Goal: Information Seeking & Learning: Find specific fact

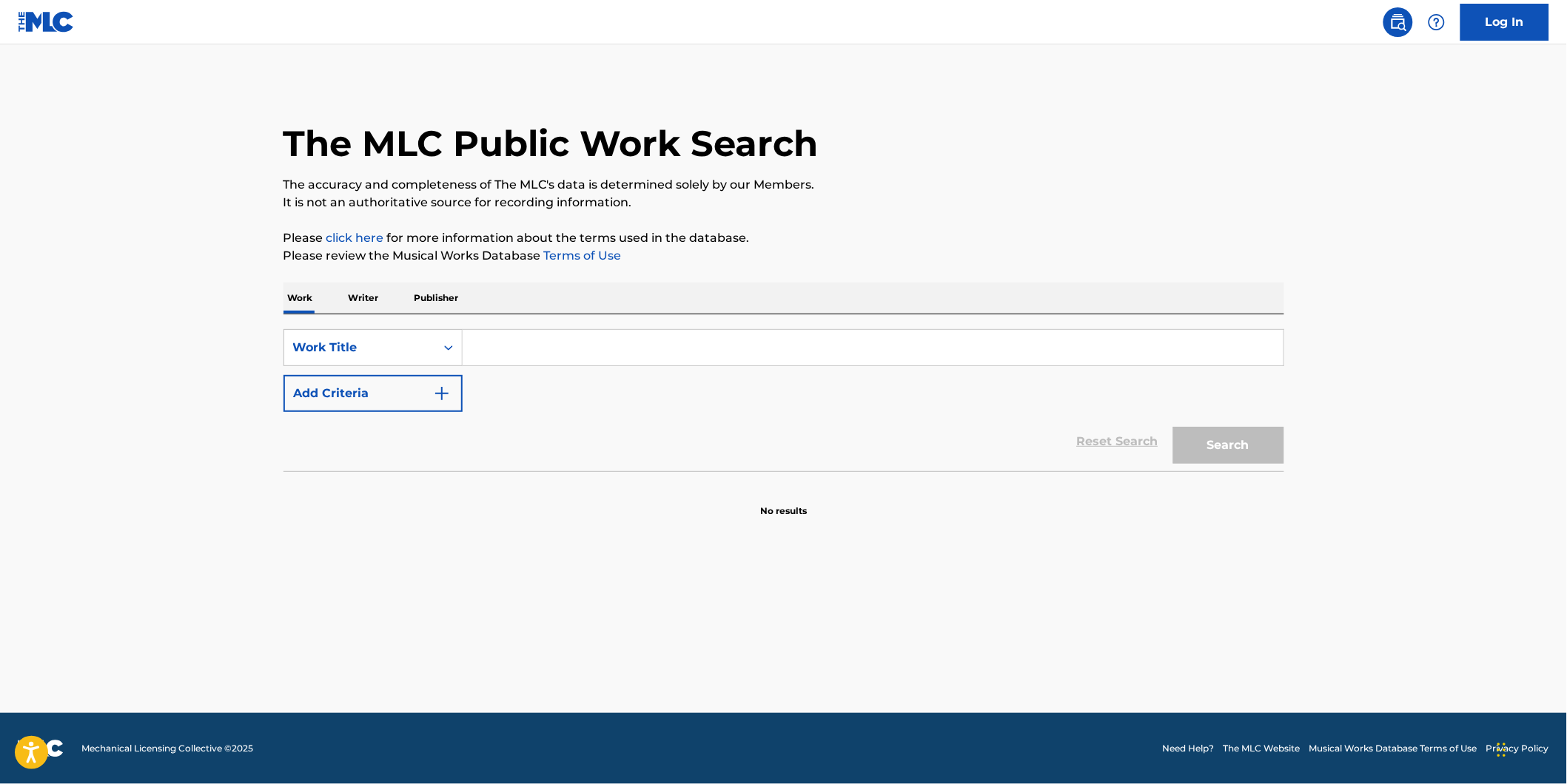
click at [545, 344] on input "Search Form" at bounding box center [873, 348] width 821 height 36
paste input "Nightmare"
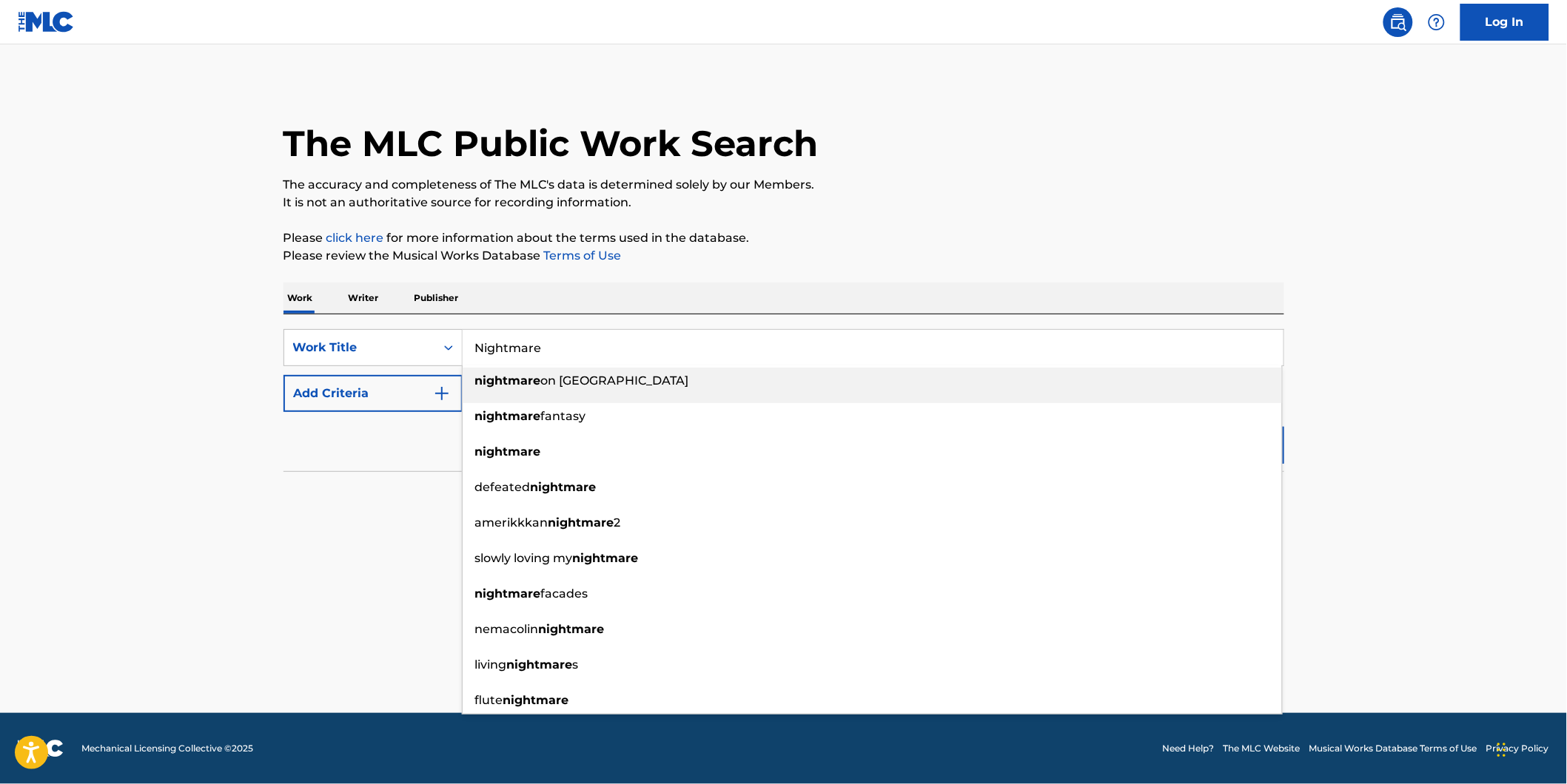
type input "Nightmare"
click at [365, 404] on button "Add Criteria" at bounding box center [373, 394] width 179 height 37
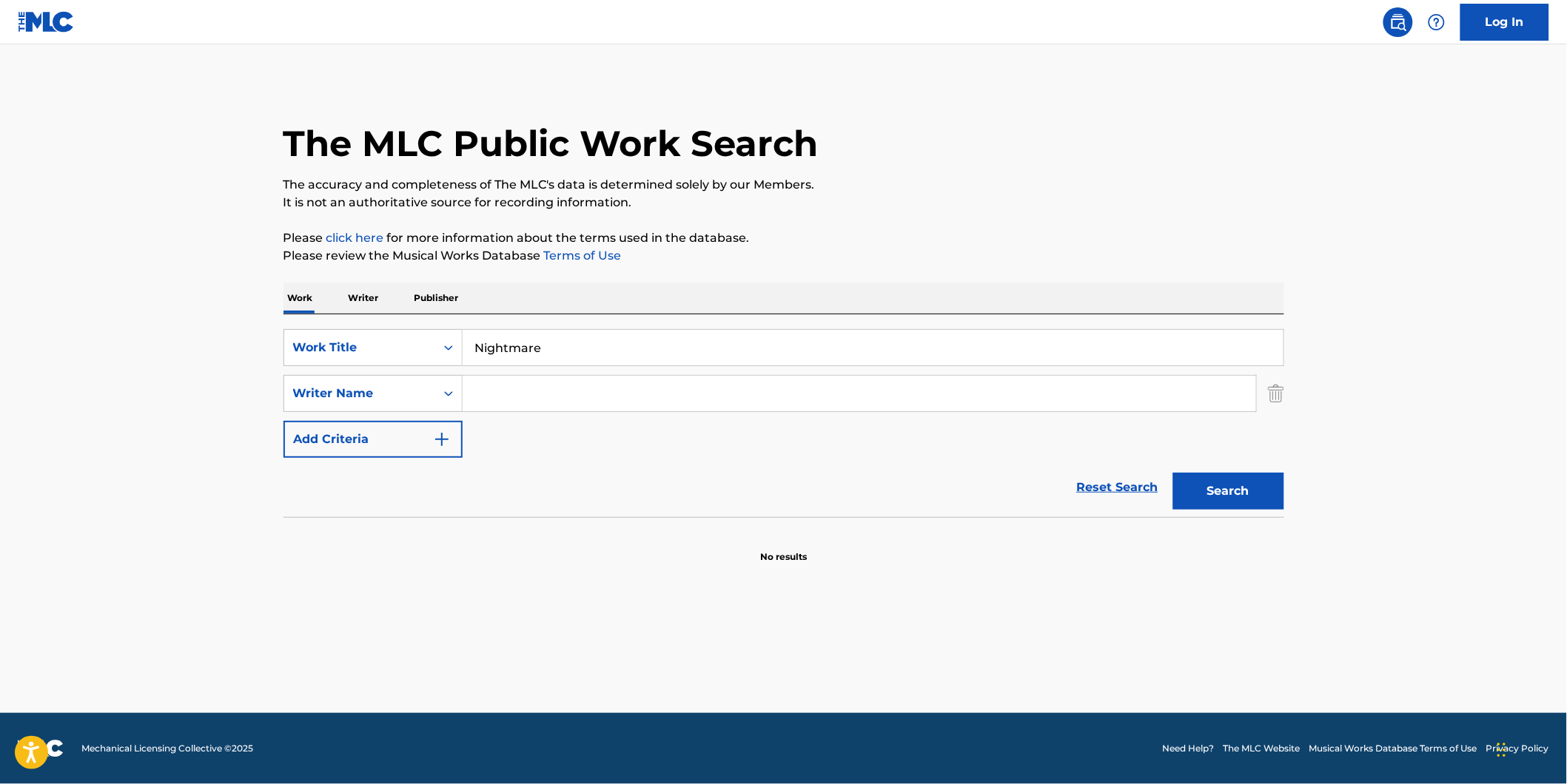
click at [558, 395] on input "Search Form" at bounding box center [859, 393] width 793 height 36
paste input "G.I.S.M."
click at [1173, 473] on button "Search" at bounding box center [1229, 491] width 111 height 37
drag, startPoint x: 530, startPoint y: 400, endPoint x: 310, endPoint y: 415, distance: 220.5
click at [310, 415] on div "SearchWithCriteria77943b70-fe9d-433d-b172-eafb2f239ae2 Work Title Nightmare Sea…" at bounding box center [784, 394] width 1001 height 129
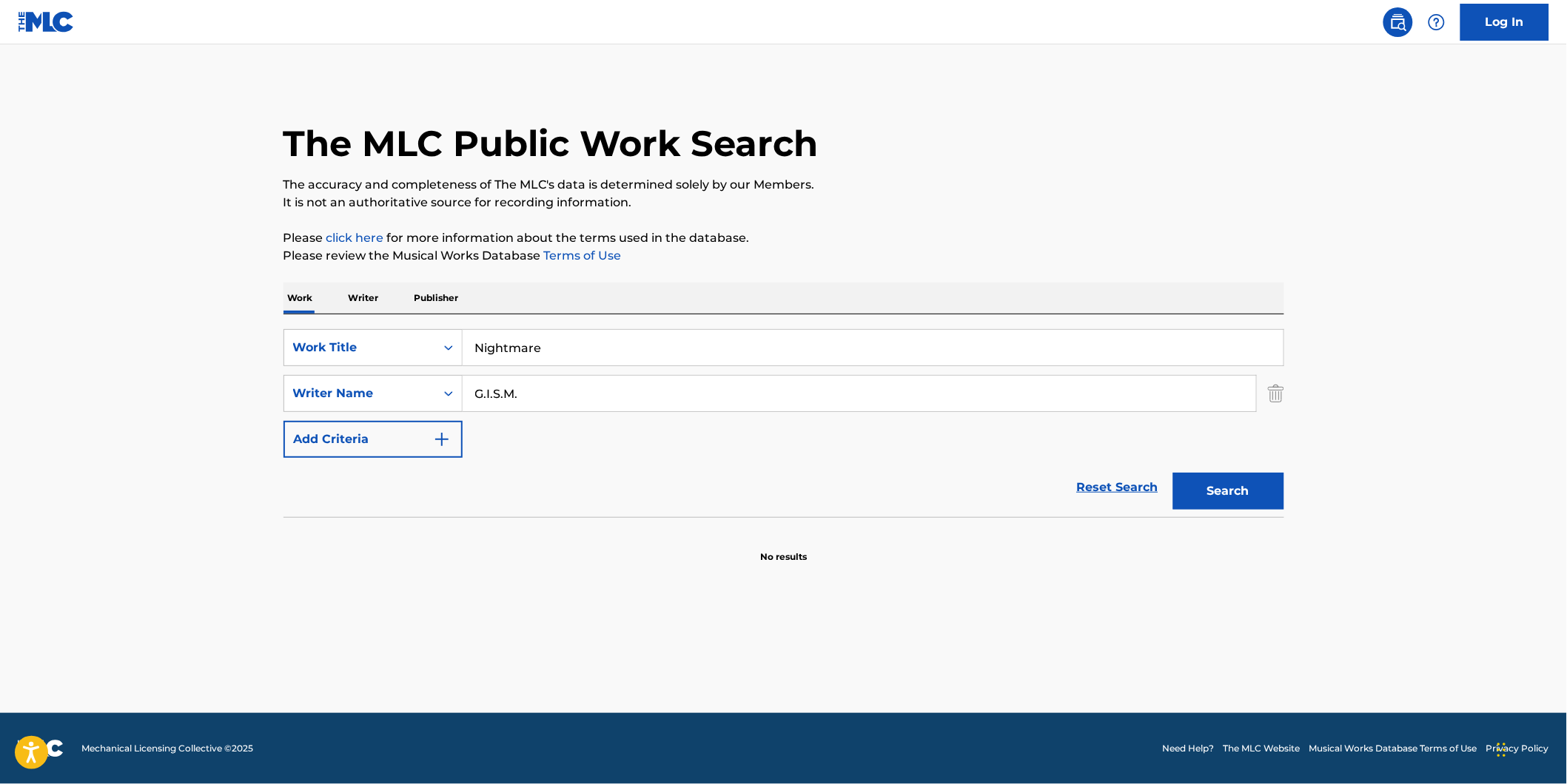
paste input "[PERSON_NAME]"
type input "[PERSON_NAME]"
click at [1173, 473] on button "Search" at bounding box center [1229, 491] width 111 height 37
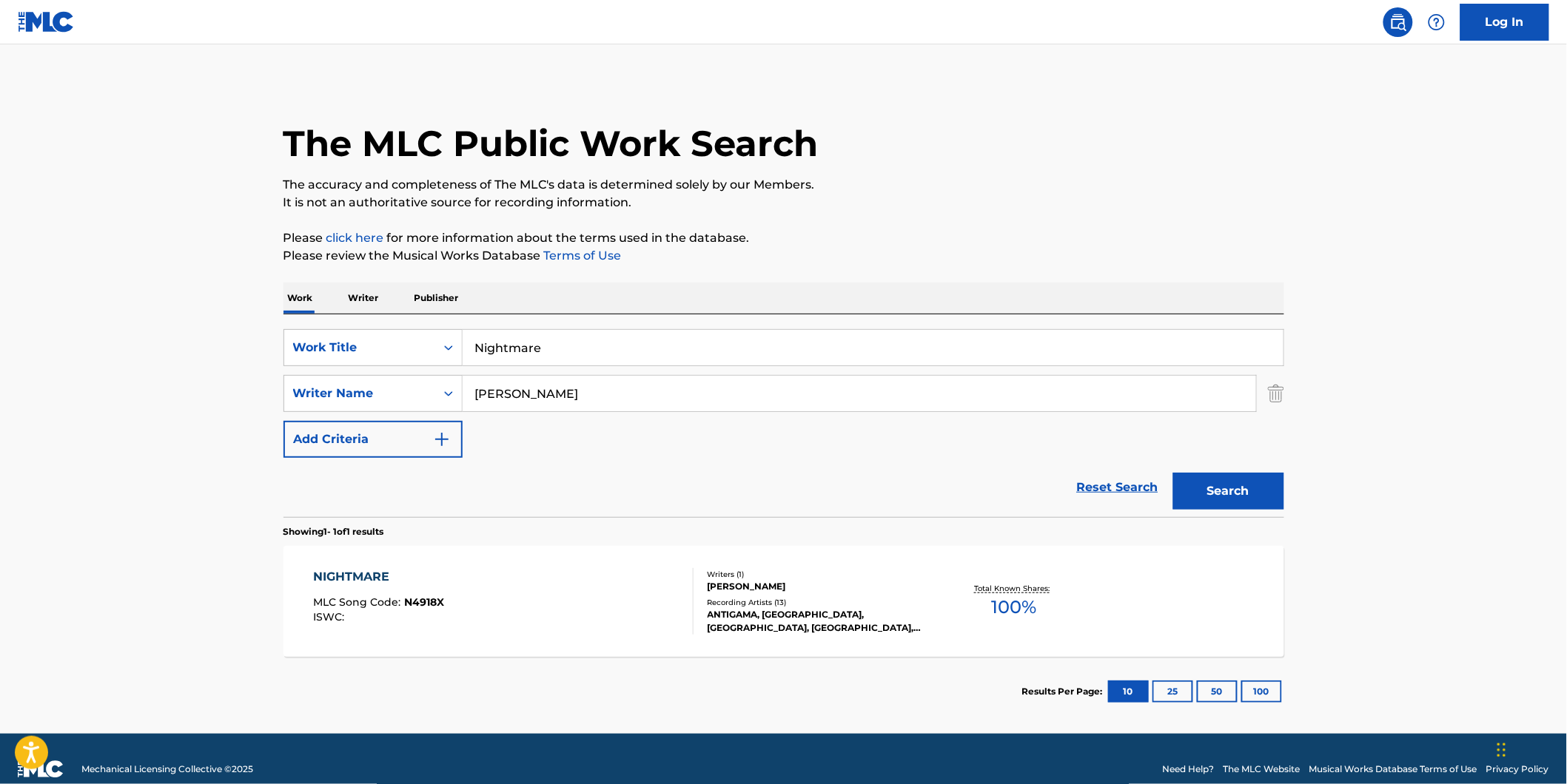
scroll to position [20, 0]
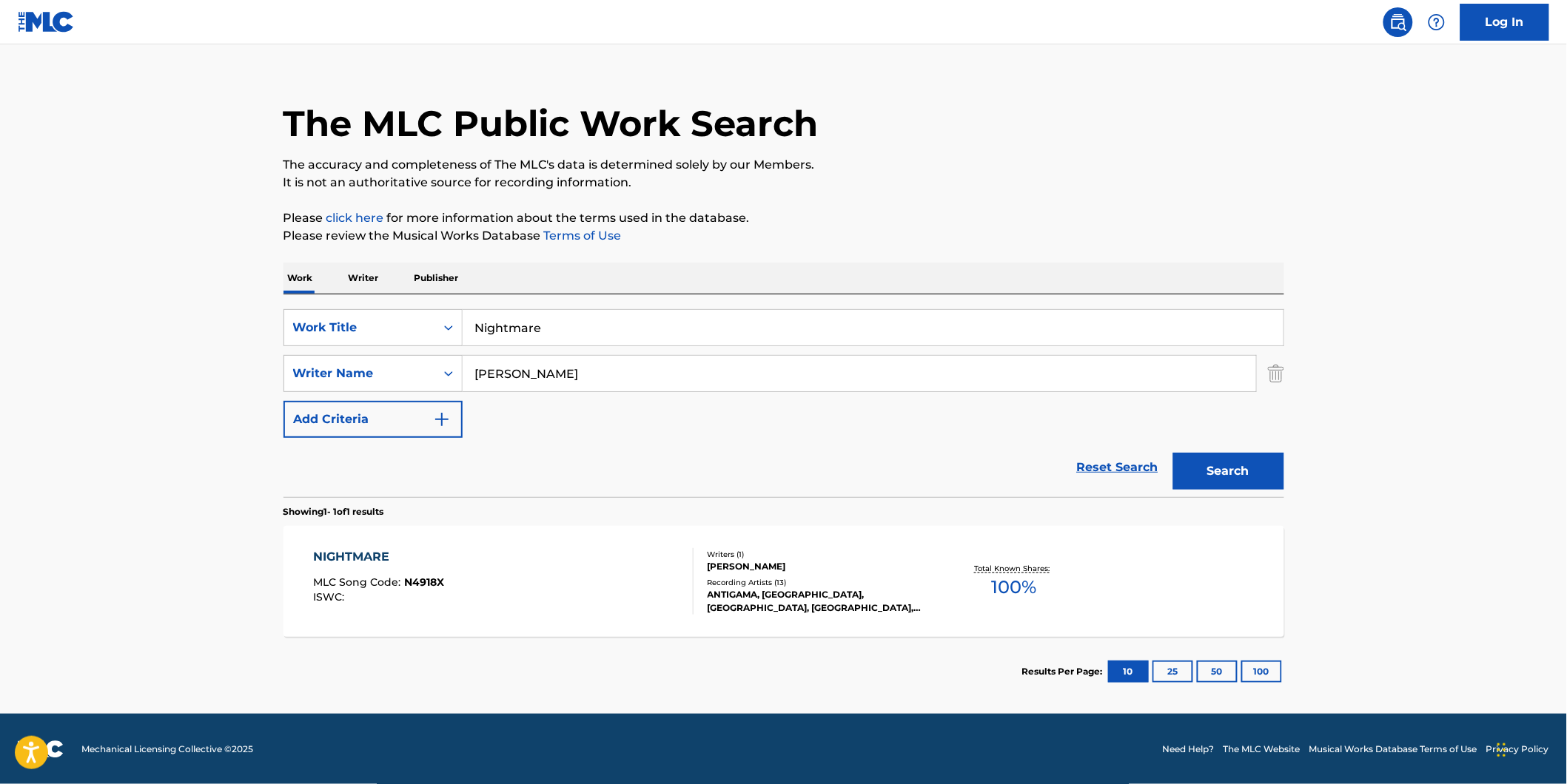
click at [430, 589] on div "MLC Song Code : N4918X" at bounding box center [378, 584] width 131 height 15
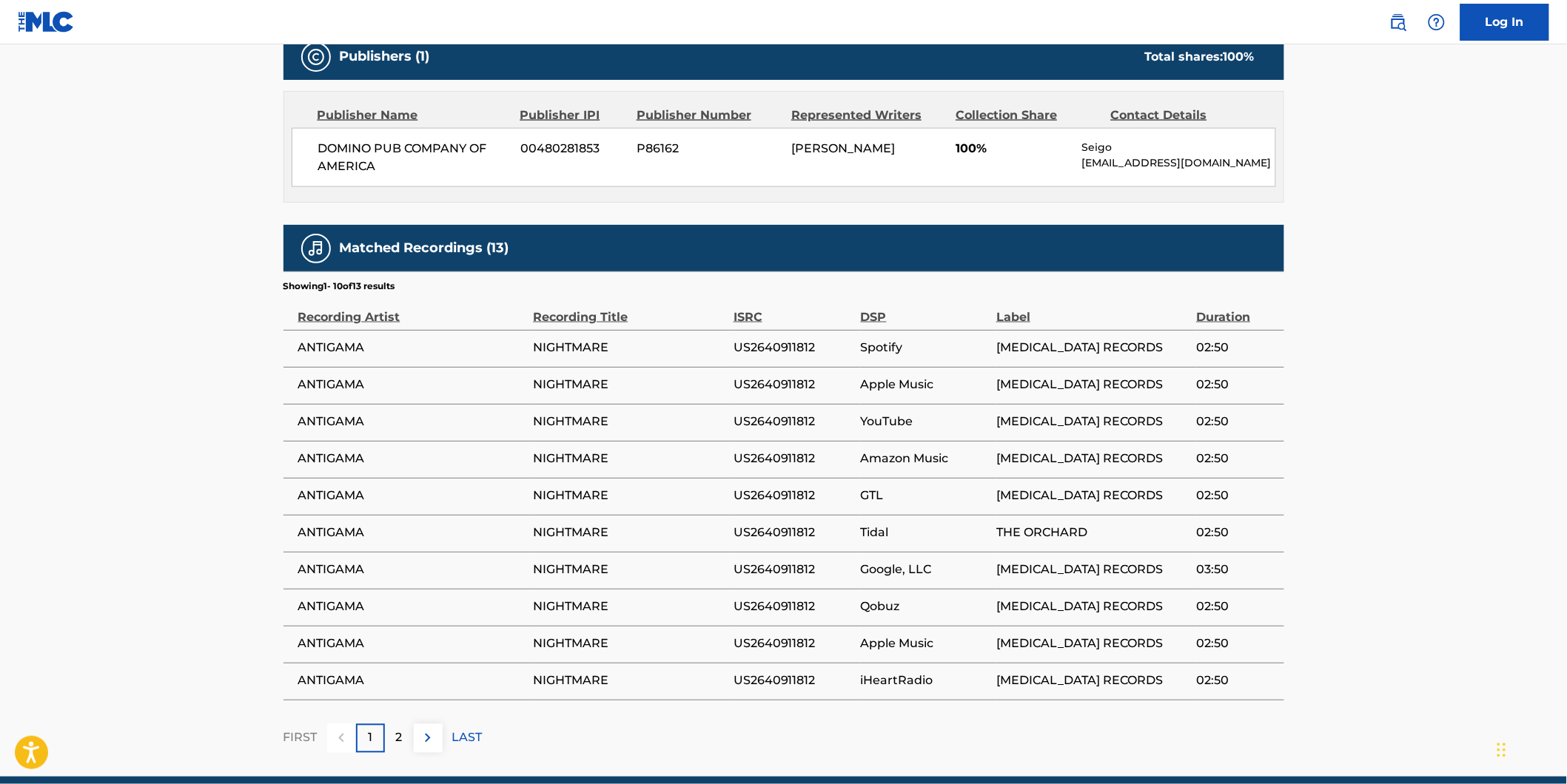
scroll to position [164, 0]
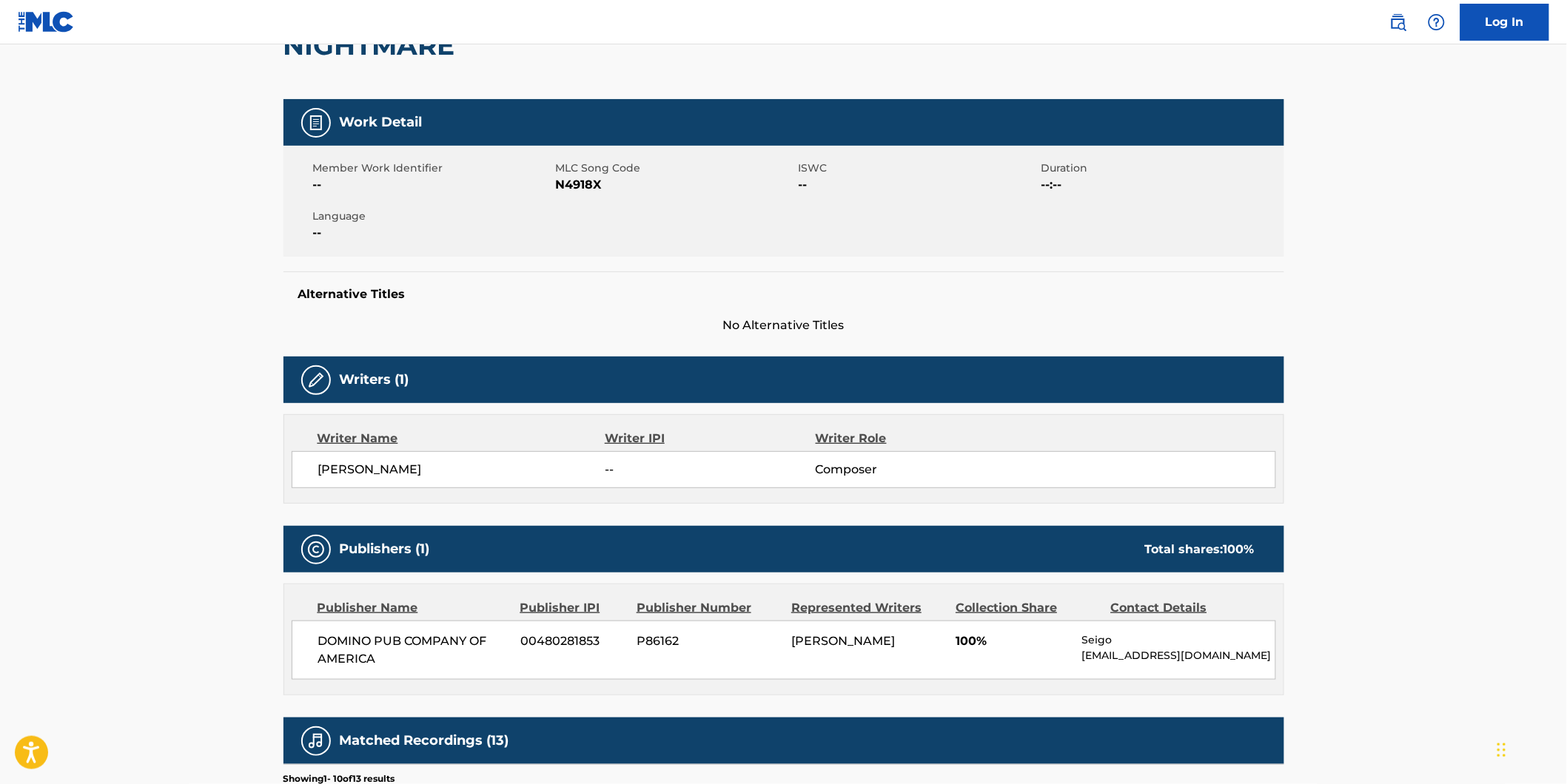
click at [574, 183] on span "N4918X" at bounding box center [675, 185] width 239 height 17
click at [574, 187] on span "N4918X" at bounding box center [675, 185] width 239 height 17
copy span "N4918X"
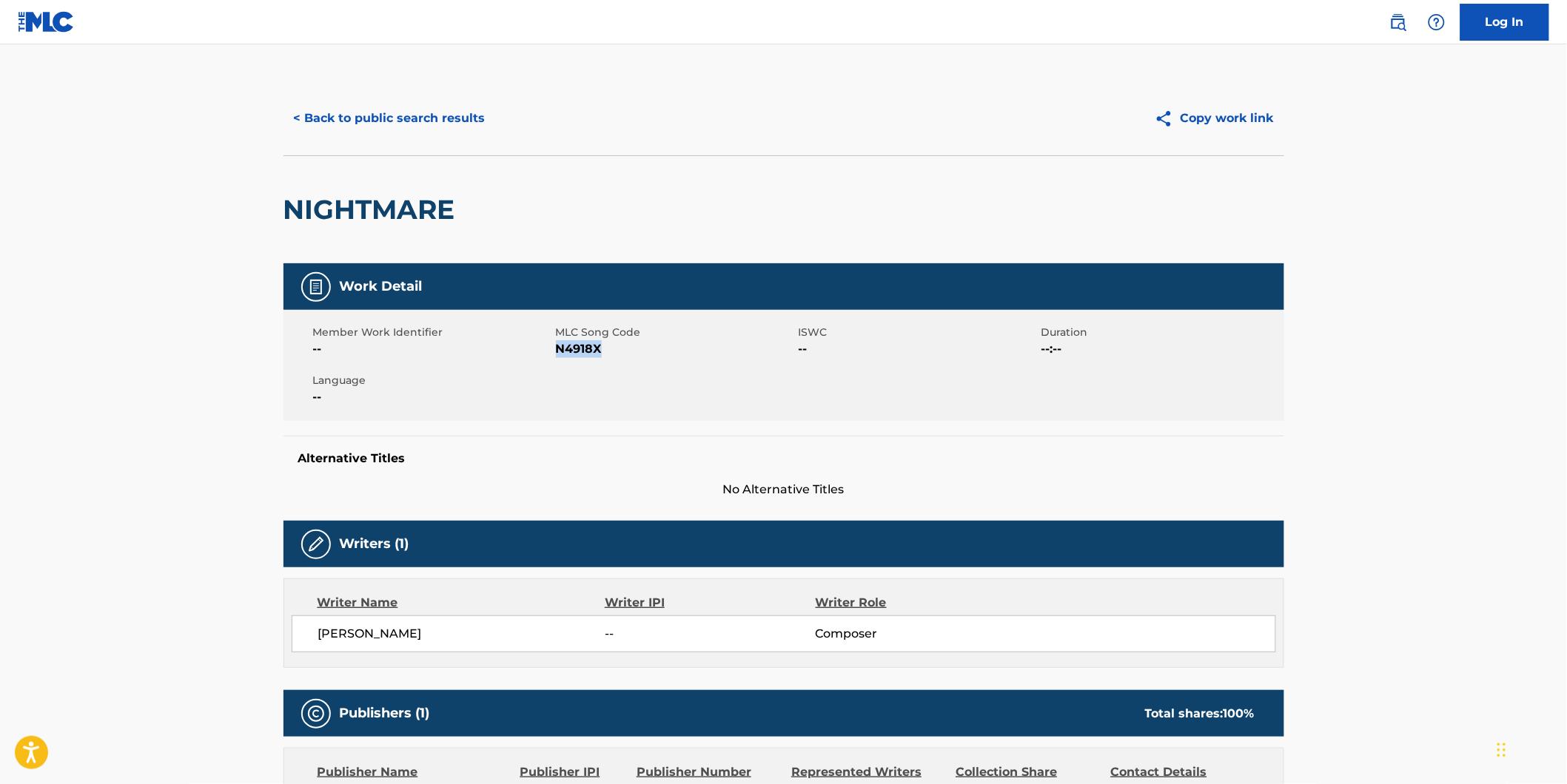
click at [415, 123] on button "< Back to public search results" at bounding box center [390, 118] width 212 height 37
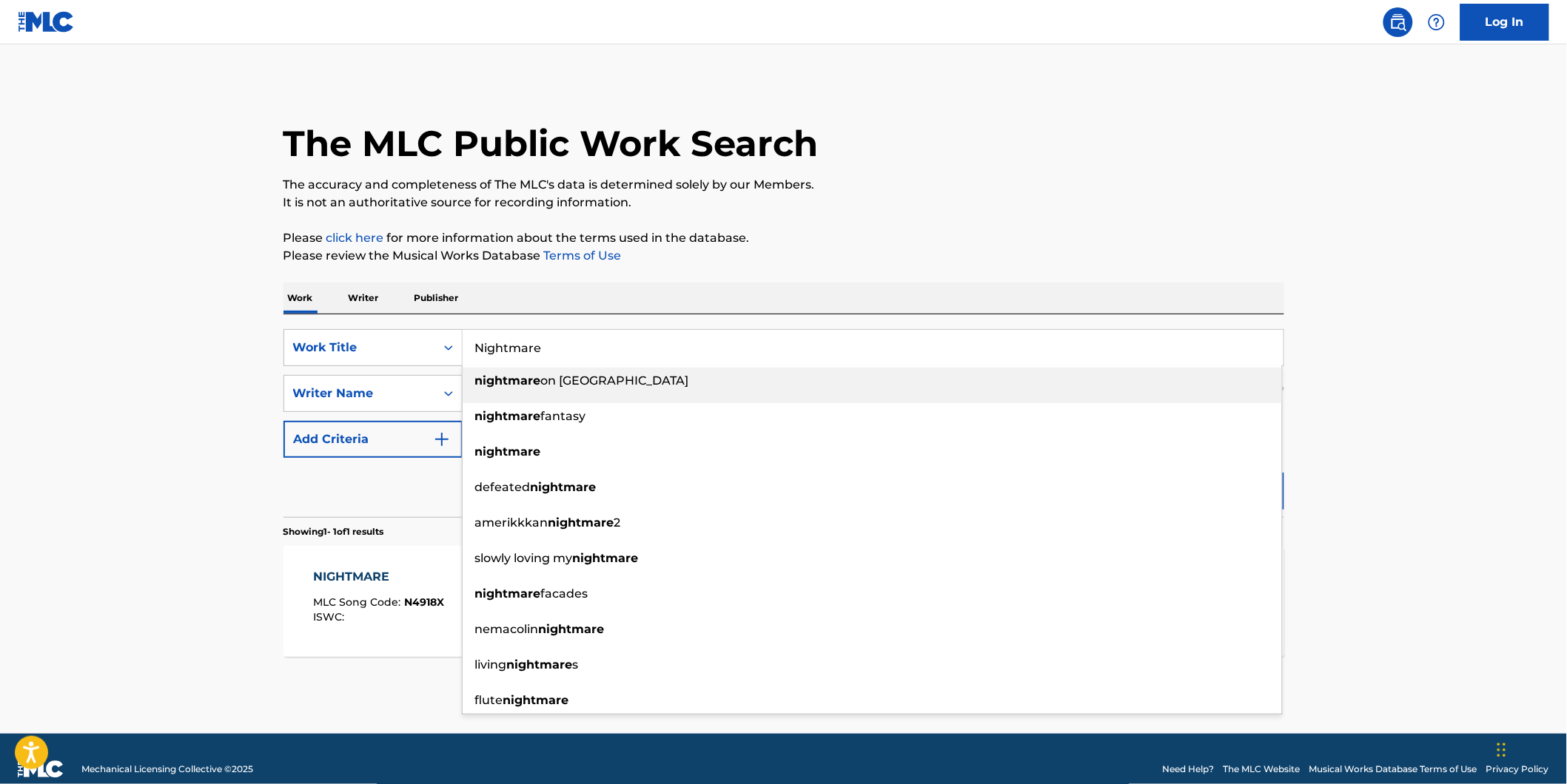
drag, startPoint x: 275, startPoint y: 350, endPoint x: 75, endPoint y: 385, distance: 203.0
click at [246, 355] on main "The MLC Public Work Search The accuracy and completeness of The MLC's data is d…" at bounding box center [784, 389] width 1567 height 689
paste input "[PERSON_NAME]"
type input "[PERSON_NAME]"
click at [61, 410] on main "The MLC Public Work Search The accuracy and completeness of The MLC's data is d…" at bounding box center [784, 389] width 1567 height 689
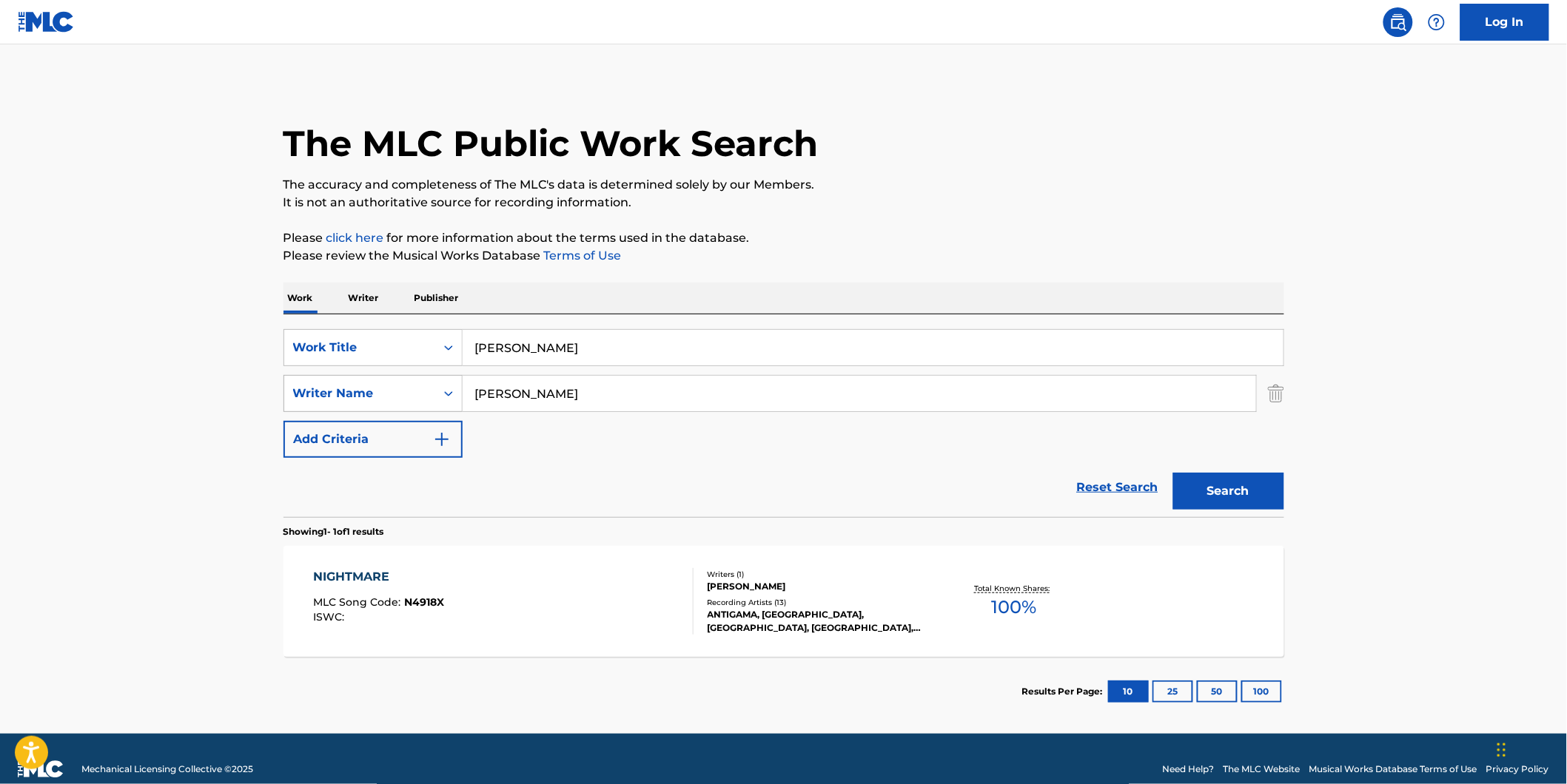
paste input "[PERSON_NAME]"
drag, startPoint x: 669, startPoint y: 395, endPoint x: 432, endPoint y: 413, distance: 237.7
click at [405, 410] on div "SearchWithCriteria1fe6091d-1858-48a7-8e56-2ef680d4c3b4 Writer Name [PERSON_NAME]" at bounding box center [784, 394] width 1001 height 37
click at [1173, 473] on button "Search" at bounding box center [1229, 491] width 111 height 37
drag, startPoint x: 538, startPoint y: 396, endPoint x: 383, endPoint y: 430, distance: 158.7
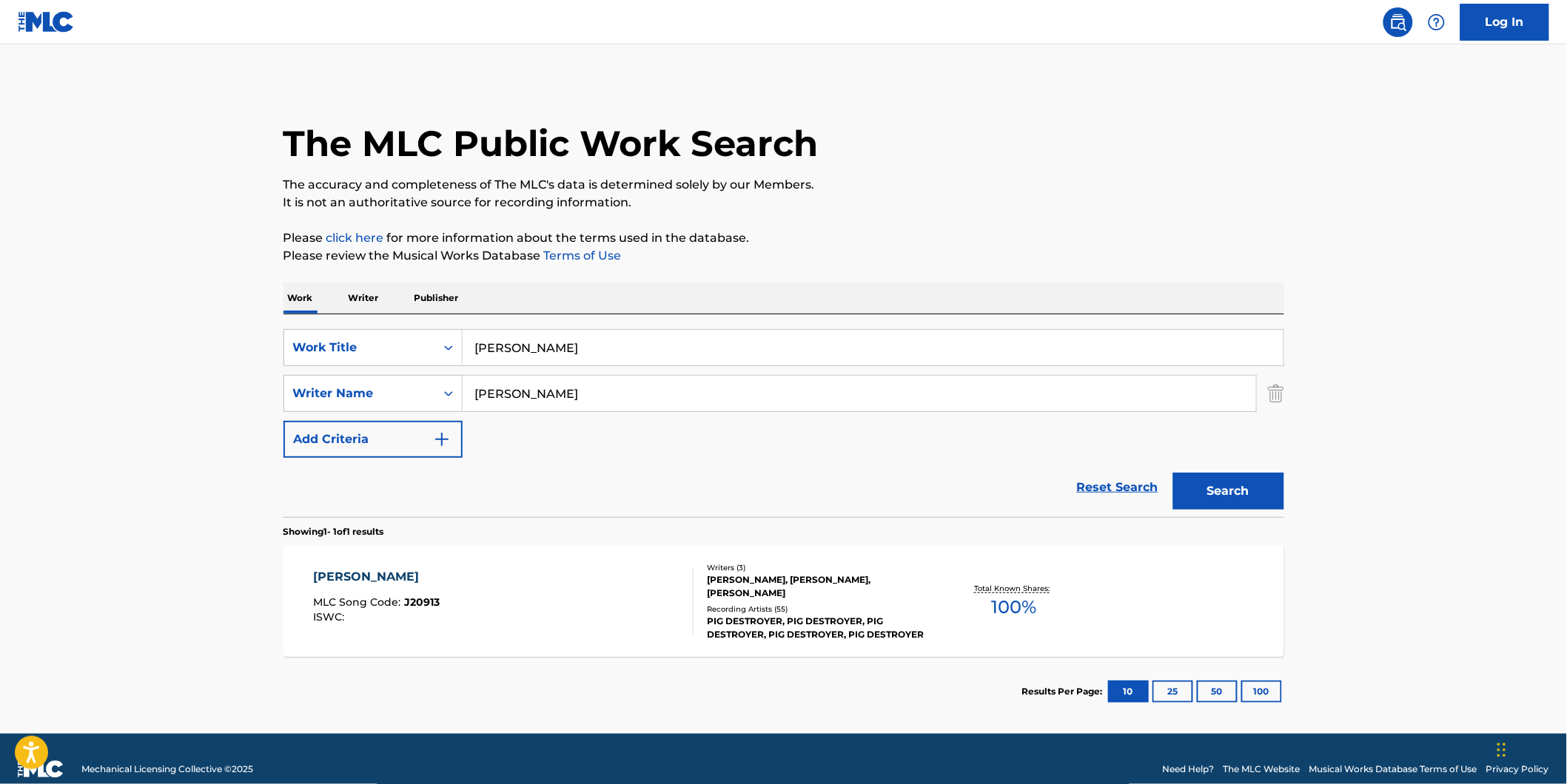
click at [383, 430] on div "SearchWithCriteria77943b70-fe9d-433d-b172-eafb2f239ae2 Work Title [PERSON_NAME]…" at bounding box center [784, 394] width 1001 height 129
paste input "[PERSON_NAME]"
click at [1173, 473] on button "Search" at bounding box center [1229, 491] width 111 height 37
drag, startPoint x: 633, startPoint y: 373, endPoint x: 335, endPoint y: 420, distance: 301.7
click at [335, 420] on div "SearchWithCriteria77943b70-fe9d-433d-b172-eafb2f239ae2 Work Title [PERSON_NAME]…" at bounding box center [784, 394] width 1001 height 129
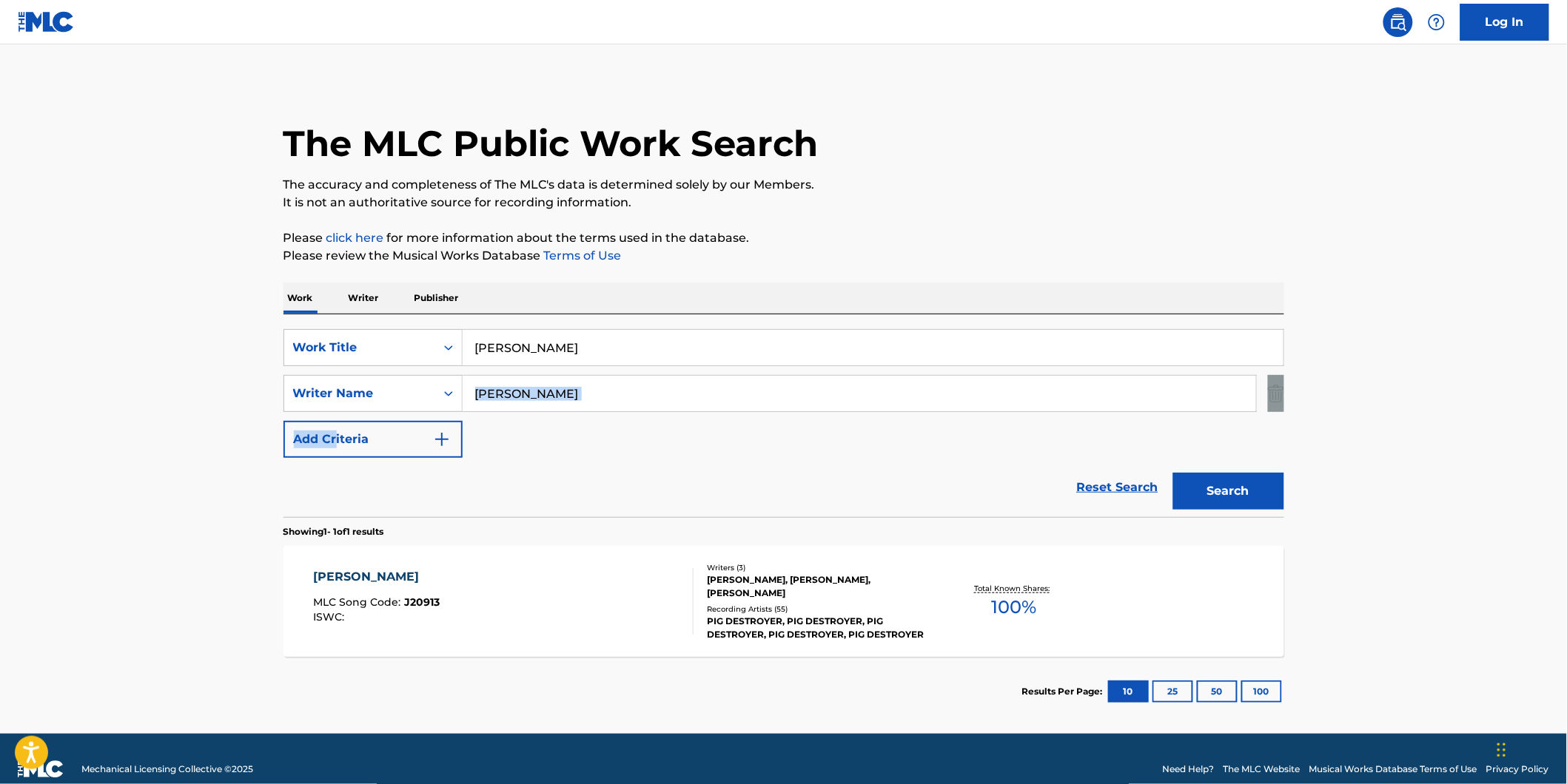
click at [663, 371] on div "SearchWithCriteria77943b70-fe9d-433d-b172-eafb2f239ae2 Work Title [PERSON_NAME]…" at bounding box center [784, 394] width 1001 height 129
click at [610, 396] on input "[PERSON_NAME]" at bounding box center [859, 393] width 793 height 36
drag, startPoint x: 498, startPoint y: 385, endPoint x: 578, endPoint y: 476, distance: 121.2
click at [467, 422] on div "SearchWithCriteria77943b70-fe9d-433d-b172-eafb2f239ae2 Work Title [PERSON_NAME]…" at bounding box center [784, 394] width 1001 height 129
paste input "[PERSON_NAME]"
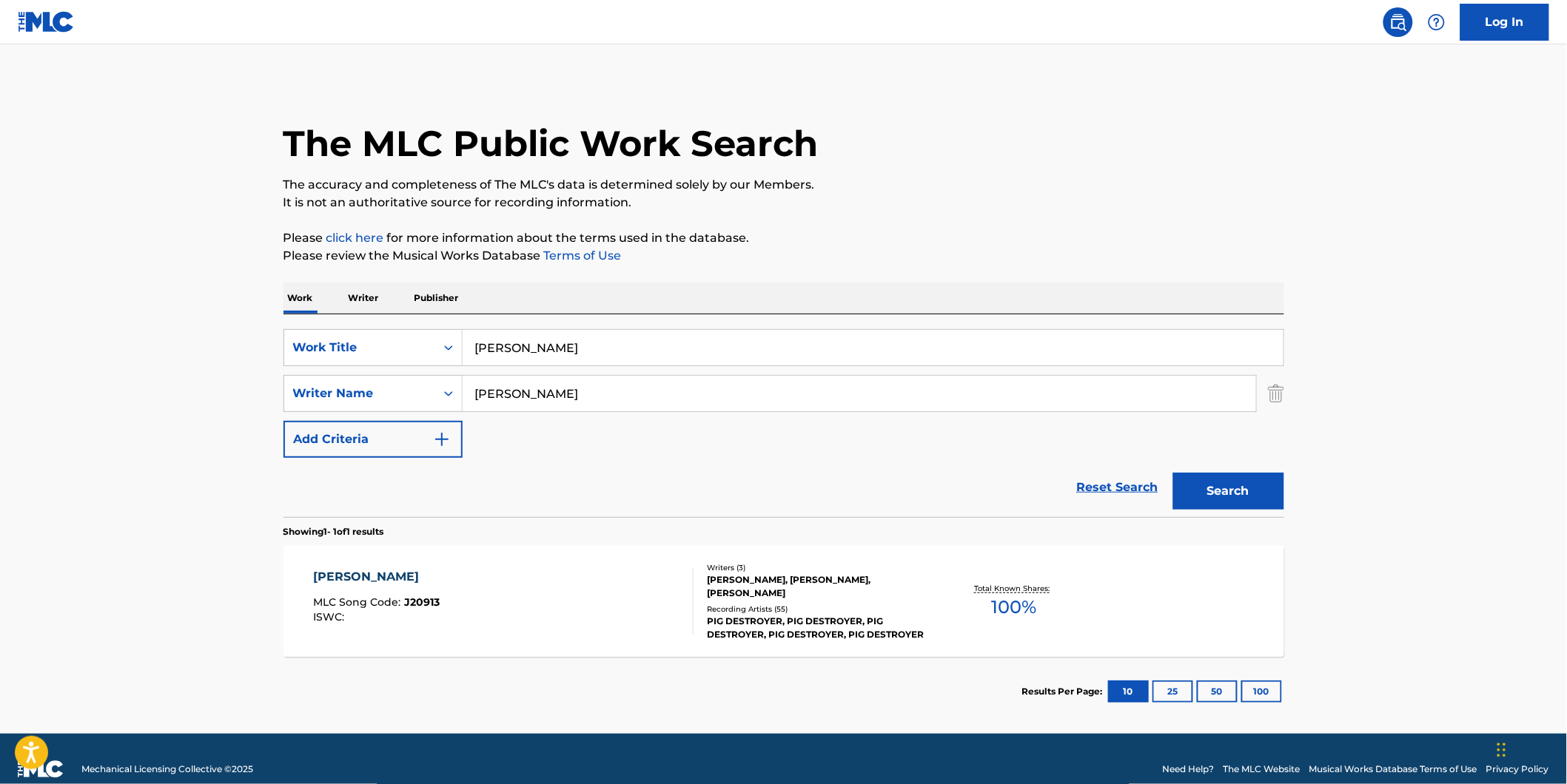
type input "[PERSON_NAME]"
click at [1173, 473] on button "Search" at bounding box center [1229, 491] width 111 height 37
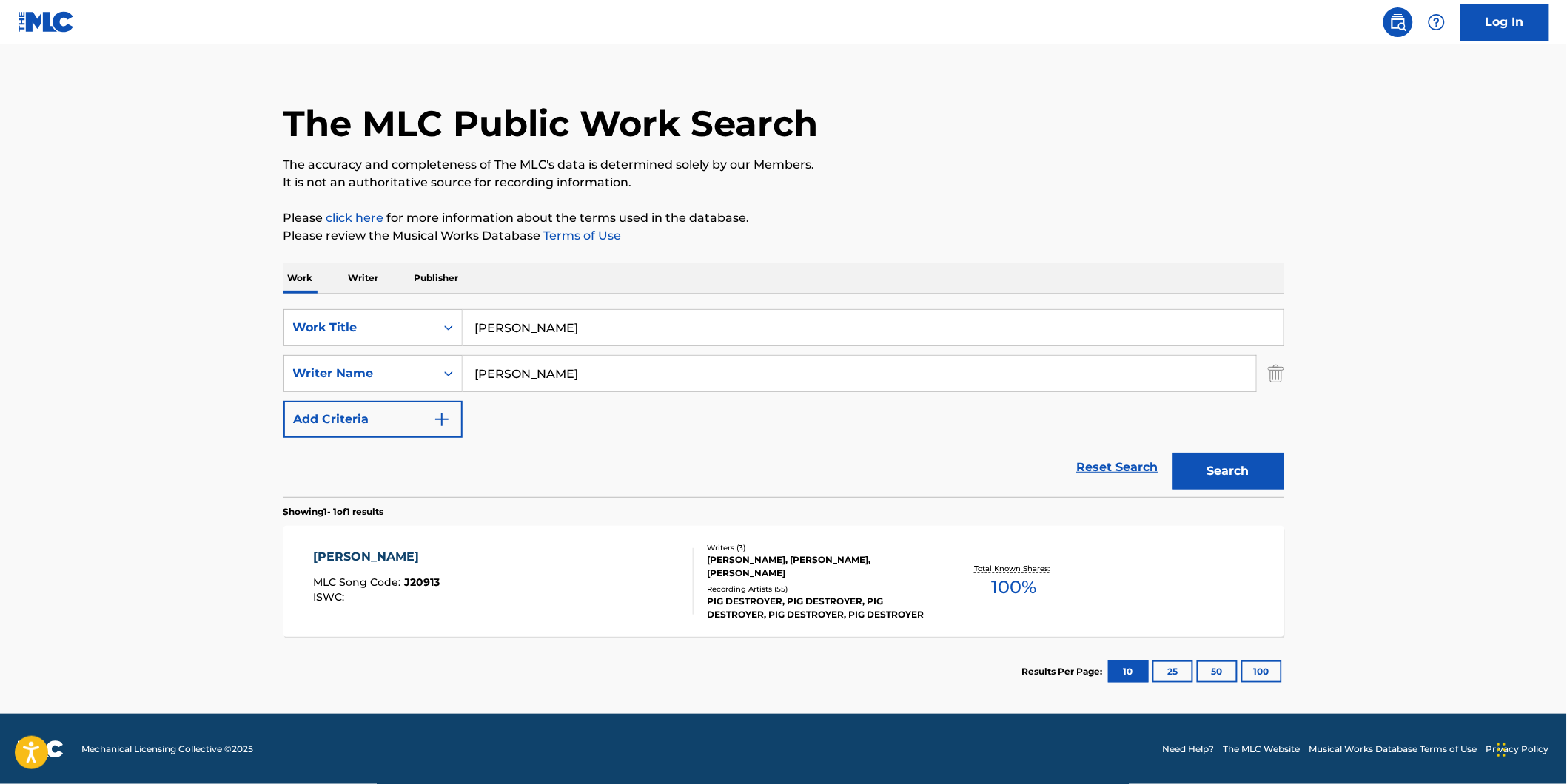
click at [443, 611] on div "[PERSON_NAME] MLC Song Code : J20913 ISWC :" at bounding box center [503, 581] width 380 height 67
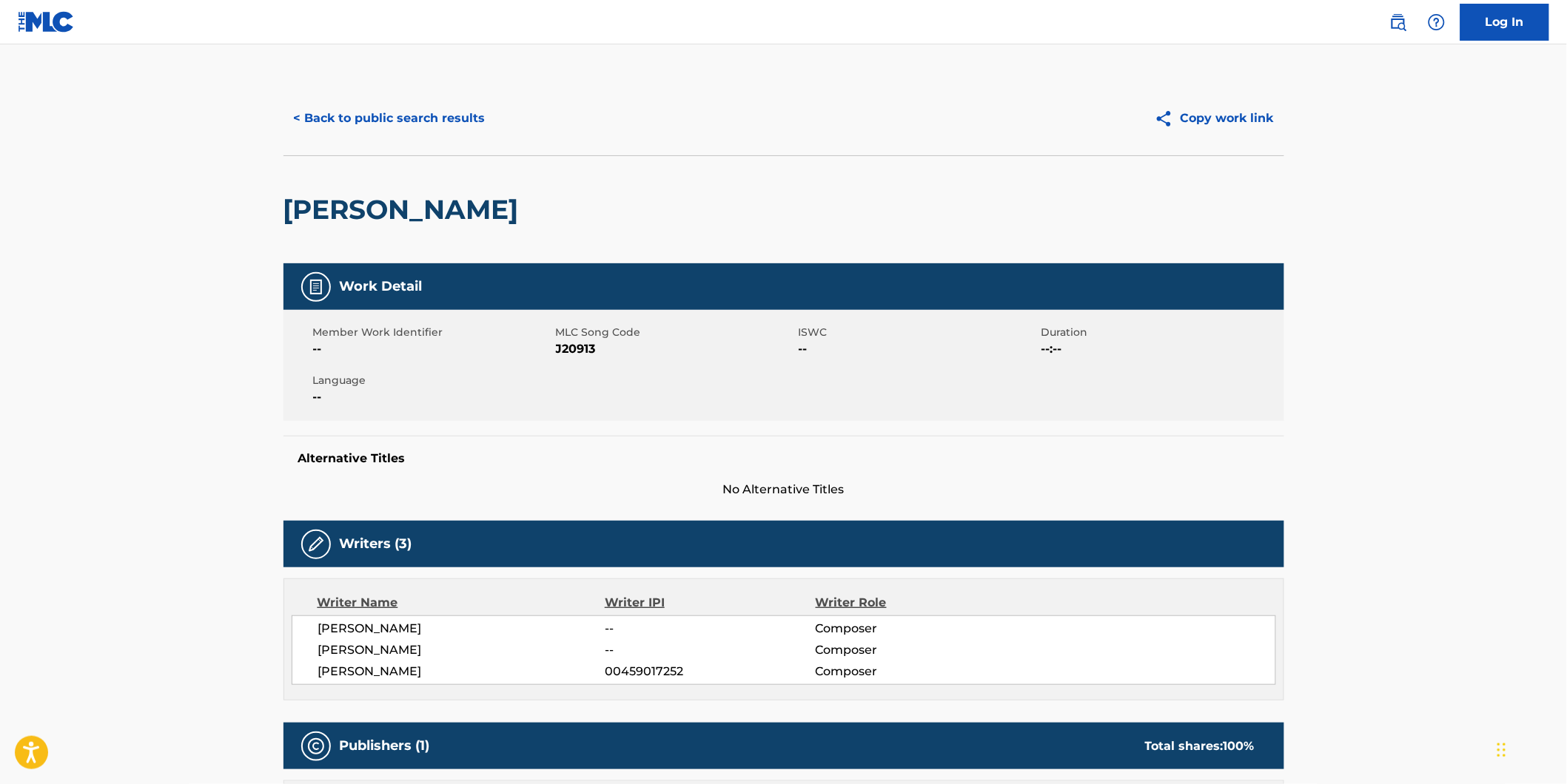
click at [563, 355] on span "J20913" at bounding box center [675, 349] width 239 height 17
copy span "J20913"
click at [453, 112] on button "< Back to public search results" at bounding box center [390, 118] width 212 height 37
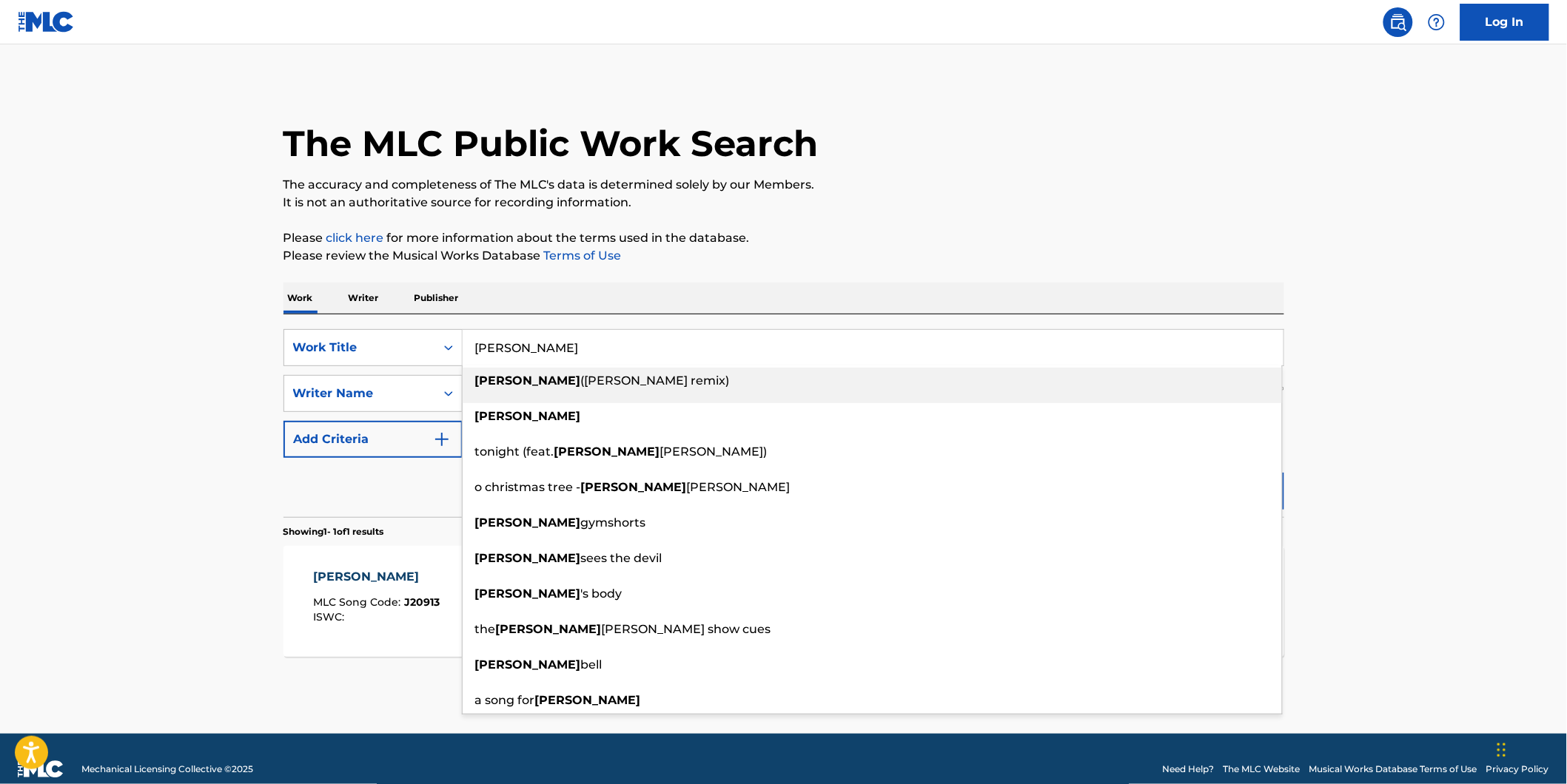
paste input "SMOKE TO DEATH"
drag, startPoint x: 574, startPoint y: 336, endPoint x: 365, endPoint y: 370, distance: 211.7
click at [371, 370] on div "SearchWithCriteria77943b70-fe9d-433d-b172-eafb2f239ae2 Work Title [PERSON_NAME]…" at bounding box center [784, 394] width 1001 height 129
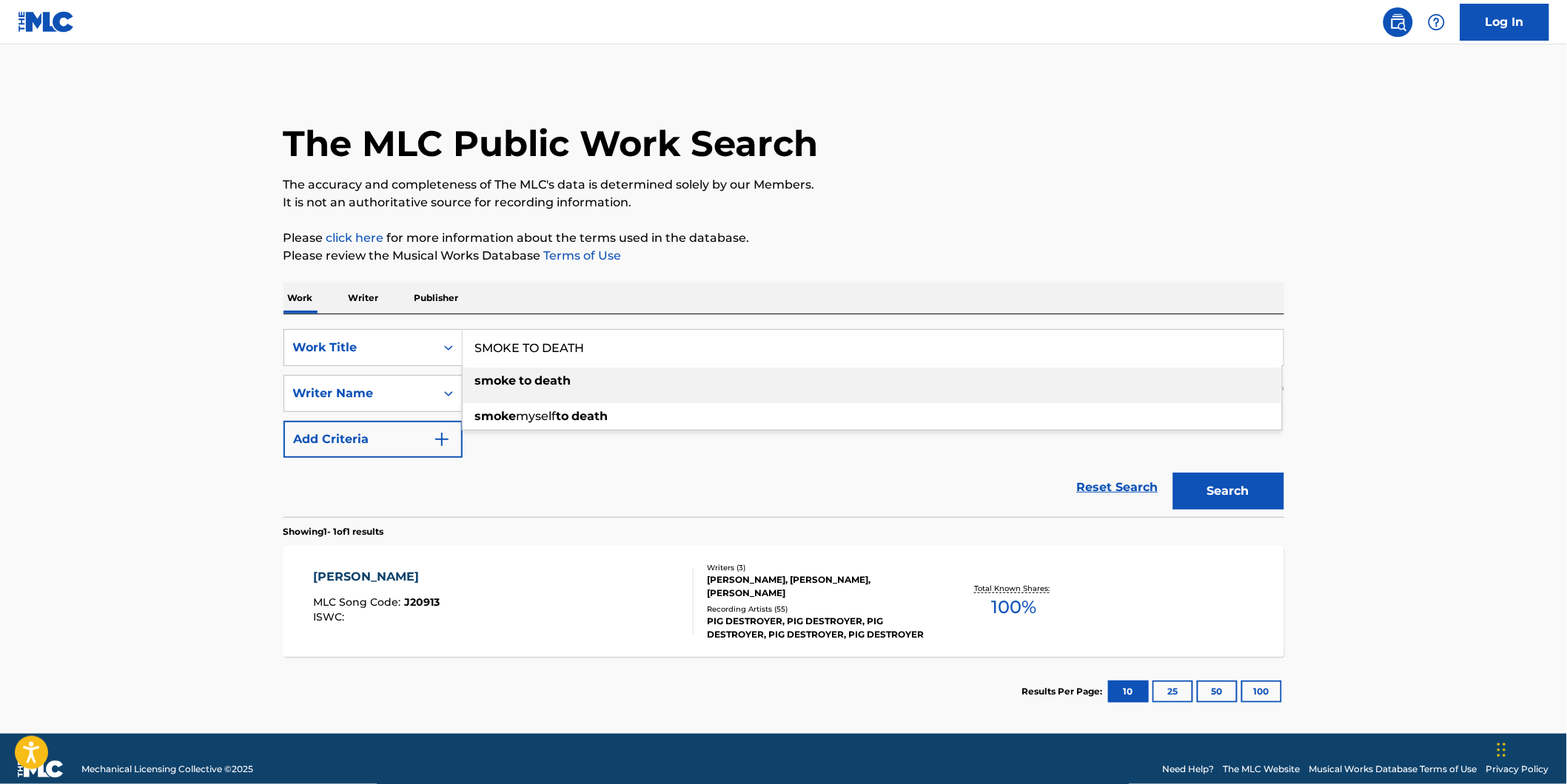
type input "SMOKE TO DEATH"
click at [122, 372] on main "The MLC Public Work Search The accuracy and completeness of The MLC's data is d…" at bounding box center [784, 389] width 1567 height 689
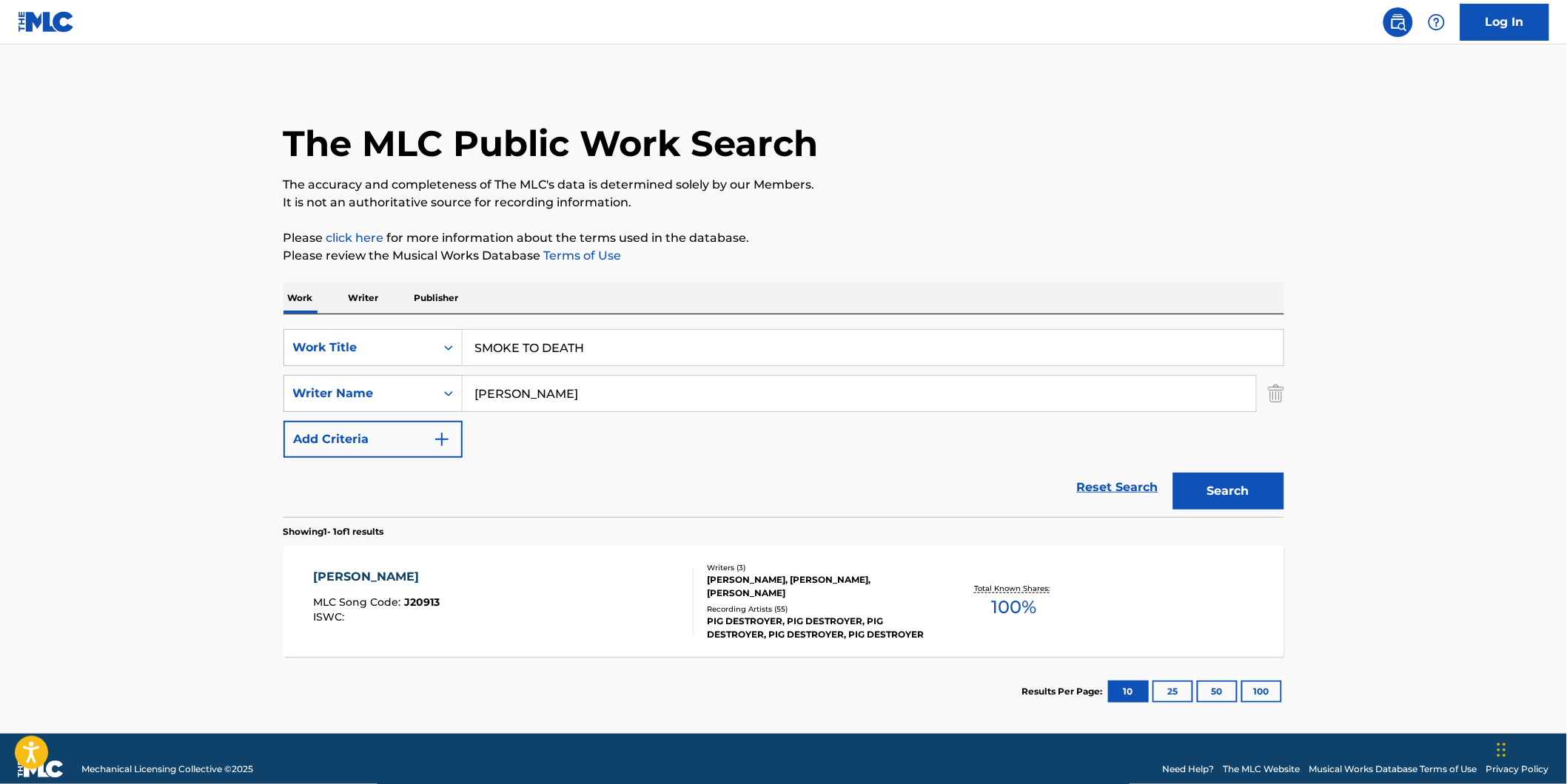
drag, startPoint x: 619, startPoint y: 388, endPoint x: 557, endPoint y: 422, distance: 70.7
click at [382, 396] on div "SearchWithCriteria1fe6091d-1858-48a7-8e56-2ef680d4c3b4 Writer Name [PERSON_NAME]" at bounding box center [784, 394] width 1001 height 37
paste input "KXNVRA"
click at [1173, 473] on button "Search" at bounding box center [1229, 491] width 111 height 37
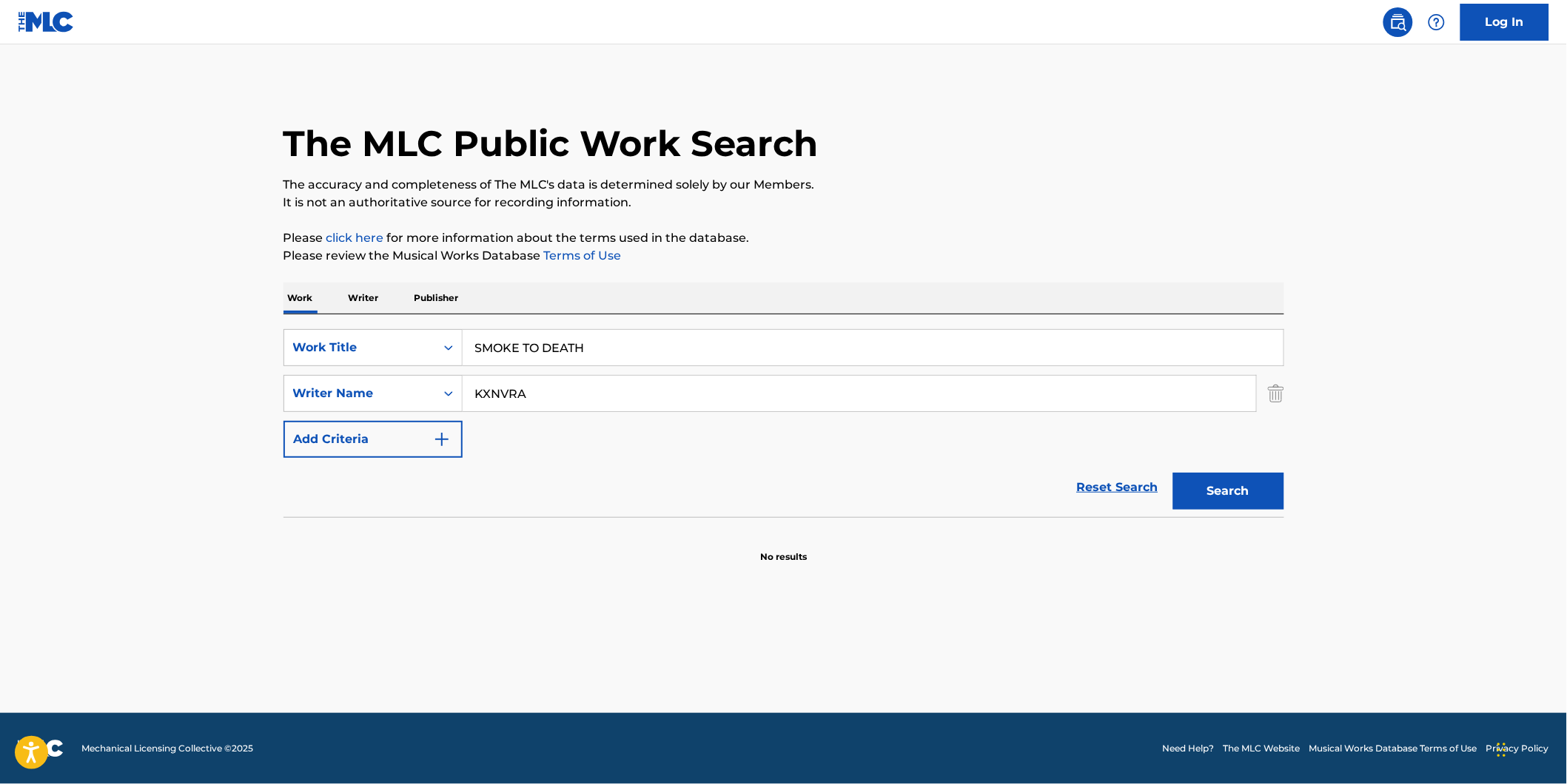
drag, startPoint x: 544, startPoint y: 397, endPoint x: 649, endPoint y: 456, distance: 120.4
click at [463, 430] on div "SearchWithCriteria77943b70-fe9d-433d-b172-eafb2f239ae2 Work Title SMOKE TO DEAT…" at bounding box center [784, 394] width 1001 height 129
paste input "[PERSON_NAME]"
click at [1173, 473] on button "Search" at bounding box center [1229, 491] width 111 height 37
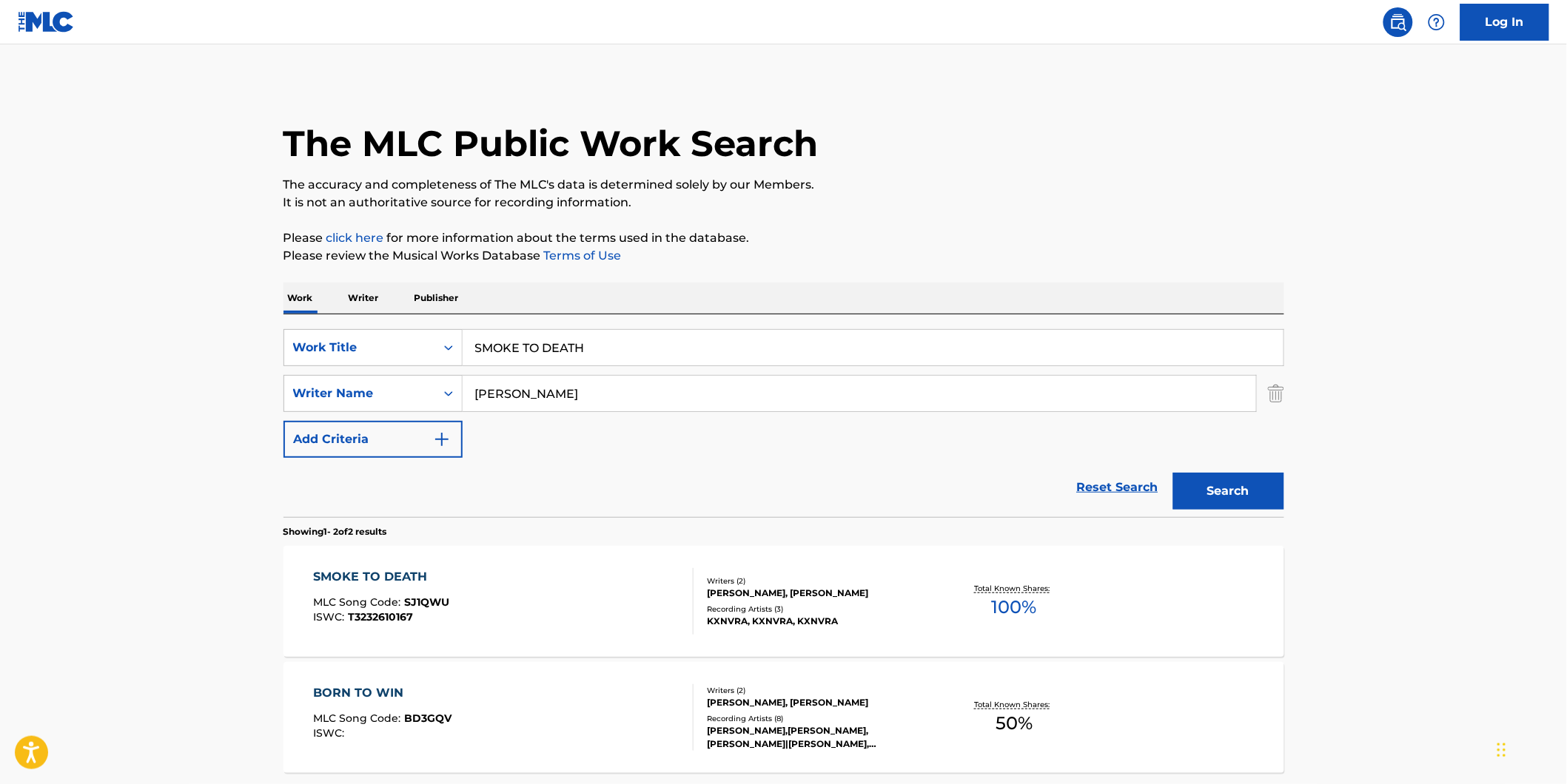
paste input "[PERSON_NAME]"
drag, startPoint x: 648, startPoint y: 400, endPoint x: 455, endPoint y: 460, distance: 202.1
click at [455, 460] on form "SearchWithCriteria77943b70-fe9d-433d-b172-eafb2f239ae2 Work Title SMOKE TO DEAT…" at bounding box center [784, 423] width 1001 height 188
type input "[PERSON_NAME]"
click at [1173, 473] on button "Search" at bounding box center [1229, 491] width 111 height 37
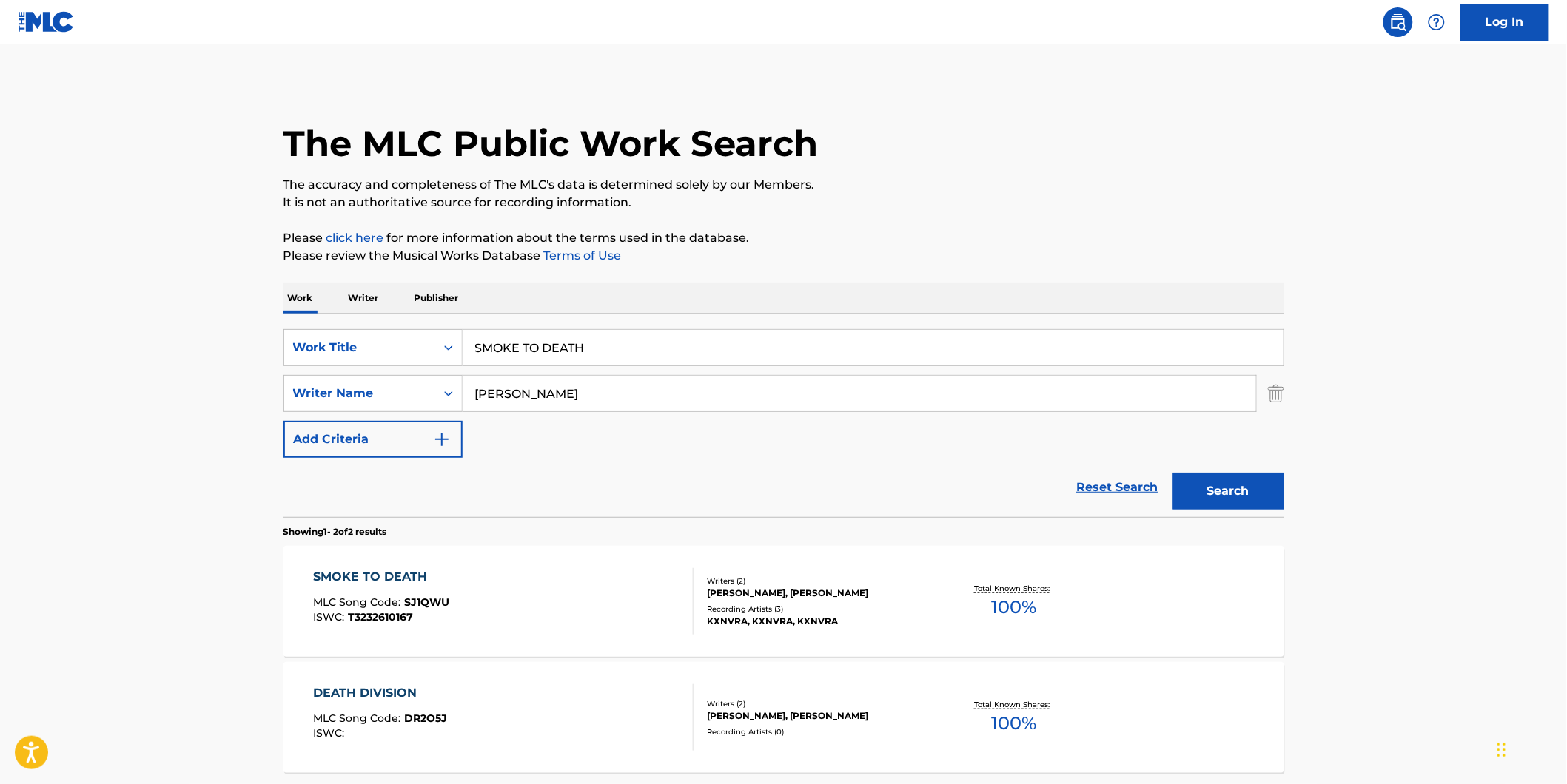
scroll to position [136, 0]
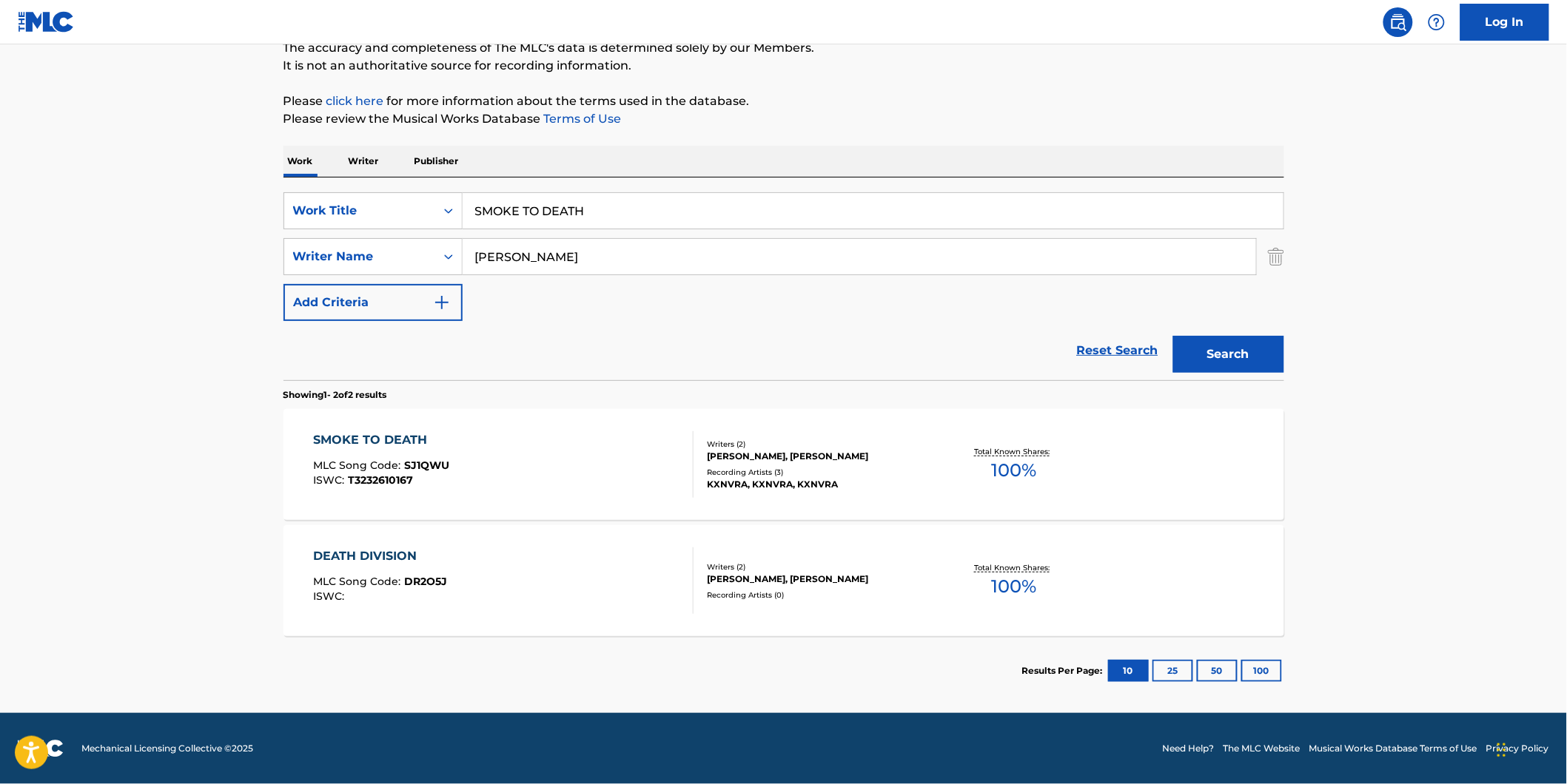
click at [452, 455] on div "SMOKE TO DEATH MLC Song Code : SJ1QWU ISWC : T3232610167" at bounding box center [503, 464] width 380 height 67
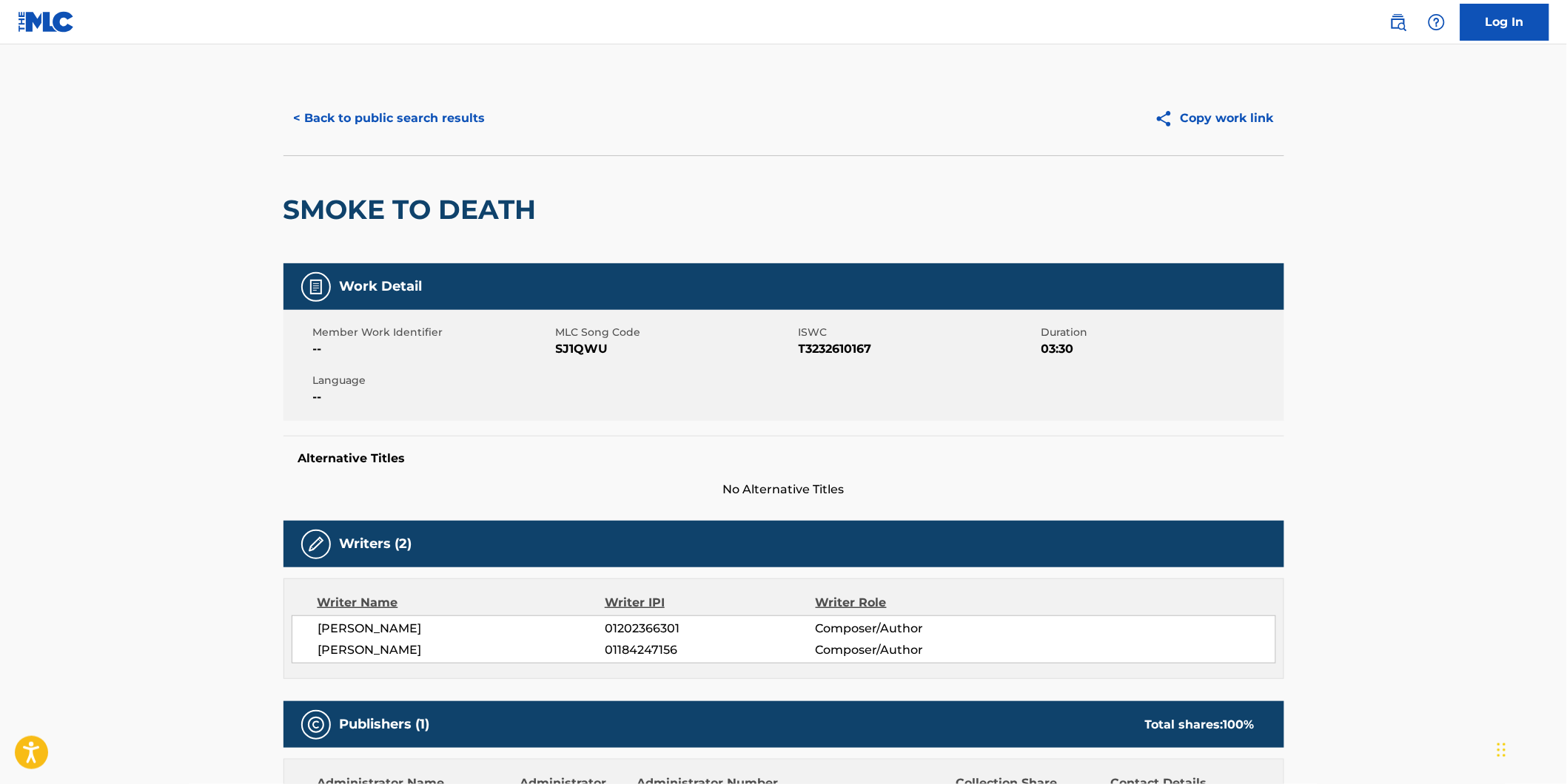
click at [350, 121] on button "< Back to public search results" at bounding box center [390, 118] width 212 height 37
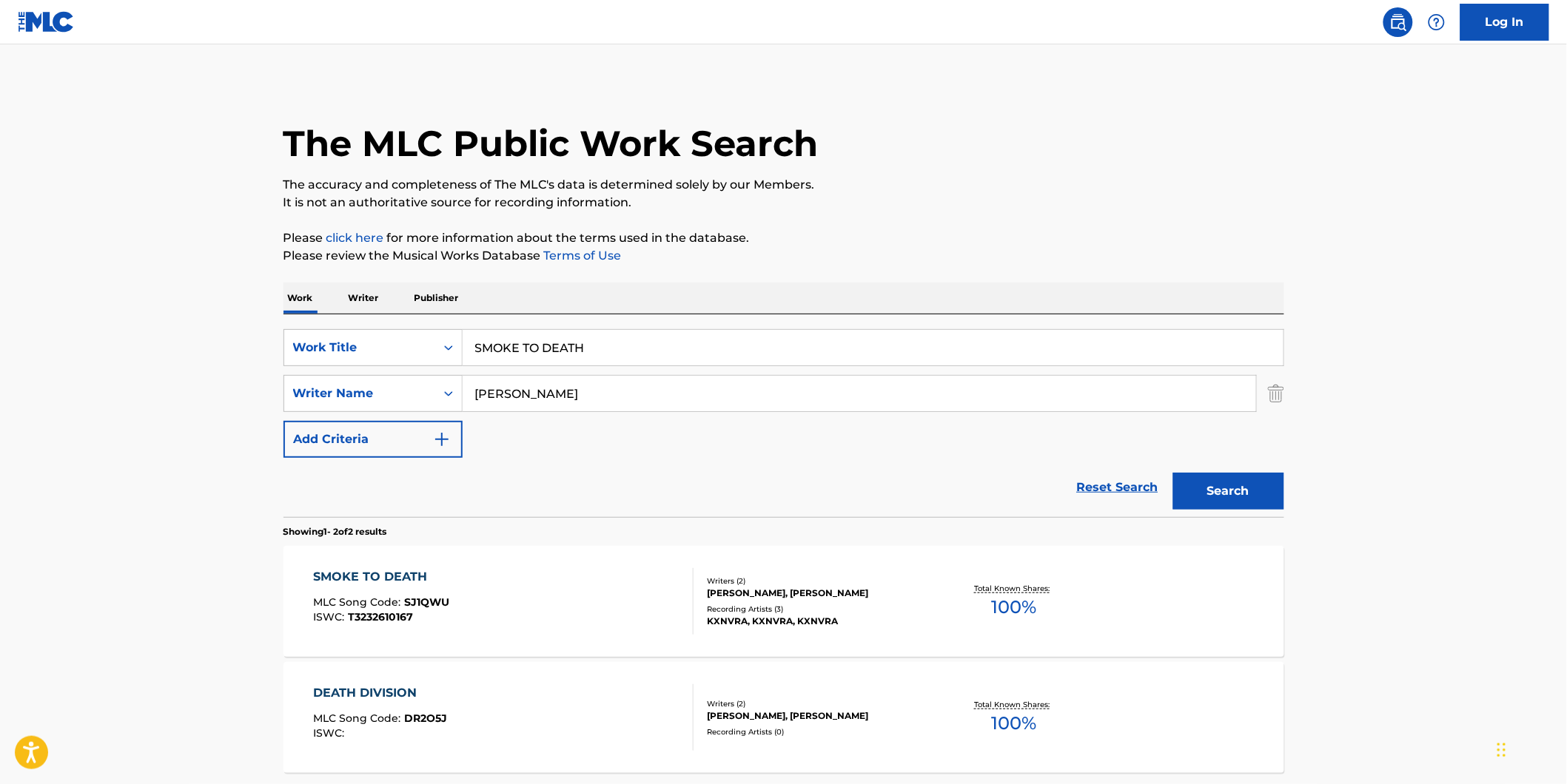
scroll to position [52, 0]
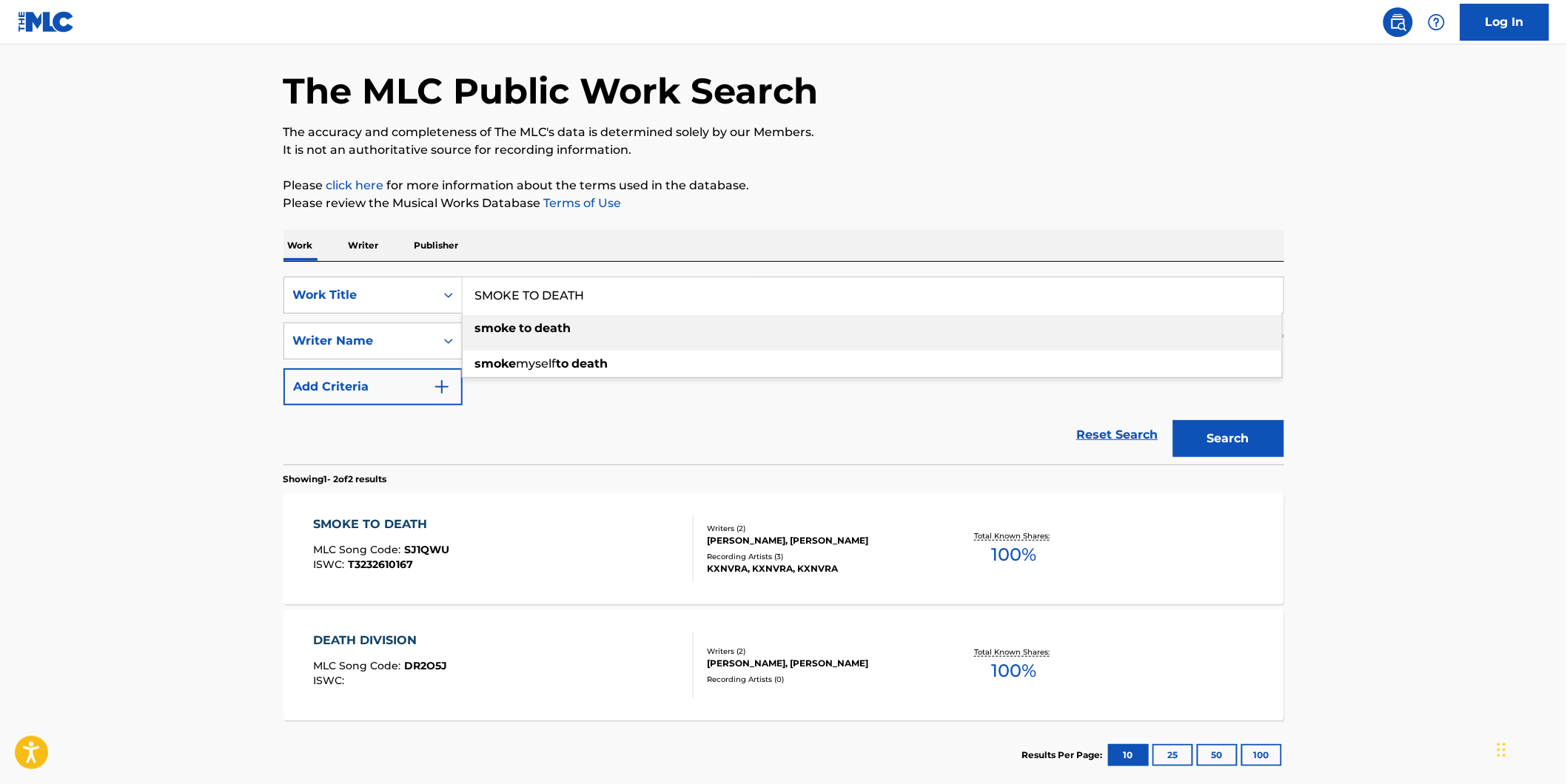
drag, startPoint x: 634, startPoint y: 281, endPoint x: 244, endPoint y: 276, distance: 390.0
click at [247, 276] on main "The MLC Public Work Search The accuracy and completeness of The MLC's data is d…" at bounding box center [784, 395] width 1567 height 806
paste input "omething to Say"
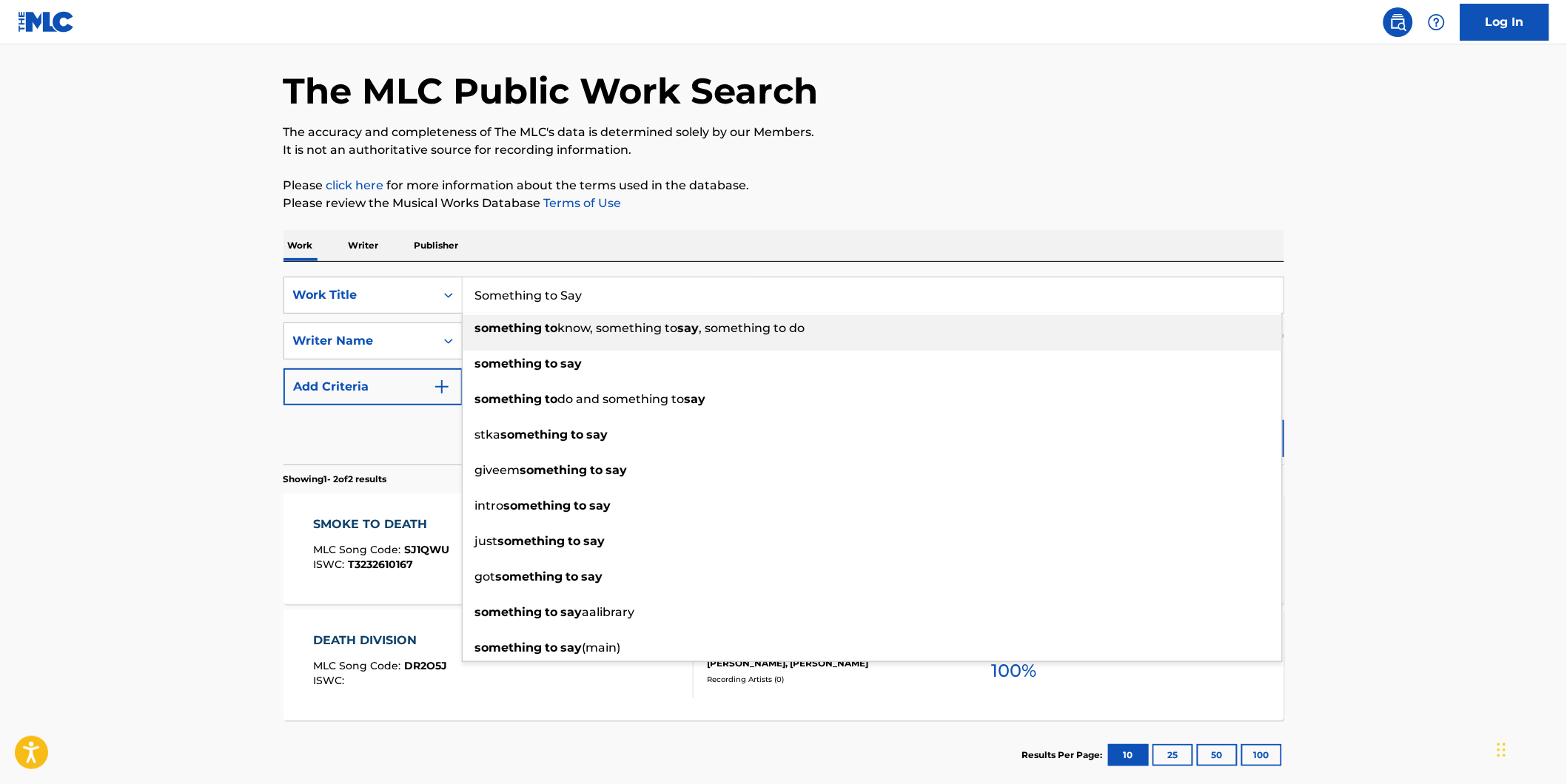
type input "Something to Say"
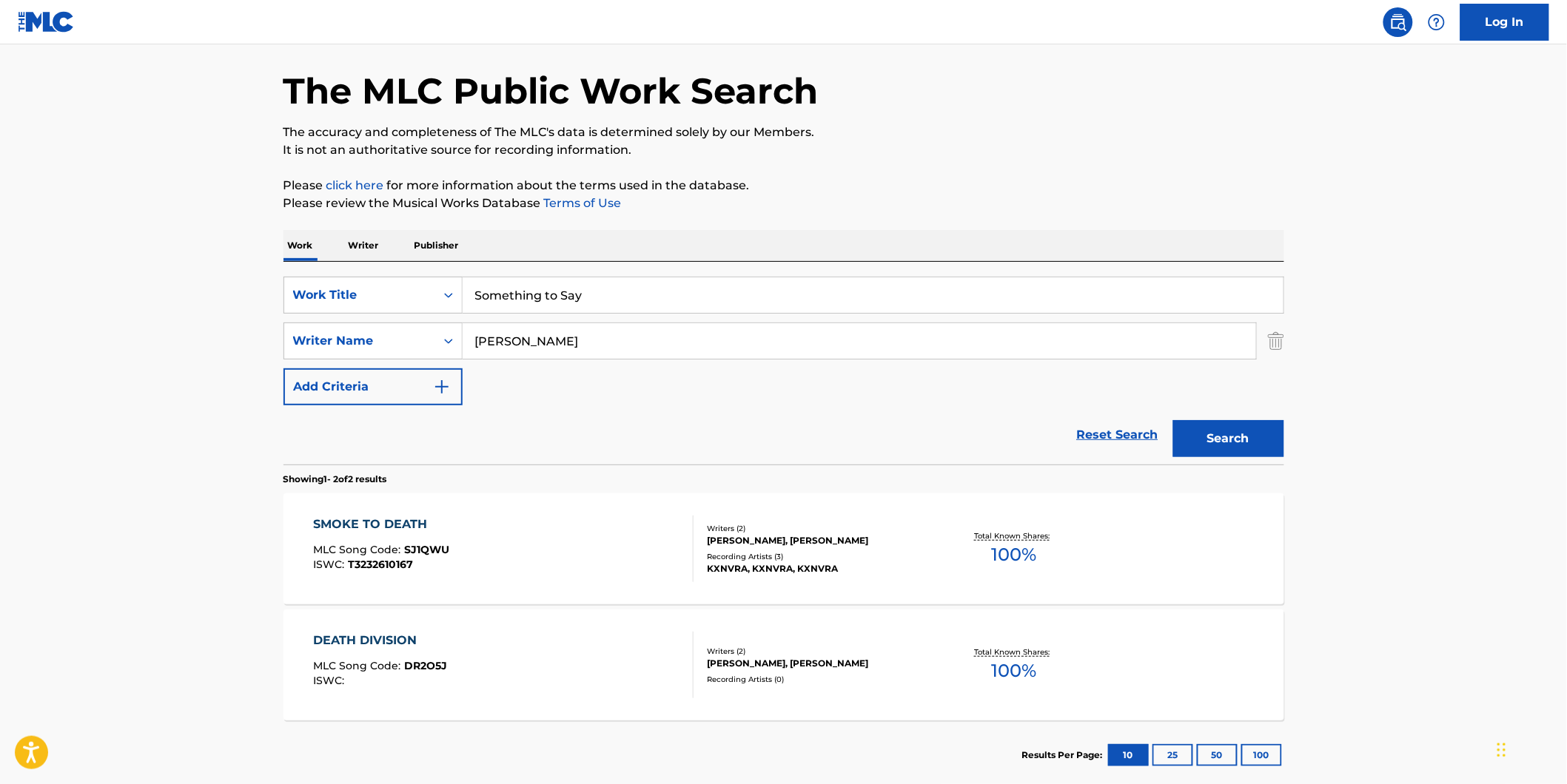
click at [124, 269] on main "The MLC Public Work Search The accuracy and completeness of The MLC's data is d…" at bounding box center [784, 395] width 1567 height 806
drag, startPoint x: 768, startPoint y: 343, endPoint x: 809, endPoint y: 398, distance: 68.6
click at [437, 349] on div "SearchWithCriteria1fe6091d-1858-48a7-8e56-2ef680d4c3b4 Writer Name [PERSON_NAME]" at bounding box center [784, 341] width 1001 height 37
paste input "Boys Of Fall"
click at [1173, 420] on button "Search" at bounding box center [1229, 438] width 111 height 37
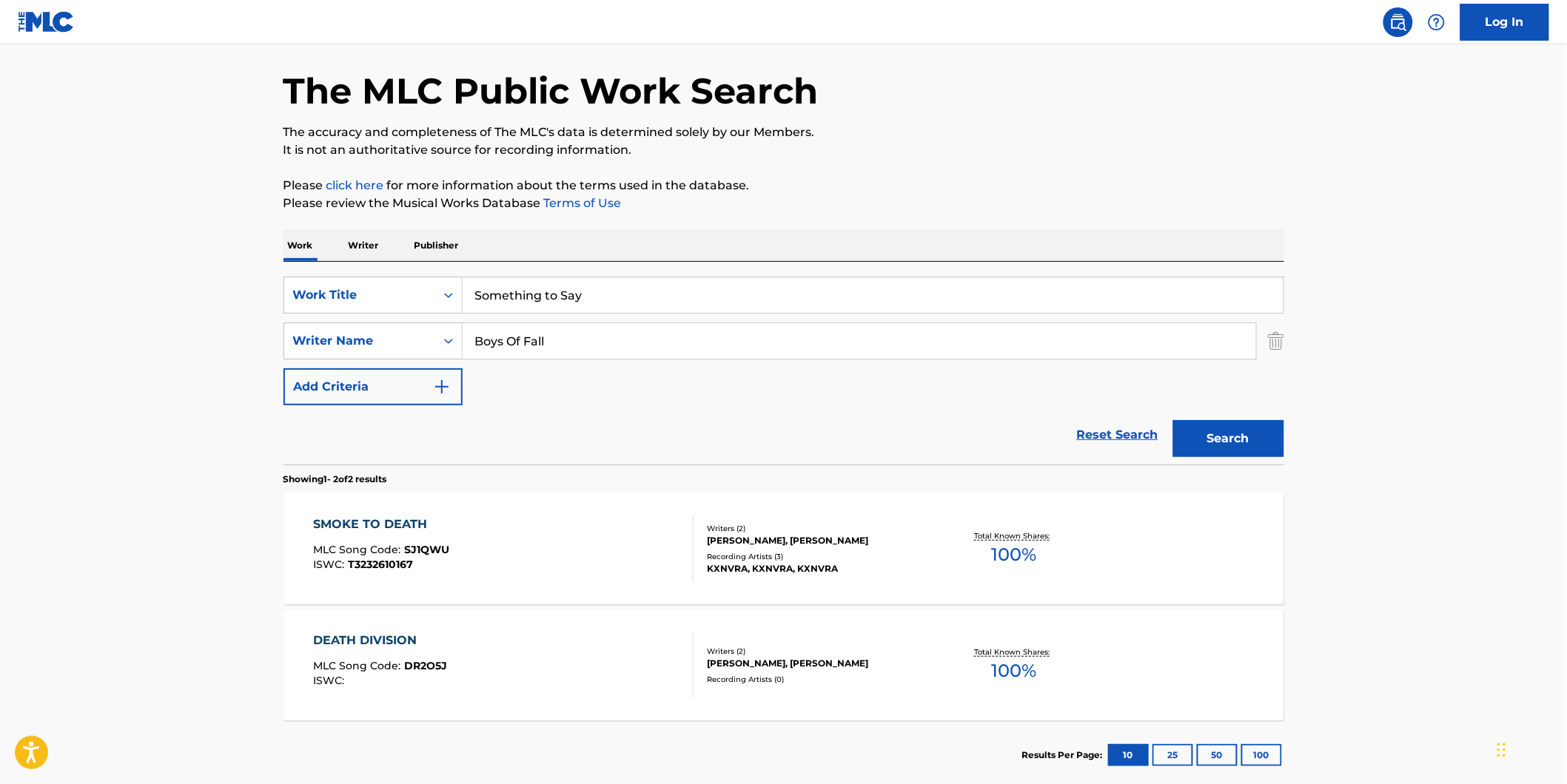
scroll to position [0, 0]
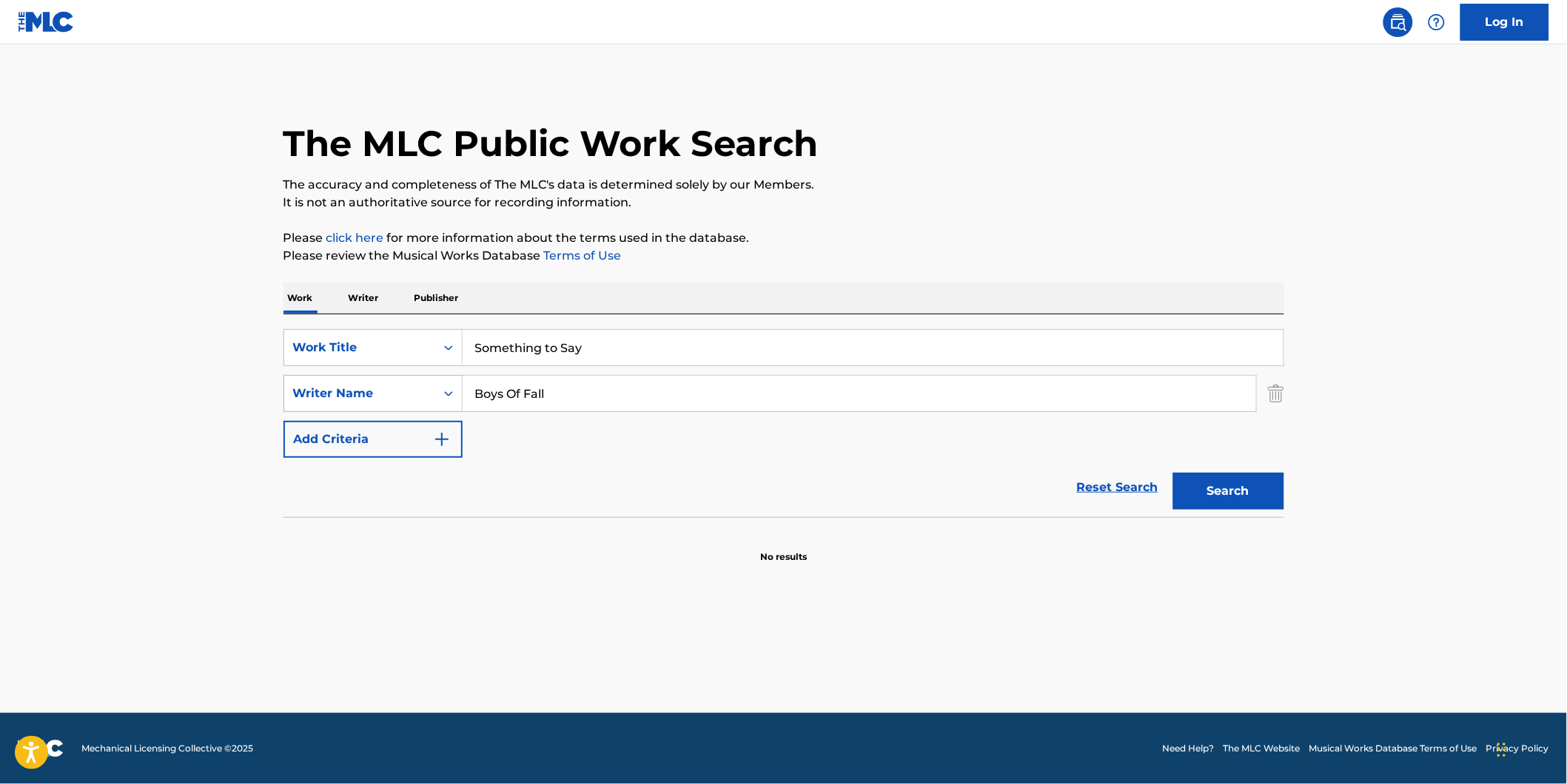
drag, startPoint x: 603, startPoint y: 400, endPoint x: 319, endPoint y: 409, distance: 284.1
click at [319, 409] on div "SearchWithCriteria1fe6091d-1858-48a7-8e56-2ef680d4c3b4 Writer Name Boys Of Fall" at bounding box center [784, 394] width 1001 height 37
paste input "[PERSON_NAME] [PERSON_NAME]"
click at [1173, 473] on button "Search" at bounding box center [1229, 491] width 111 height 37
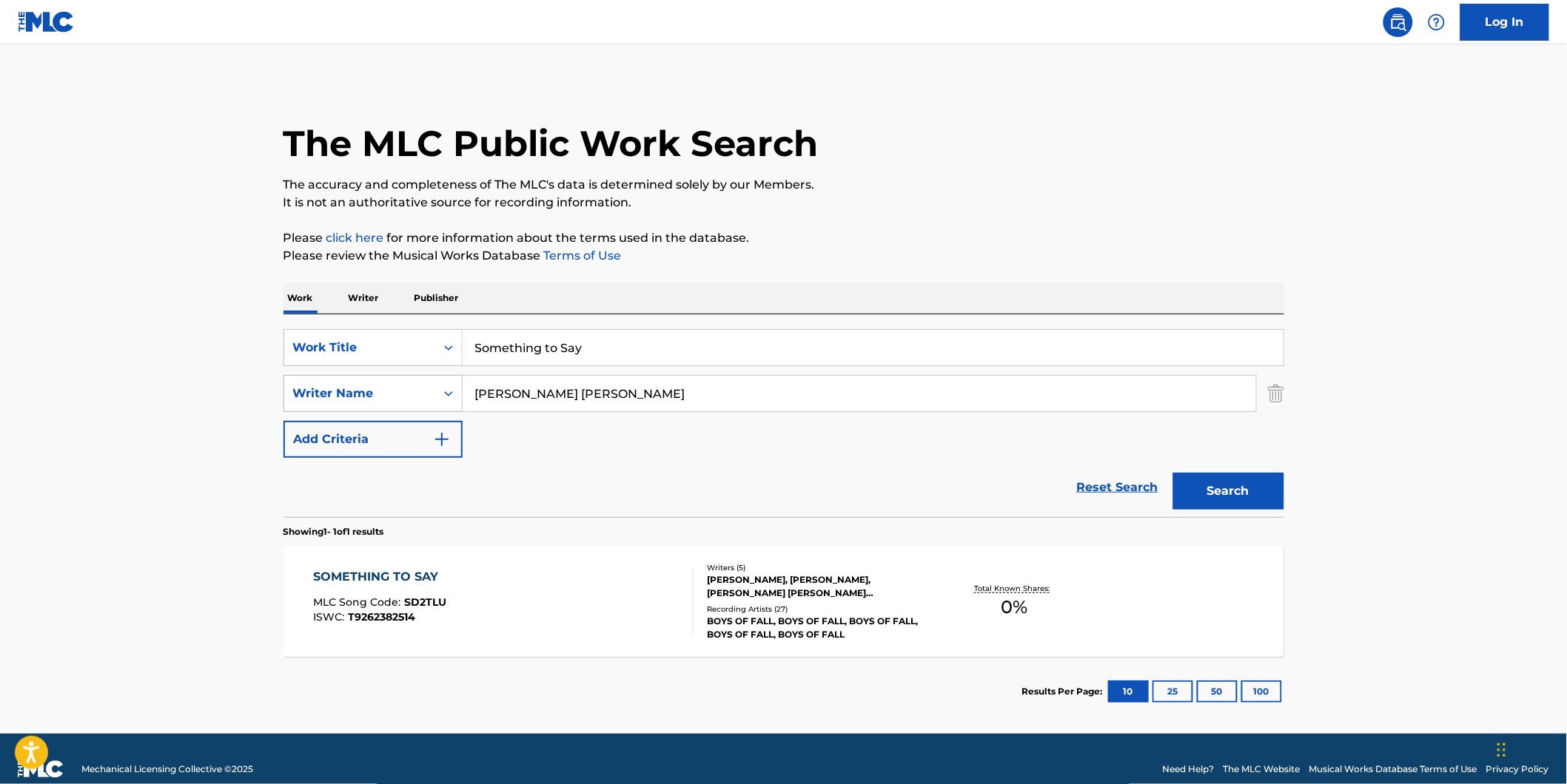
paste input "[PERSON_NAME]"
drag, startPoint x: 619, startPoint y: 395, endPoint x: 396, endPoint y: 401, distance: 223.1
click at [396, 401] on div "SearchWithCriteria1fe6091d-1858-48a7-8e56-2ef680d4c3b4 Writer Name [PERSON_NAME]" at bounding box center [784, 394] width 1001 height 37
click at [1173, 473] on button "Search" at bounding box center [1229, 491] width 111 height 37
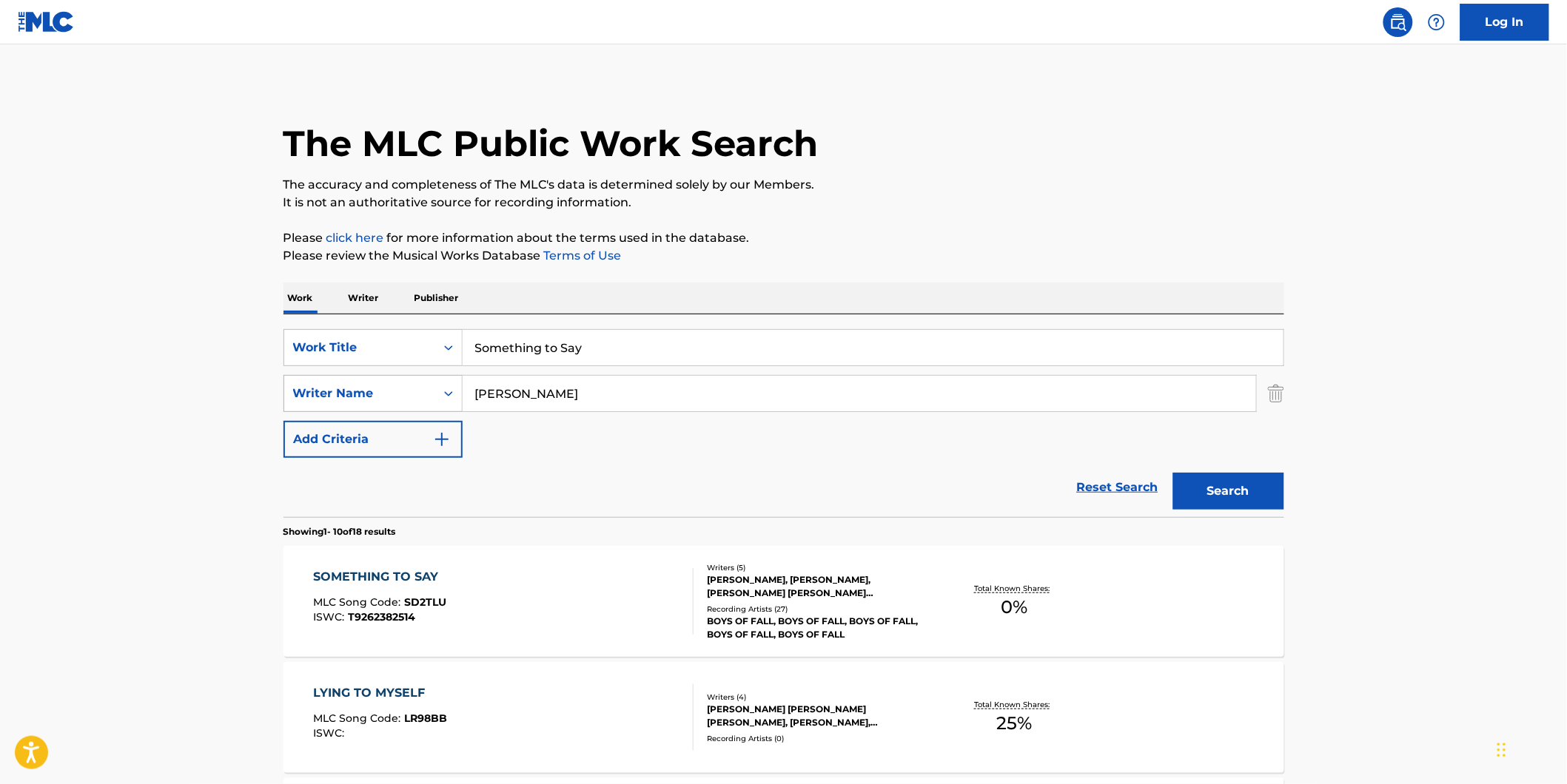
drag, startPoint x: 639, startPoint y: 390, endPoint x: 420, endPoint y: 403, distance: 219.4
click at [396, 400] on div "SearchWithCriteria1fe6091d-1858-48a7-8e56-2ef680d4c3b4 Writer Name [PERSON_NAME]" at bounding box center [784, 394] width 1001 height 37
paste input "[PERSON_NAME]"
click at [1173, 473] on button "Search" at bounding box center [1229, 491] width 111 height 37
drag, startPoint x: 635, startPoint y: 390, endPoint x: 257, endPoint y: 409, distance: 378.5
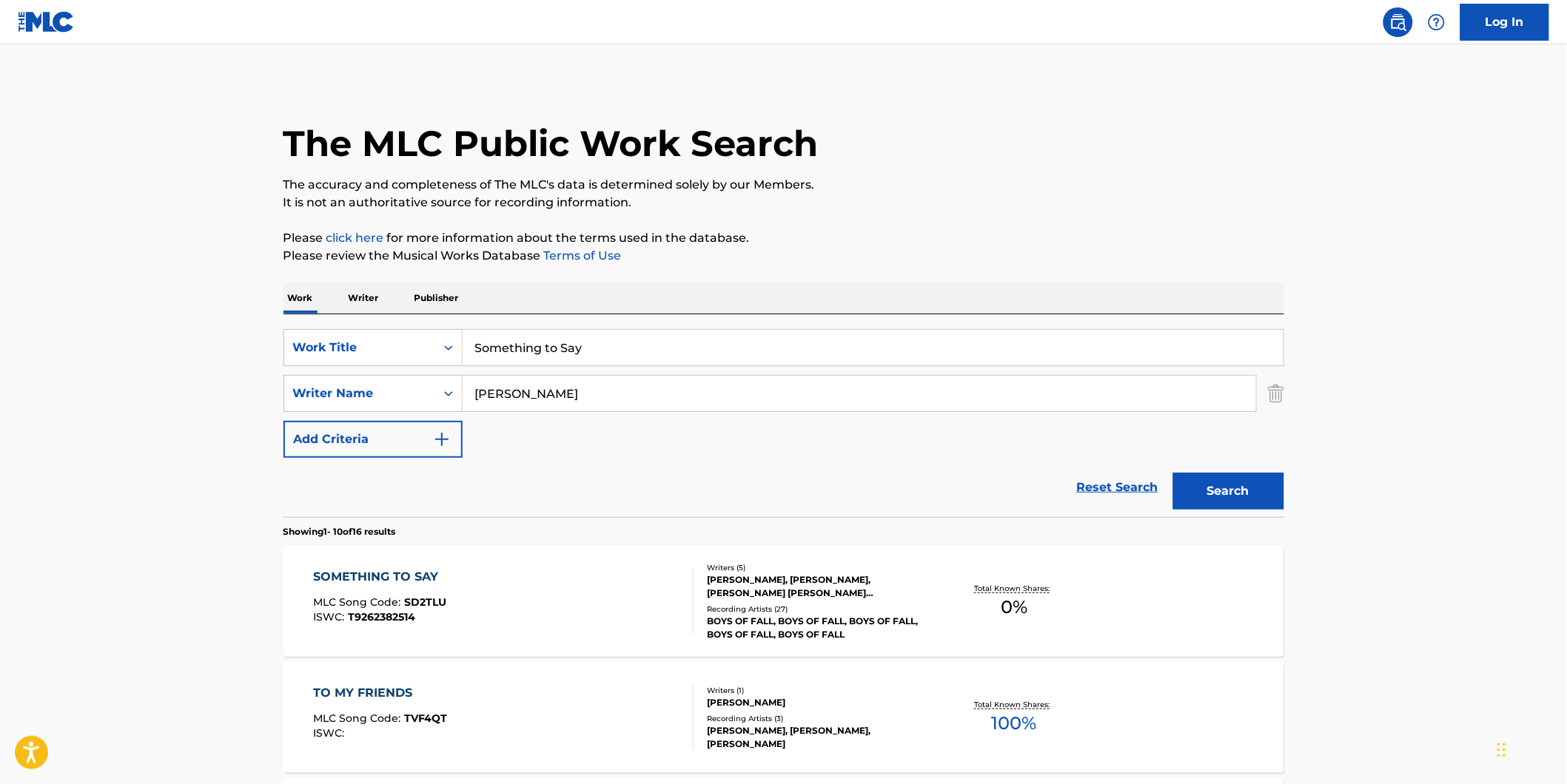
paste input "[PERSON_NAME]"
type input "[PERSON_NAME]"
click at [1173, 473] on button "Search" at bounding box center [1229, 491] width 111 height 37
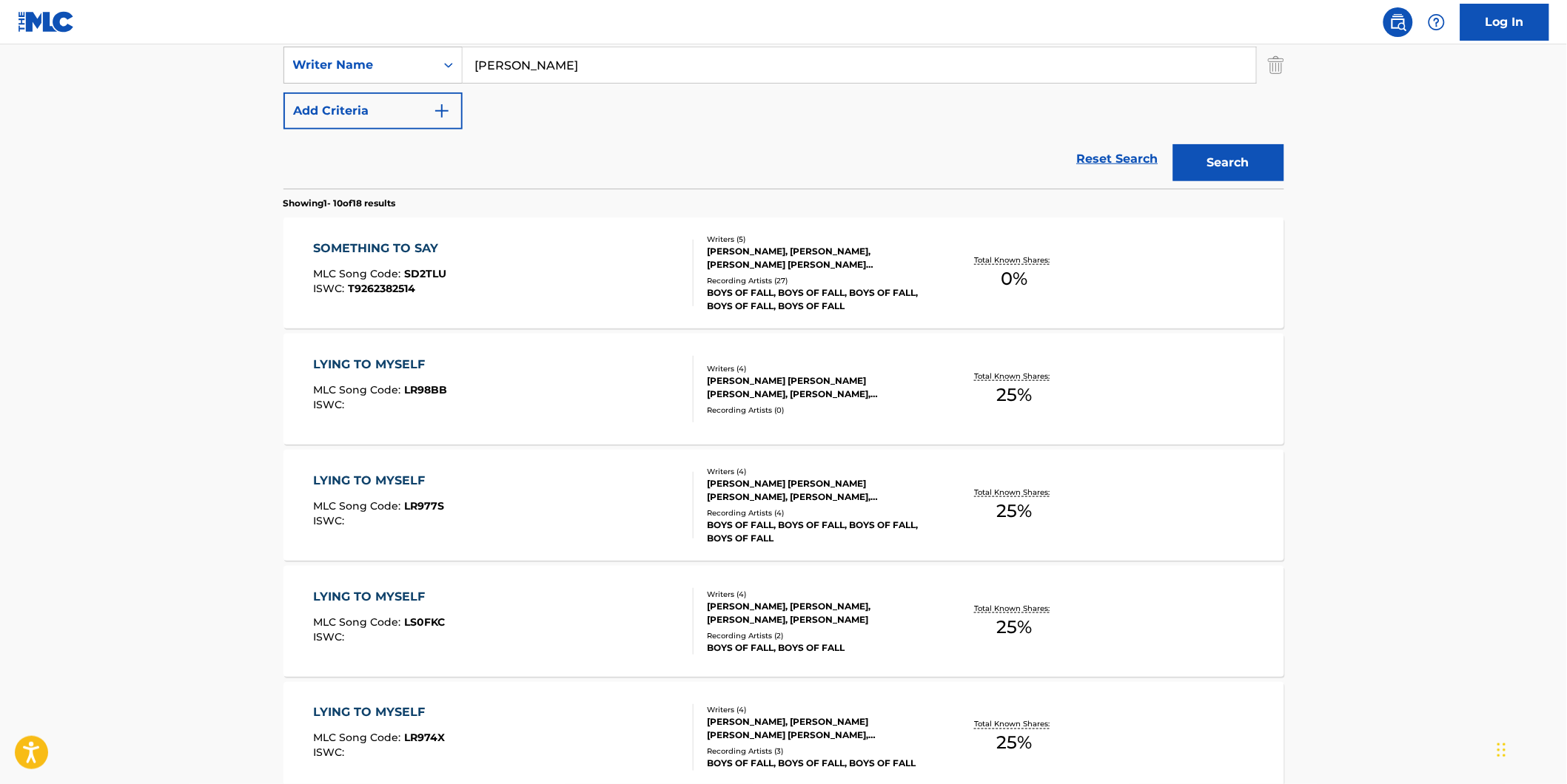
click at [457, 279] on div "SOMETHING TO SAY MLC Song Code : SD2TLU ISWC : T9262382514" at bounding box center [503, 273] width 380 height 67
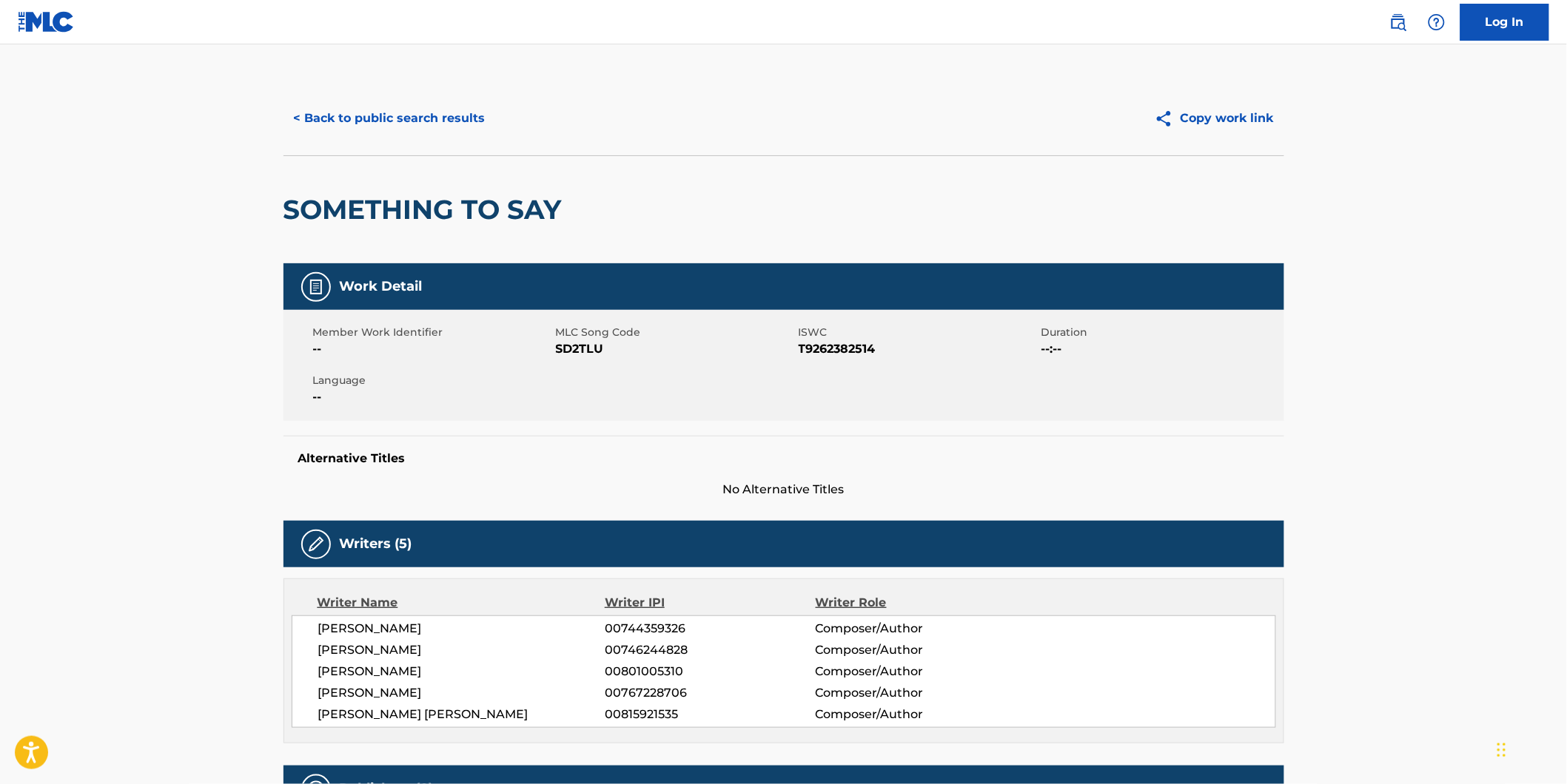
click at [567, 348] on span "SD2TLU" at bounding box center [675, 349] width 239 height 17
copy span "SD2TLU"
click at [449, 110] on button "< Back to public search results" at bounding box center [390, 118] width 212 height 37
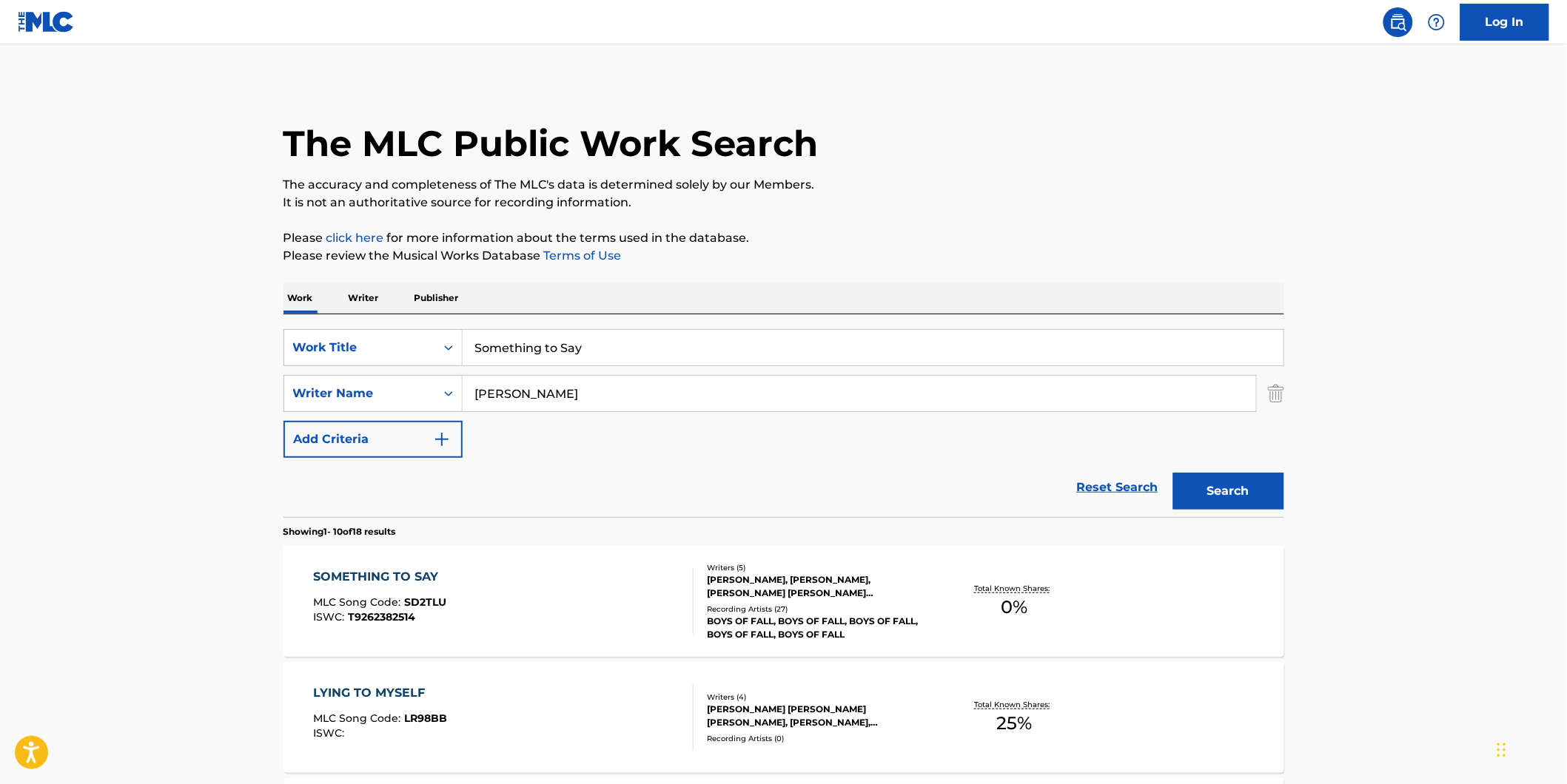
drag, startPoint x: 633, startPoint y: 345, endPoint x: 37, endPoint y: 346, distance: 596.0
paste input "imple"
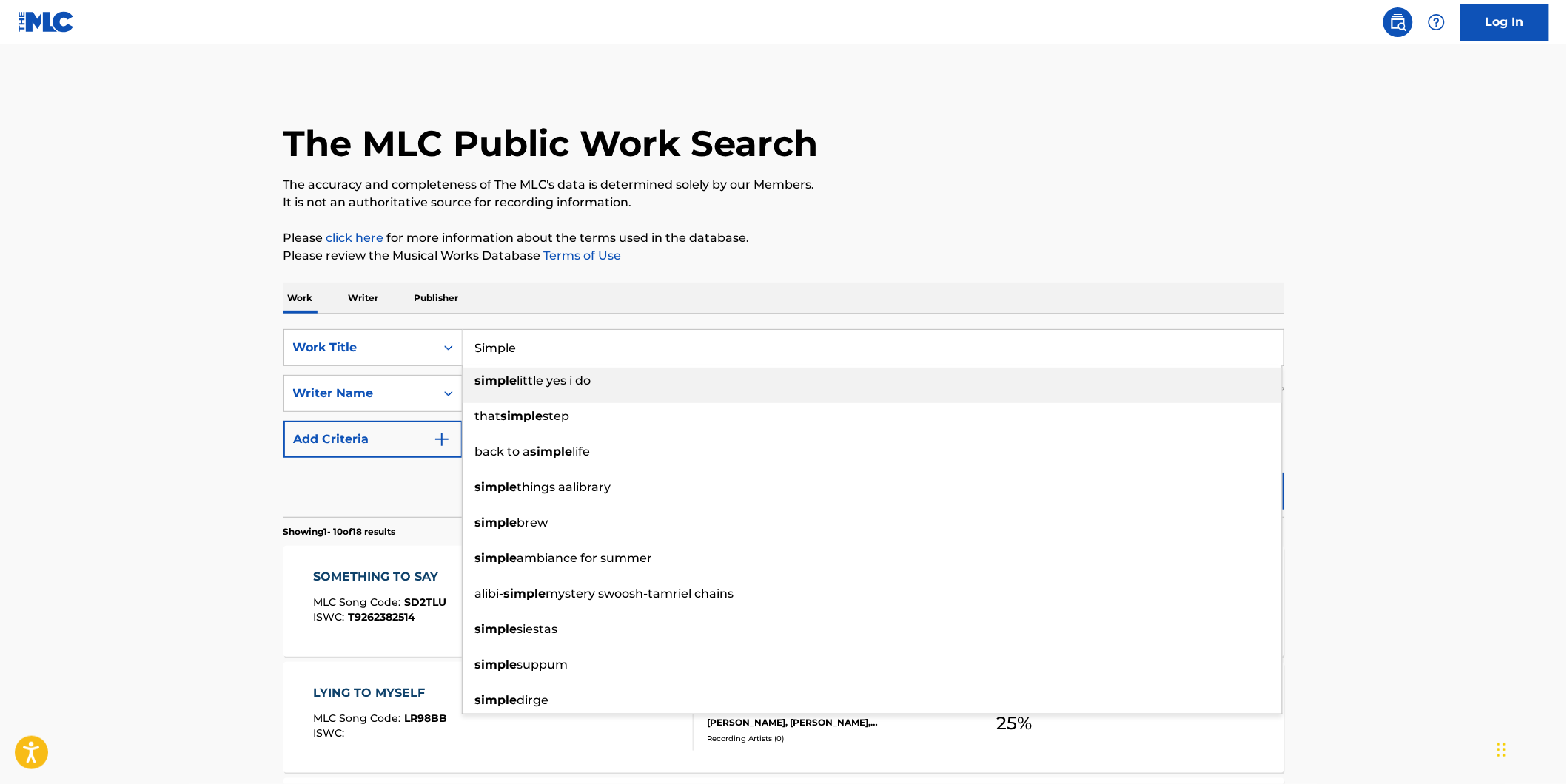
type input "Simple"
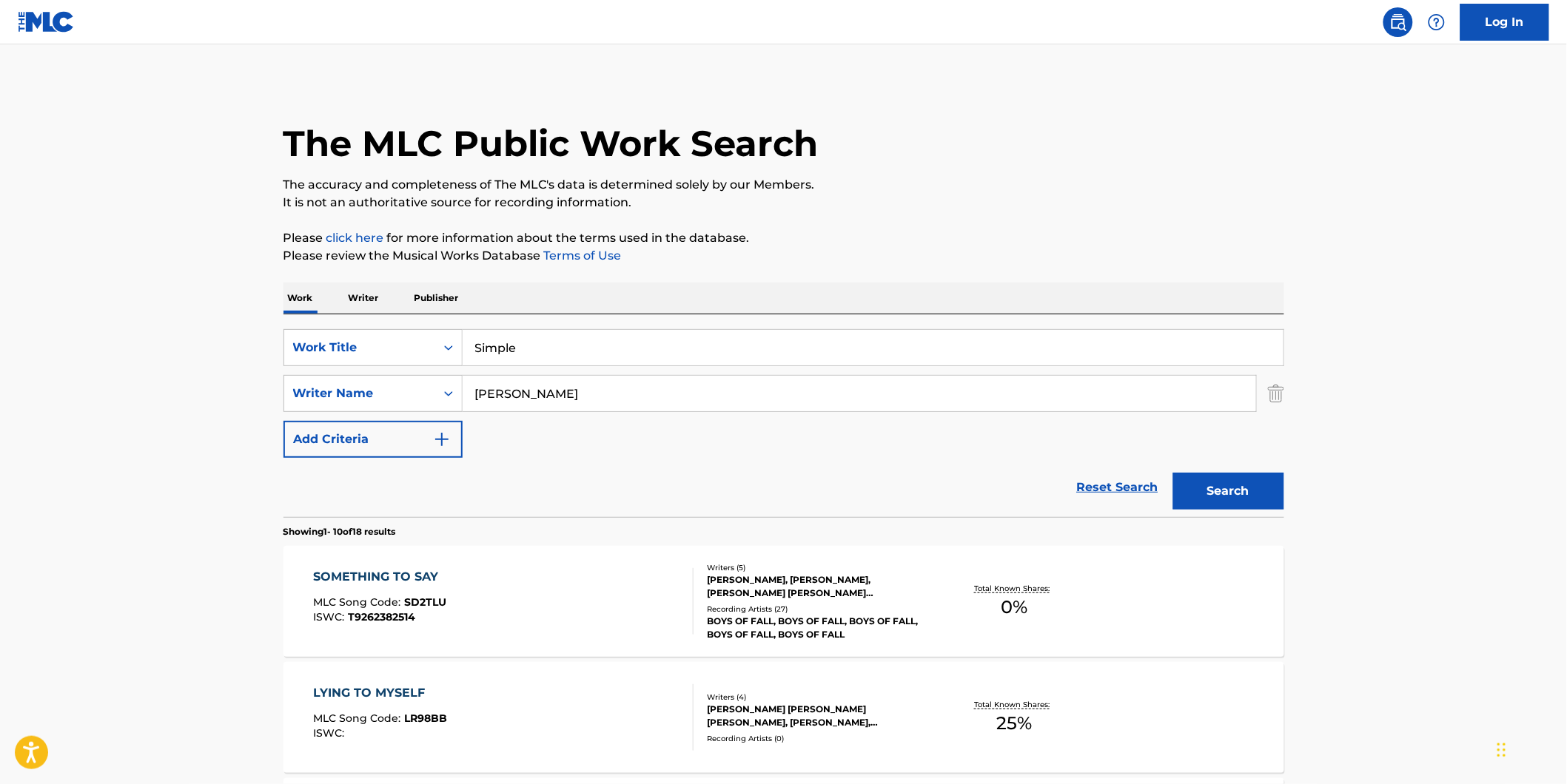
paste input "AWN"
drag, startPoint x: 604, startPoint y: 394, endPoint x: 487, endPoint y: 426, distance: 121.3
click at [424, 425] on div "SearchWithCriteria77943b70-fe9d-433d-b172-eafb2f239ae2 Work Title Simple Search…" at bounding box center [784, 394] width 1001 height 129
click at [1173, 473] on button "Search" at bounding box center [1229, 491] width 111 height 37
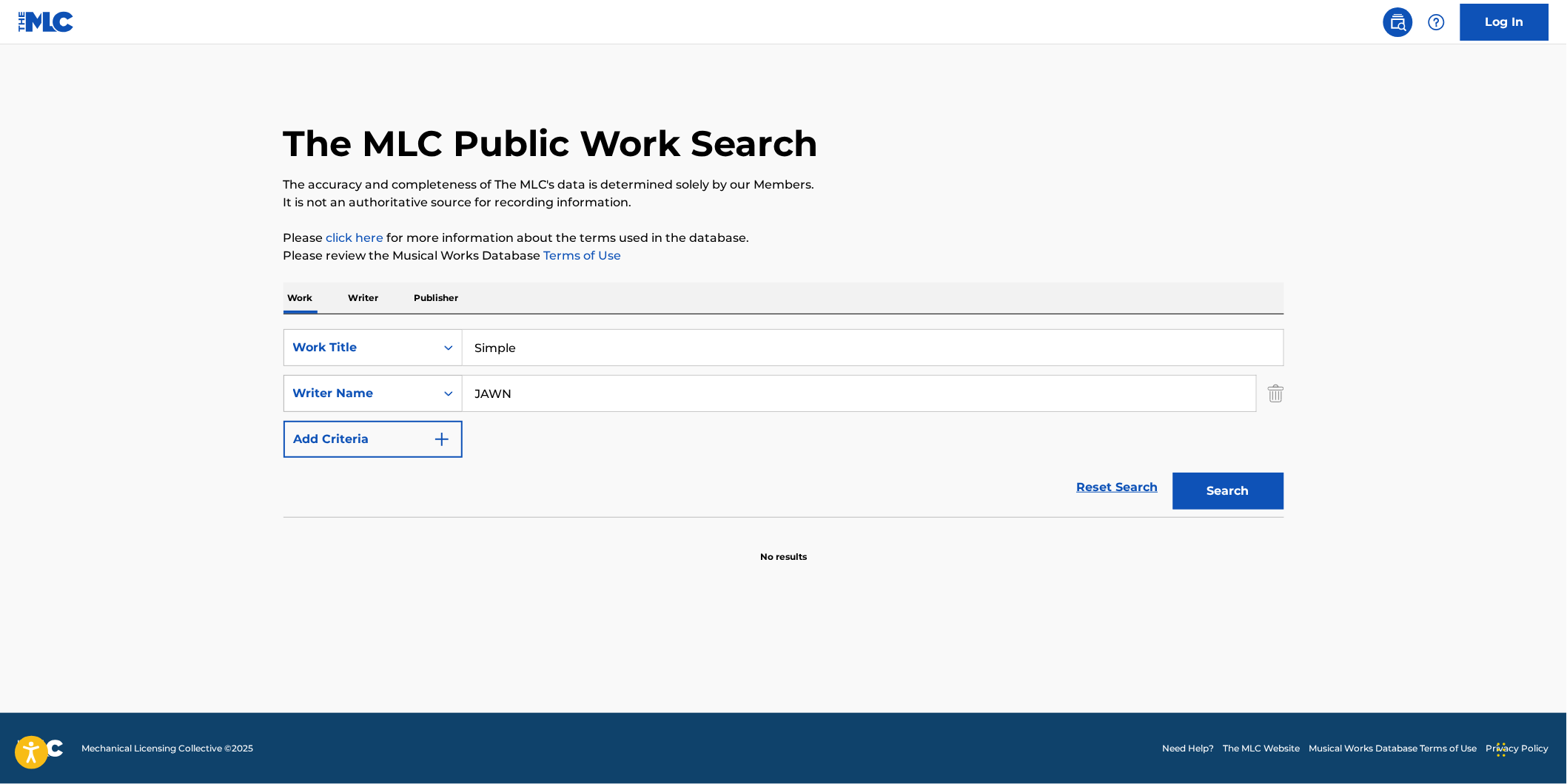
drag, startPoint x: 368, startPoint y: 379, endPoint x: 415, endPoint y: 389, distance: 48.1
click at [386, 386] on div "SearchWithCriteria1fe6091d-1858-48a7-8e56-2ef680d4c3b4 Writer Name JAWN" at bounding box center [784, 394] width 1001 height 37
paste input "[PERSON_NAME] [PERSON_NAME]"
type input "[PERSON_NAME] [PERSON_NAME]"
click at [1173, 473] on button "Search" at bounding box center [1229, 491] width 111 height 37
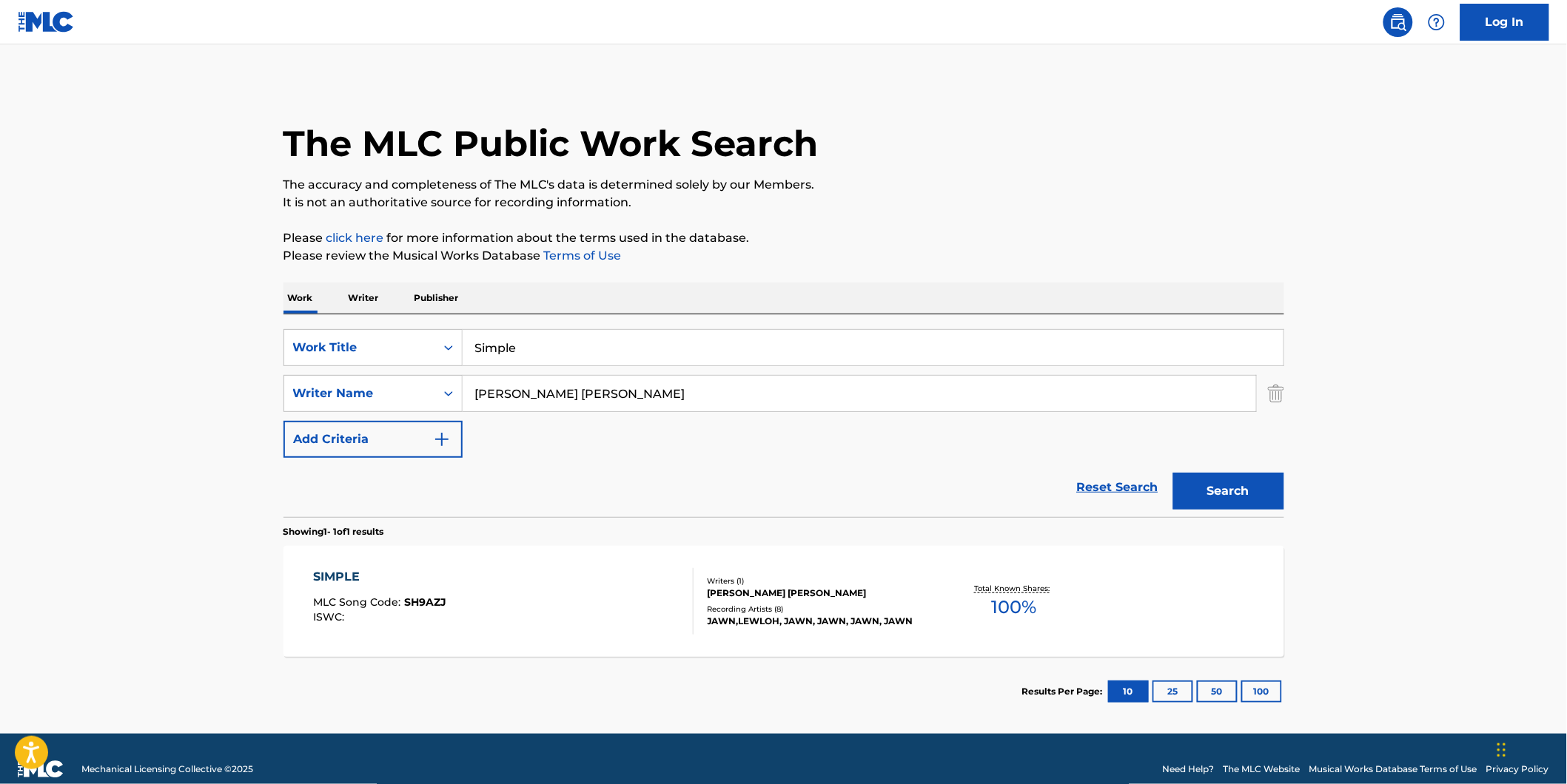
click at [484, 592] on div "SIMPLE MLC Song Code : SH9AZJ ISWC :" at bounding box center [503, 601] width 380 height 67
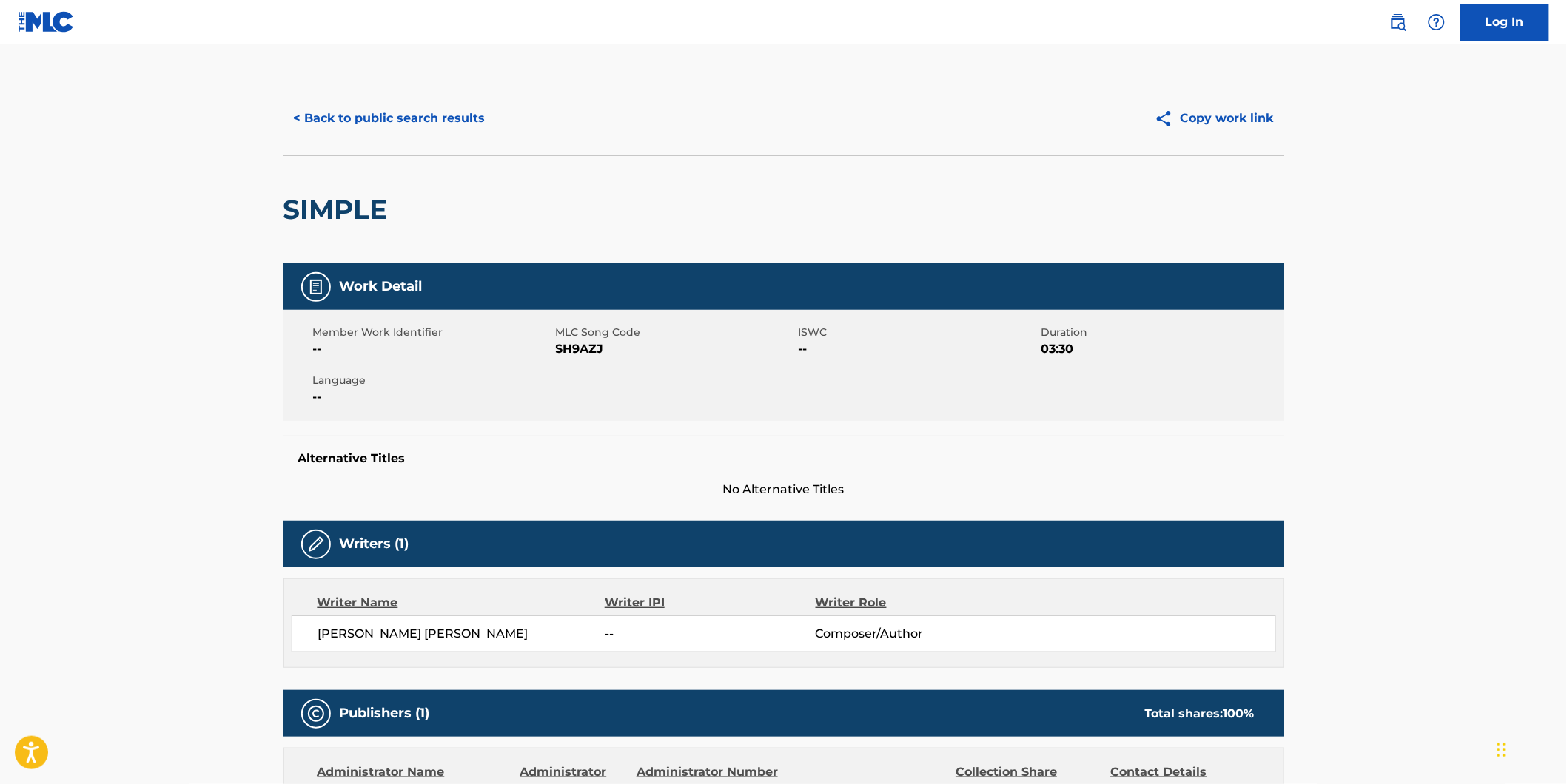
click at [396, 122] on button "< Back to public search results" at bounding box center [390, 118] width 212 height 37
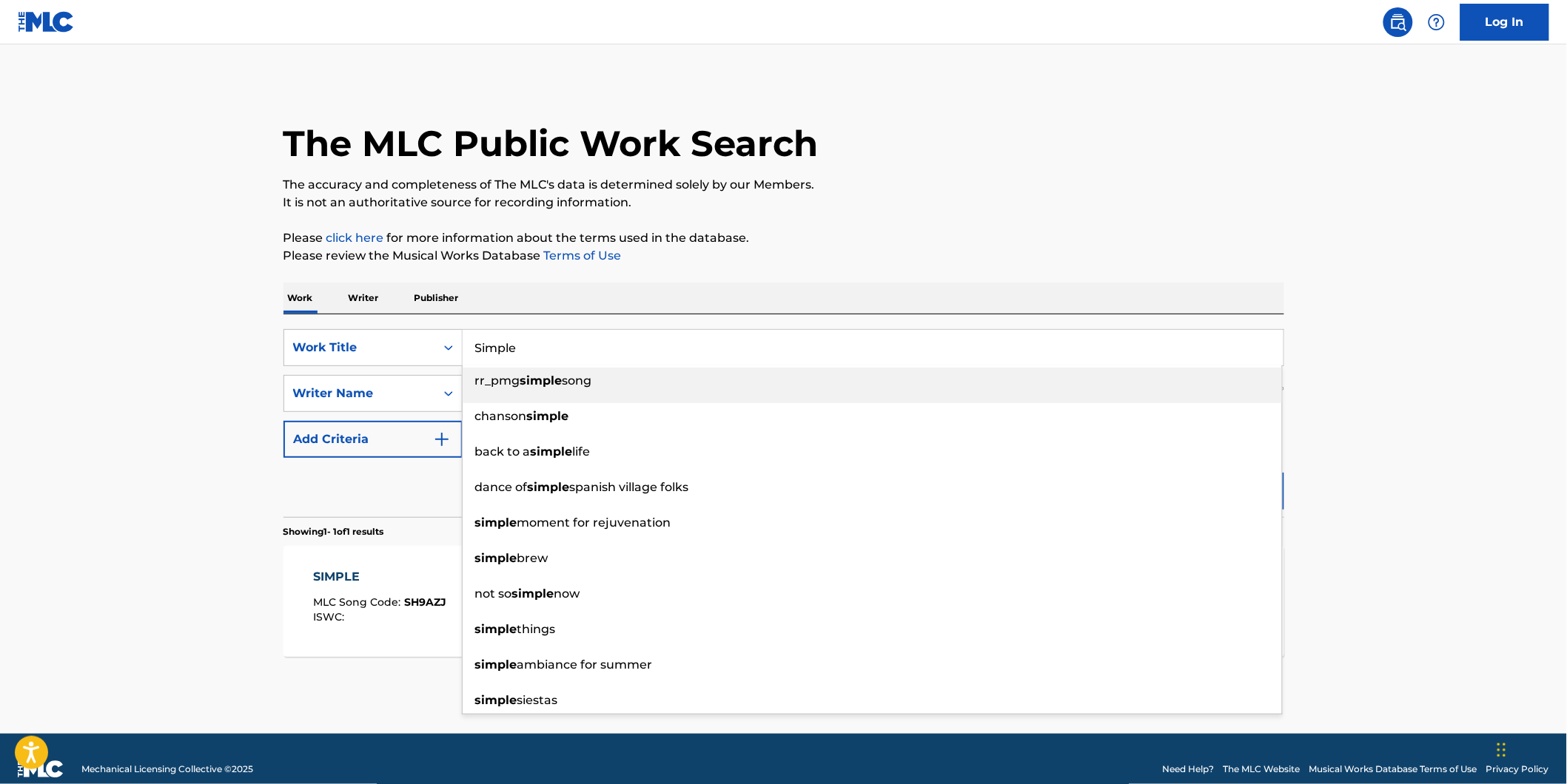
drag, startPoint x: 291, startPoint y: 356, endPoint x: 190, endPoint y: 360, distance: 101.1
click at [232, 365] on main "The MLC Public Work Search The accuracy and completeness of The MLC's data is d…" at bounding box center [784, 389] width 1567 height 689
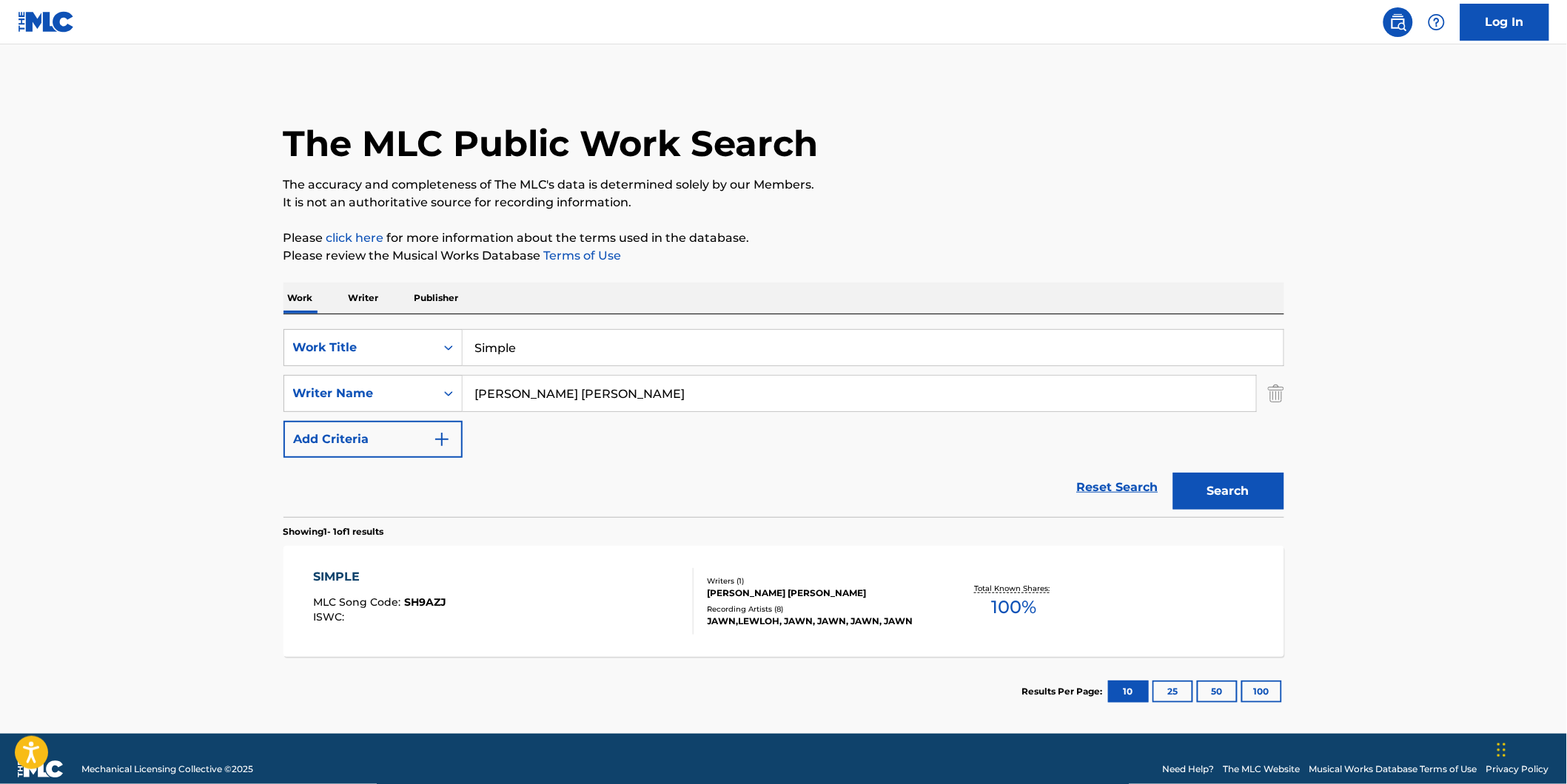
click at [172, 356] on main "The MLC Public Work Search The accuracy and completeness of The MLC's data is d…" at bounding box center [784, 389] width 1567 height 689
paste input "Falxce"
drag, startPoint x: 692, startPoint y: 386, endPoint x: 416, endPoint y: 447, distance: 282.7
click at [416, 447] on div "SearchWithCriteria77943b70-fe9d-433d-b172-eafb2f239ae2 Work Title Simple Search…" at bounding box center [784, 394] width 1001 height 129
type input "Falxce"
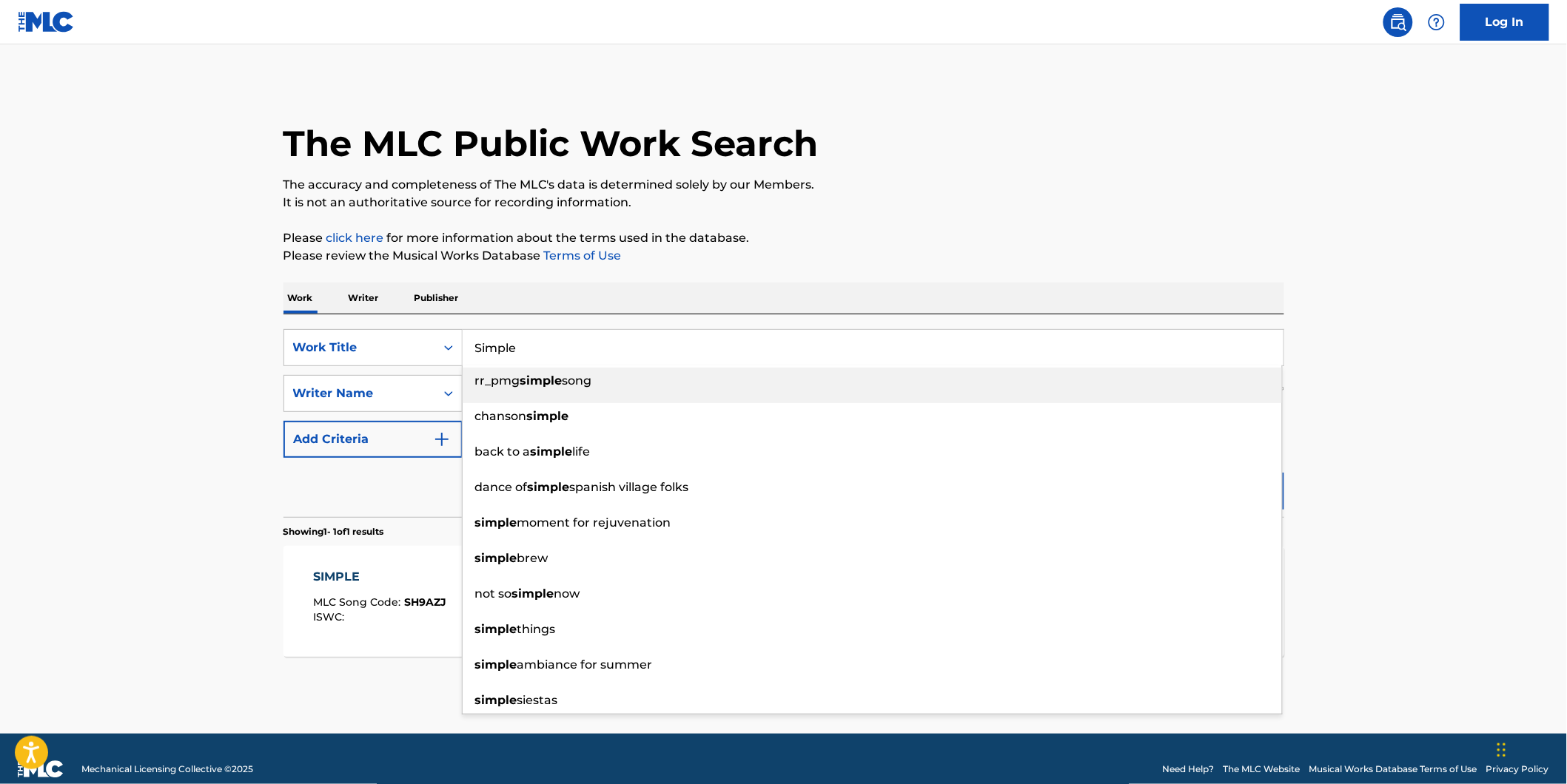
drag, startPoint x: 452, startPoint y: 360, endPoint x: 423, endPoint y: 366, distance: 29.6
click at [423, 366] on div "SearchWithCriteria77943b70-fe9d-433d-b172-eafb2f239ae2 Work Title Simple rr_pmg…" at bounding box center [784, 394] width 1001 height 129
paste input "ee You In My Dreams"
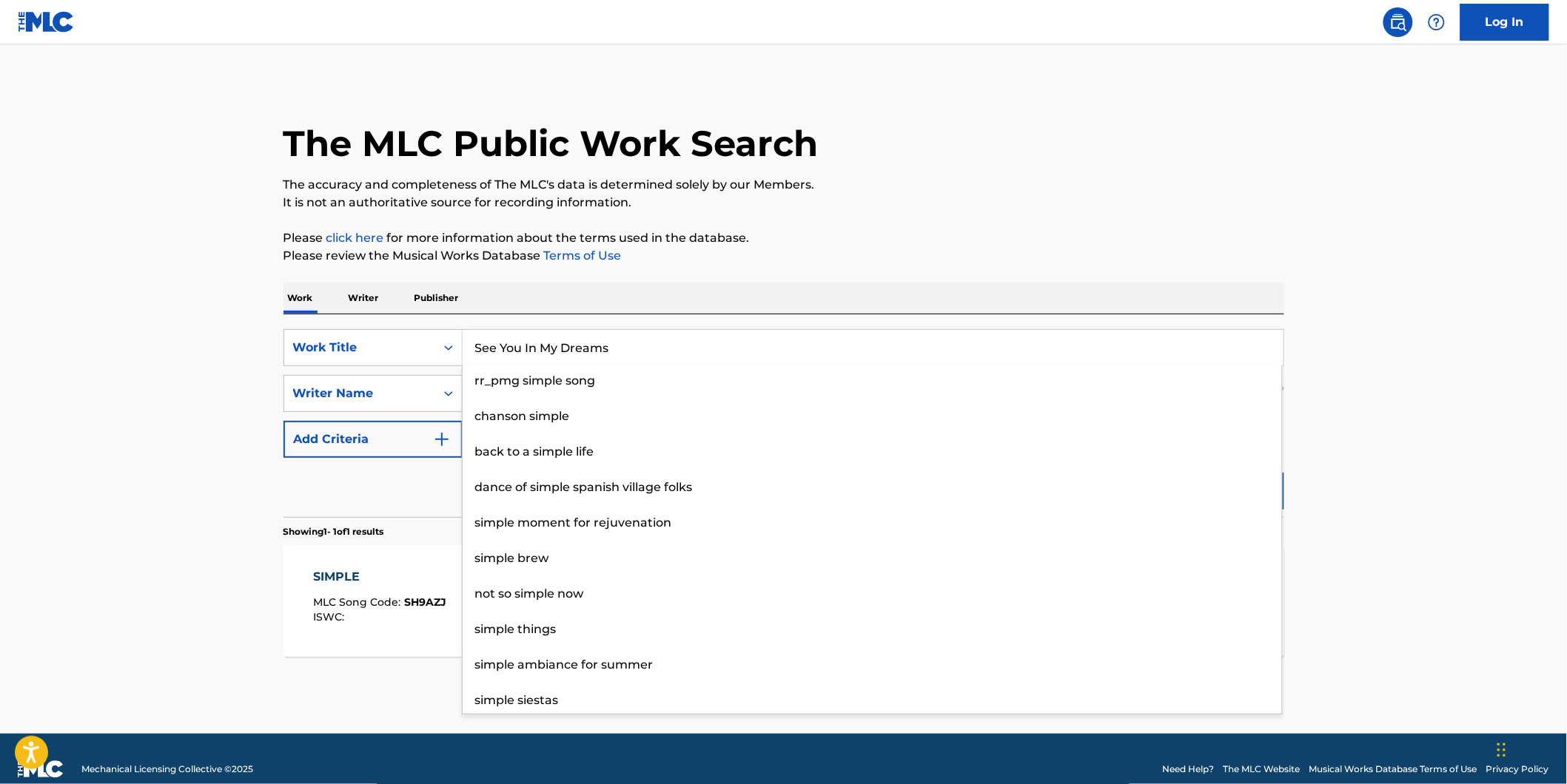
type input "See You In My Dreams"
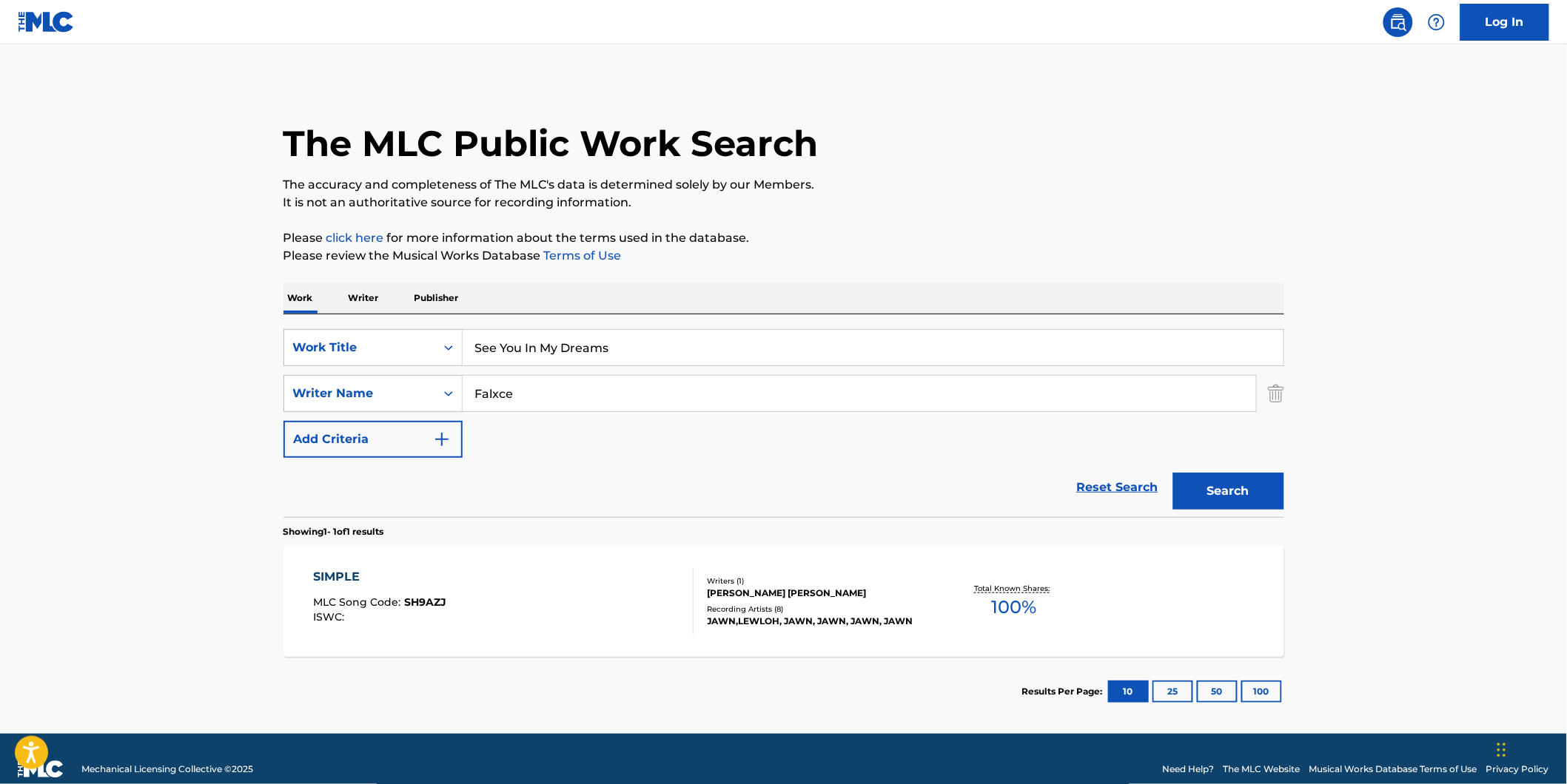
click at [60, 427] on main "The MLC Public Work Search The accuracy and completeness of The MLC's data is d…" at bounding box center [784, 389] width 1567 height 689
drag, startPoint x: 568, startPoint y: 382, endPoint x: 415, endPoint y: 405, distance: 154.7
click at [409, 405] on div "SearchWithCriteria1fe6091d-1858-48a7-8e56-2ef680d4c3b4 Writer Name Falxce" at bounding box center [784, 394] width 1001 height 37
paste input "See You In My Dreams"
click at [1173, 473] on button "Search" at bounding box center [1229, 491] width 111 height 37
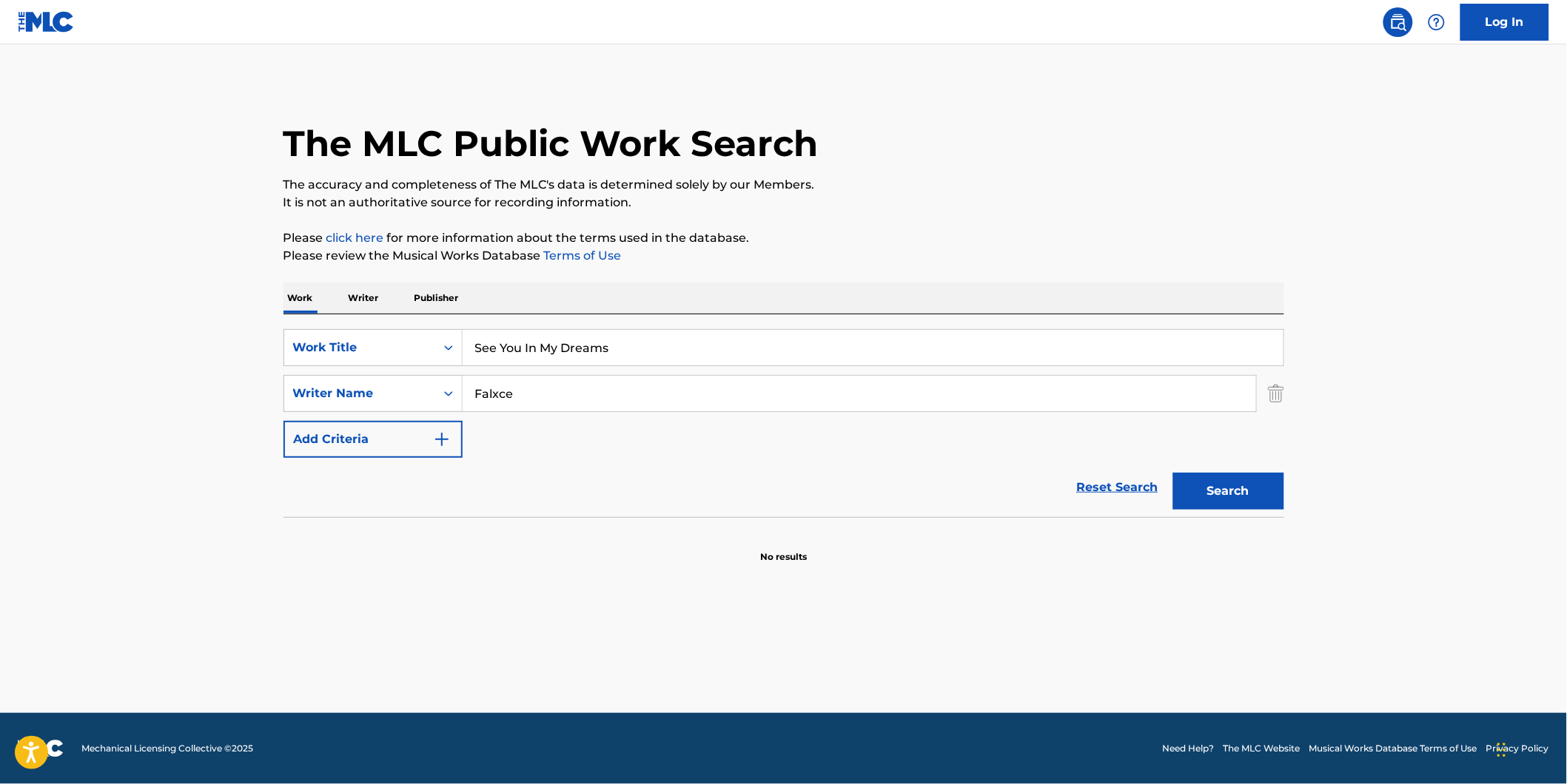
paste input "[PERSON_NAME]"
click at [1173, 473] on button "Search" at bounding box center [1229, 491] width 111 height 37
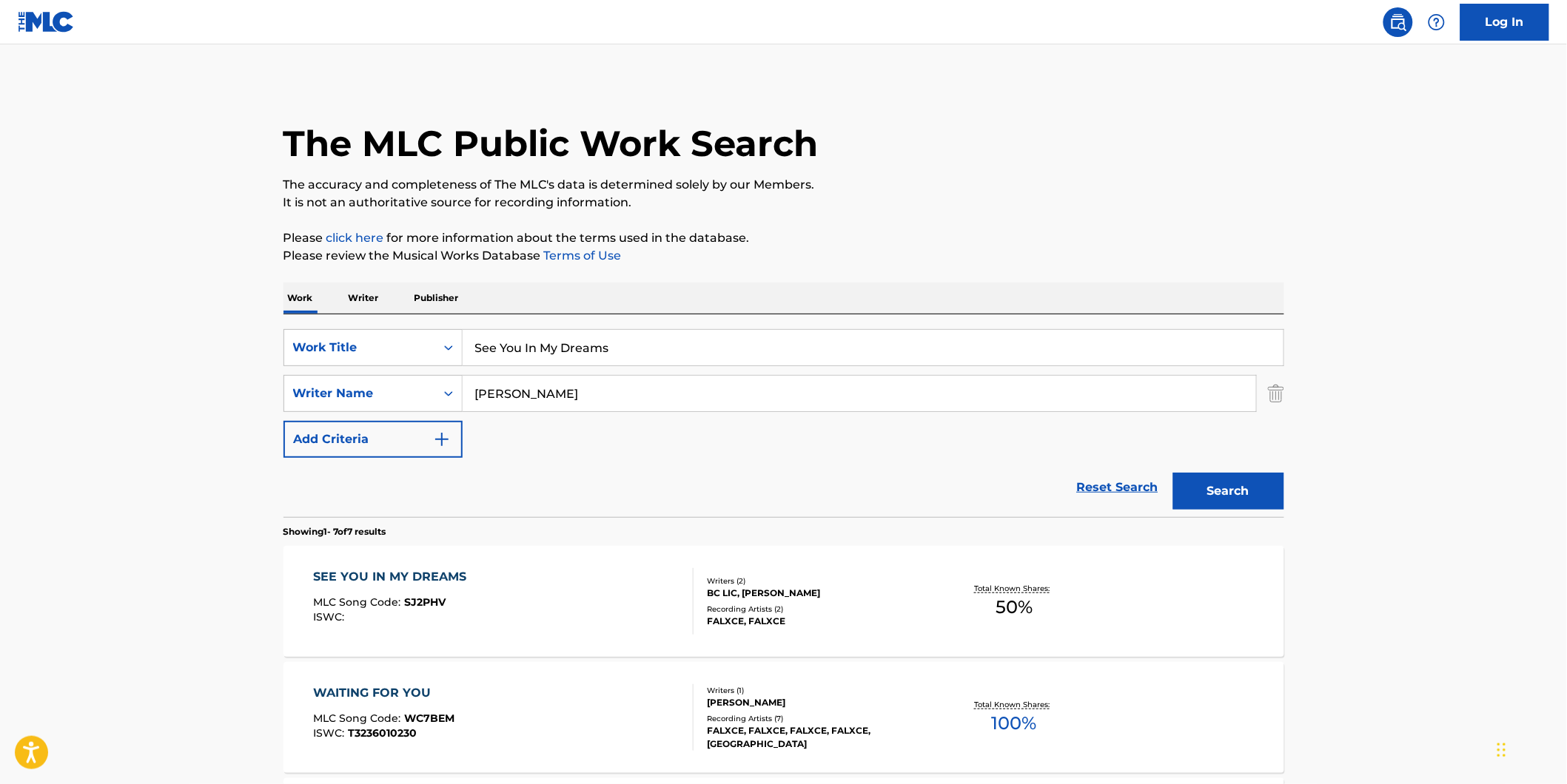
scroll to position [82, 0]
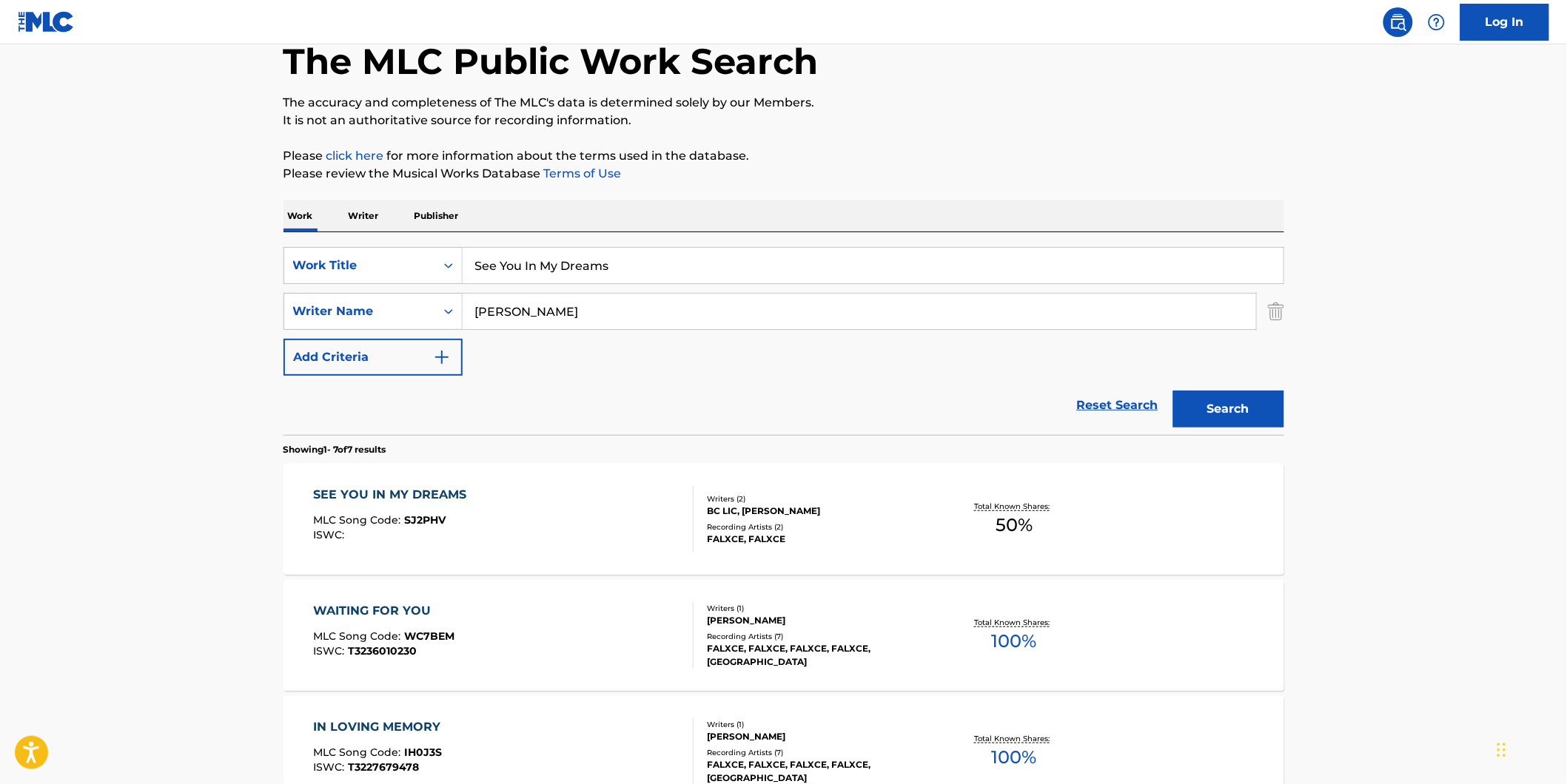
paste input "bc lic"
drag, startPoint x: 693, startPoint y: 310, endPoint x: 410, endPoint y: 350, distance: 285.8
click at [410, 350] on div "SearchWithCriteria77943b70-fe9d-433d-b172-eafb2f239ae2 Work Title See You In My…" at bounding box center [784, 311] width 1001 height 129
type input "bc lic"
click at [1173, 390] on button "Search" at bounding box center [1229, 409] width 111 height 37
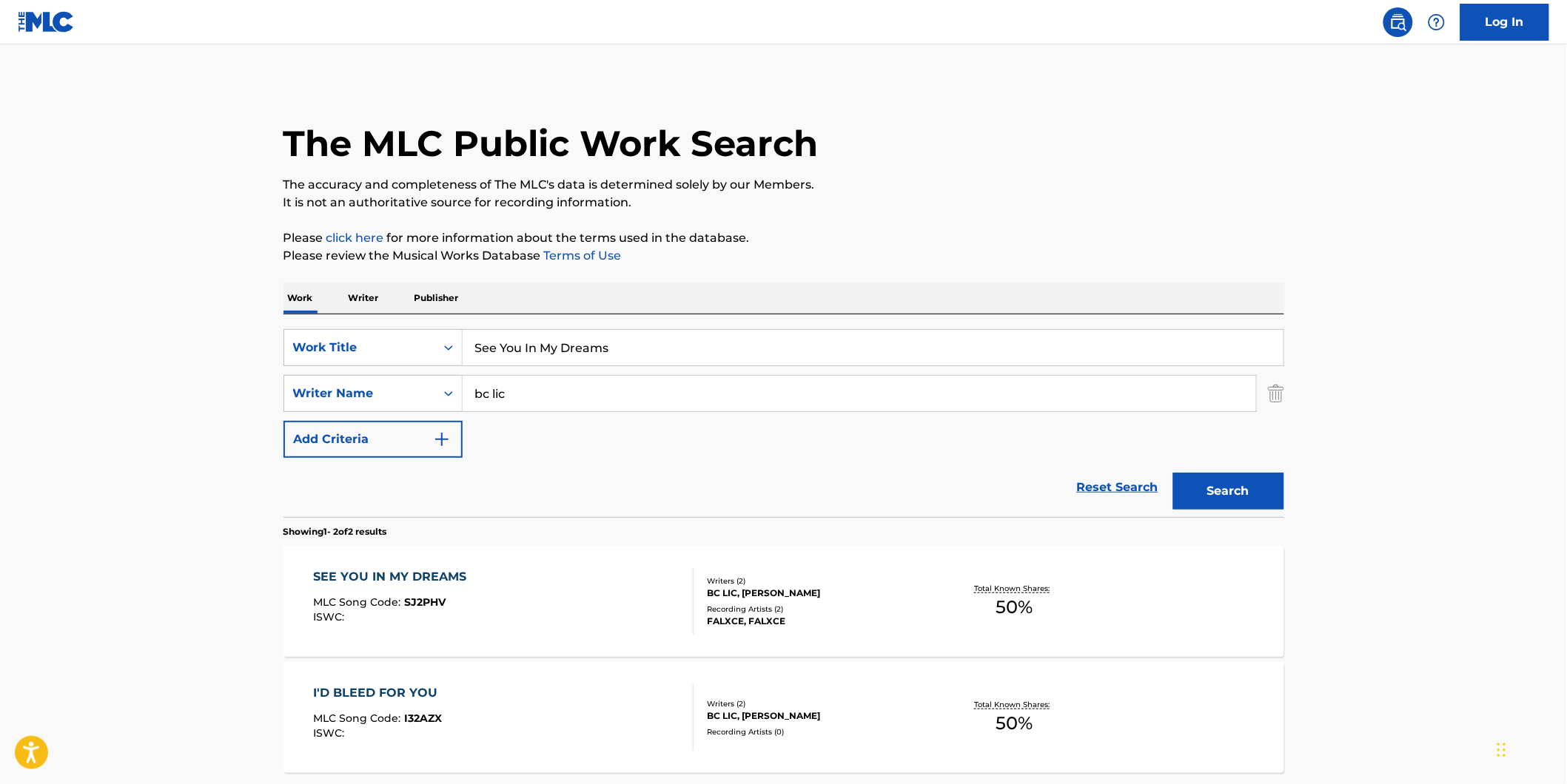
scroll to position [136, 0]
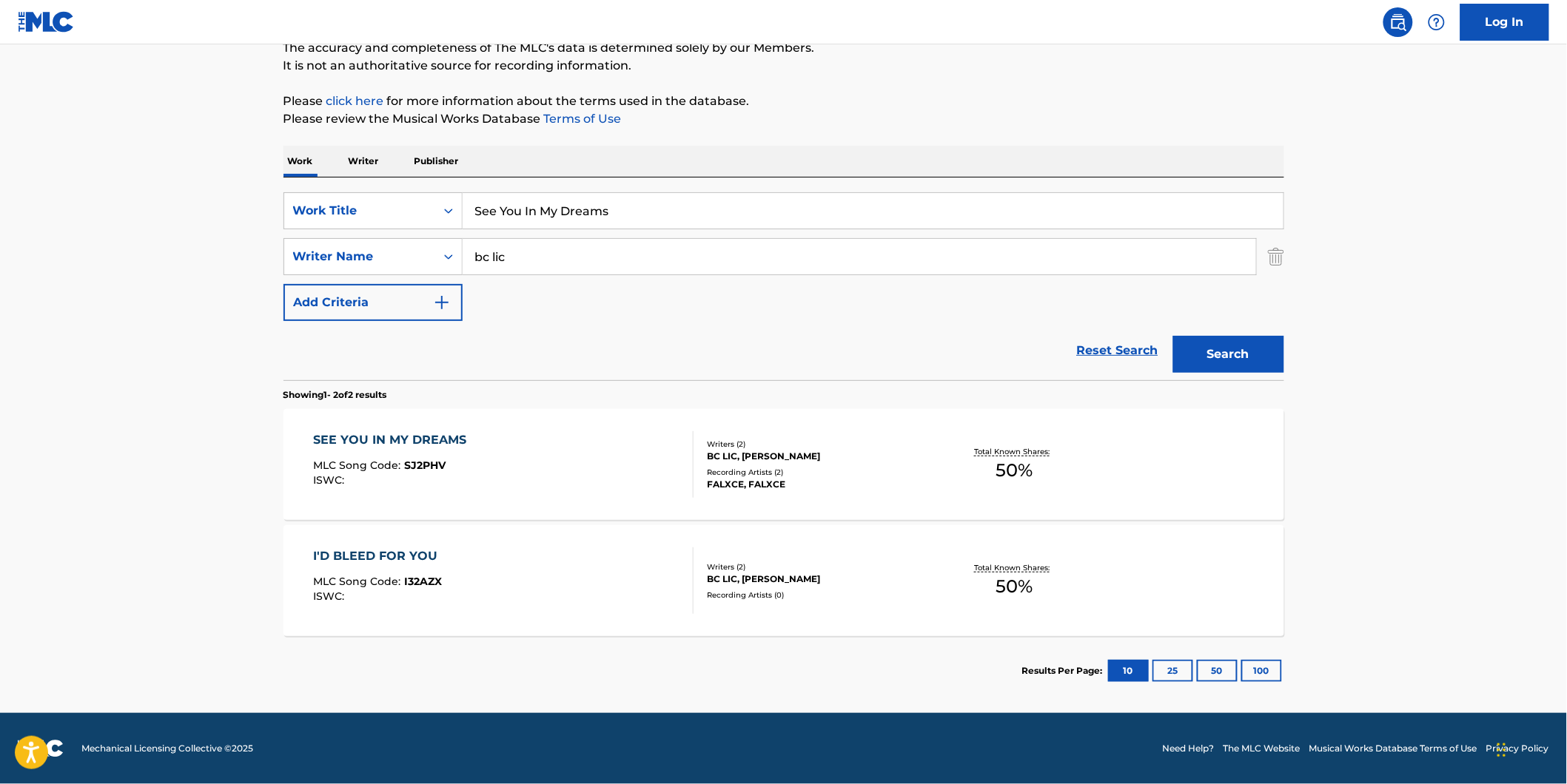
click at [433, 451] on div "SEE YOU IN MY DREAMS MLC Song Code : SJ2PHV ISWC :" at bounding box center [393, 464] width 161 height 67
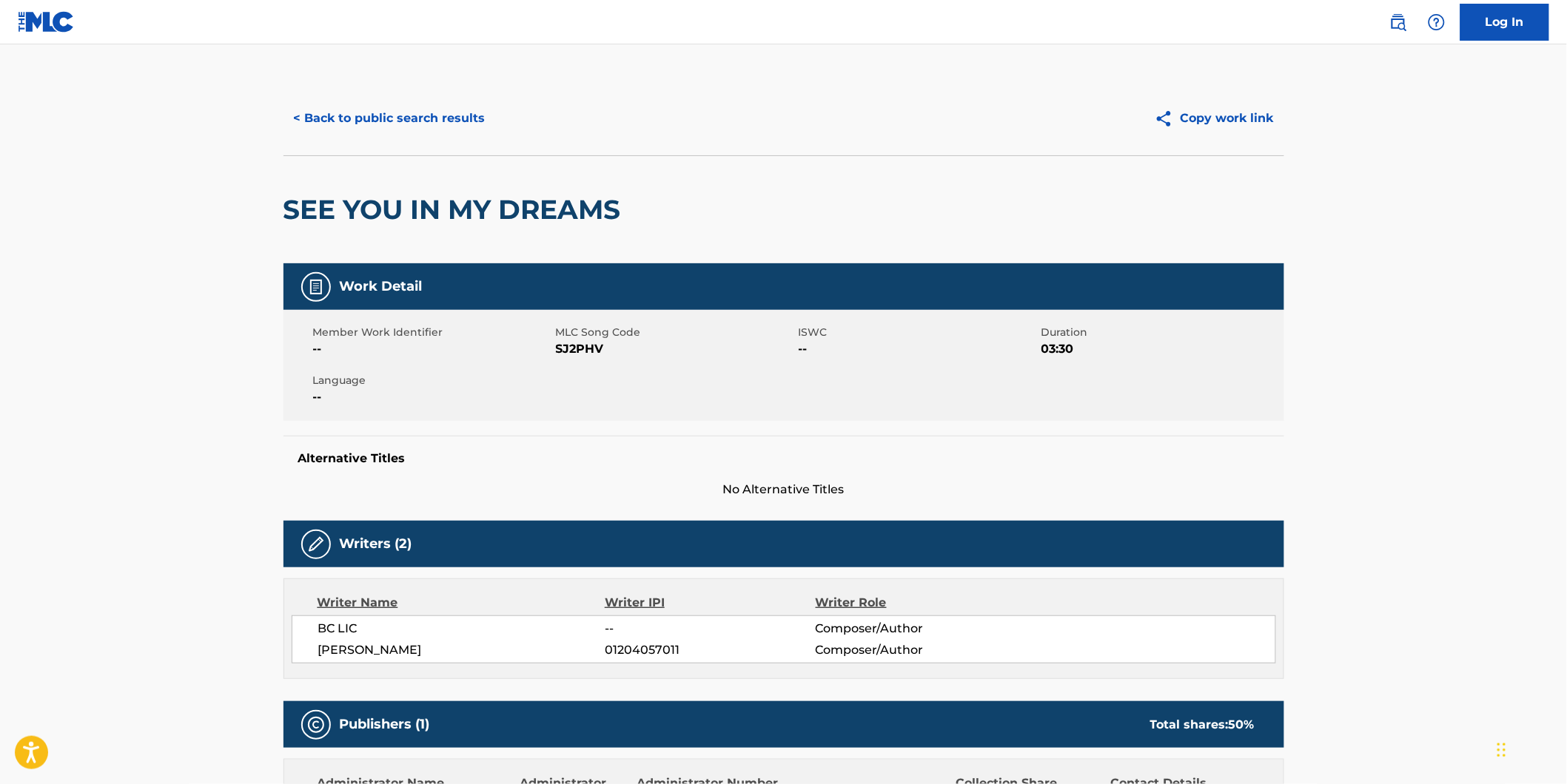
click at [345, 101] on button "< Back to public search results" at bounding box center [390, 118] width 212 height 37
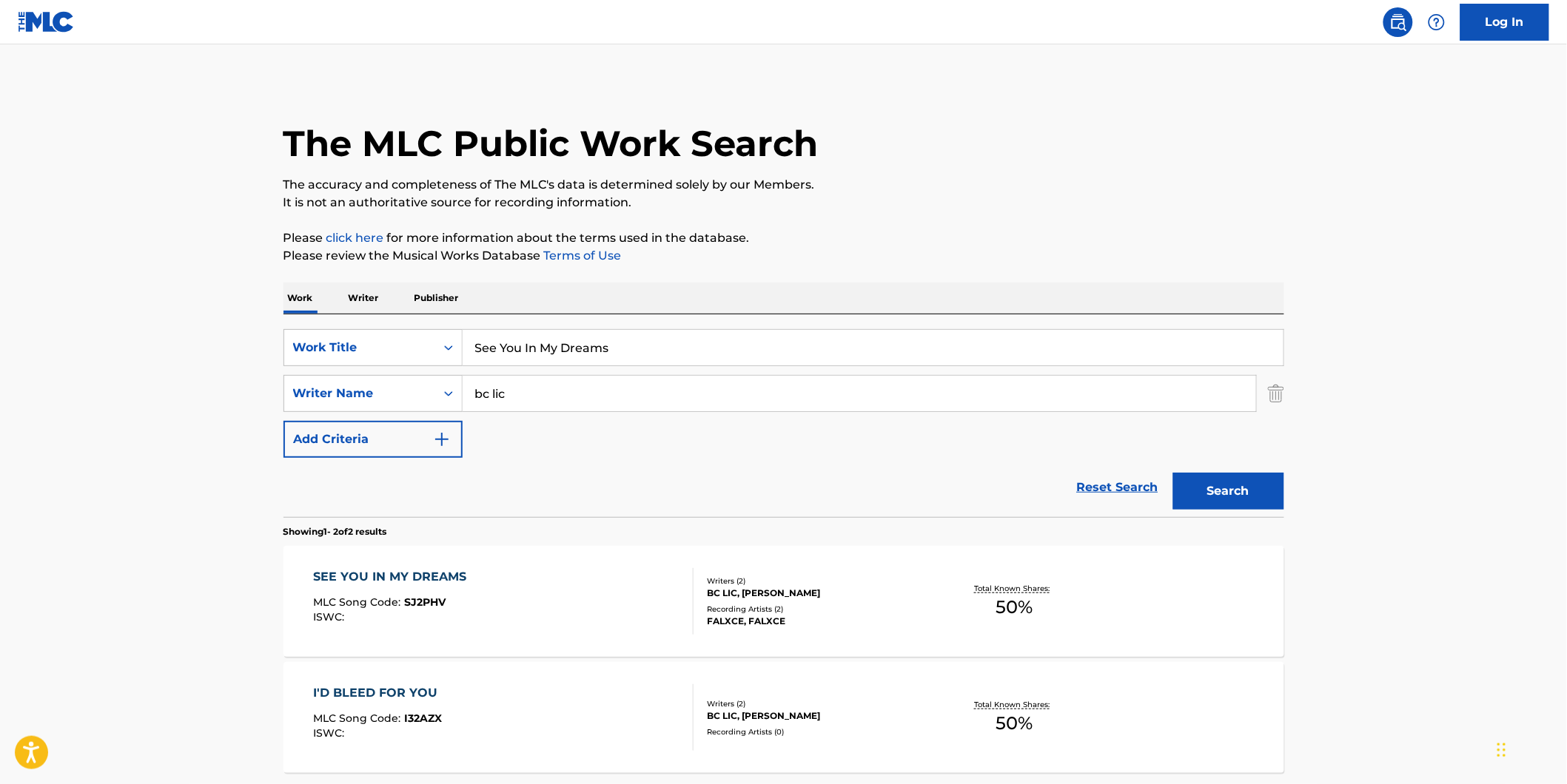
scroll to position [52, 0]
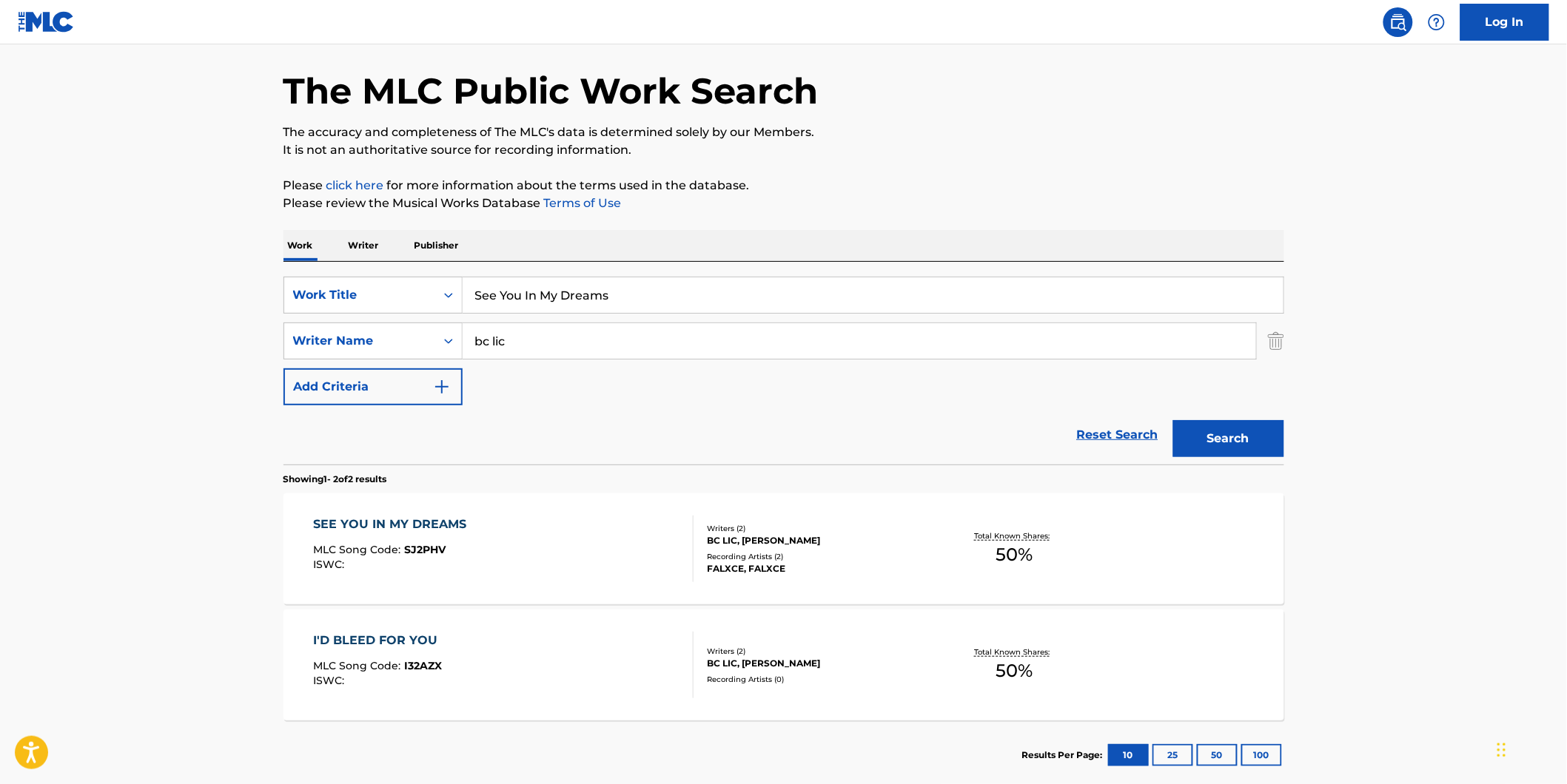
drag, startPoint x: 668, startPoint y: 297, endPoint x: 68, endPoint y: 373, distance: 604.8
click at [244, 303] on main "The MLC Public Work Search The accuracy and completeness of The MLC's data is d…" at bounding box center [784, 395] width 1567 height 806
paste input "Naked Tree"
type input "Naked Trees"
click at [59, 375] on main "The MLC Public Work Search The accuracy and completeness of The MLC's data is d…" at bounding box center [784, 395] width 1567 height 806
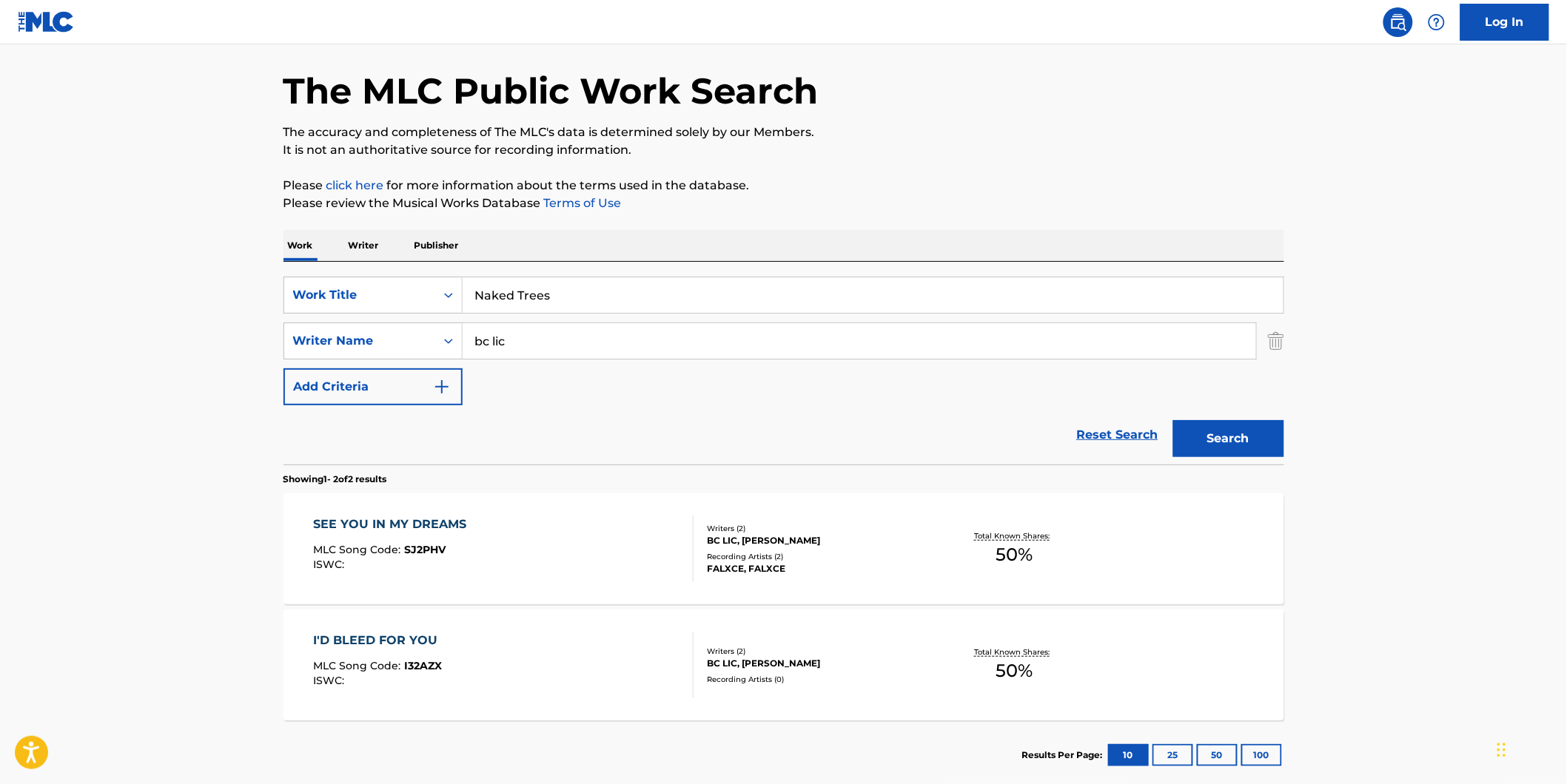
paste input "[PERSON_NAME]"
drag, startPoint x: 546, startPoint y: 342, endPoint x: 627, endPoint y: 360, distance: 83.0
click at [552, 358] on input "[PERSON_NAME]" at bounding box center [859, 341] width 793 height 36
click at [1173, 420] on button "Search" at bounding box center [1229, 438] width 111 height 37
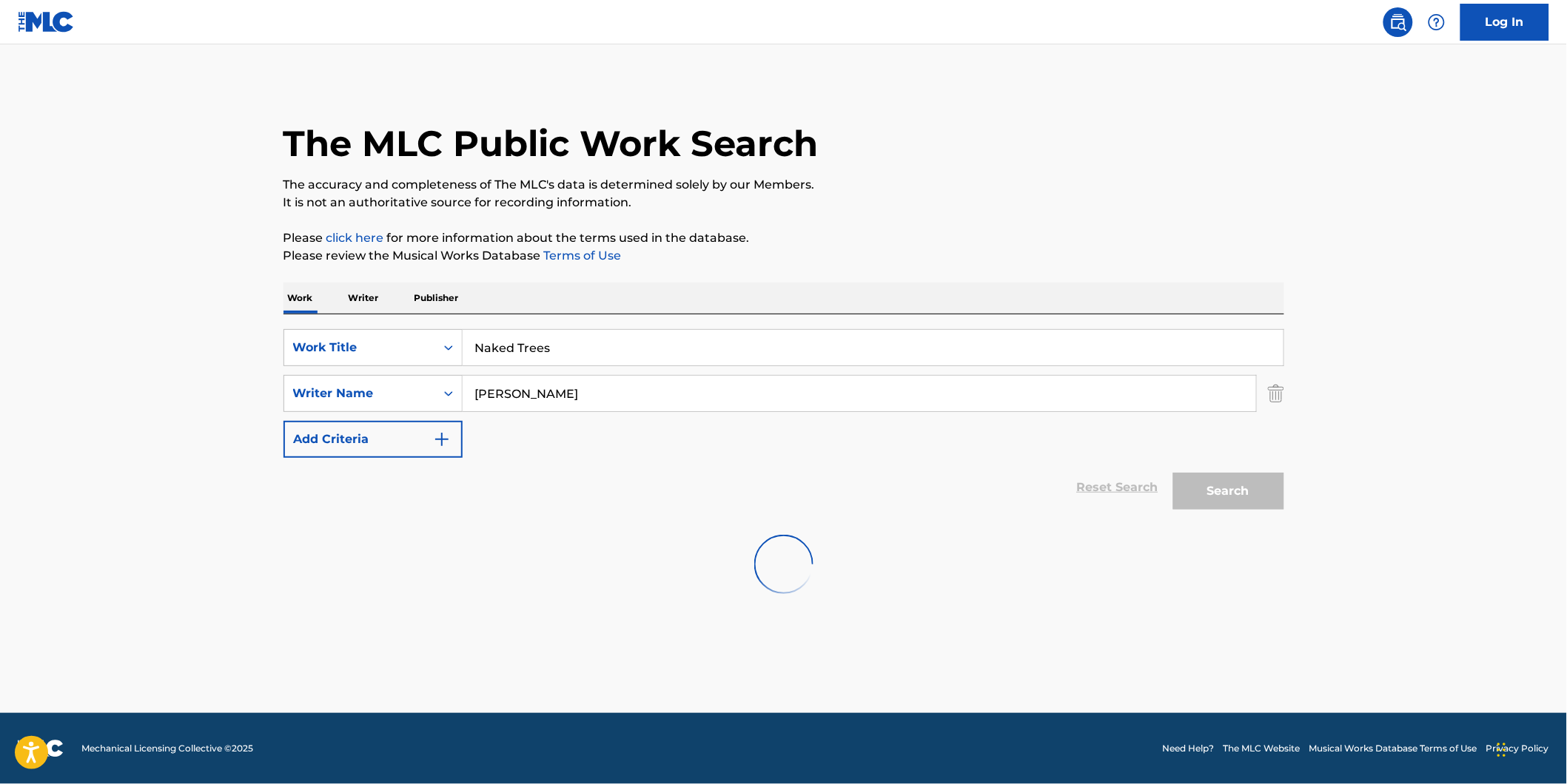
scroll to position [0, 0]
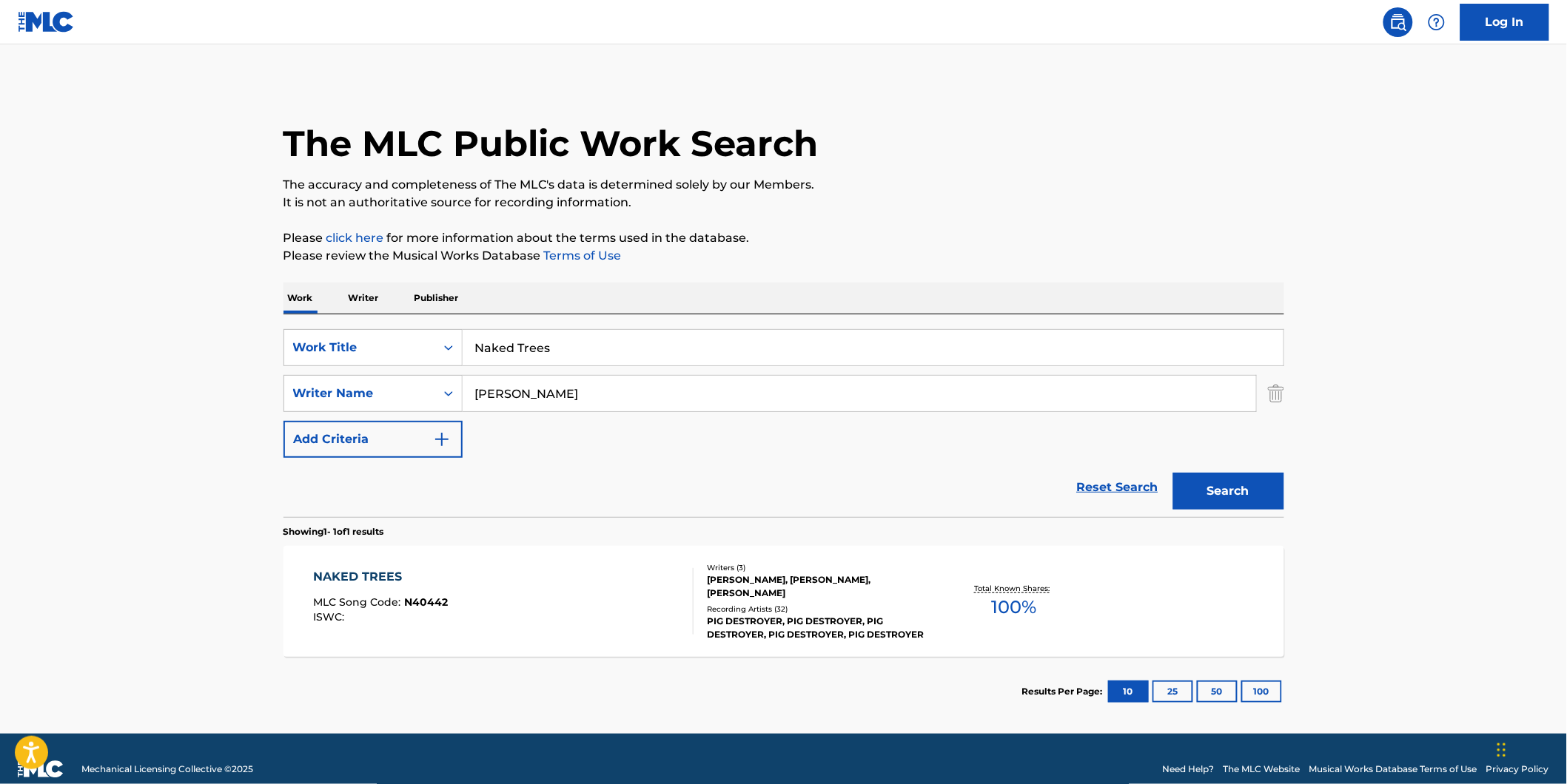
click at [97, 345] on main "The MLC Public Work Search The accuracy and completeness of The MLC's data is d…" at bounding box center [784, 389] width 1567 height 689
drag, startPoint x: 619, startPoint y: 398, endPoint x: 459, endPoint y: 481, distance: 180.2
click at [335, 447] on div "SearchWithCriteria77943b70-fe9d-433d-b172-eafb2f239ae2 Work Title Naked Trees S…" at bounding box center [784, 394] width 1001 height 129
paste input "[PERSON_NAME]"
click at [1173, 473] on button "Search" at bounding box center [1229, 491] width 111 height 37
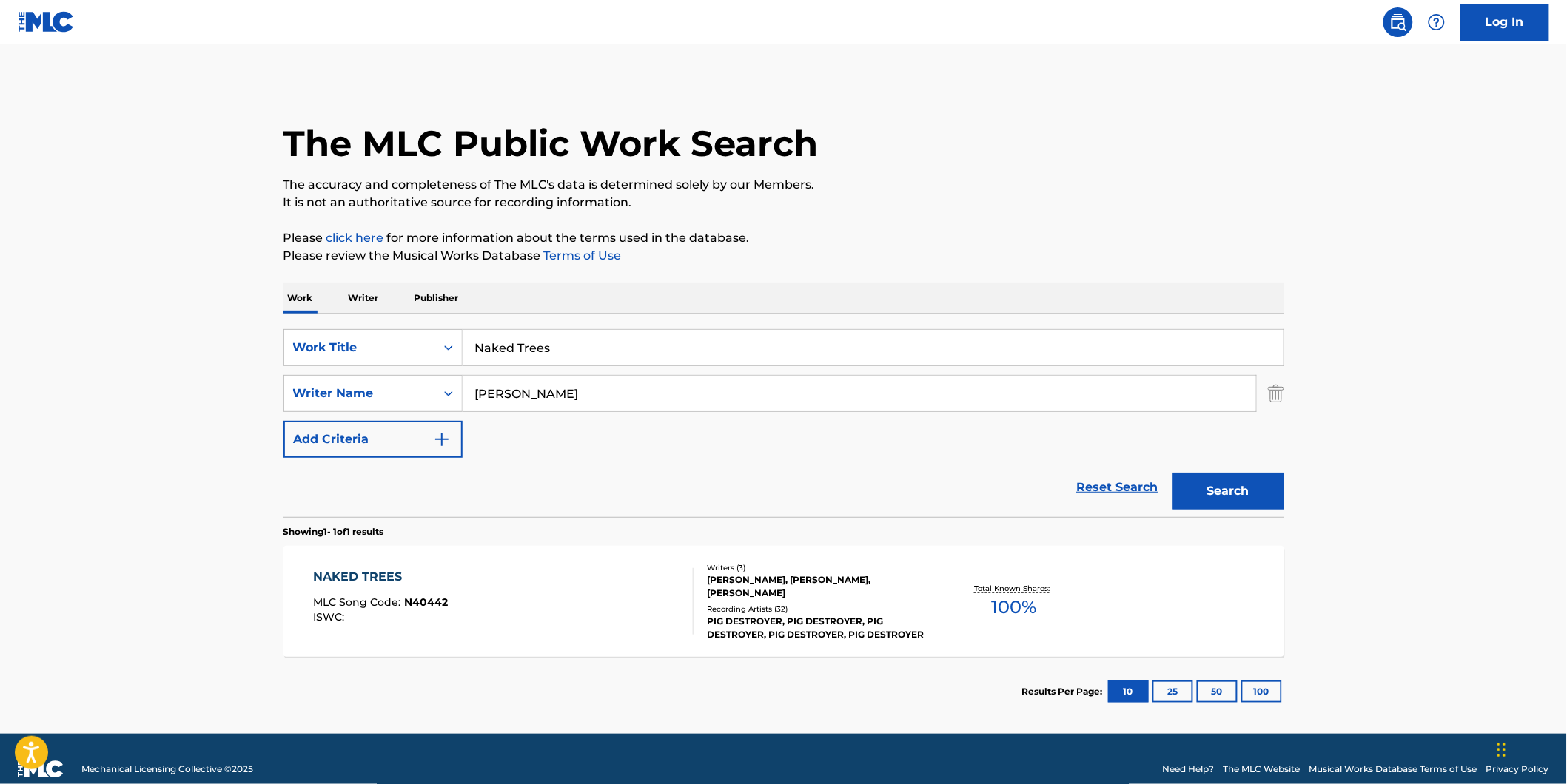
paste input "[PERSON_NAME]"
drag, startPoint x: 512, startPoint y: 389, endPoint x: 349, endPoint y: 423, distance: 166.5
click at [349, 423] on div "SearchWithCriteria77943b70-fe9d-433d-b172-eafb2f239ae2 Work Title Naked Trees S…" at bounding box center [784, 394] width 1001 height 129
type input "[PERSON_NAME]"
click at [1173, 473] on button "Search" at bounding box center [1229, 491] width 111 height 37
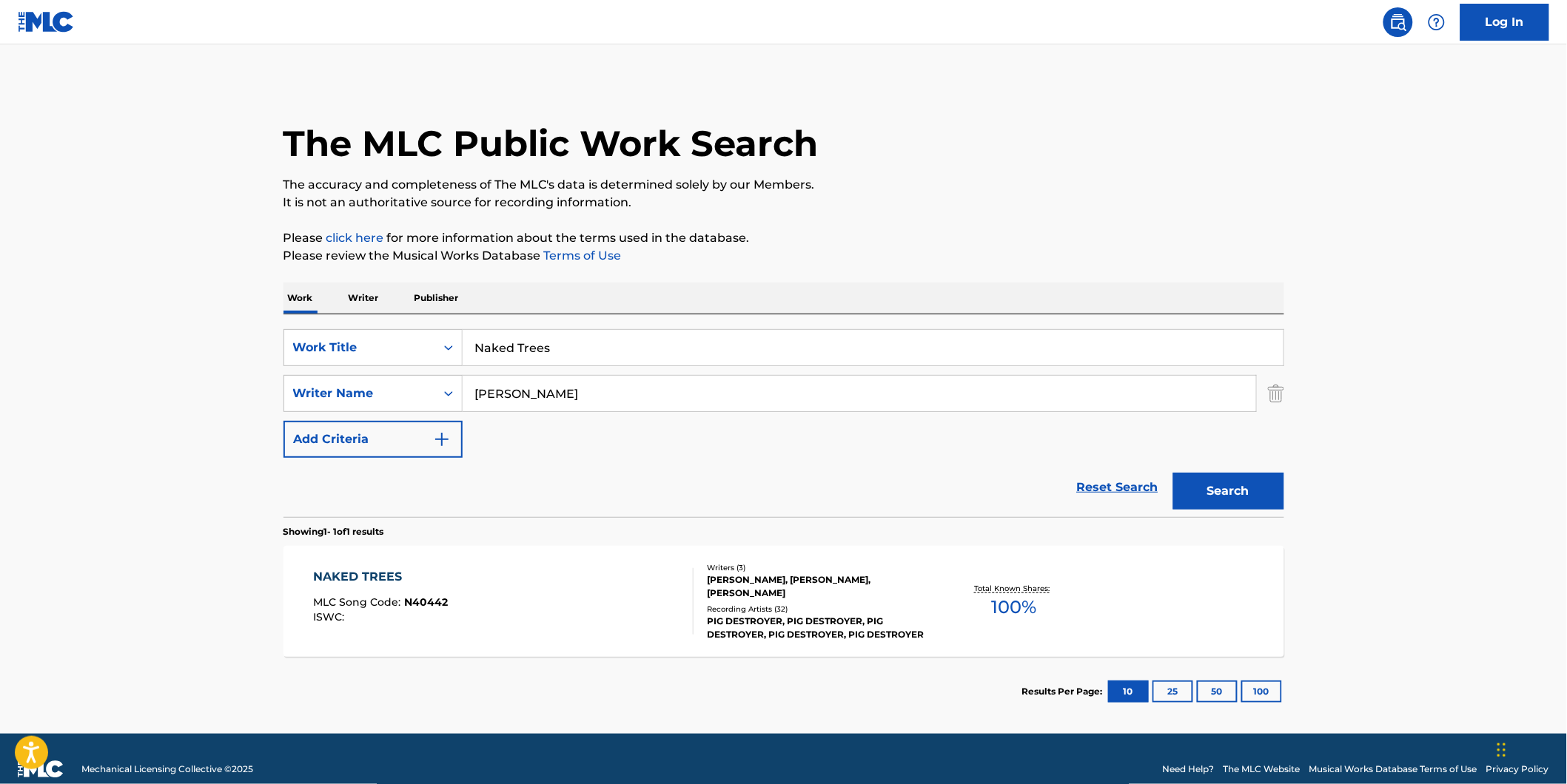
click at [371, 589] on div "NAKED TREES MLC Song Code : N40442 ISWC :" at bounding box center [380, 601] width 135 height 67
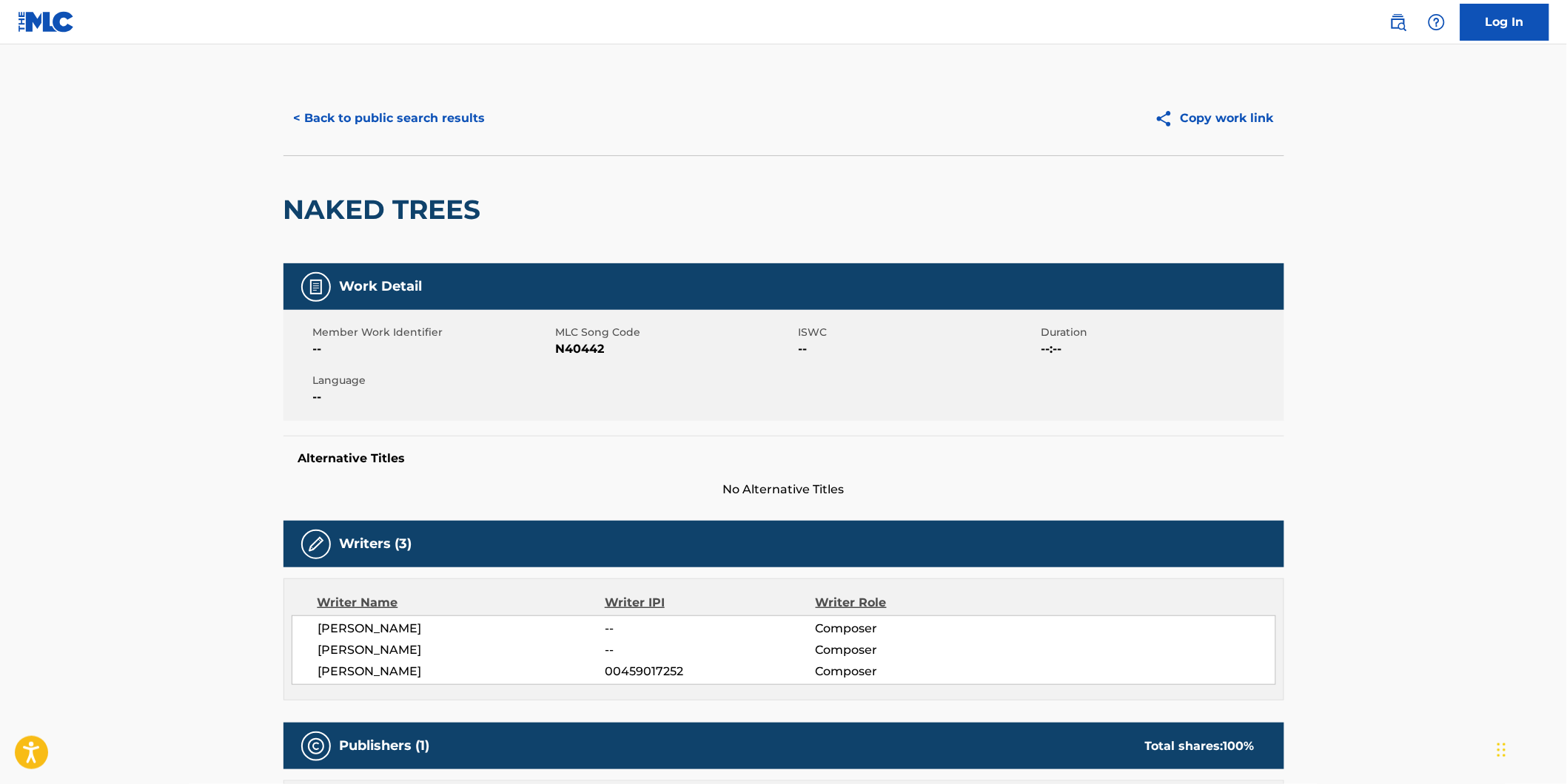
click at [568, 352] on span "N40442" at bounding box center [675, 349] width 239 height 17
copy span "N40442"
click at [402, 108] on button "< Back to public search results" at bounding box center [390, 118] width 212 height 37
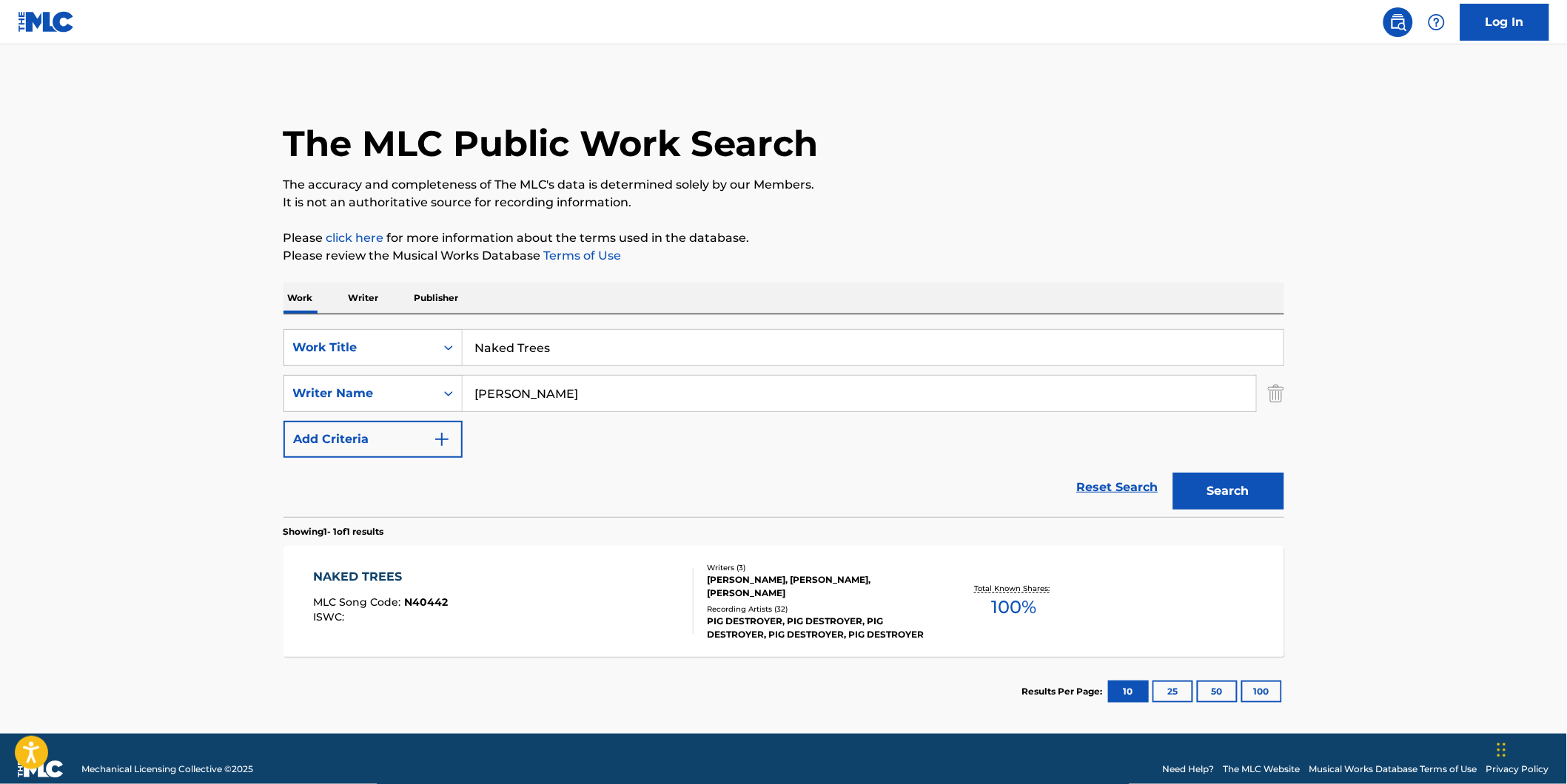
paste input "Ser"
drag, startPoint x: 603, startPoint y: 341, endPoint x: 85, endPoint y: 373, distance: 519.0
click at [157, 357] on main "The MLC Public Work Search The accuracy and completeness of The MLC's data is d…" at bounding box center [784, 389] width 1567 height 689
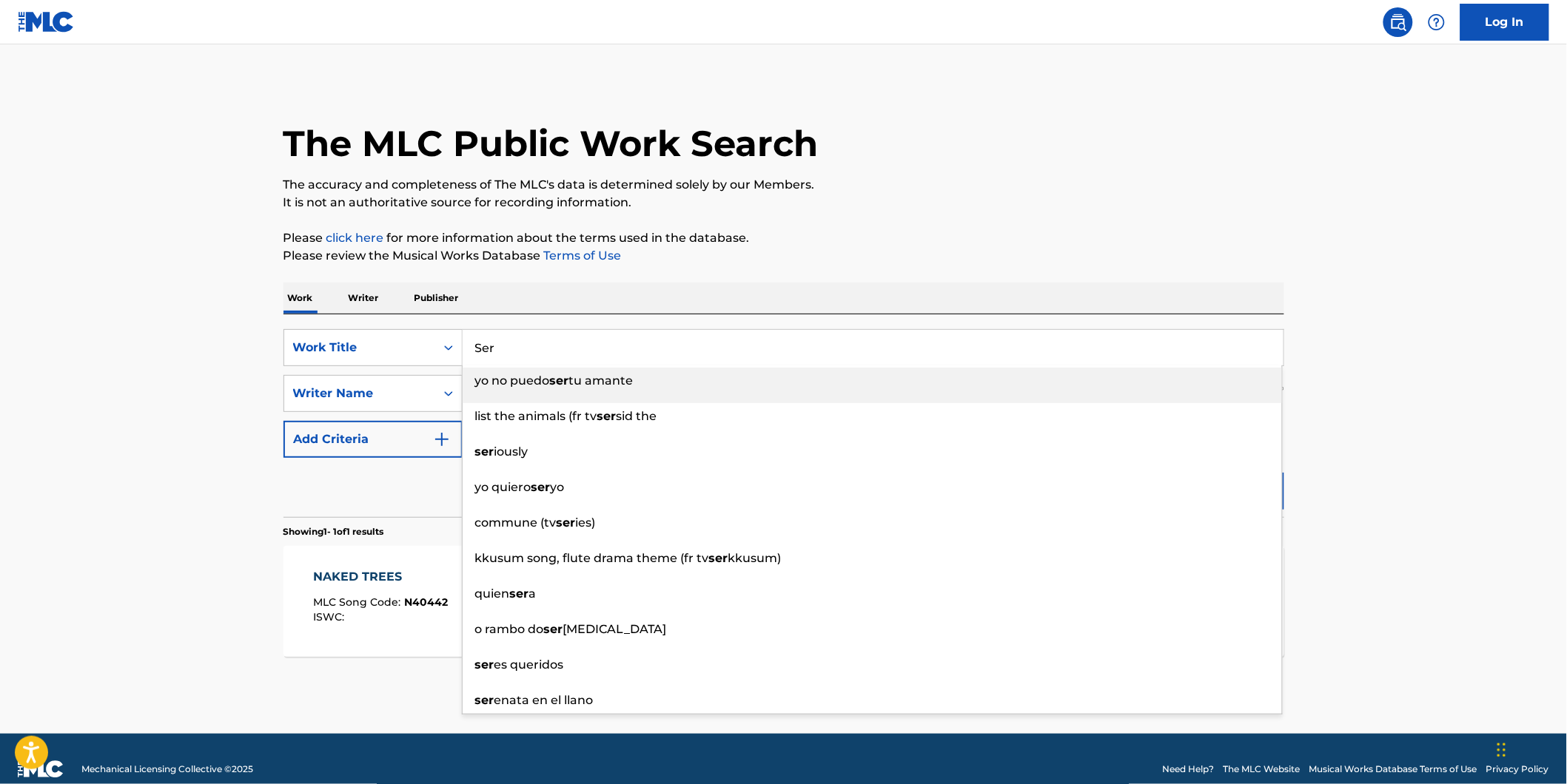
type input "Ser"
click at [0, 395] on html "Accessibility Screen-Reader Guide, Feedback, and Issue Reporting | New window L…" at bounding box center [784, 392] width 1567 height 784
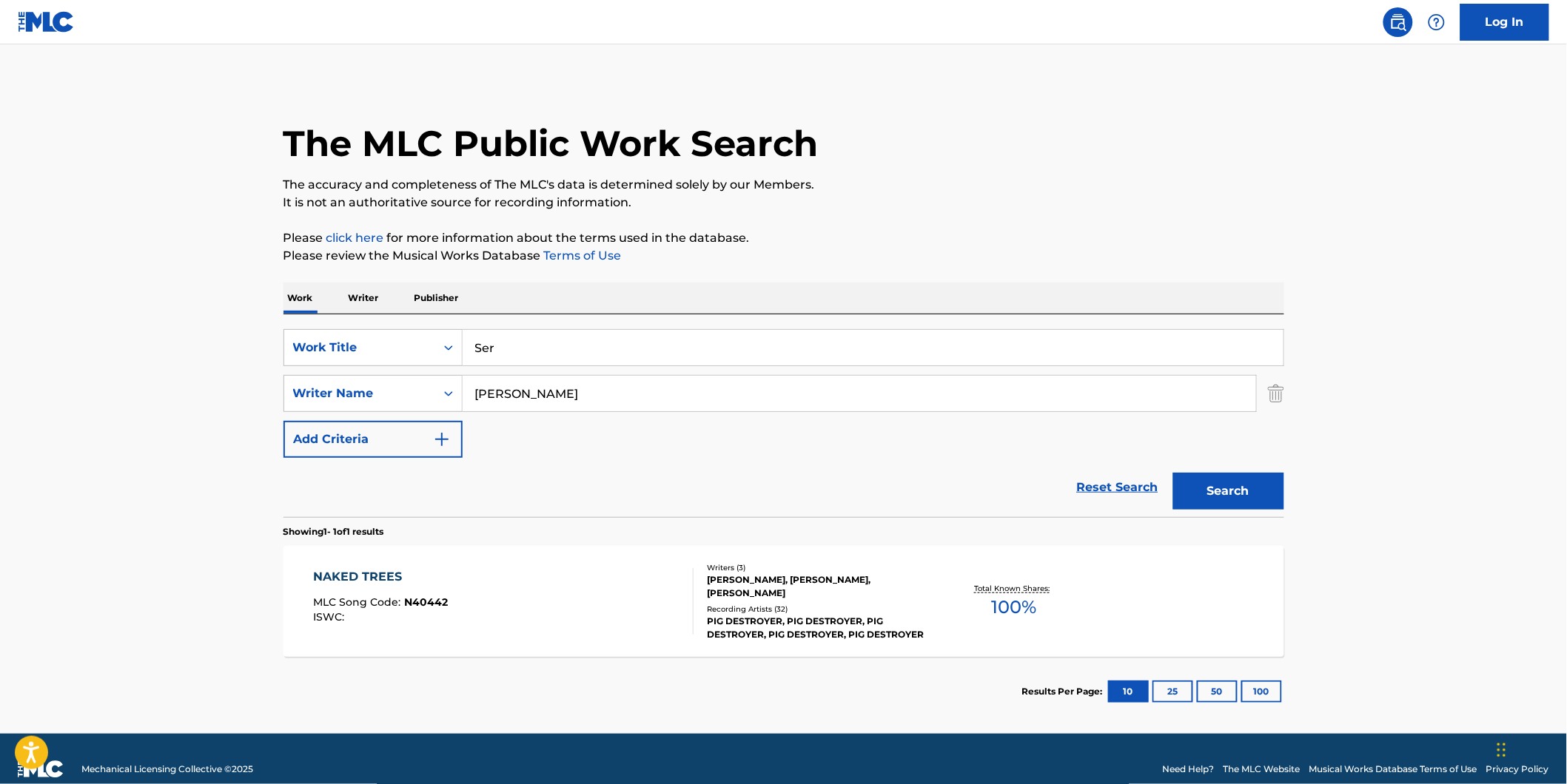
paste input "[PERSON_NAME] [PERSON_NAME] [PERSON_NAME]"
drag, startPoint x: 565, startPoint y: 394, endPoint x: 403, endPoint y: 422, distance: 164.4
click at [403, 422] on div "SearchWithCriteria77943b70-fe9d-433d-b172-eafb2f239ae2 Work Title Ser SearchWit…" at bounding box center [784, 394] width 1001 height 129
click at [1173, 473] on button "Search" at bounding box center [1229, 491] width 111 height 37
drag, startPoint x: 703, startPoint y: 409, endPoint x: 698, endPoint y: 397, distance: 13.0
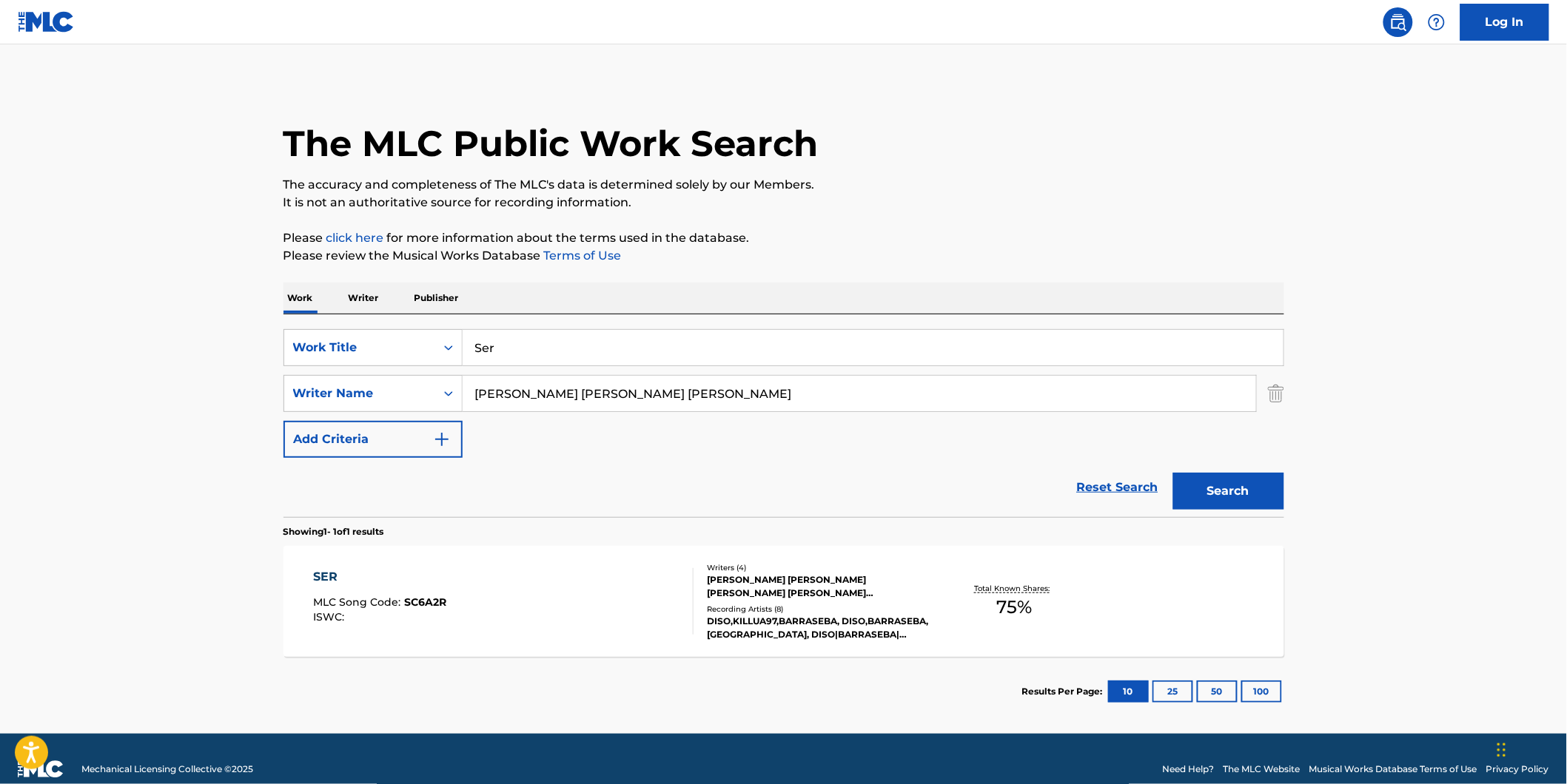
click at [702, 402] on input "[PERSON_NAME] [PERSON_NAME] [PERSON_NAME]" at bounding box center [859, 393] width 793 height 36
paste input "Diego [PERSON_NAME] [PERSON_NAME]"
drag, startPoint x: 696, startPoint y: 395, endPoint x: 422, endPoint y: 409, distance: 274.4
click at [411, 403] on div "SearchWithCriteria1fe6091d-1858-48a7-8e56-2ef680d4c3b4 Writer Name Diego [PERSO…" at bounding box center [784, 394] width 1001 height 37
click at [1173, 473] on button "Search" at bounding box center [1229, 491] width 111 height 37
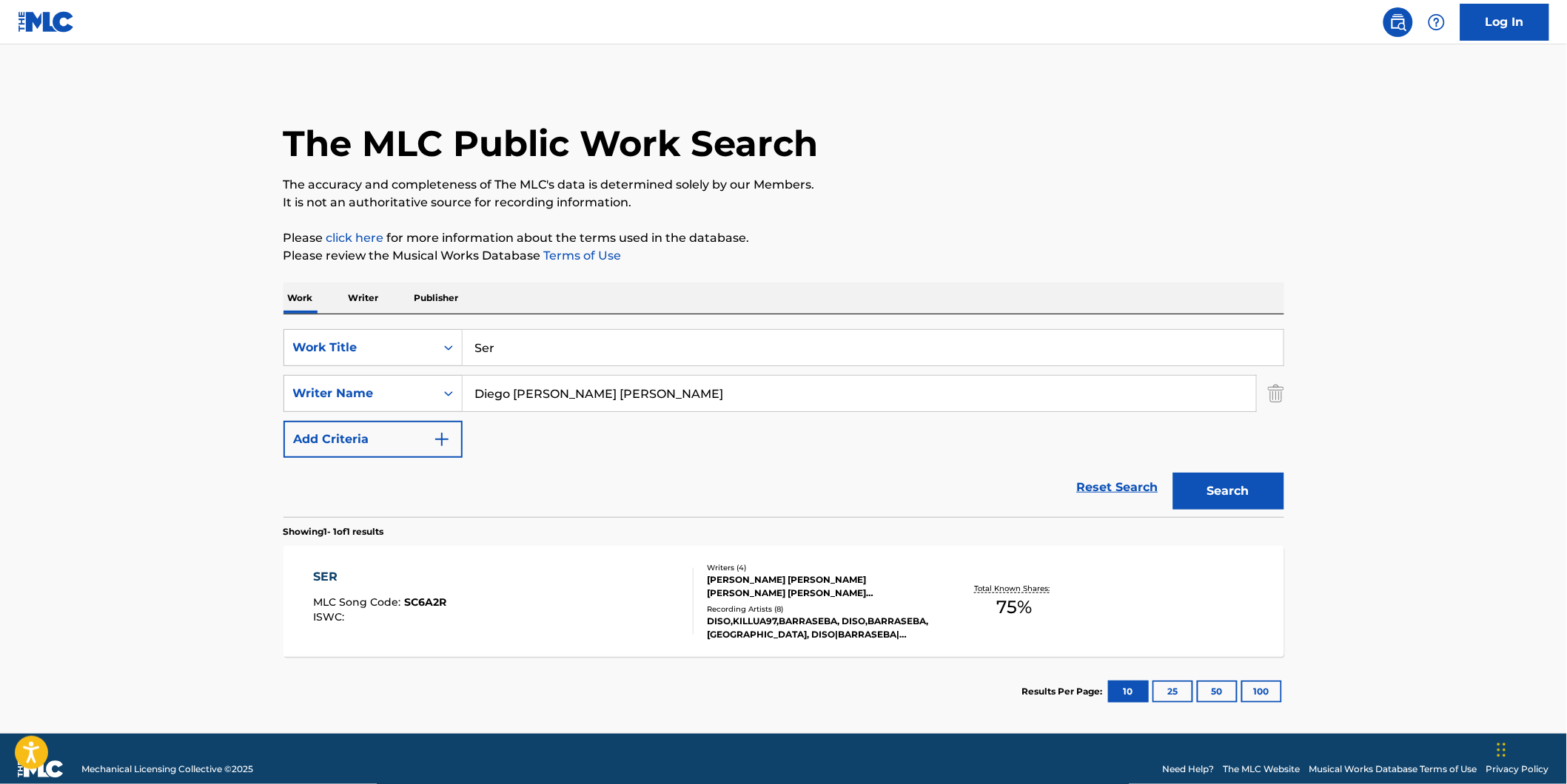
paste input "[PERSON_NAME]"
click at [1173, 473] on button "Search" at bounding box center [1229, 491] width 111 height 37
drag, startPoint x: 713, startPoint y: 390, endPoint x: 304, endPoint y: 417, distance: 409.9
click at [48, 387] on main "The MLC Public Work Search The accuracy and completeness of The MLC's data is d…" at bounding box center [784, 389] width 1567 height 689
type input "v"
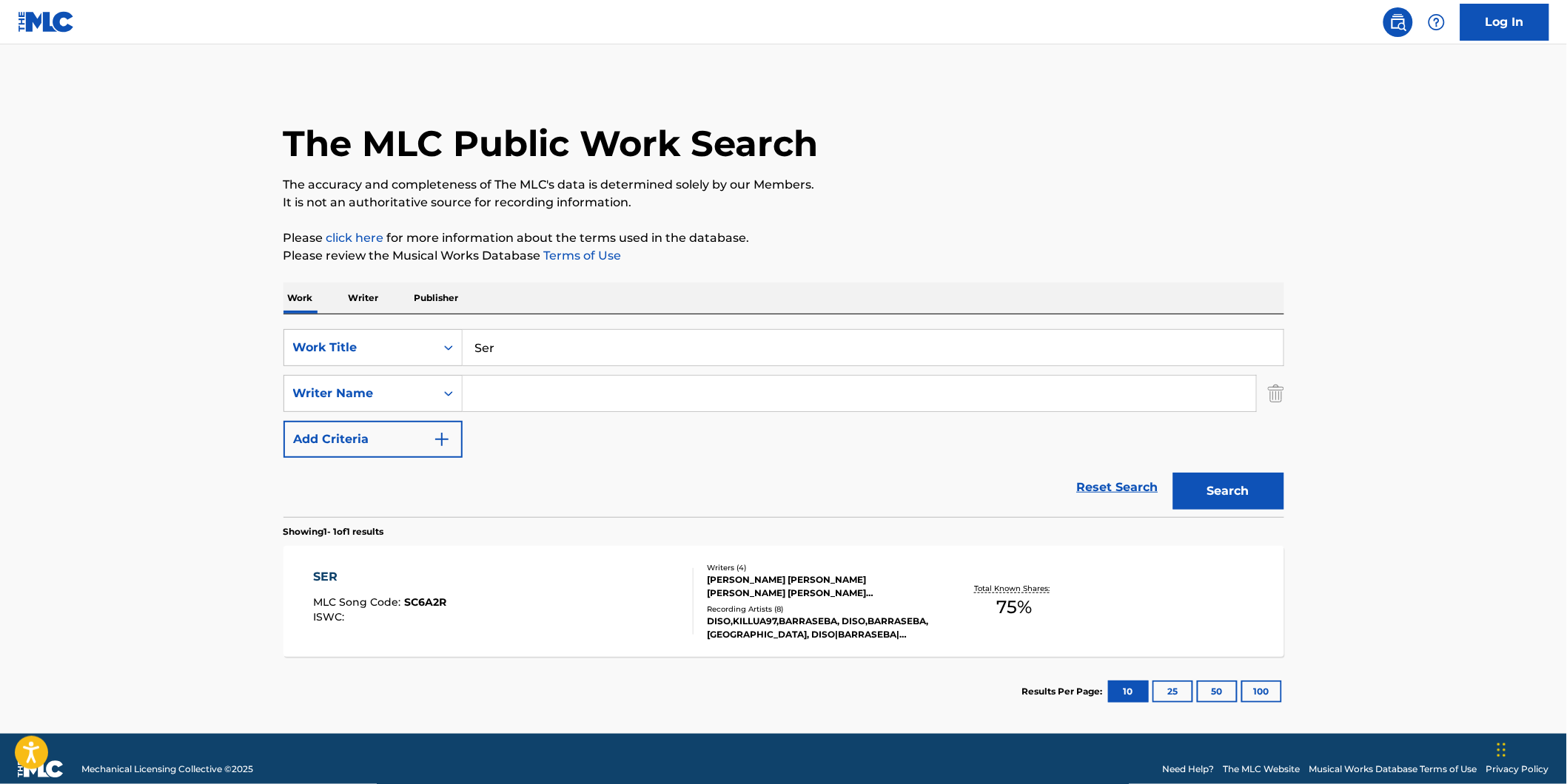
paste input "[PERSON_NAME] [PERSON_NAME]"
type input "[PERSON_NAME] [PERSON_NAME]"
click at [1173, 473] on button "Search" at bounding box center [1229, 491] width 111 height 37
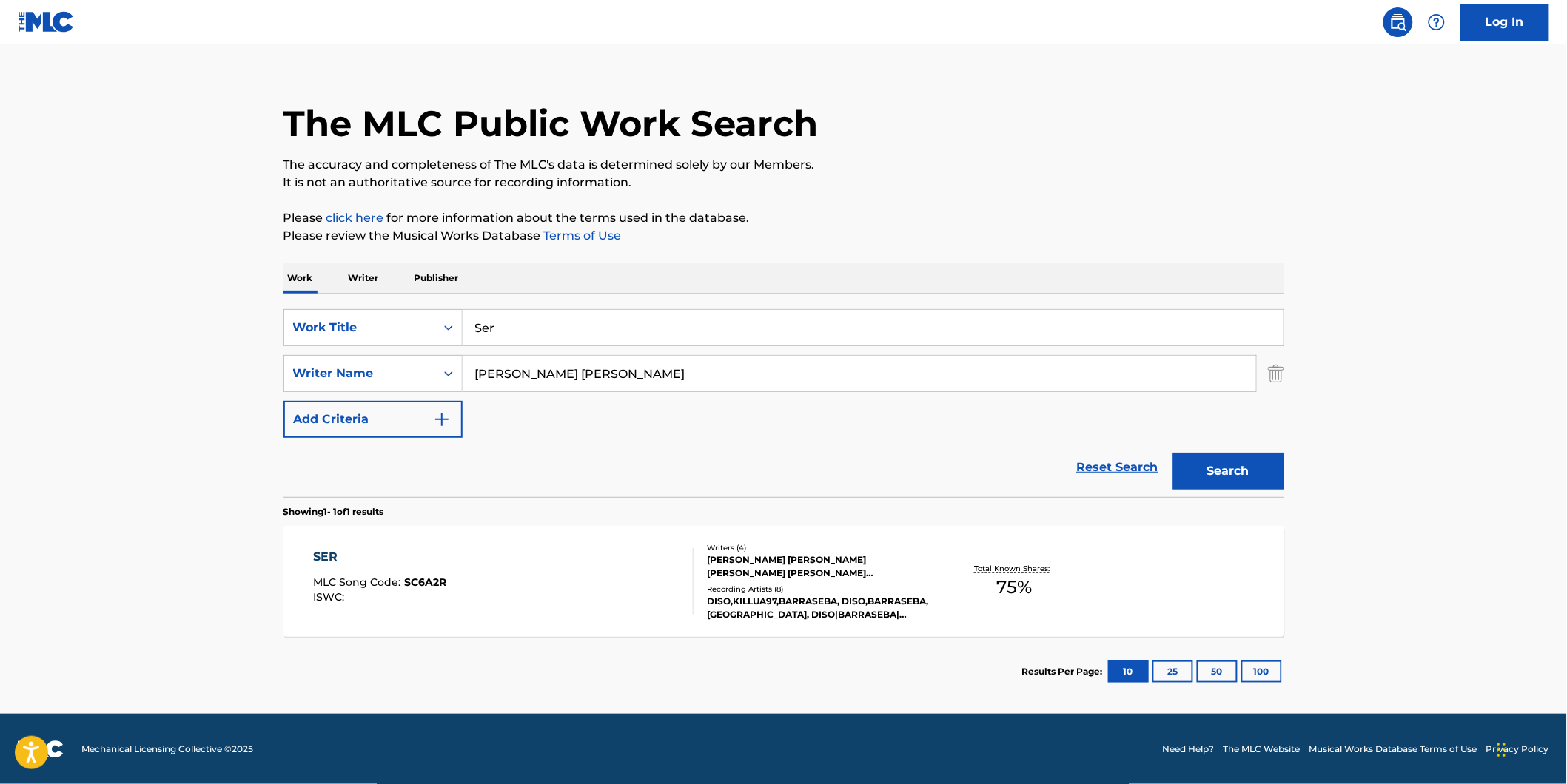
click at [390, 519] on section "SER MLC Song Code : SC6A2R ISWC : Writers ( 4 ) [PERSON_NAME] [PERSON_NAME] [PE…" at bounding box center [784, 578] width 1001 height 118
click at [385, 544] on div "SER MLC Song Code : SC6A2R ISWC : Writers ( 4 ) [PERSON_NAME] [PERSON_NAME] [PE…" at bounding box center [784, 581] width 1001 height 111
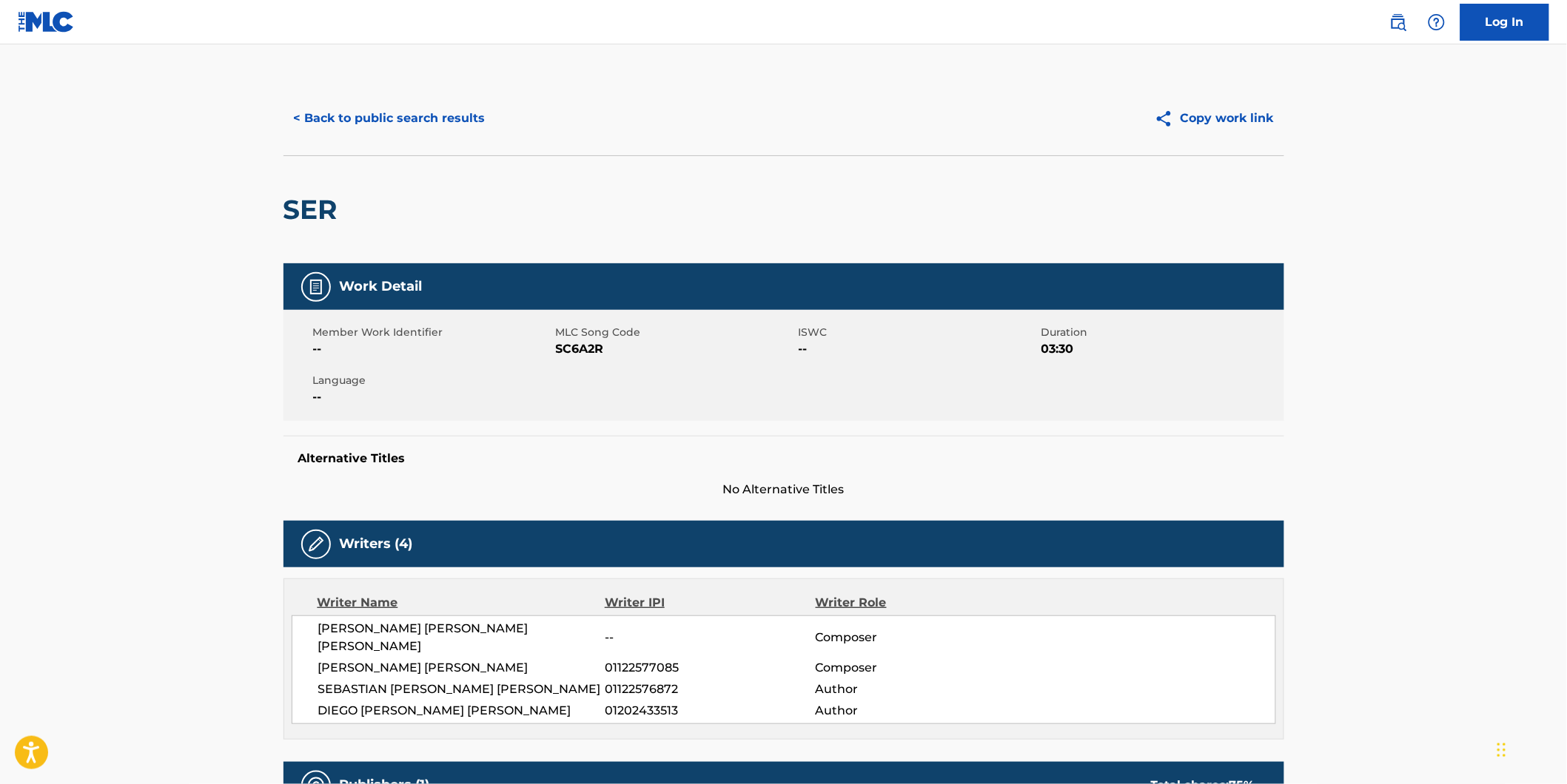
click at [430, 130] on button "< Back to public search results" at bounding box center [390, 118] width 212 height 37
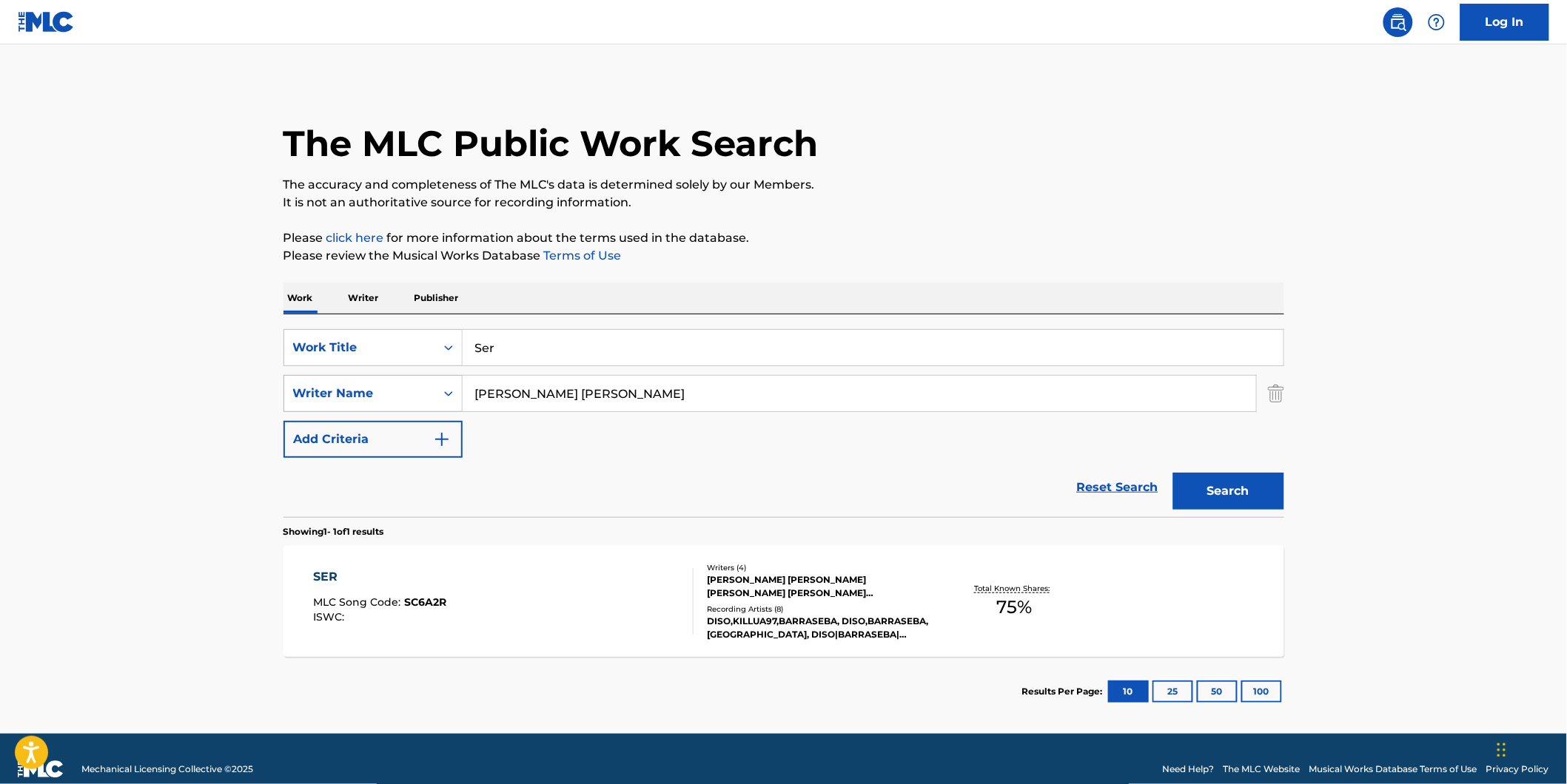
paste input "Hypercore"
drag, startPoint x: 579, startPoint y: 343, endPoint x: 358, endPoint y: 377, distance: 223.6
click at [364, 375] on div "SearchWithCriteria77943b70-fe9d-433d-b172-eafb2f239ae2 Work Title Ser SearchWit…" at bounding box center [784, 394] width 1001 height 129
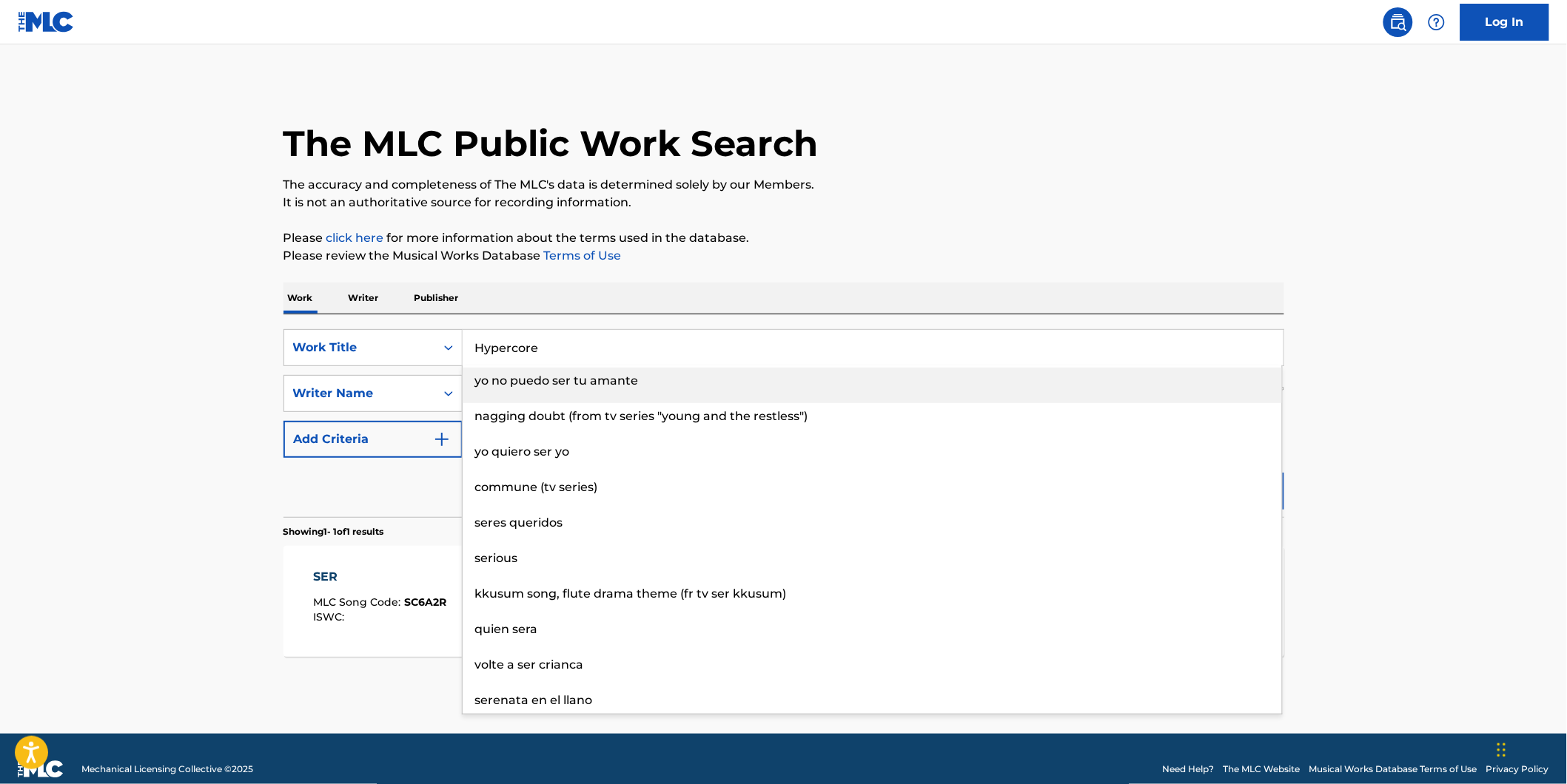
type input "Hypercore"
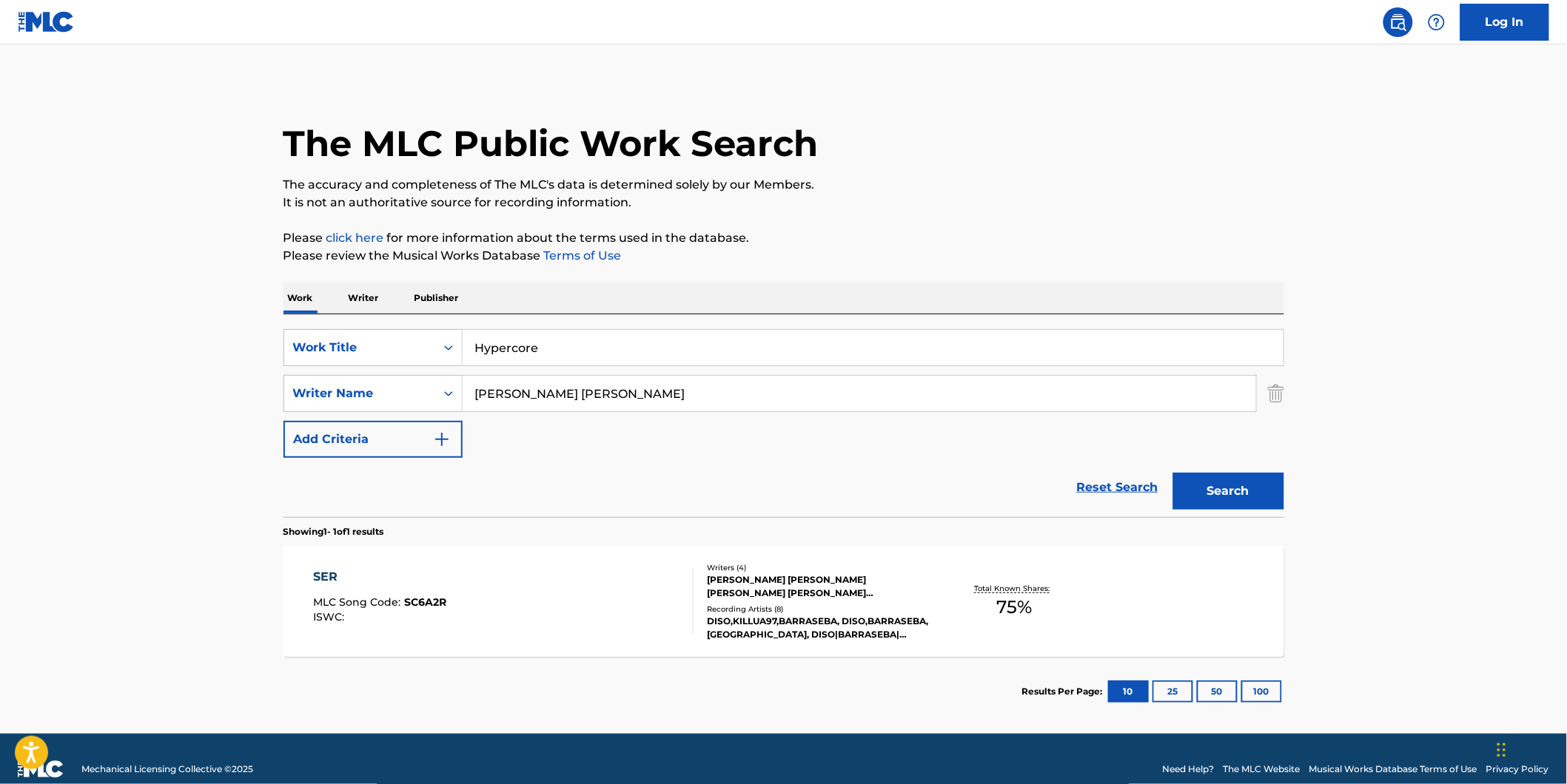
click at [157, 383] on main "The MLC Public Work Search The accuracy and completeness of The MLC's data is d…" at bounding box center [784, 389] width 1567 height 689
paste input "Candy"
drag, startPoint x: 735, startPoint y: 393, endPoint x: 462, endPoint y: 410, distance: 273.5
click at [463, 410] on input "Candy" at bounding box center [859, 393] width 793 height 36
click at [1173, 473] on button "Search" at bounding box center [1229, 491] width 111 height 37
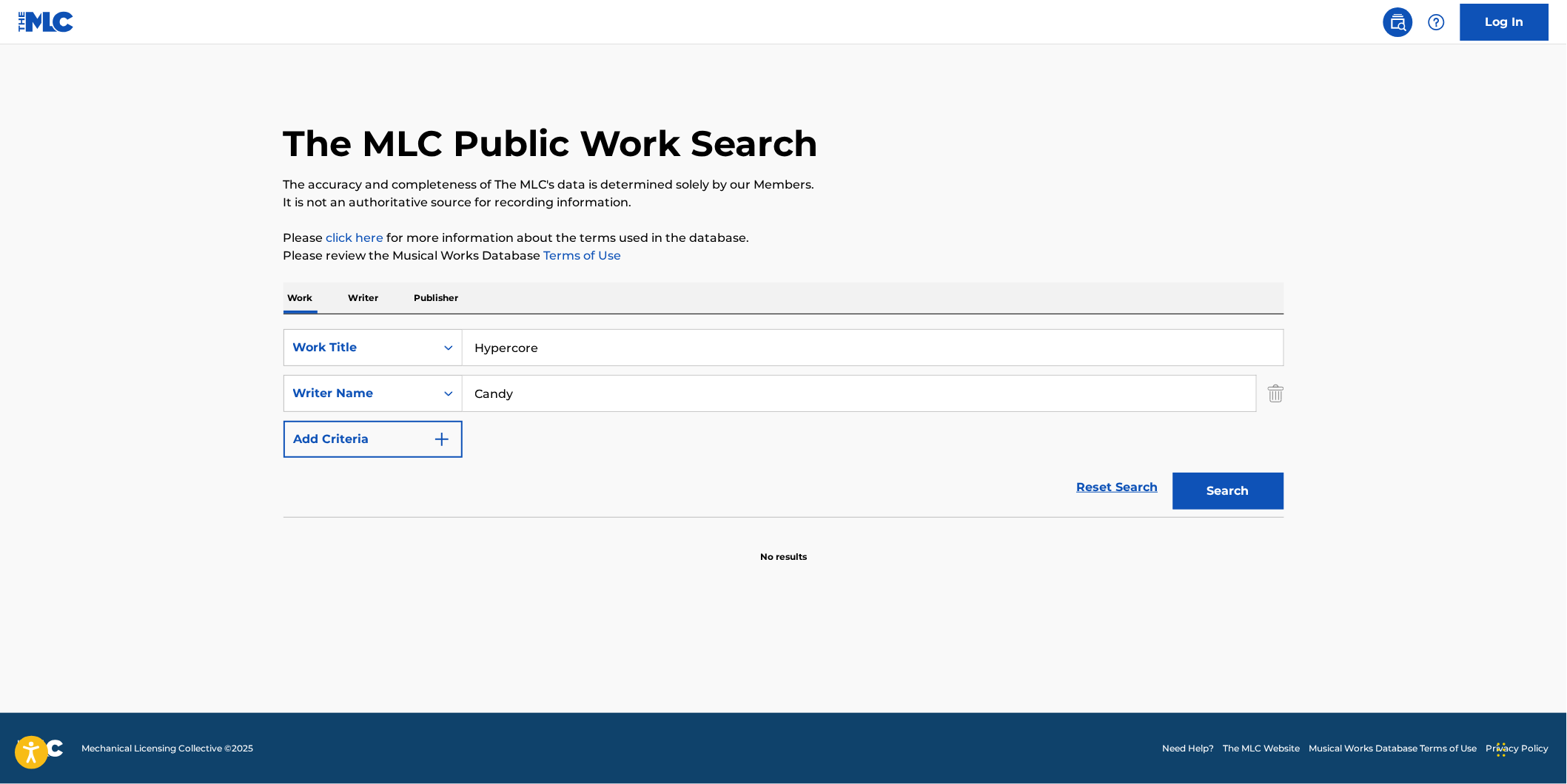
click at [550, 395] on input "Candy" at bounding box center [859, 393] width 793 height 36
drag, startPoint x: 550, startPoint y: 395, endPoint x: 430, endPoint y: 387, distance: 120.3
click at [430, 387] on div "SearchWithCriteria1fe6091d-1858-48a7-8e56-2ef680d4c3b4 Writer Name Candy" at bounding box center [784, 394] width 1001 height 37
paste input "[PERSON_NAME]"
click at [1173, 473] on button "Search" at bounding box center [1229, 491] width 111 height 37
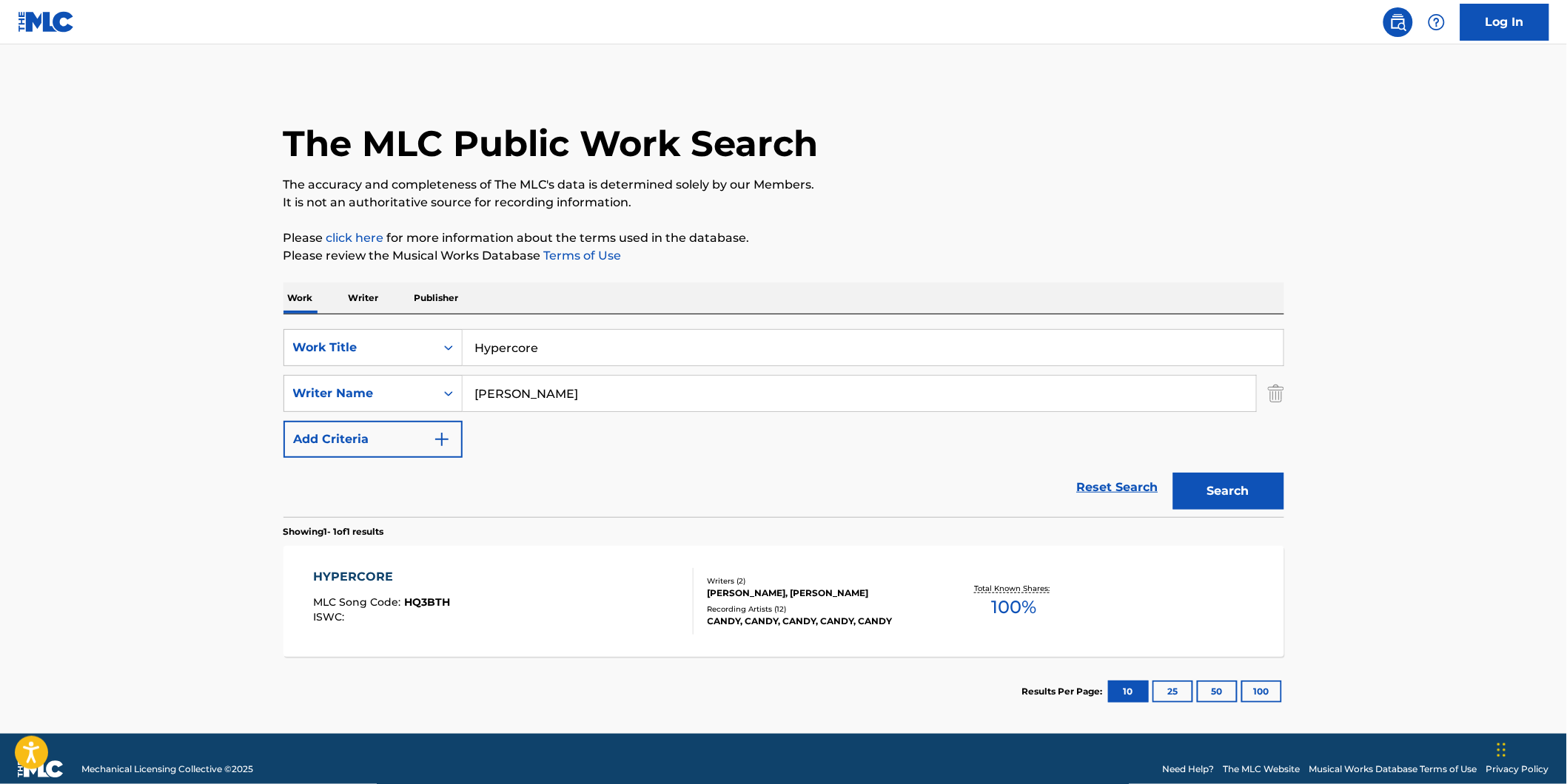
drag, startPoint x: 573, startPoint y: 390, endPoint x: 420, endPoint y: 413, distance: 154.7
click at [412, 410] on div "SearchWithCriteria1fe6091d-1858-48a7-8e56-2ef680d4c3b4 Writer Name [PERSON_NAME]" at bounding box center [784, 394] width 1001 height 37
drag, startPoint x: 557, startPoint y: 389, endPoint x: 709, endPoint y: 489, distance: 181.9
click at [400, 395] on div "SearchWithCriteria1fe6091d-1858-48a7-8e56-2ef680d4c3b4 Writer Name [PERSON_NAME]" at bounding box center [784, 394] width 1001 height 37
paste input "[PERSON_NAME]"
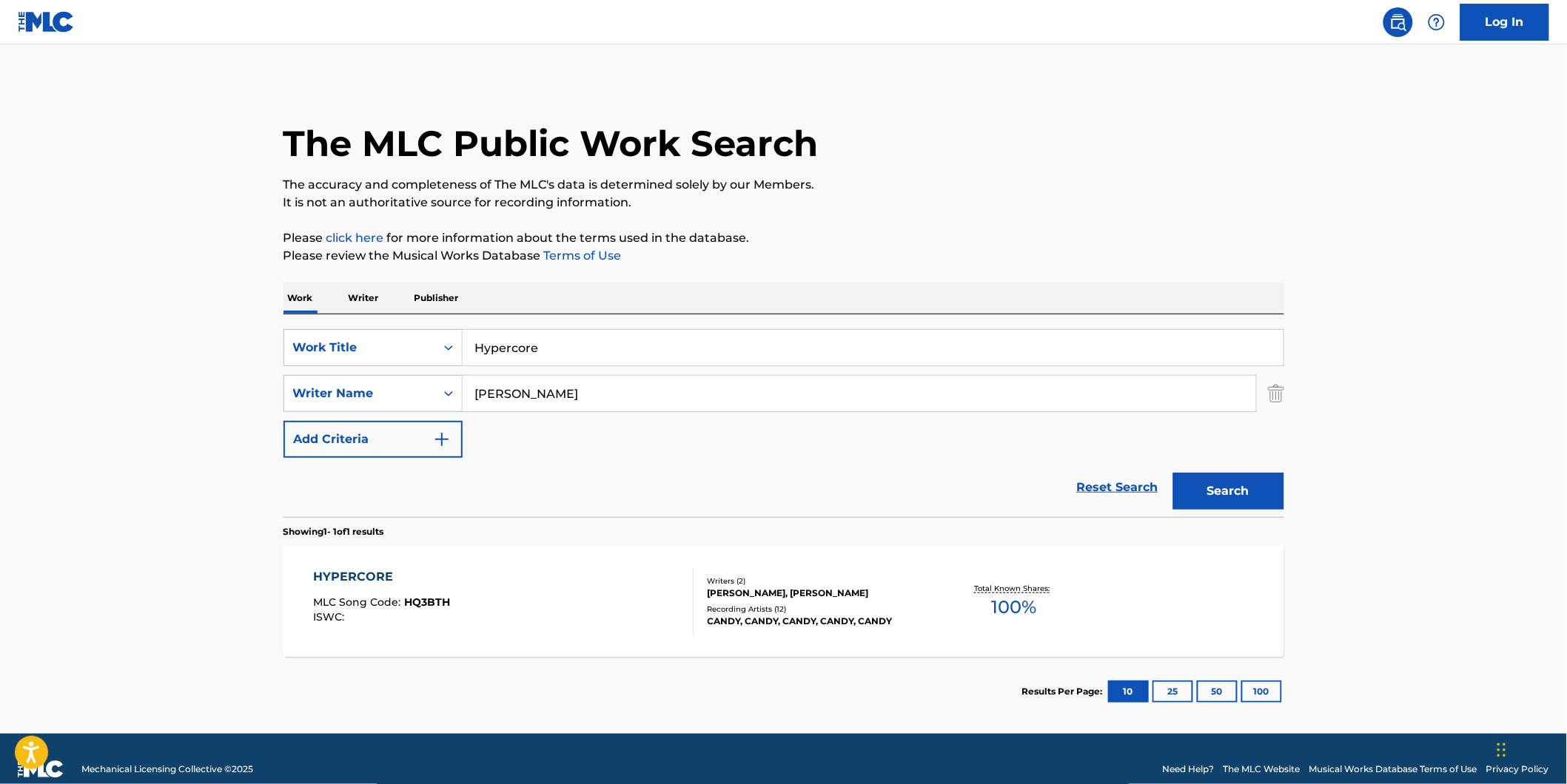
type input "[PERSON_NAME]"
click at [1173, 473] on button "Search" at bounding box center [1229, 491] width 111 height 37
click at [466, 577] on div "HYPERCORE MLC Song Code : HQ3BTH ISWC :" at bounding box center [503, 601] width 380 height 67
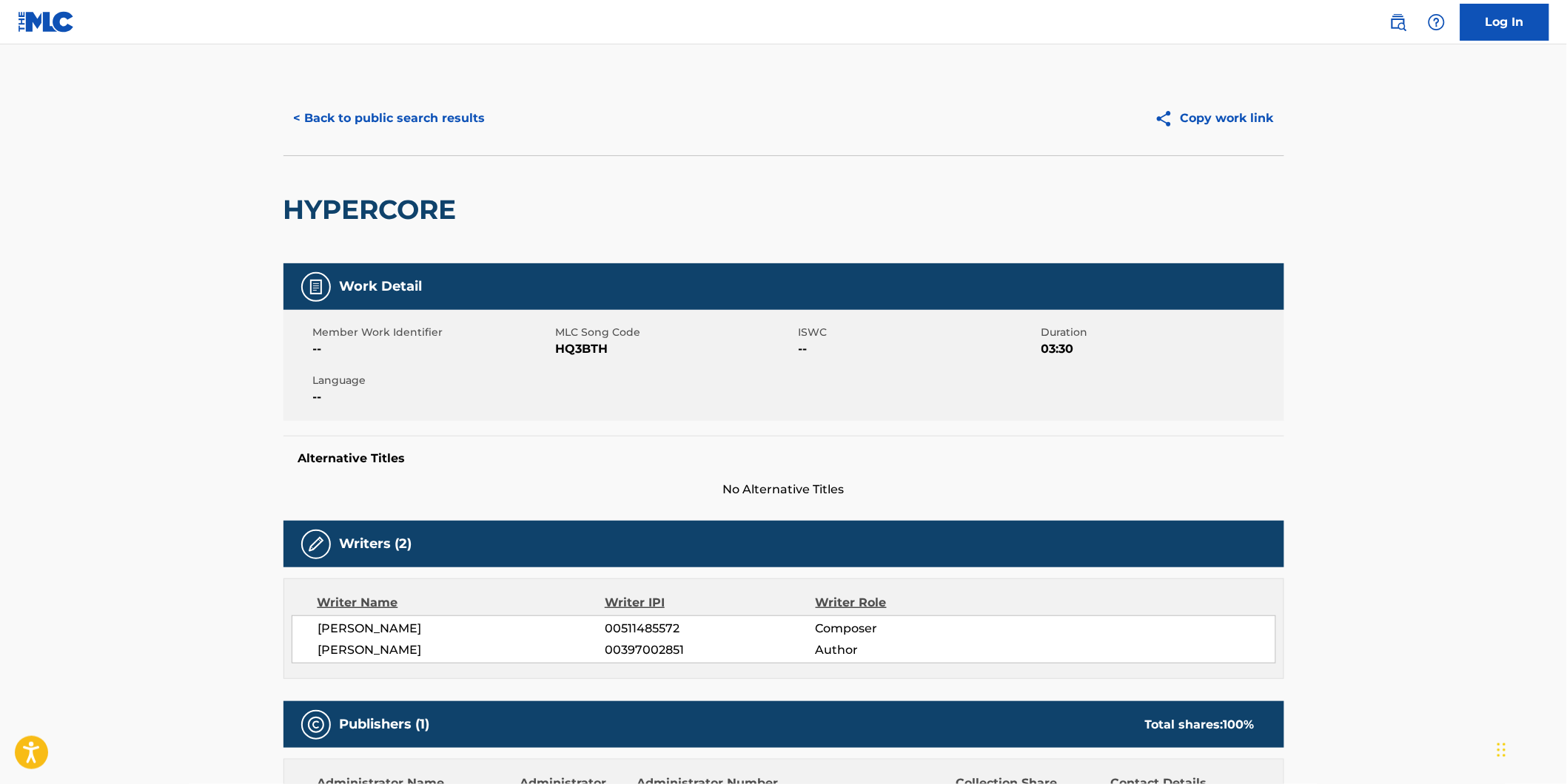
click at [375, 120] on button "< Back to public search results" at bounding box center [390, 118] width 212 height 37
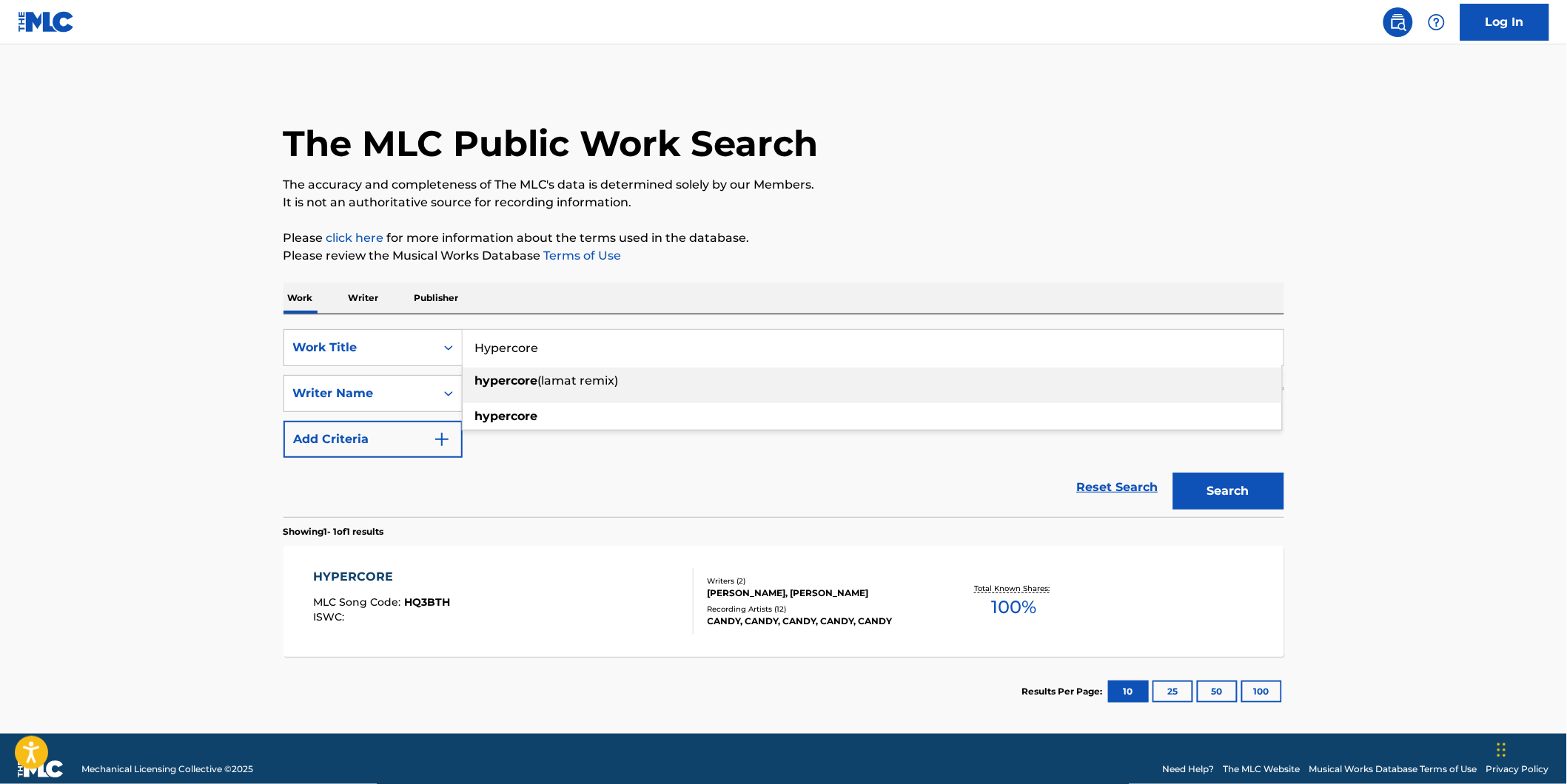
drag, startPoint x: 310, startPoint y: 358, endPoint x: 71, endPoint y: 371, distance: 239.4
click at [254, 365] on main "The MLC Public Work Search The accuracy and completeness of The MLC's data is d…" at bounding box center [784, 389] width 1567 height 689
paste input "Against Widows"
type input "Against Widows"
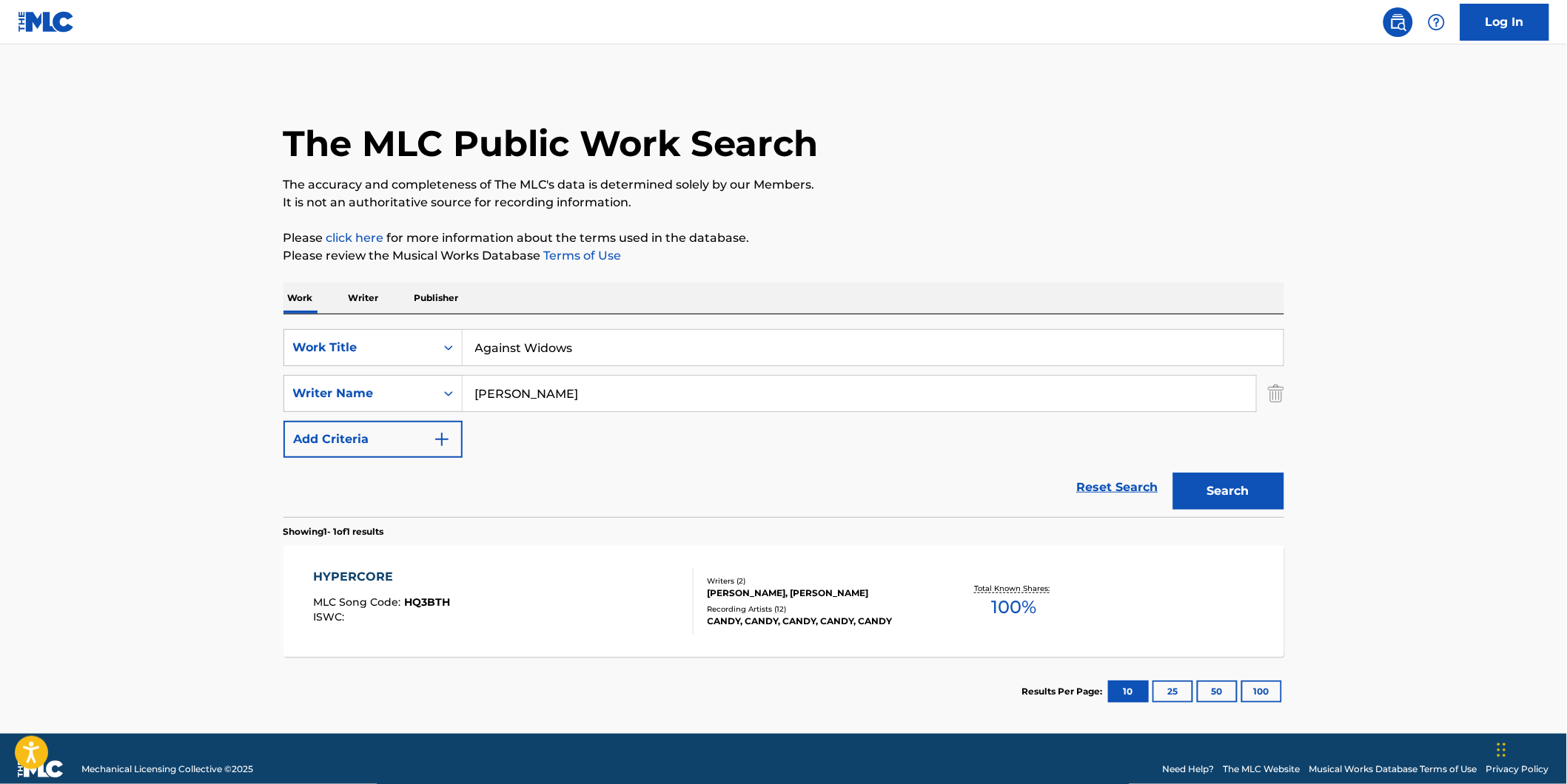
click at [0, 375] on html "Accessibility Screen-Reader Guide, Feedback, and Issue Reporting | New window L…" at bounding box center [784, 392] width 1567 height 784
drag, startPoint x: 524, startPoint y: 396, endPoint x: 372, endPoint y: 398, distance: 152.0
click at [372, 398] on div "SearchWithCriteria1fe6091d-1858-48a7-8e56-2ef680d4c3b4 Writer Name [PERSON_NAME]" at bounding box center [784, 394] width 1001 height 37
paste input "[PERSON_NAME]"
type input "[PERSON_NAME]"
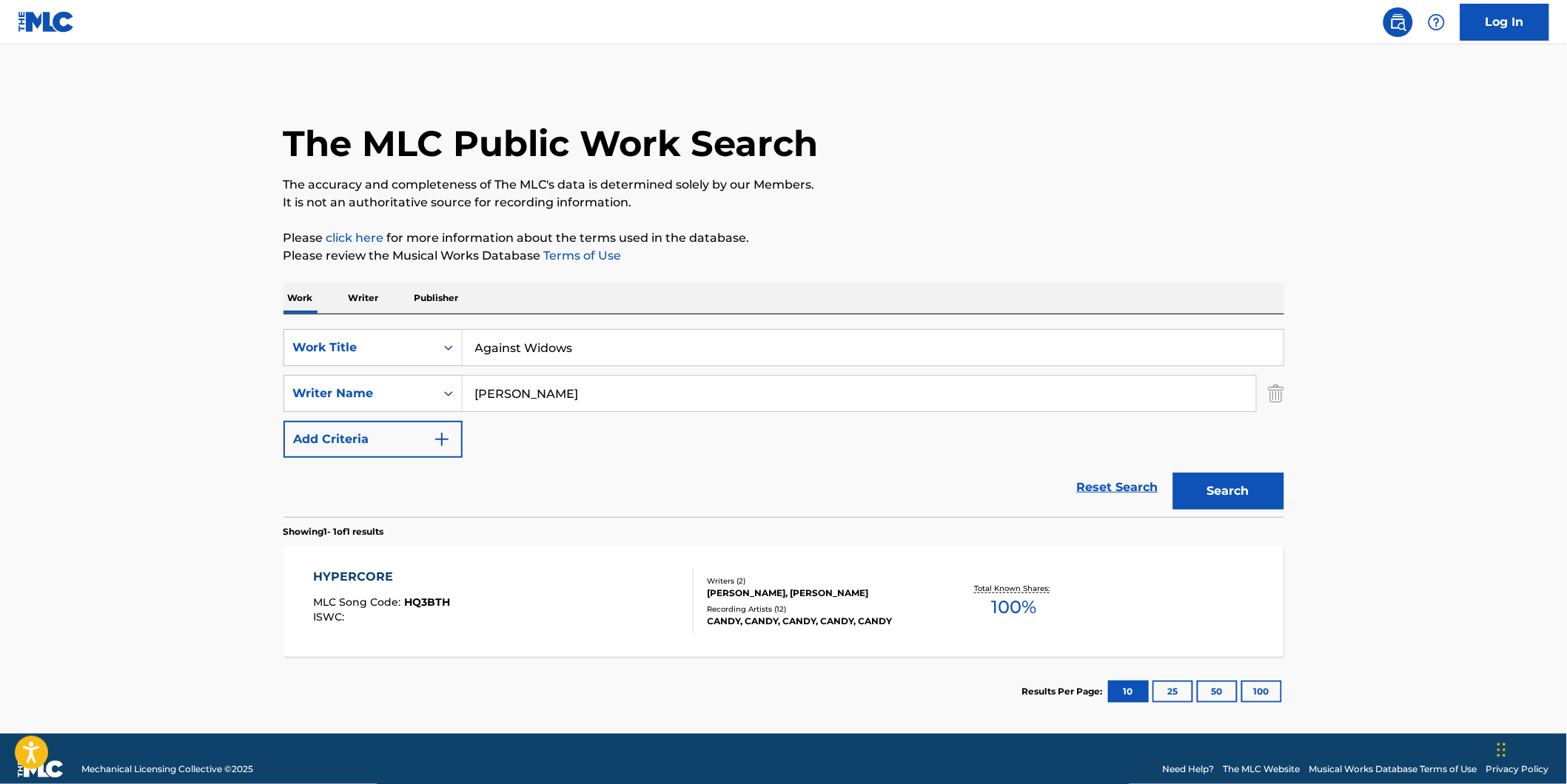
click at [1173, 473] on button "Search" at bounding box center [1229, 491] width 111 height 37
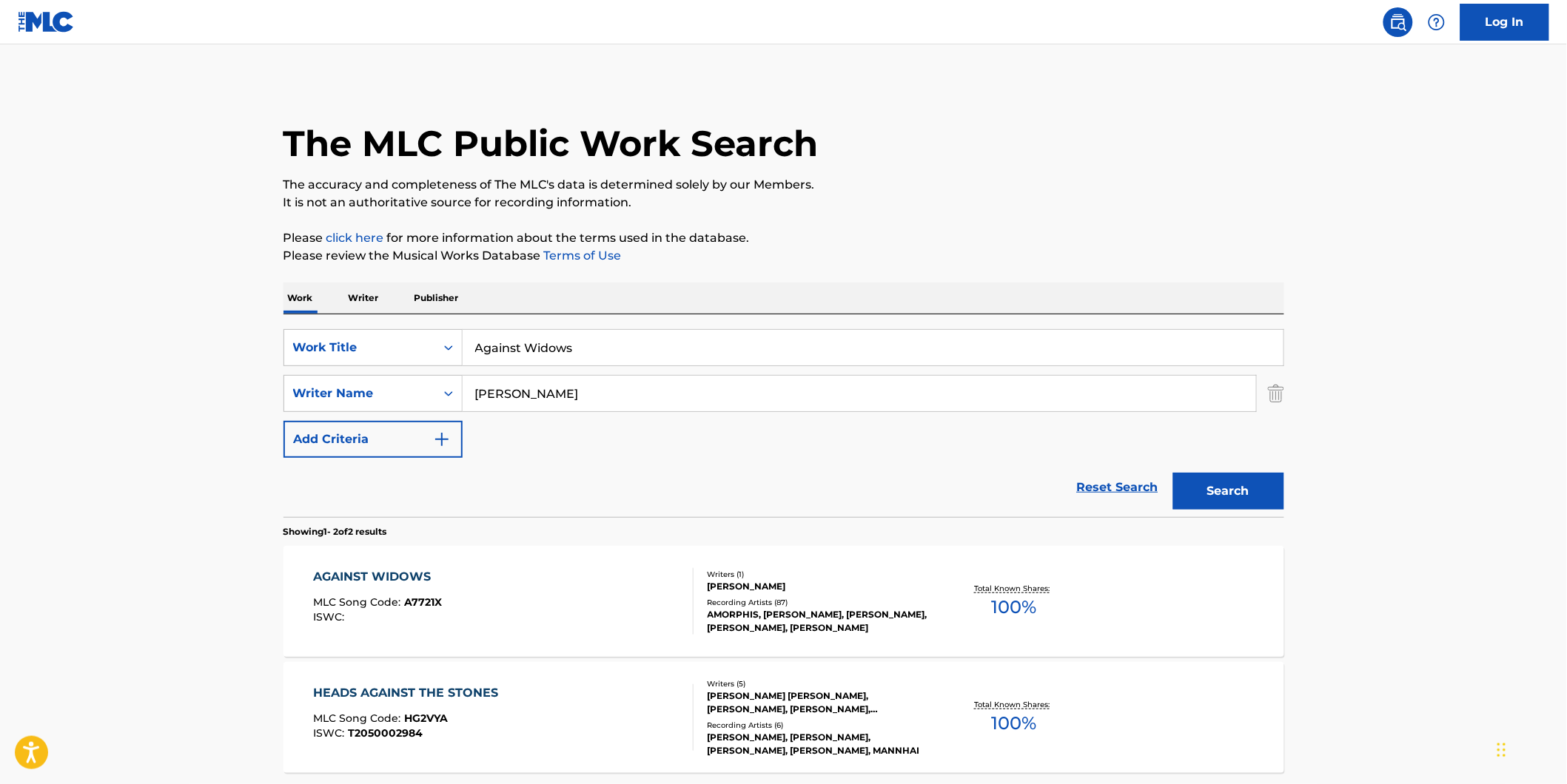
click at [370, 614] on div "ISWC :" at bounding box center [377, 617] width 129 height 11
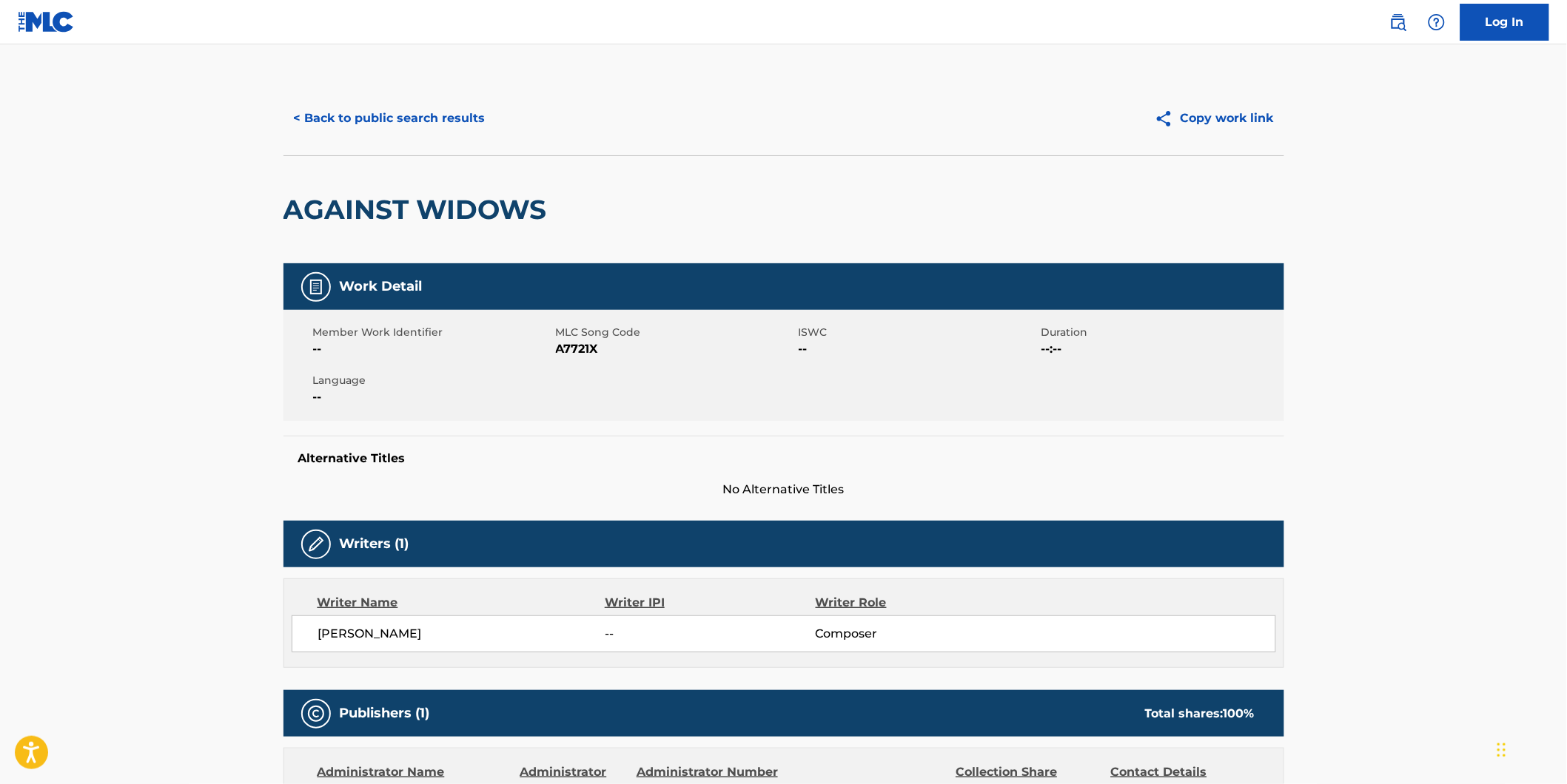
click at [351, 121] on button "< Back to public search results" at bounding box center [390, 118] width 212 height 37
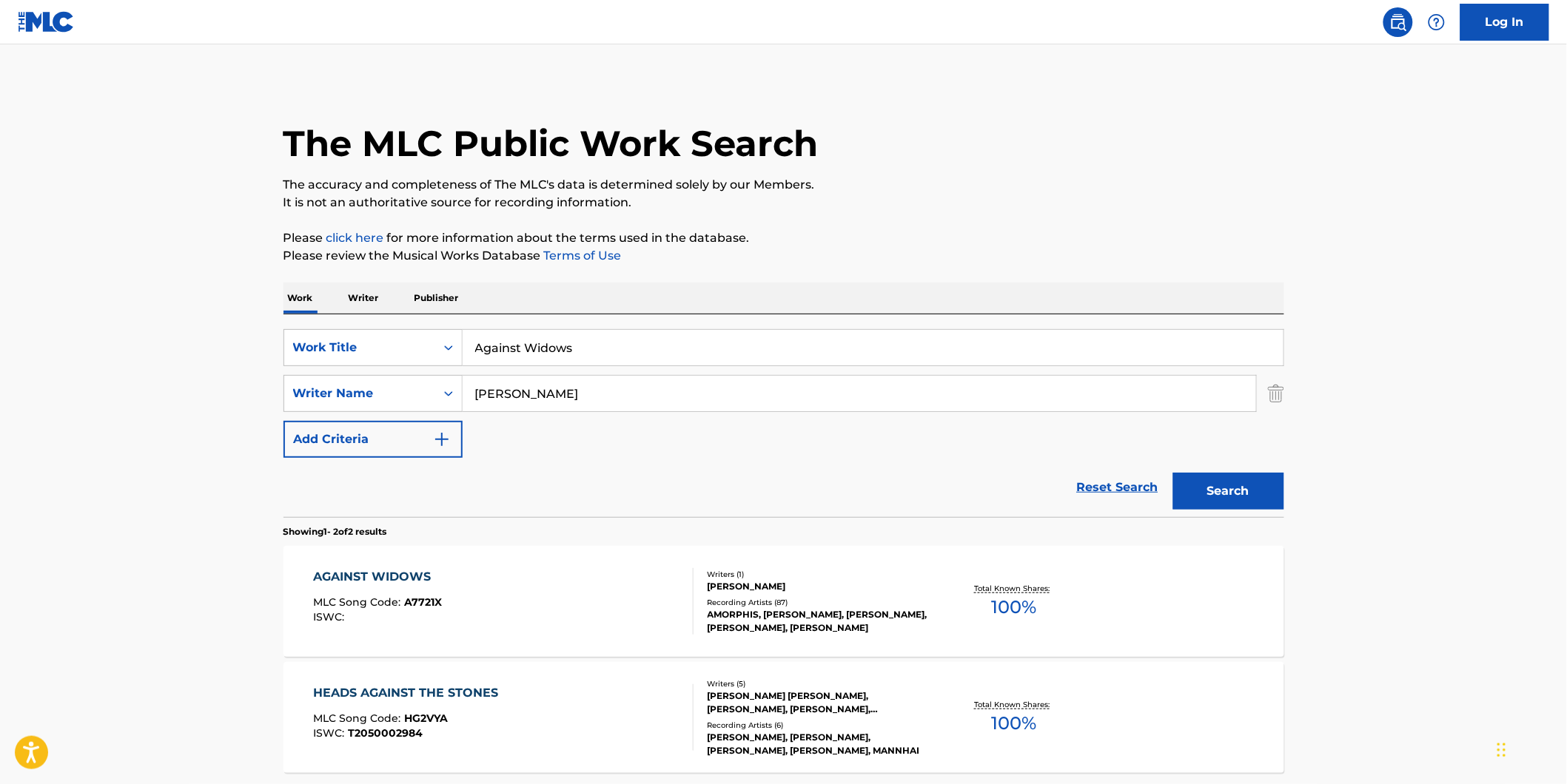
drag, startPoint x: 417, startPoint y: 345, endPoint x: 122, endPoint y: 370, distance: 296.1
click at [216, 350] on main "The MLC Public Work Search The accuracy and completeness of The MLC's data is d…" at bounding box center [784, 447] width 1567 height 806
paste input "SPOTLESS MIND REIMAGINED"
type input "SPOTLESS MIND REIMAGINED"
click at [72, 375] on main "The MLC Public Work Search The accuracy and completeness of The MLC's data is d…" at bounding box center [784, 447] width 1567 height 806
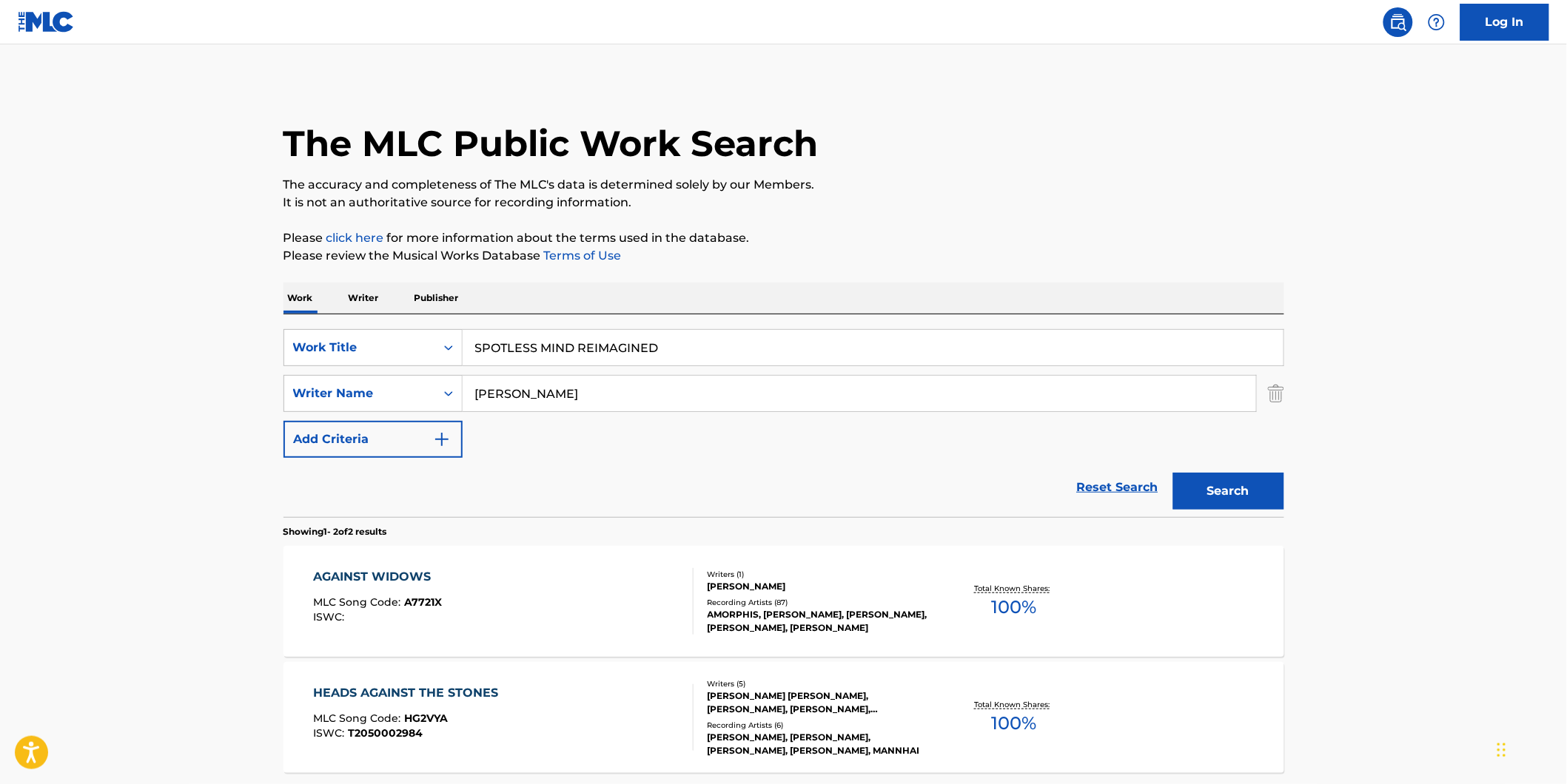
paste input "Dayseeker"
drag, startPoint x: 617, startPoint y: 390, endPoint x: 416, endPoint y: 416, distance: 202.7
click at [416, 416] on div "SearchWithCriteria77943b70-fe9d-433d-b172-eafb2f239ae2 Work Title SPOTLESS MIND…" at bounding box center [784, 394] width 1001 height 129
click at [1173, 473] on button "Search" at bounding box center [1229, 491] width 111 height 37
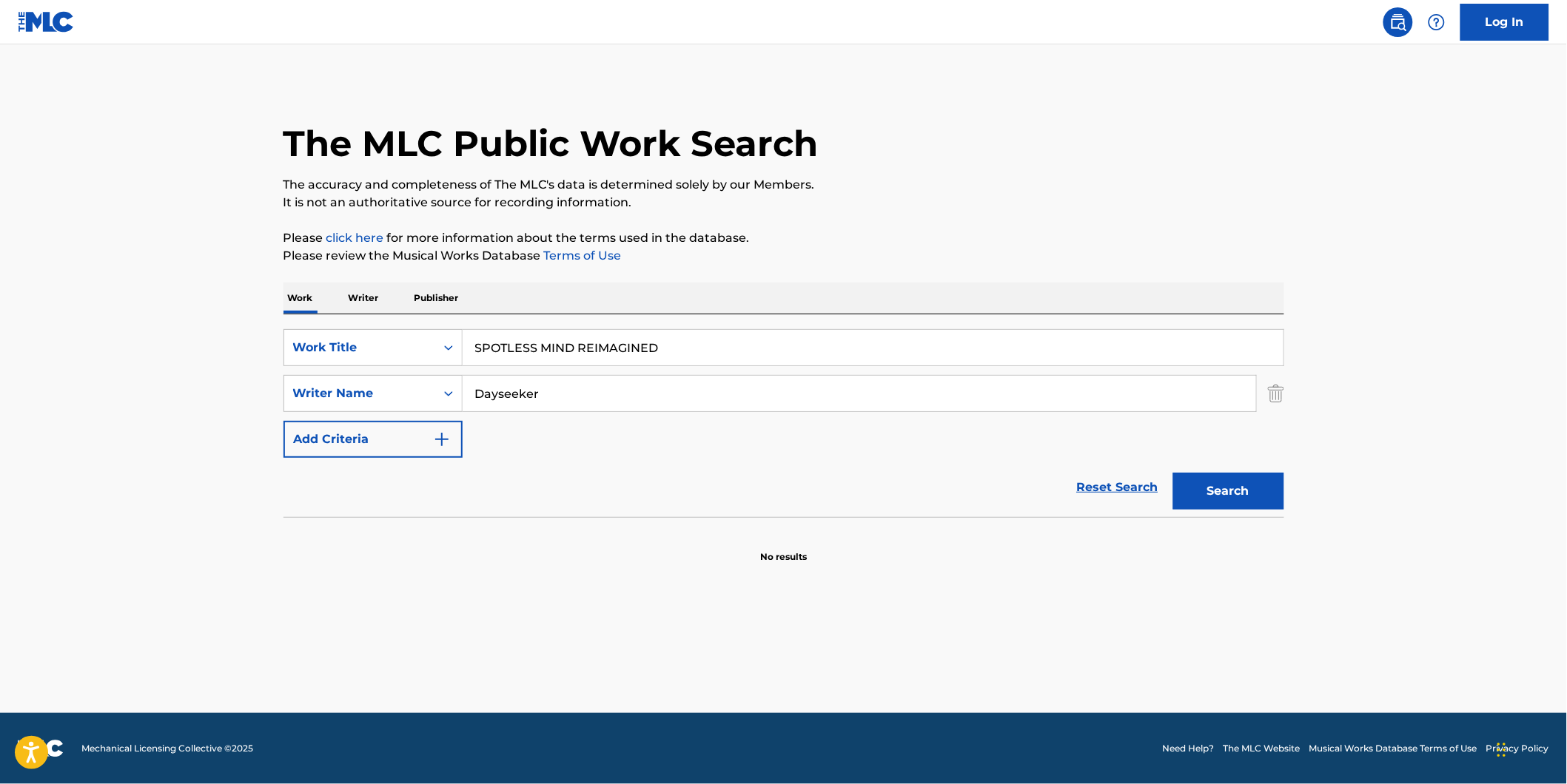
drag, startPoint x: 585, startPoint y: 385, endPoint x: 342, endPoint y: 440, distance: 249.1
click at [342, 440] on div "SearchWithCriteria77943b70-fe9d-433d-b172-eafb2f239ae2 Work Title SPOTLESS MIND…" at bounding box center [784, 394] width 1001 height 129
paste input "[PERSON_NAME] [PERSON_NAME]"
type input "[PERSON_NAME] [PERSON_NAME]"
click at [1173, 473] on button "Search" at bounding box center [1229, 491] width 111 height 37
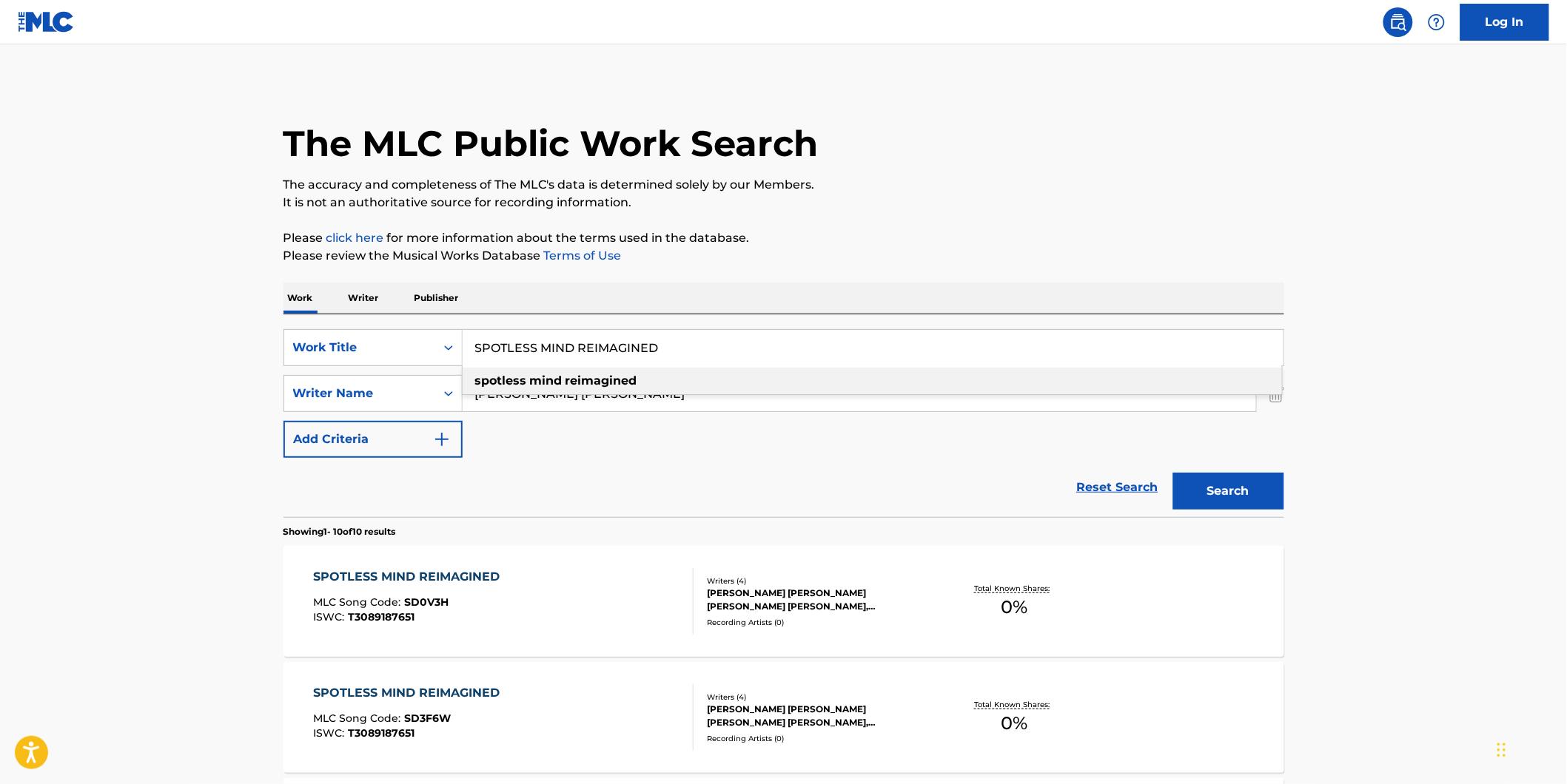
drag, startPoint x: 579, startPoint y: 345, endPoint x: 824, endPoint y: 346, distance: 245.0
click at [820, 346] on input "SPOTLESS MIND REIMAGINED" at bounding box center [873, 348] width 821 height 36
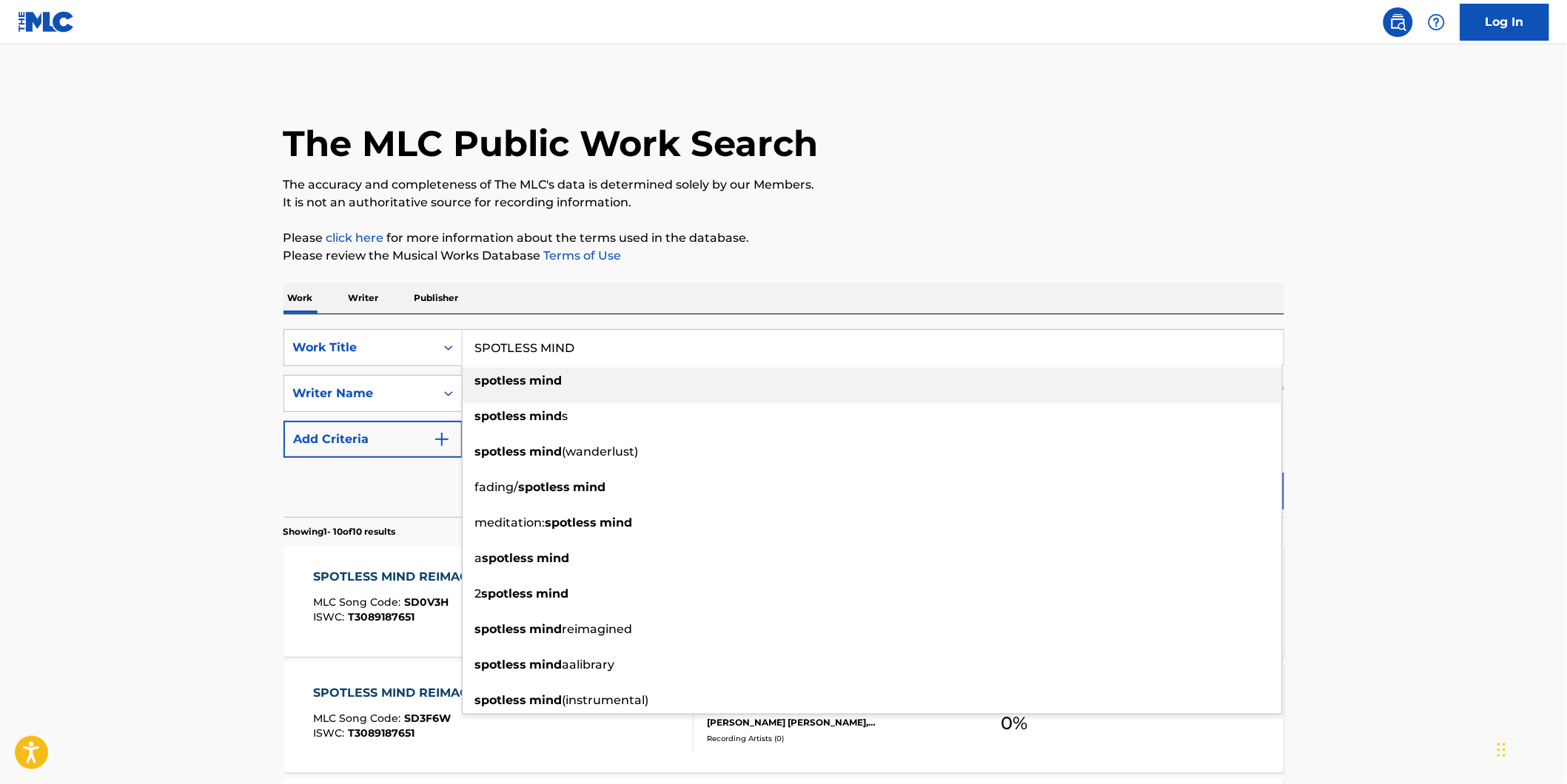
type input "SPOTLESS MIND"
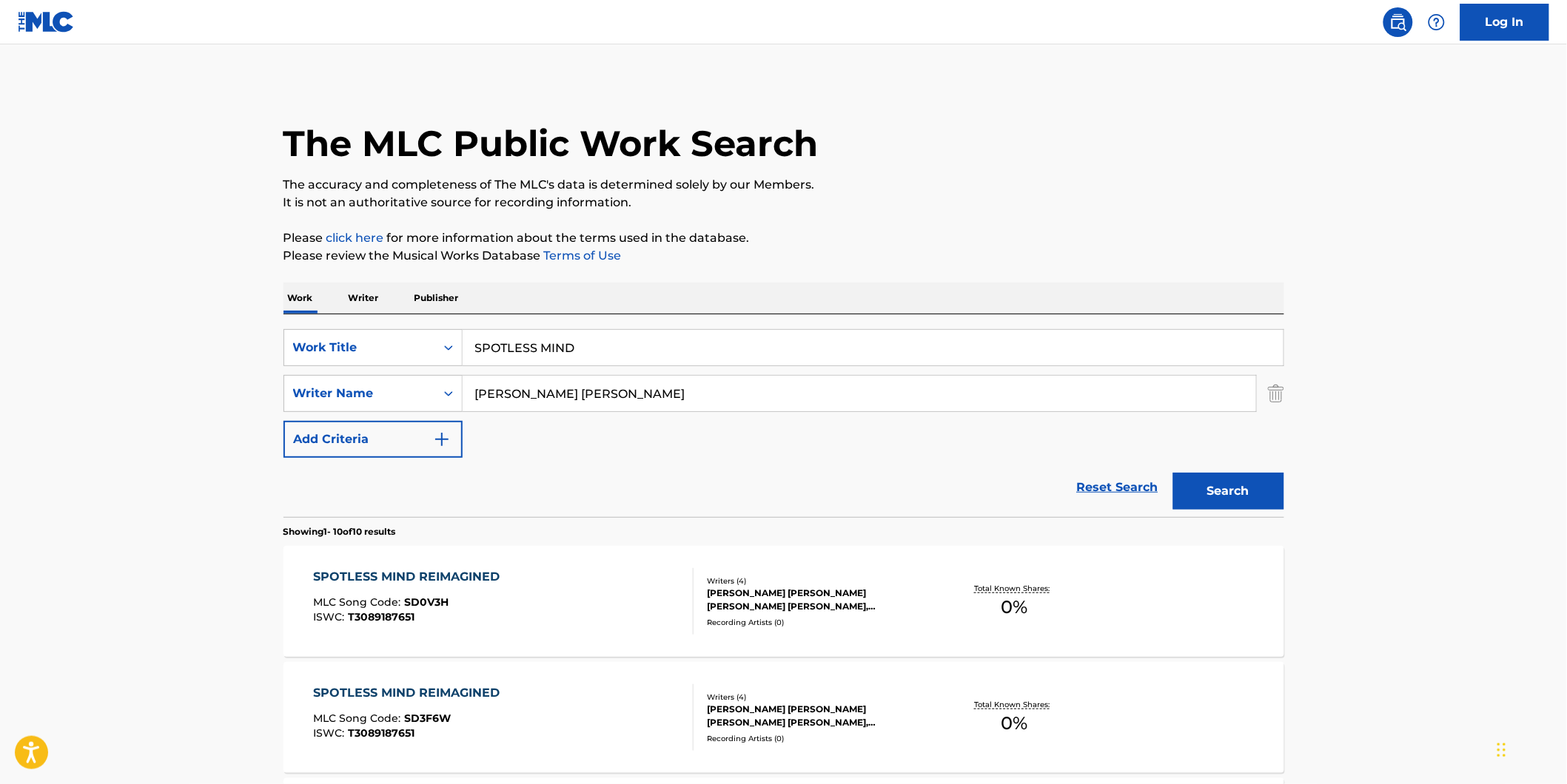
click at [1214, 487] on button "Search" at bounding box center [1229, 491] width 111 height 37
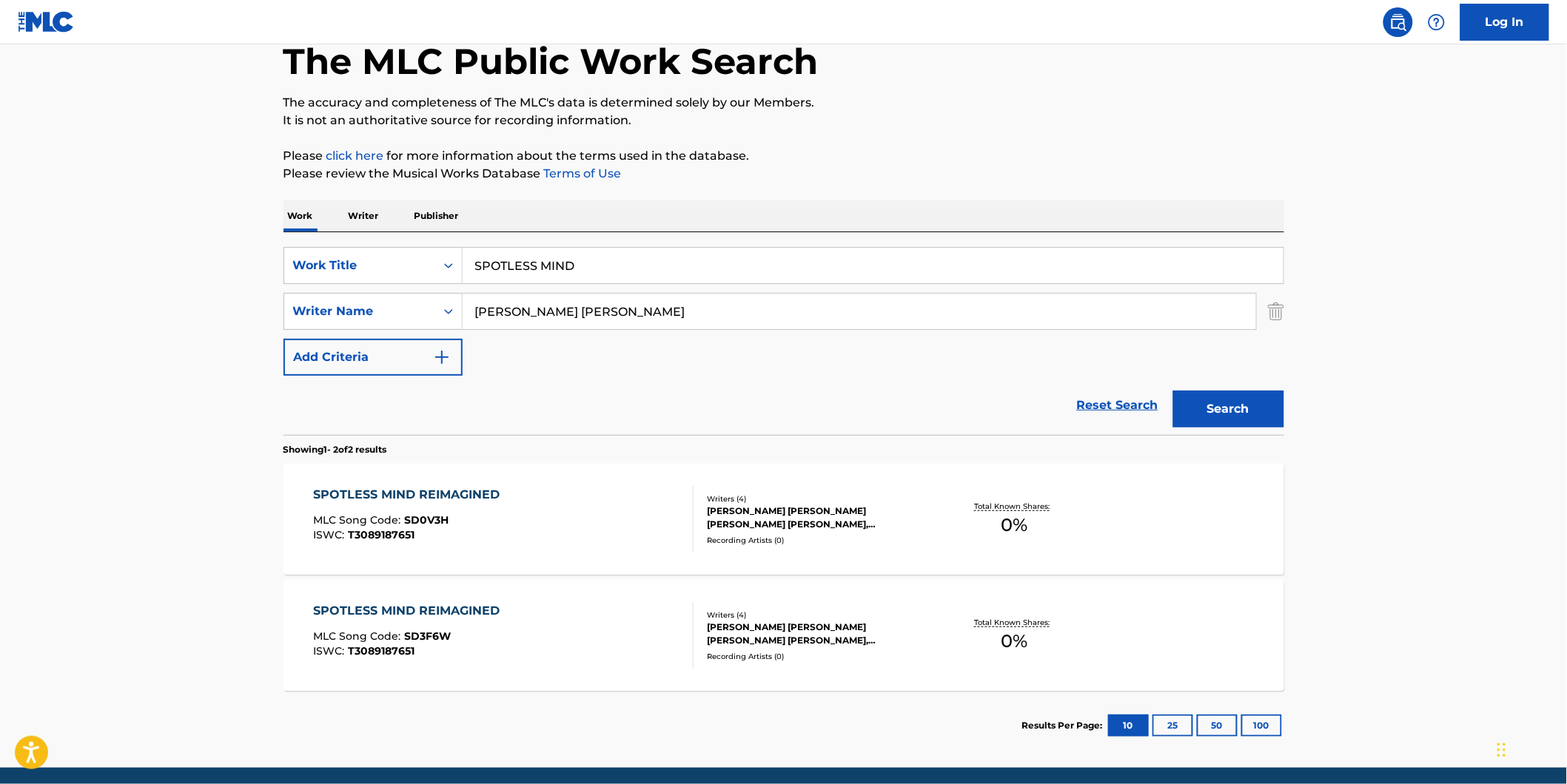
paste input "[PERSON_NAME]"
drag, startPoint x: 698, startPoint y: 312, endPoint x: 443, endPoint y: 381, distance: 264.2
click at [435, 380] on form "SearchWithCriteria77943b70-fe9d-433d-b172-eafb2f239ae2 Work Title SPOTLESS MIND…" at bounding box center [784, 341] width 1001 height 188
type input "[PERSON_NAME]"
click at [1173, 390] on button "Search" at bounding box center [1229, 409] width 111 height 37
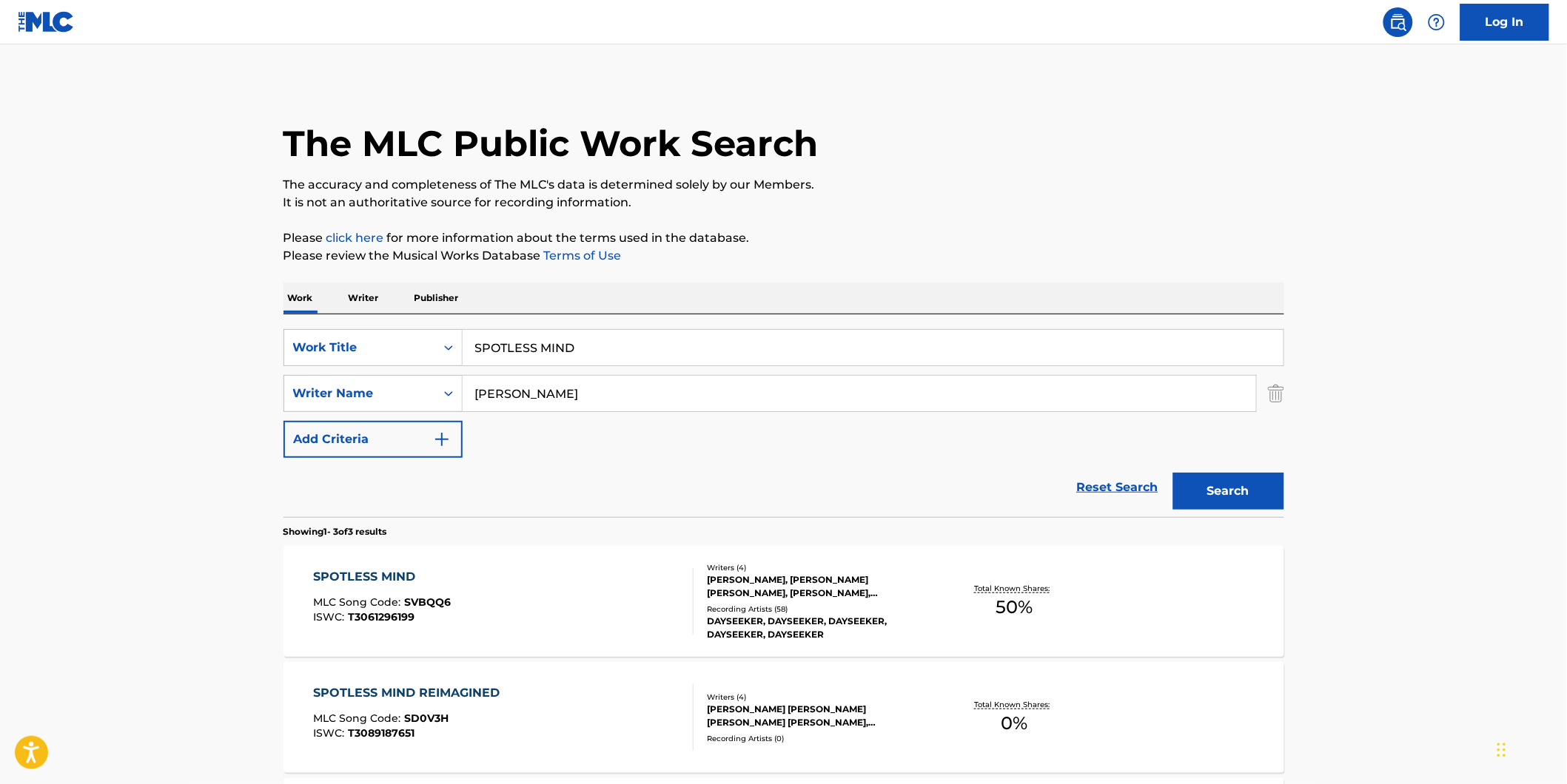
scroll to position [164, 0]
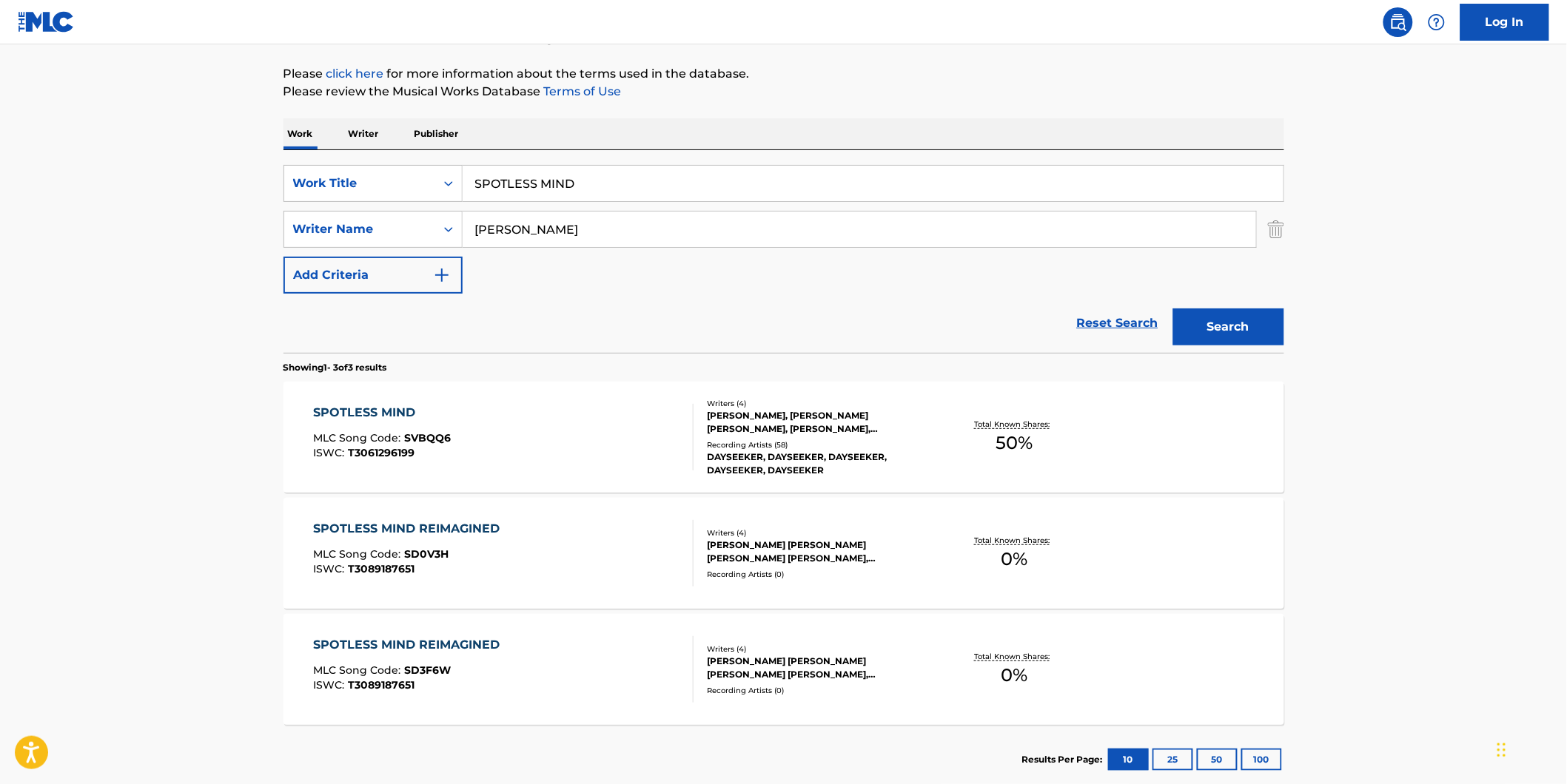
drag, startPoint x: 677, startPoint y: 226, endPoint x: 424, endPoint y: 282, distance: 259.1
click at [424, 282] on div "SearchWithCriteria77943b70-fe9d-433d-b172-eafb2f239ae2 Work Title SPOTLESS MIND…" at bounding box center [784, 229] width 1001 height 129
paste input "[PERSON_NAME]"
click at [1173, 309] on button "Search" at bounding box center [1229, 327] width 111 height 37
drag, startPoint x: 633, startPoint y: 234, endPoint x: 405, endPoint y: 268, distance: 230.5
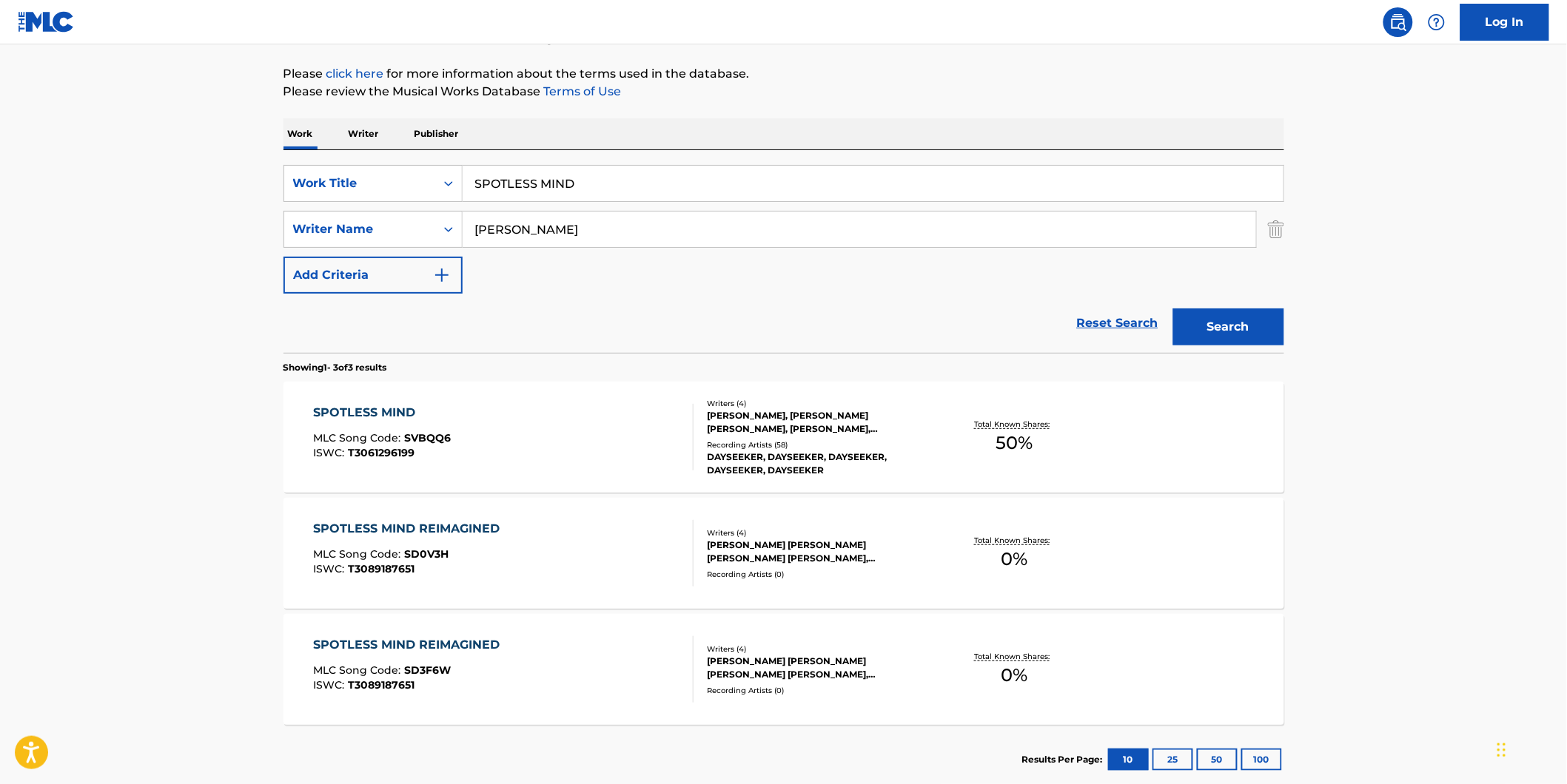
click at [401, 266] on div "SearchWithCriteria77943b70-fe9d-433d-b172-eafb2f239ae2 Work Title SPOTLESS MIND…" at bounding box center [784, 229] width 1001 height 129
paste input "[PERSON_NAME] [PERSON_NAME]"
type input "[PERSON_NAME] [PERSON_NAME]"
click at [1173, 309] on button "Search" at bounding box center [1229, 327] width 111 height 37
click at [367, 460] on div "SPOTLESS MIND MLC Song Code : SVBQQ6 ISWC : T3061296199" at bounding box center [382, 437] width 137 height 67
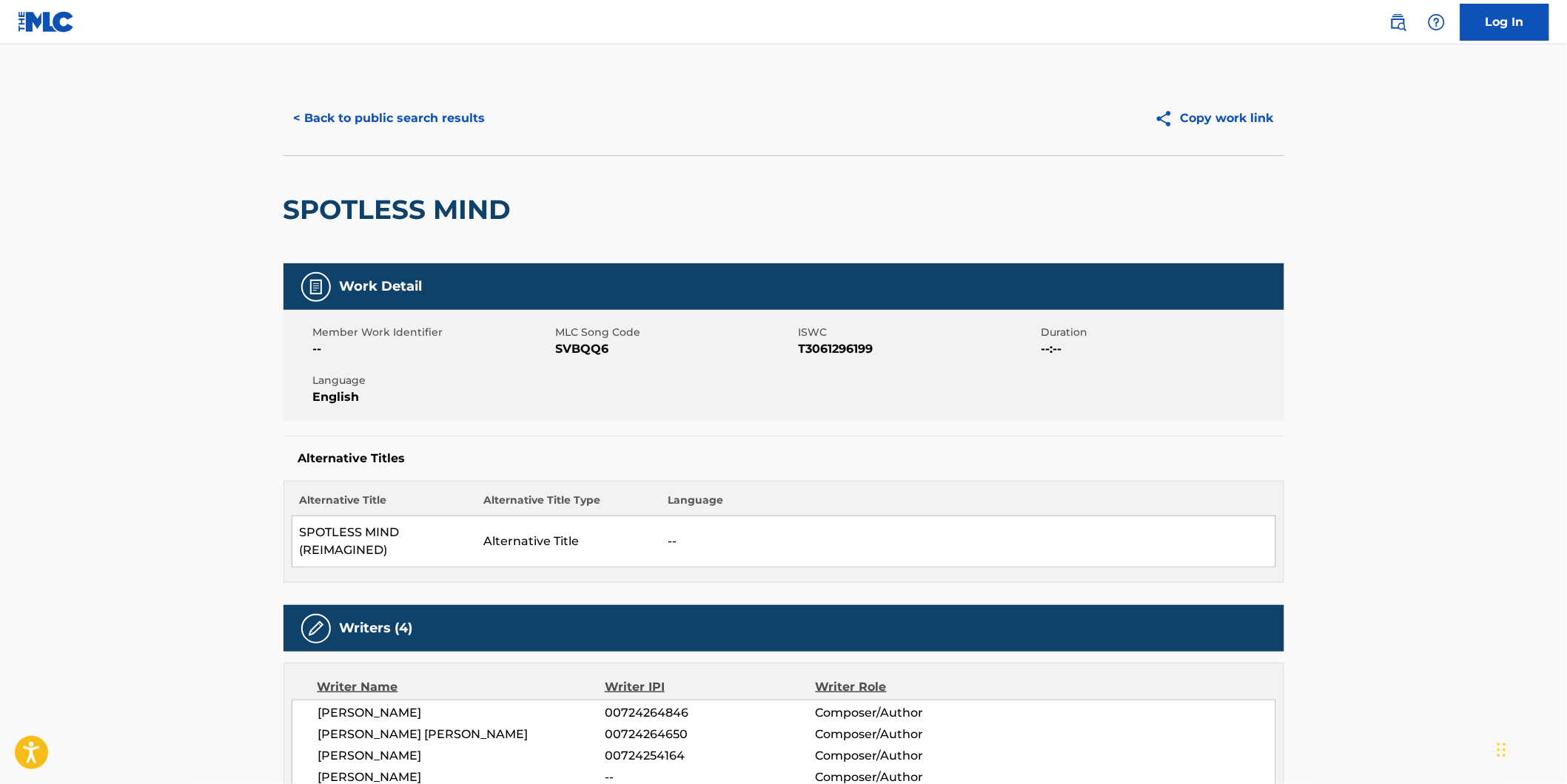
click at [595, 354] on span "SVBQQ6" at bounding box center [675, 349] width 239 height 17
copy span "SVBQQ6"
click at [346, 130] on button "< Back to public search results" at bounding box center [390, 118] width 212 height 37
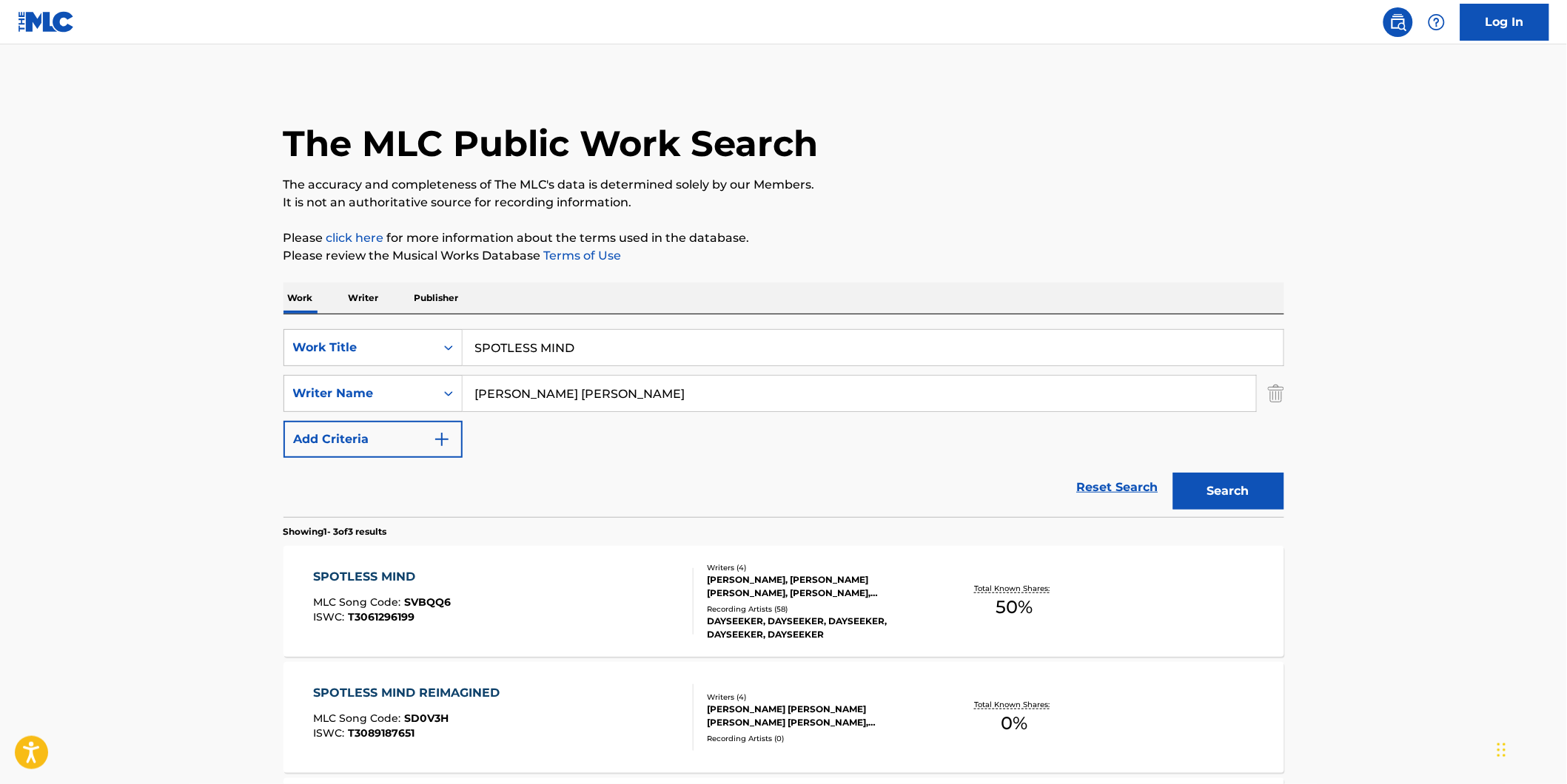
scroll to position [164, 0]
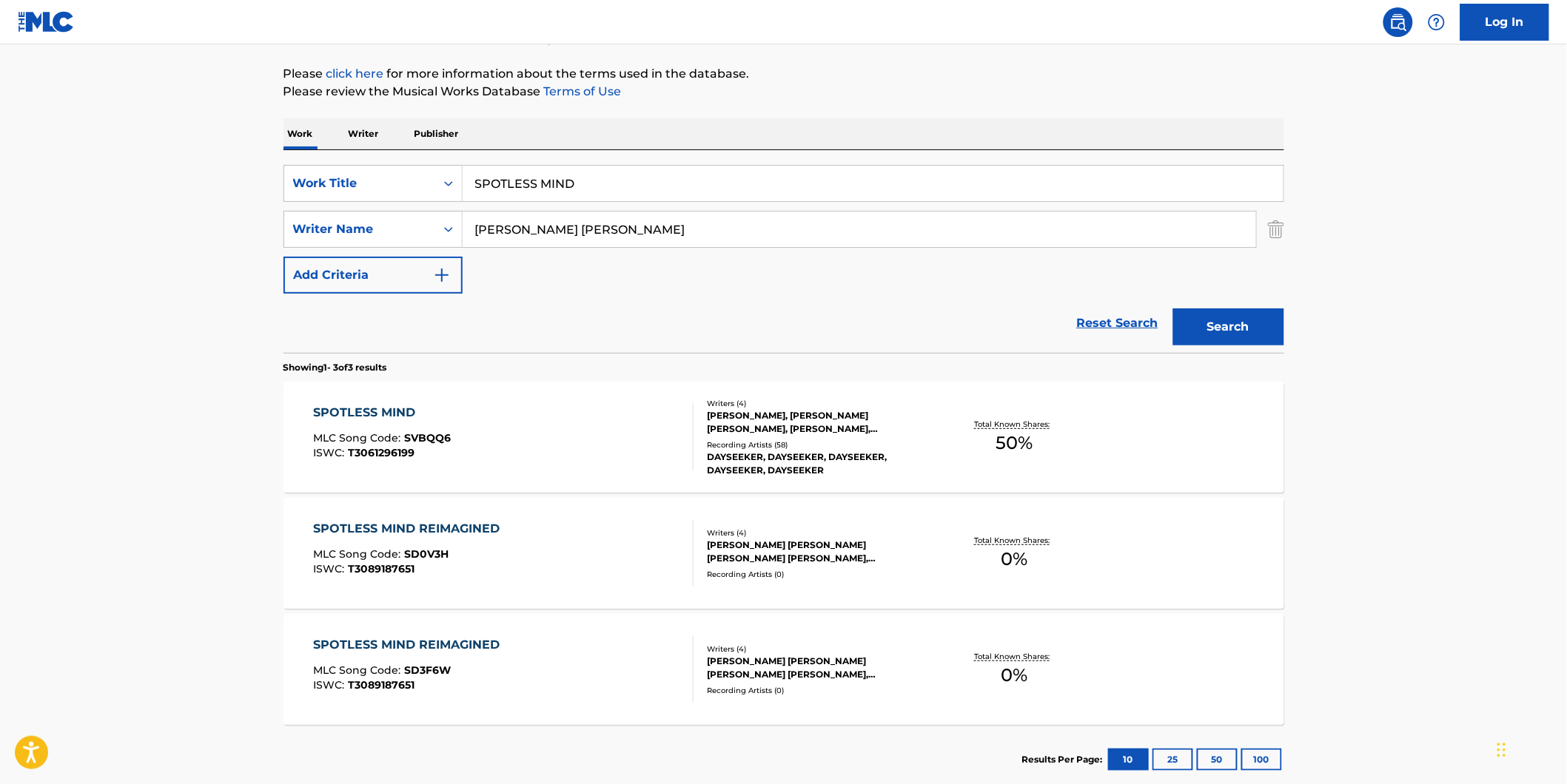
click at [415, 596] on div "SPOTLESS MIND REIMAGINED MLC Song Code : SD0V3H ISWC : T3089187651 Writers ( 4 …" at bounding box center [784, 554] width 1001 height 111
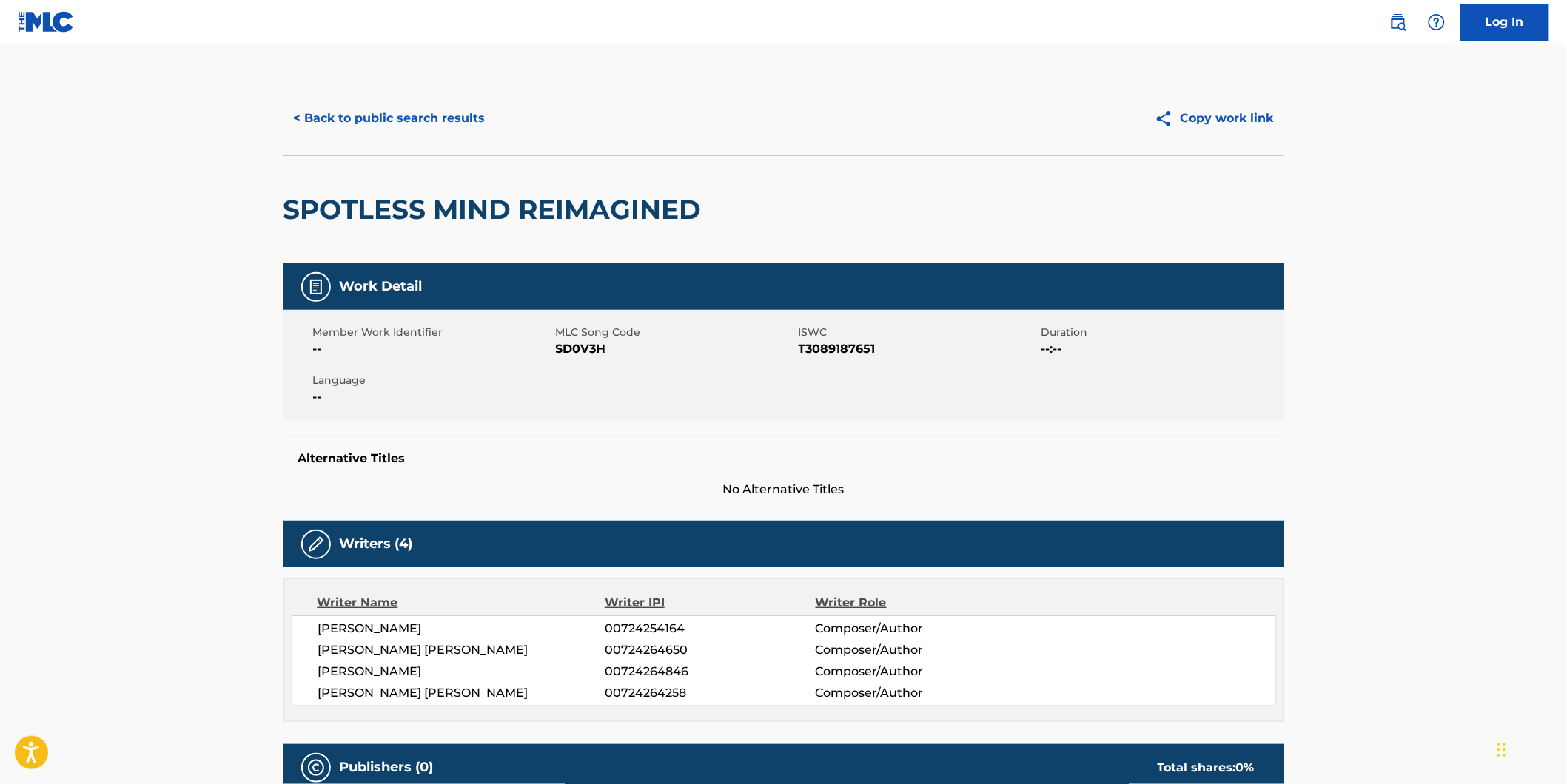
click at [574, 352] on span "SD0V3H" at bounding box center [675, 349] width 239 height 17
copy span "SD0V3H"
click at [350, 128] on button "< Back to public search results" at bounding box center [390, 118] width 212 height 37
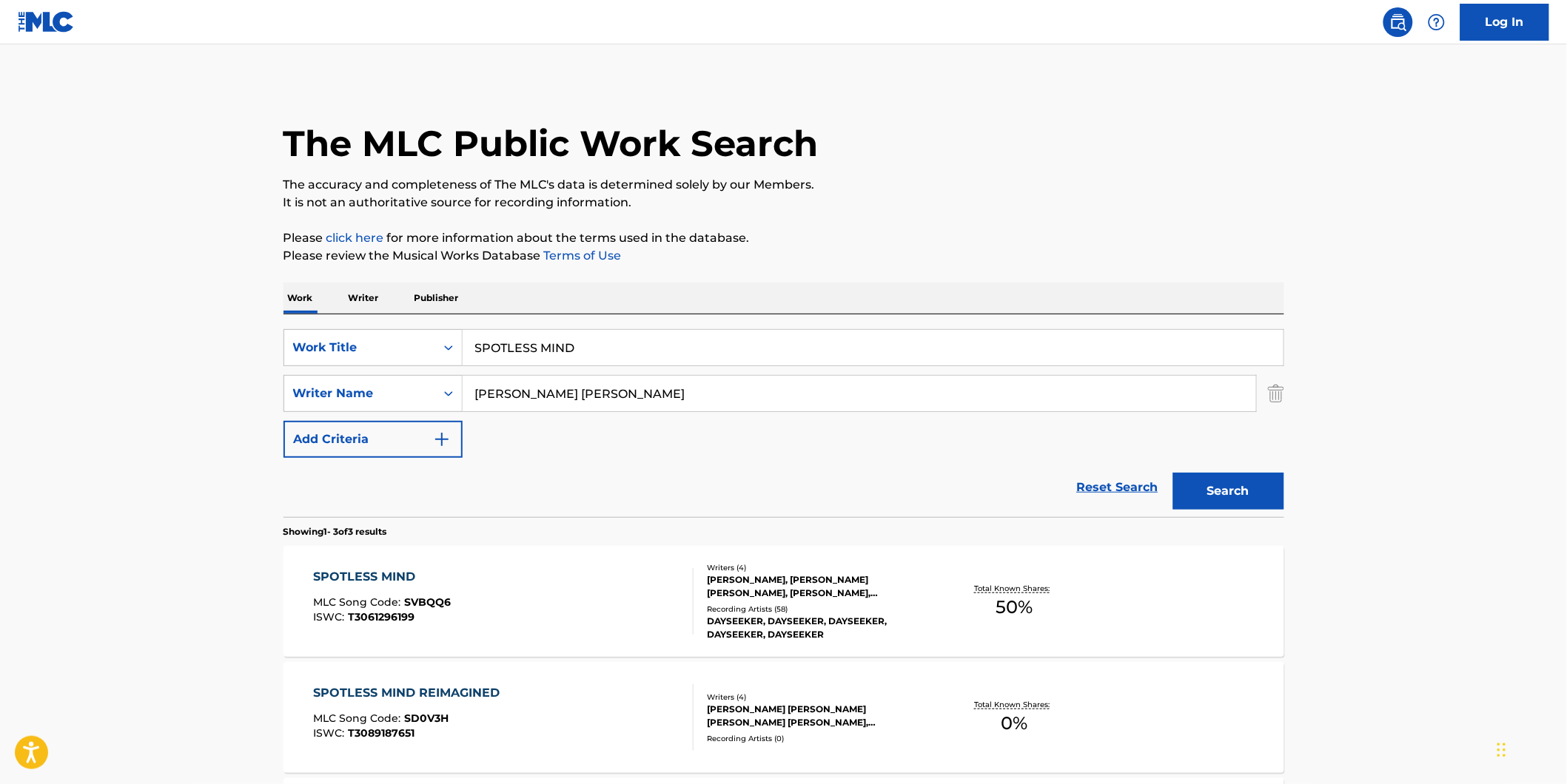
scroll to position [164, 0]
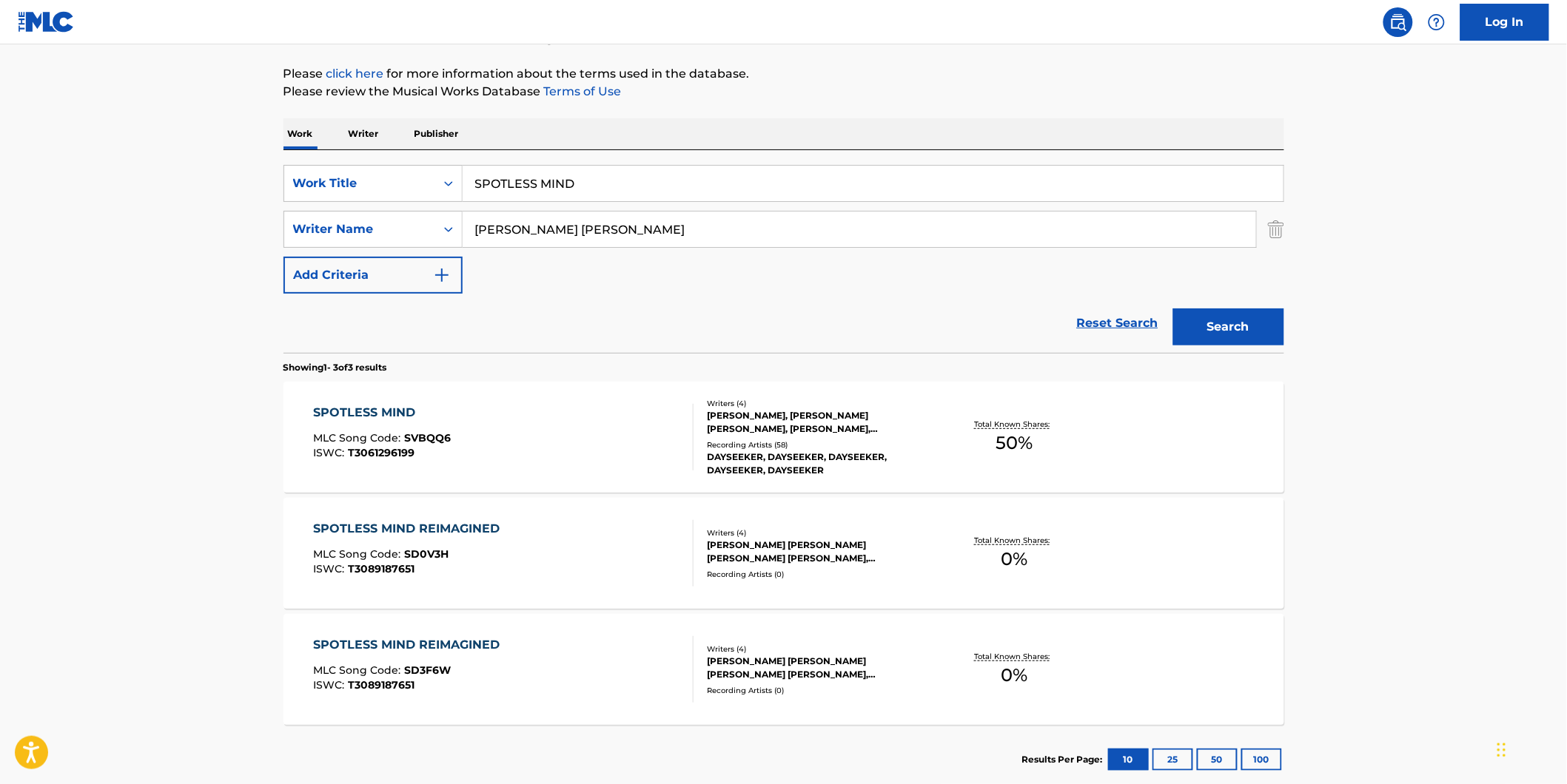
click at [459, 674] on div "MLC Song Code : SD3F6W" at bounding box center [410, 672] width 194 height 15
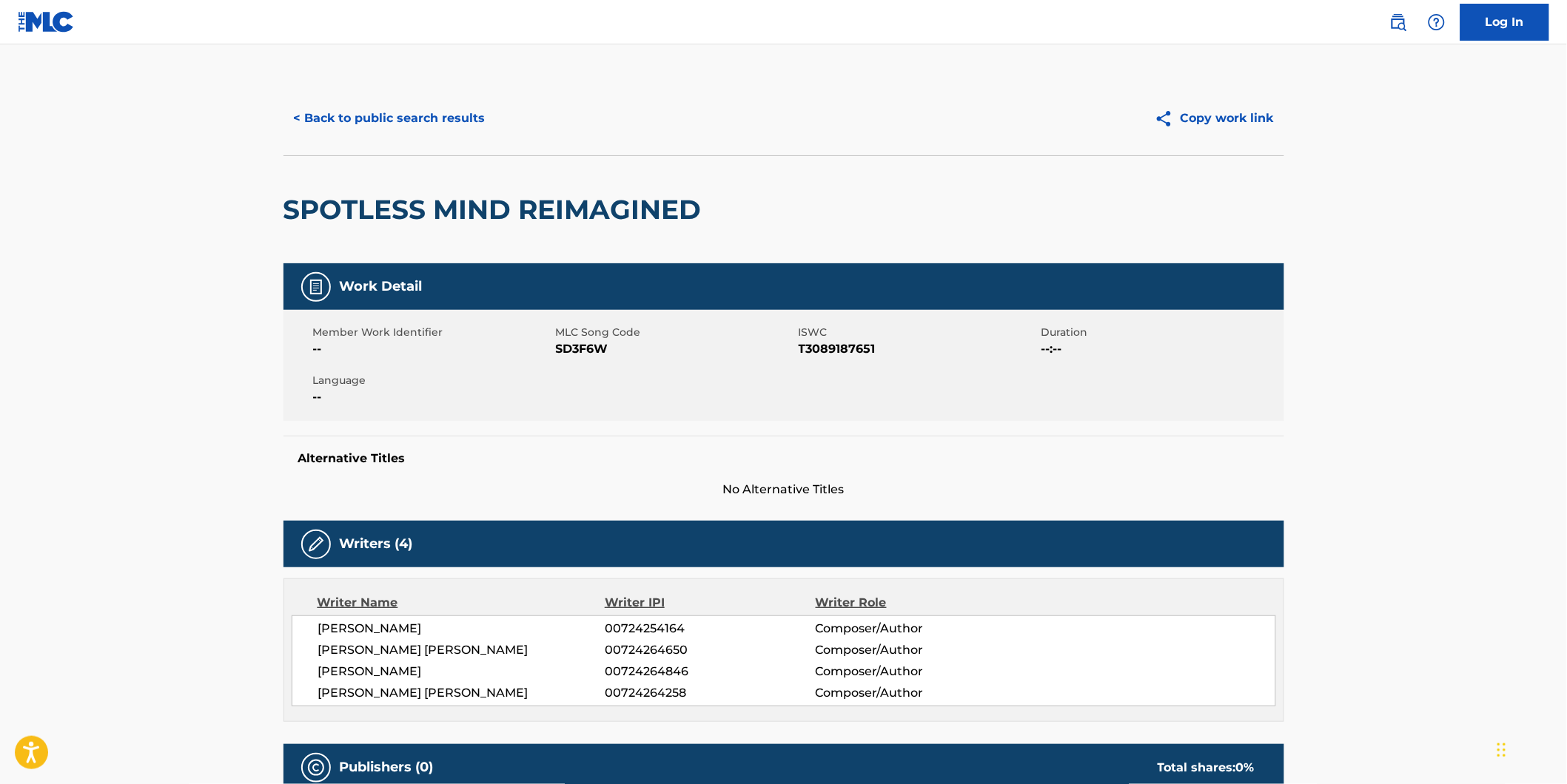
click at [600, 348] on span "SD3F6W" at bounding box center [675, 349] width 239 height 17
copy span "SD3F6W"
click at [350, 123] on button "< Back to public search results" at bounding box center [390, 118] width 212 height 37
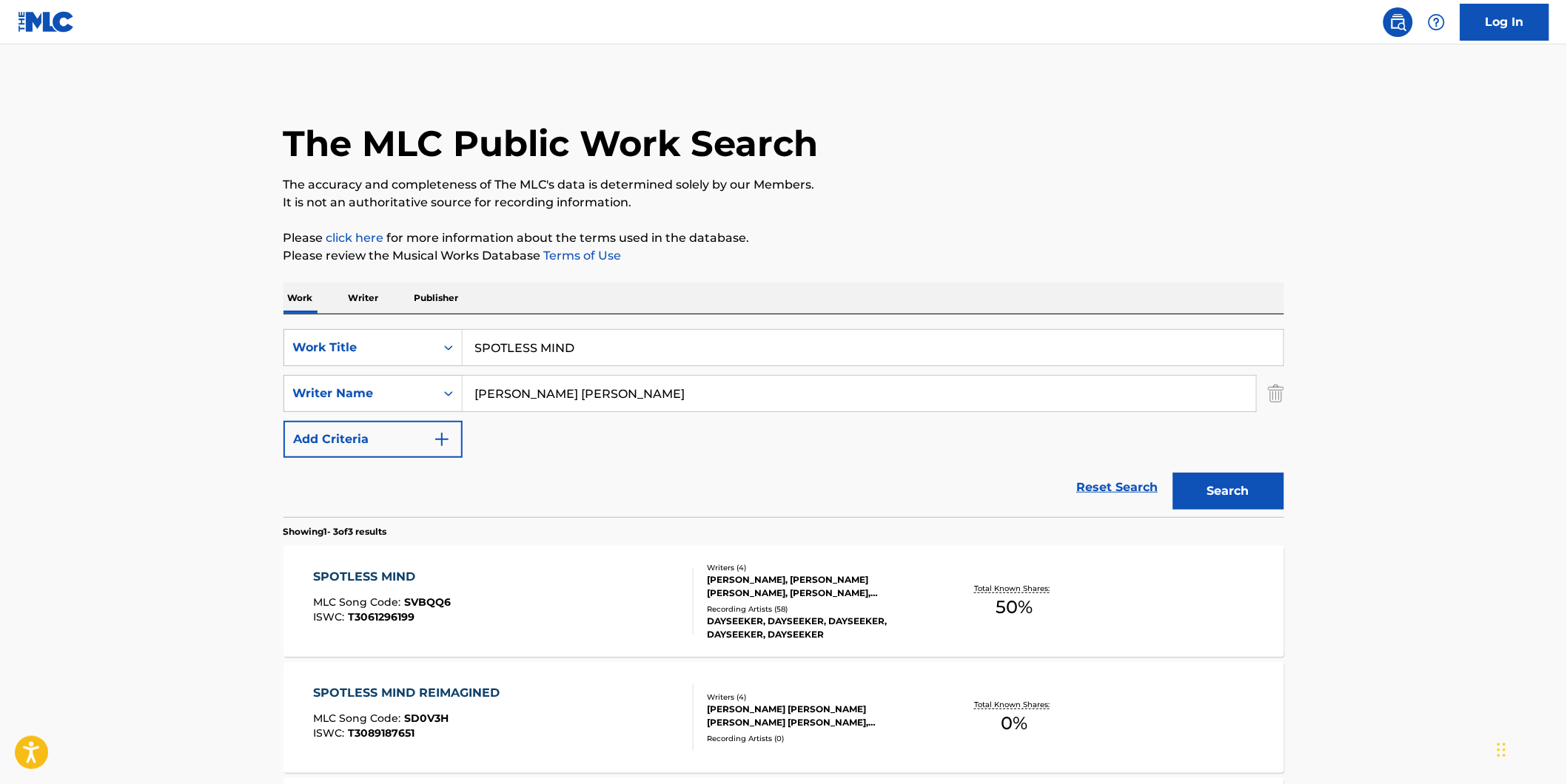
scroll to position [164, 0]
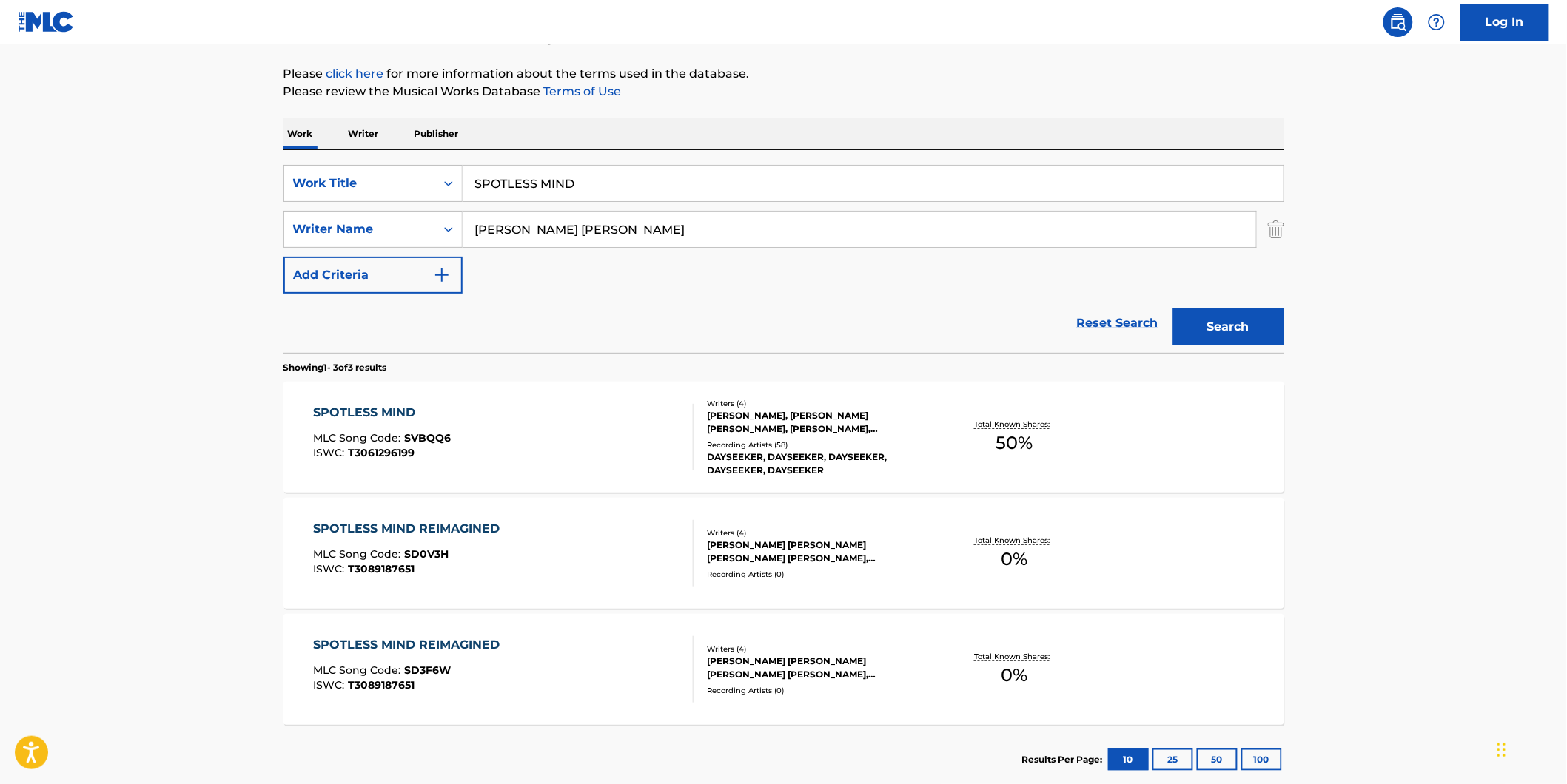
paste input "Atomic Heart - Одинокий Вечер Remix"
drag, startPoint x: 675, startPoint y: 182, endPoint x: 117, endPoint y: 211, distance: 558.8
click at [117, 211] on main "The MLC Public Work Search The accuracy and completeness of The MLC's data is d…" at bounding box center [784, 341] width 1567 height 921
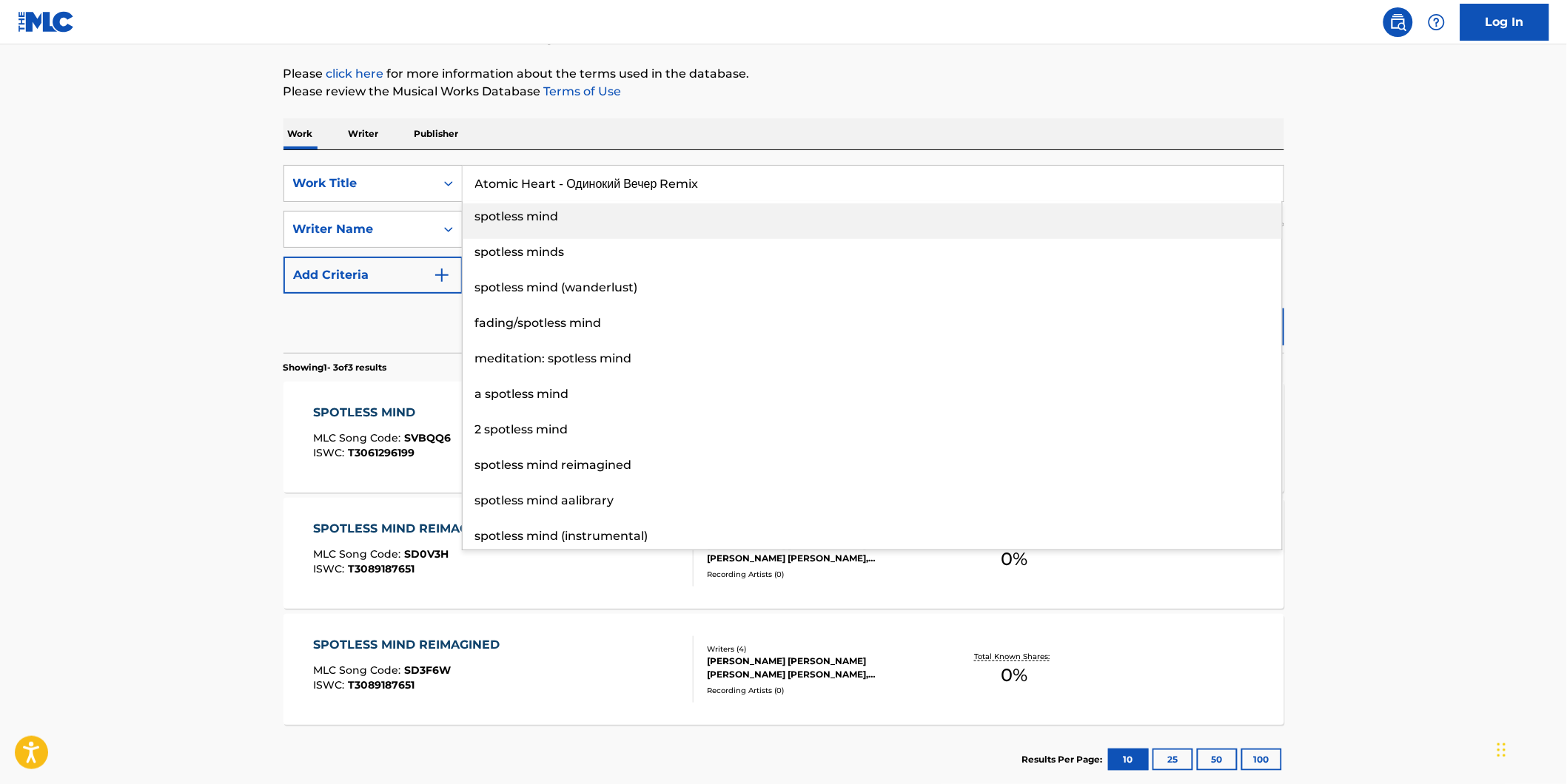
type input "Atomic Heart - Одинокий Вечер Remix"
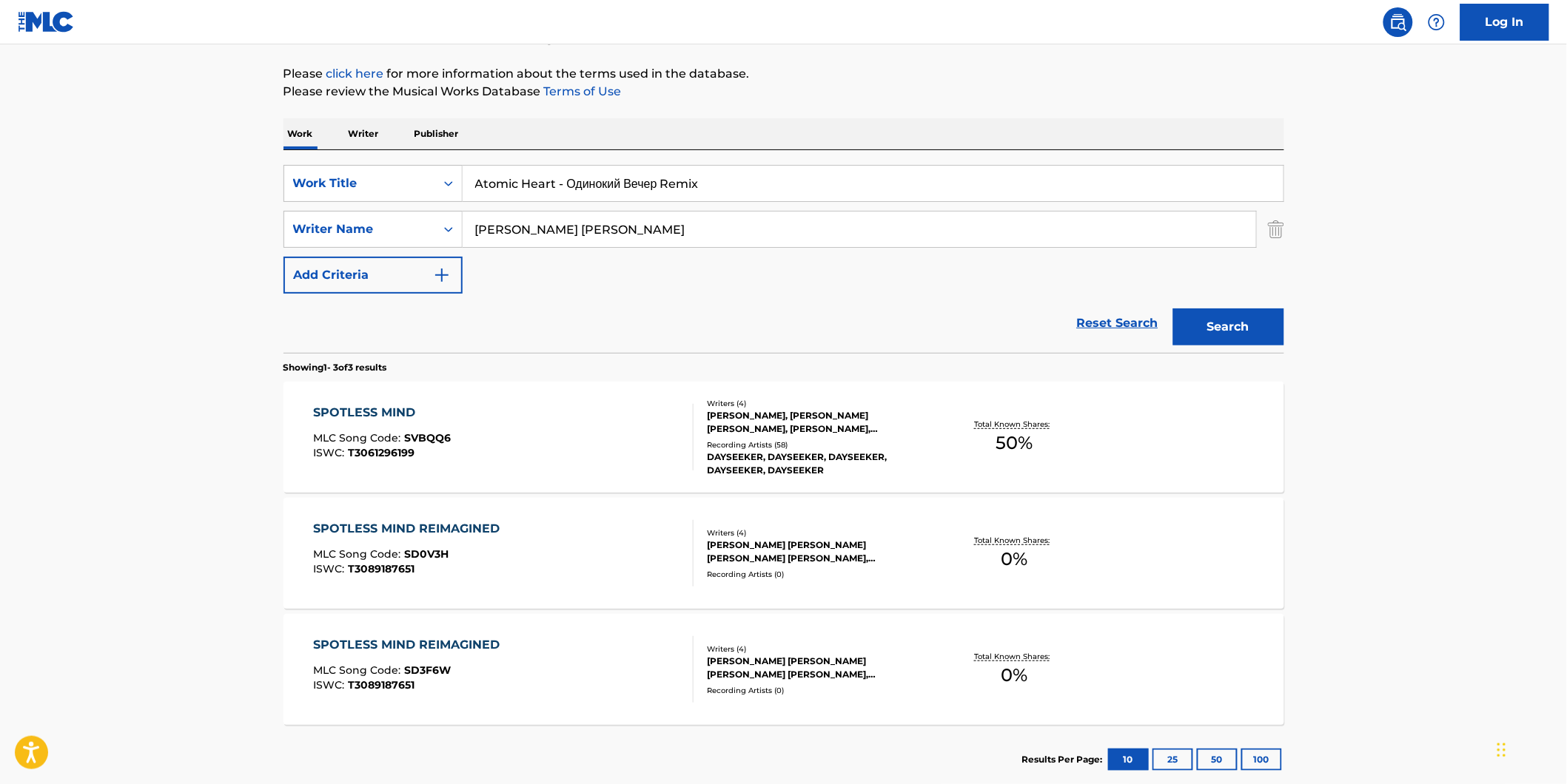
click at [0, 217] on html "Accessibility Screen-Reader Guide, Feedback, and Issue Reporting | New window L…" at bounding box center [784, 228] width 1567 height 784
drag, startPoint x: 528, startPoint y: 227, endPoint x: 50, endPoint y: 242, distance: 478.2
click at [50, 242] on main "The MLC Public Work Search The accuracy and completeness of The MLC's data is d…" at bounding box center [784, 341] width 1567 height 921
paste input "VØJ"
click at [1173, 309] on button "Search" at bounding box center [1229, 327] width 111 height 37
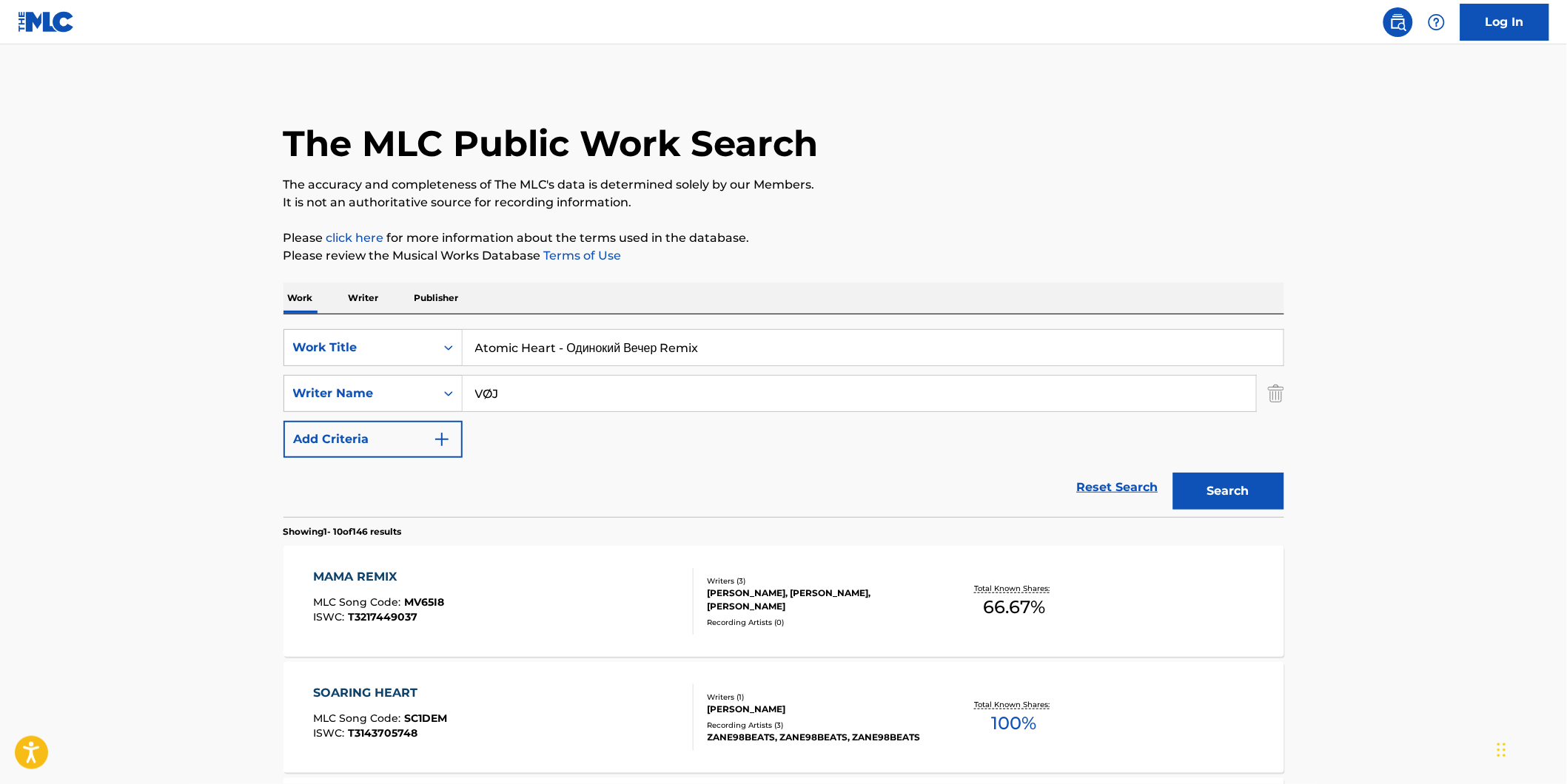
scroll to position [246, 0]
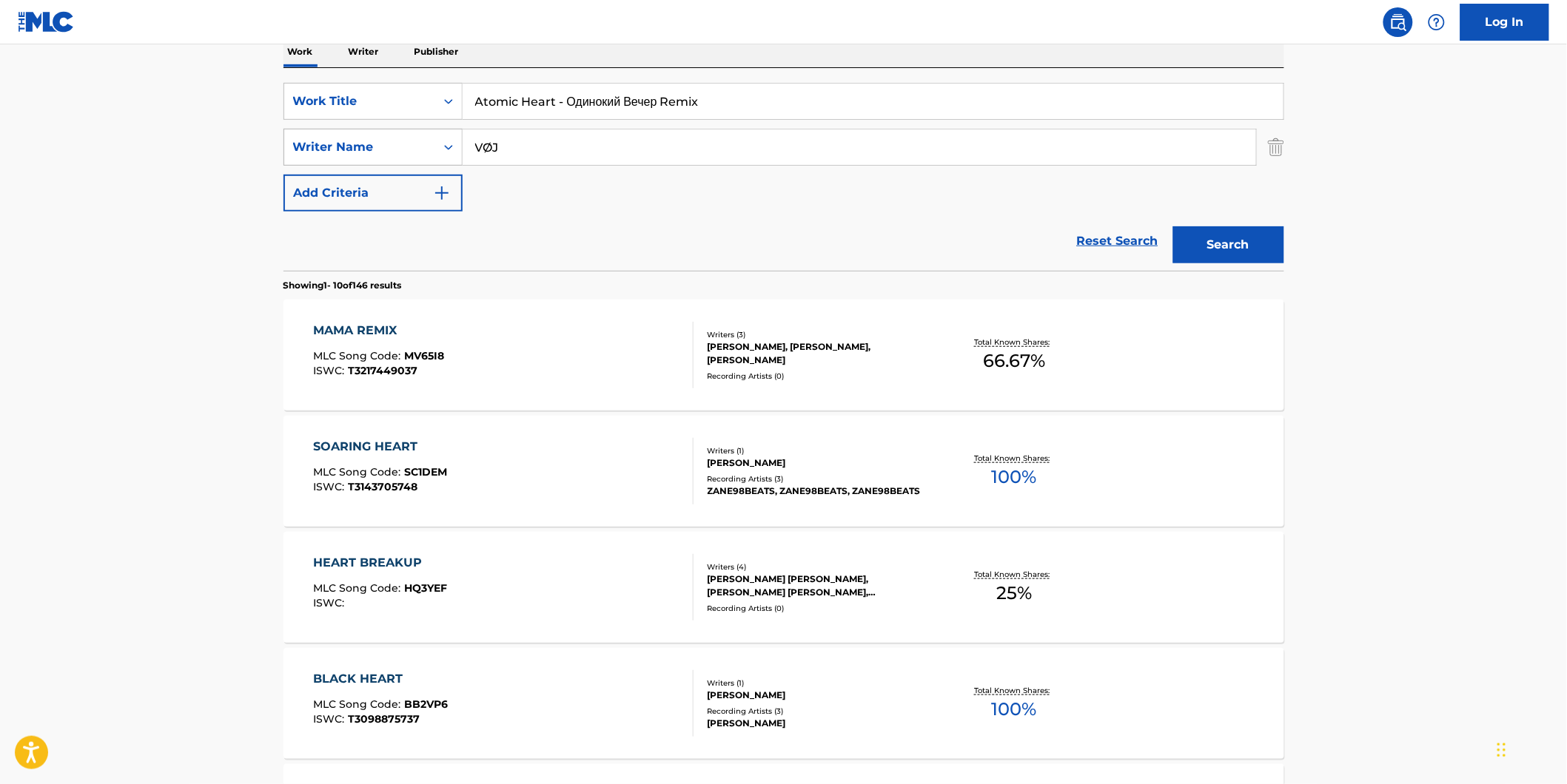
drag, startPoint x: 394, startPoint y: 156, endPoint x: 385, endPoint y: 156, distance: 9.0
click at [385, 156] on div "SearchWithCriteria1fe6091d-1858-48a7-8e56-2ef680d4c3b4 Writer Name VØJ" at bounding box center [784, 147] width 1001 height 37
paste input "[PERSON_NAME]"
type input "[PERSON_NAME]"
drag, startPoint x: 558, startPoint y: 102, endPoint x: 852, endPoint y: 102, distance: 294.0
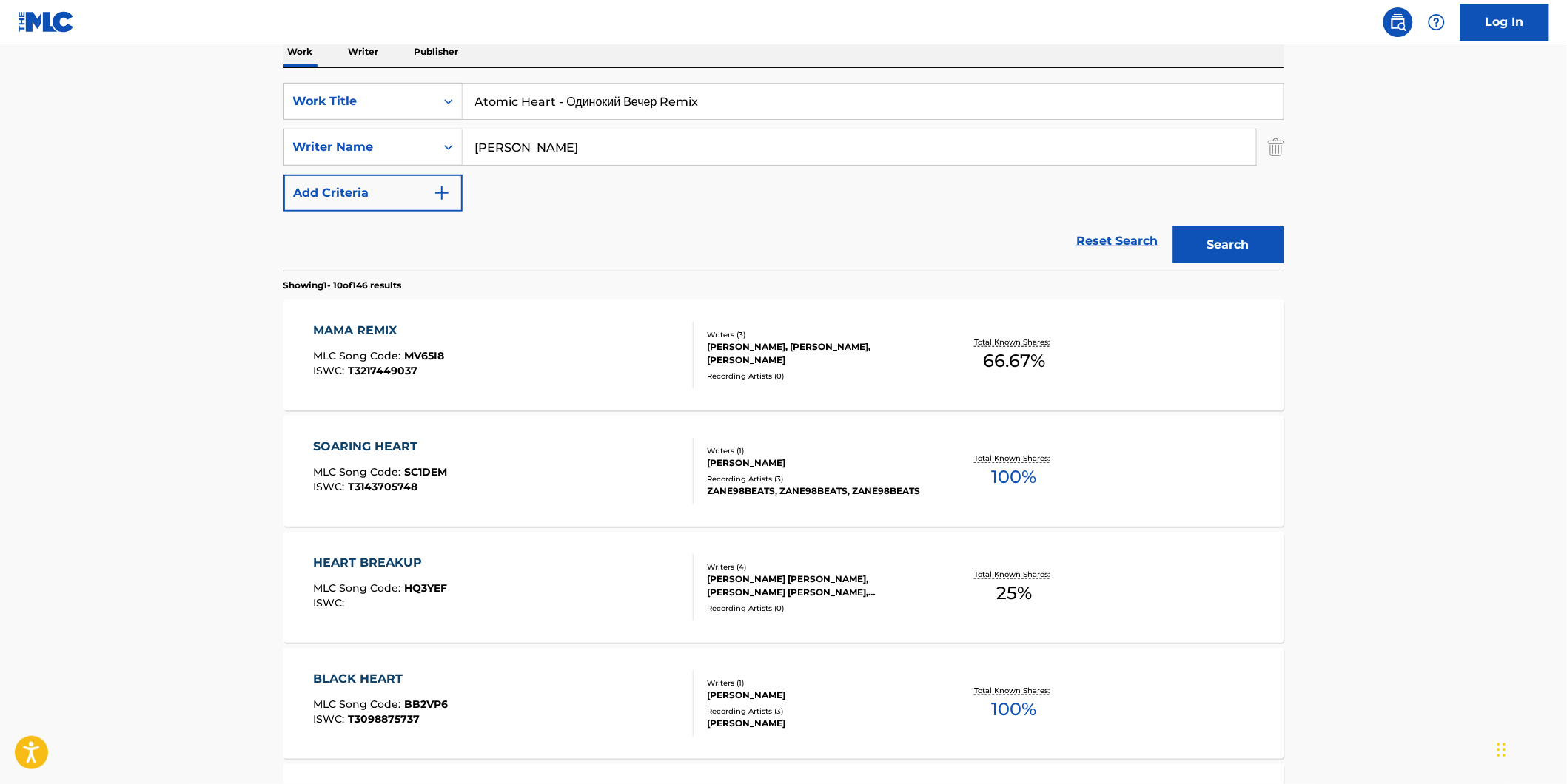
click at [852, 102] on input "Atomic Heart - Одинокий Вечер Remix" at bounding box center [873, 101] width 821 height 36
type input "atomic heart"
click at [1173, 226] on button "Search" at bounding box center [1229, 244] width 111 height 37
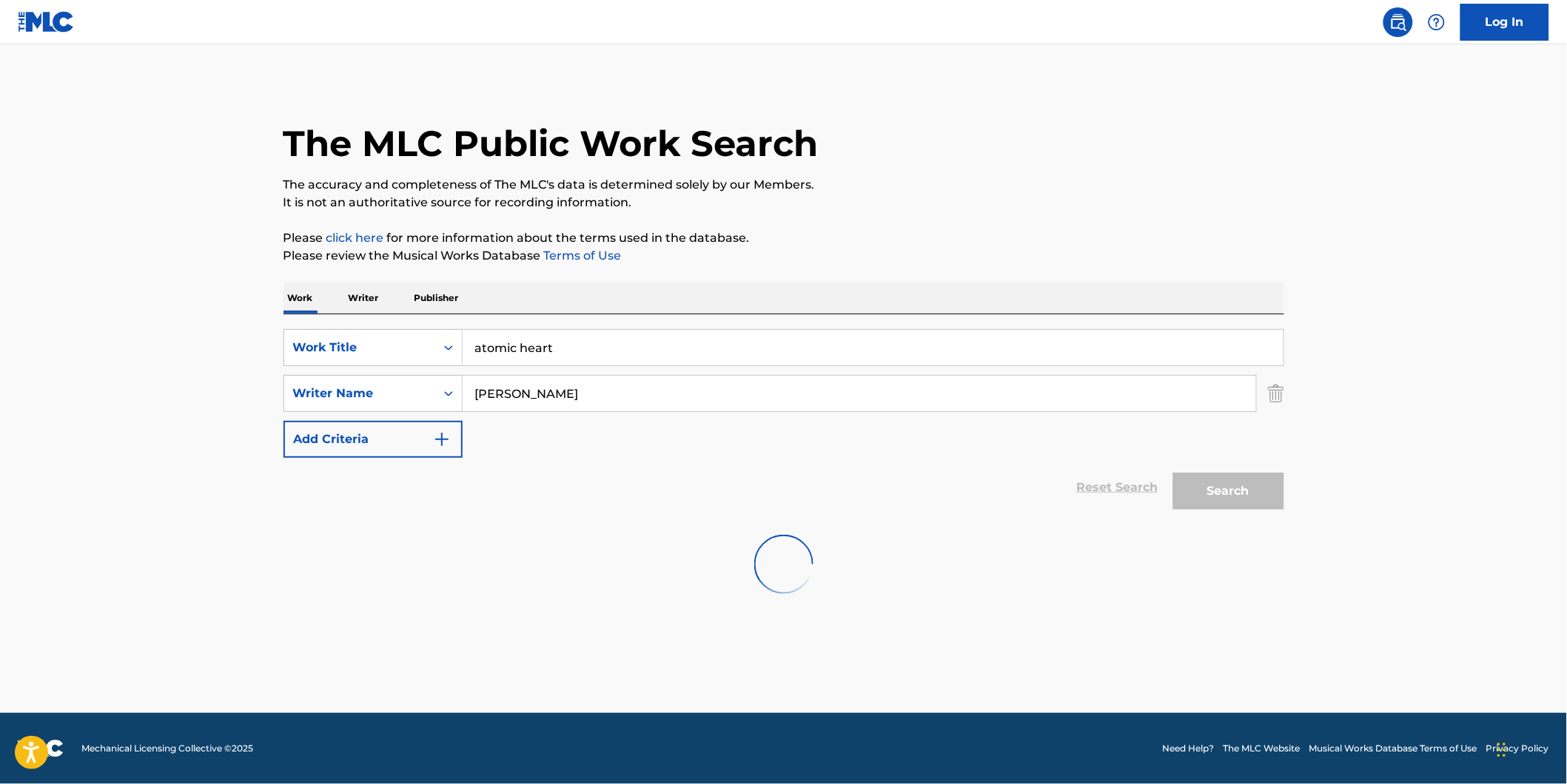
scroll to position [0, 0]
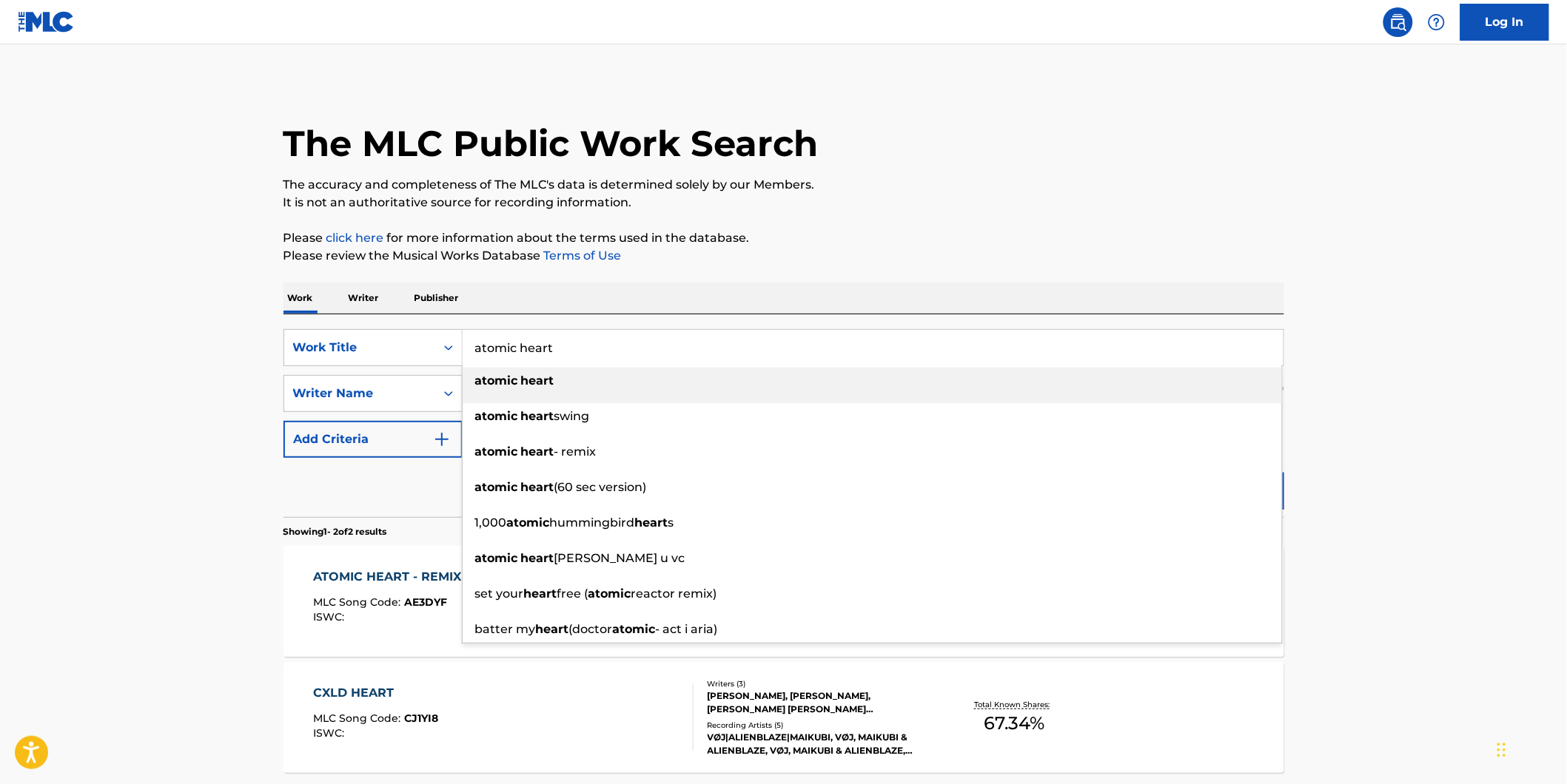
click at [0, 274] on html "Accessibility Screen-Reader Guide, Feedback, and Issue Reporting | New window L…" at bounding box center [784, 392] width 1567 height 784
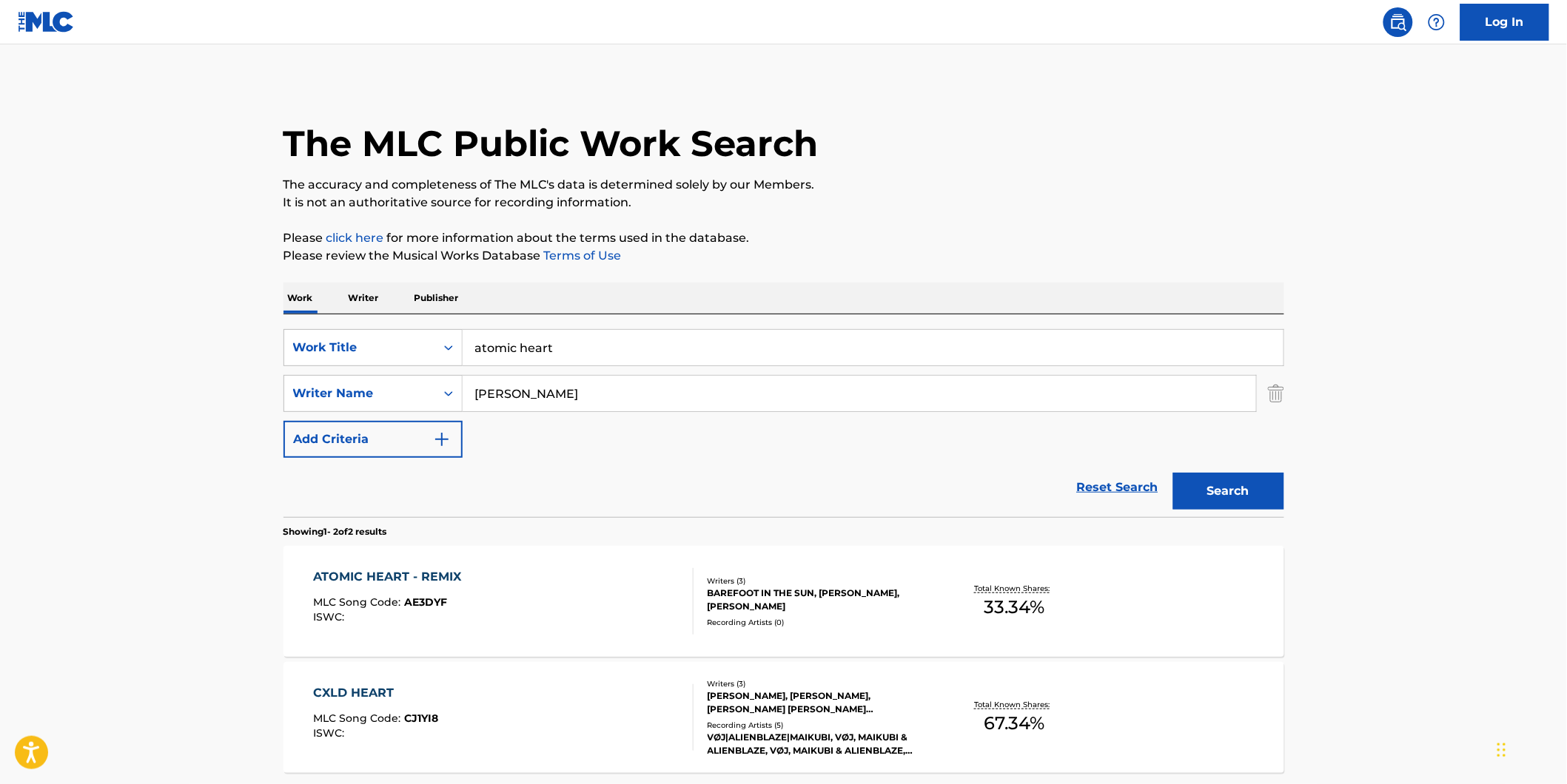
drag, startPoint x: 639, startPoint y: 400, endPoint x: 748, endPoint y: 438, distance: 115.4
click at [289, 440] on div "SearchWithCriteria77943b70-fe9d-433d-b172-eafb2f239ae2 Work Title atomic heart …" at bounding box center [784, 394] width 1001 height 129
paste input "Barefoot In The Sun"
click at [1173, 473] on button "Search" at bounding box center [1229, 491] width 111 height 37
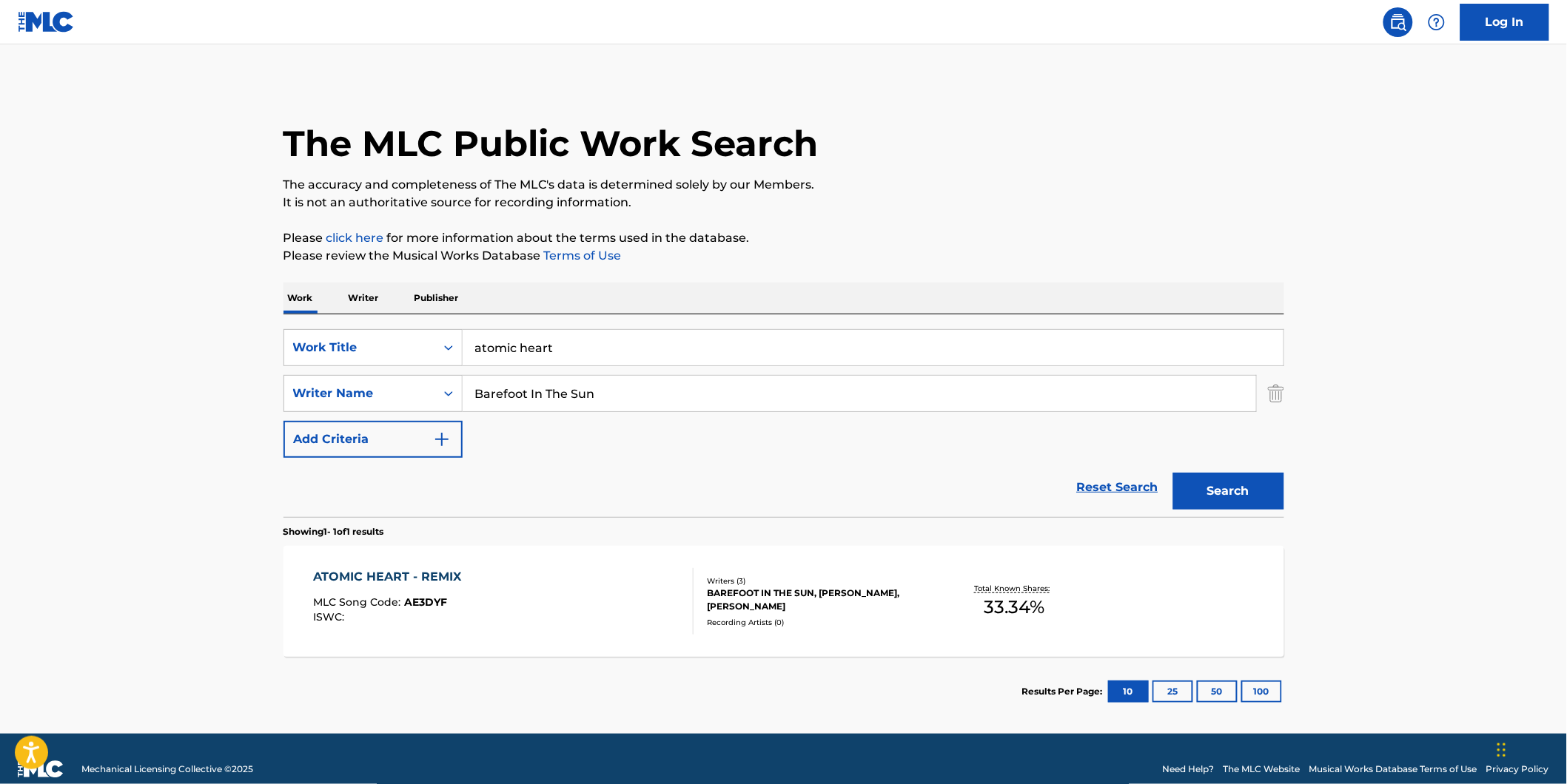
paste input "PX LUS"
drag, startPoint x: 649, startPoint y: 385, endPoint x: 476, endPoint y: 397, distance: 173.4
click at [259, 395] on main "The MLC Public Work Search The accuracy and completeness of The MLC's data is d…" at bounding box center [784, 389] width 1567 height 689
click at [1173, 473] on button "Search" at bounding box center [1229, 491] width 111 height 37
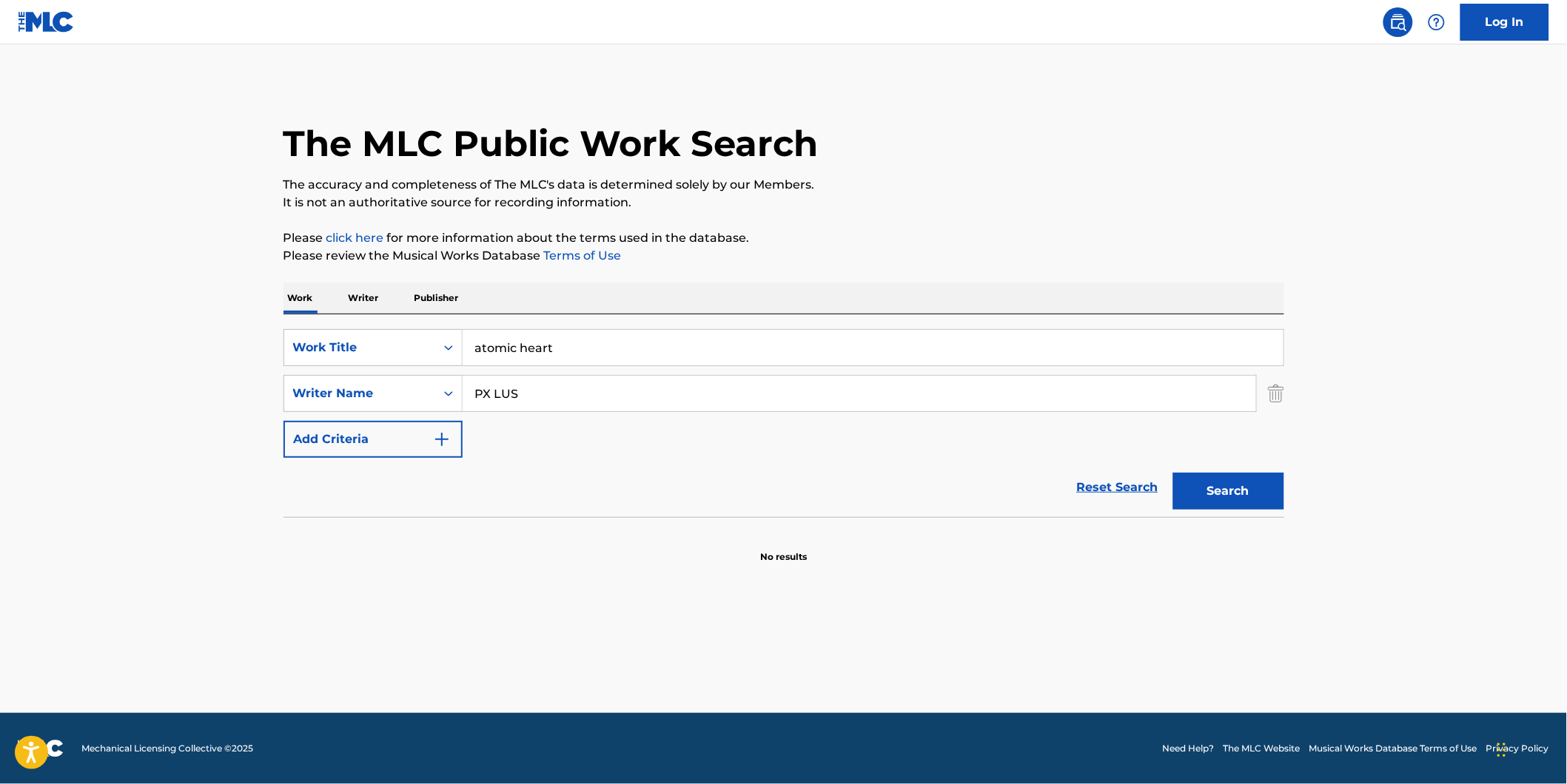
drag, startPoint x: 490, startPoint y: 397, endPoint x: -3, endPoint y: 409, distance: 493.1
click at [0, 409] on html "Accessibility Screen-Reader Guide, Feedback, and Issue Reporting | New window L…" at bounding box center [784, 392] width 1567 height 784
click at [1173, 473] on button "Search" at bounding box center [1229, 491] width 111 height 37
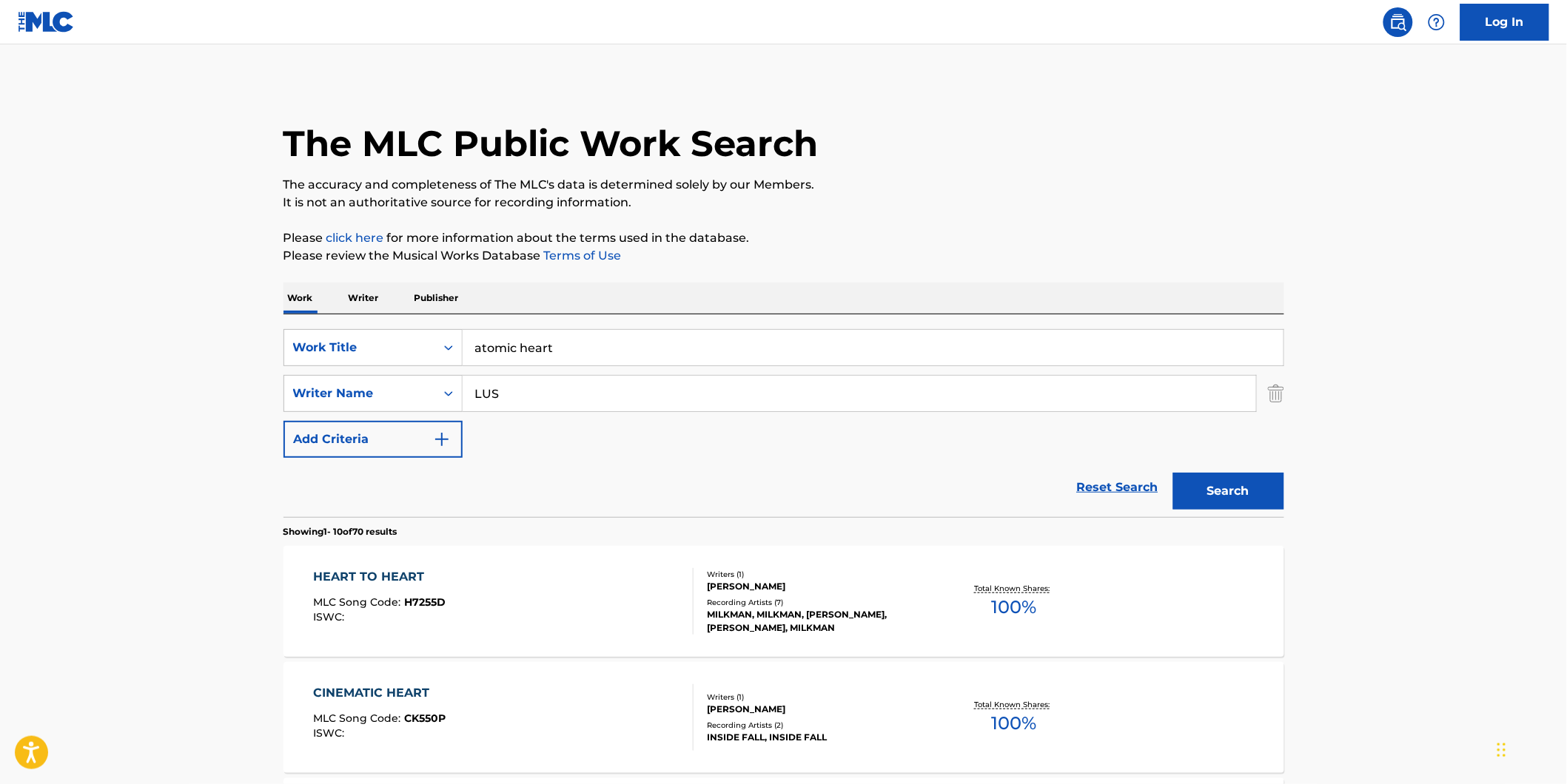
scroll to position [82, 0]
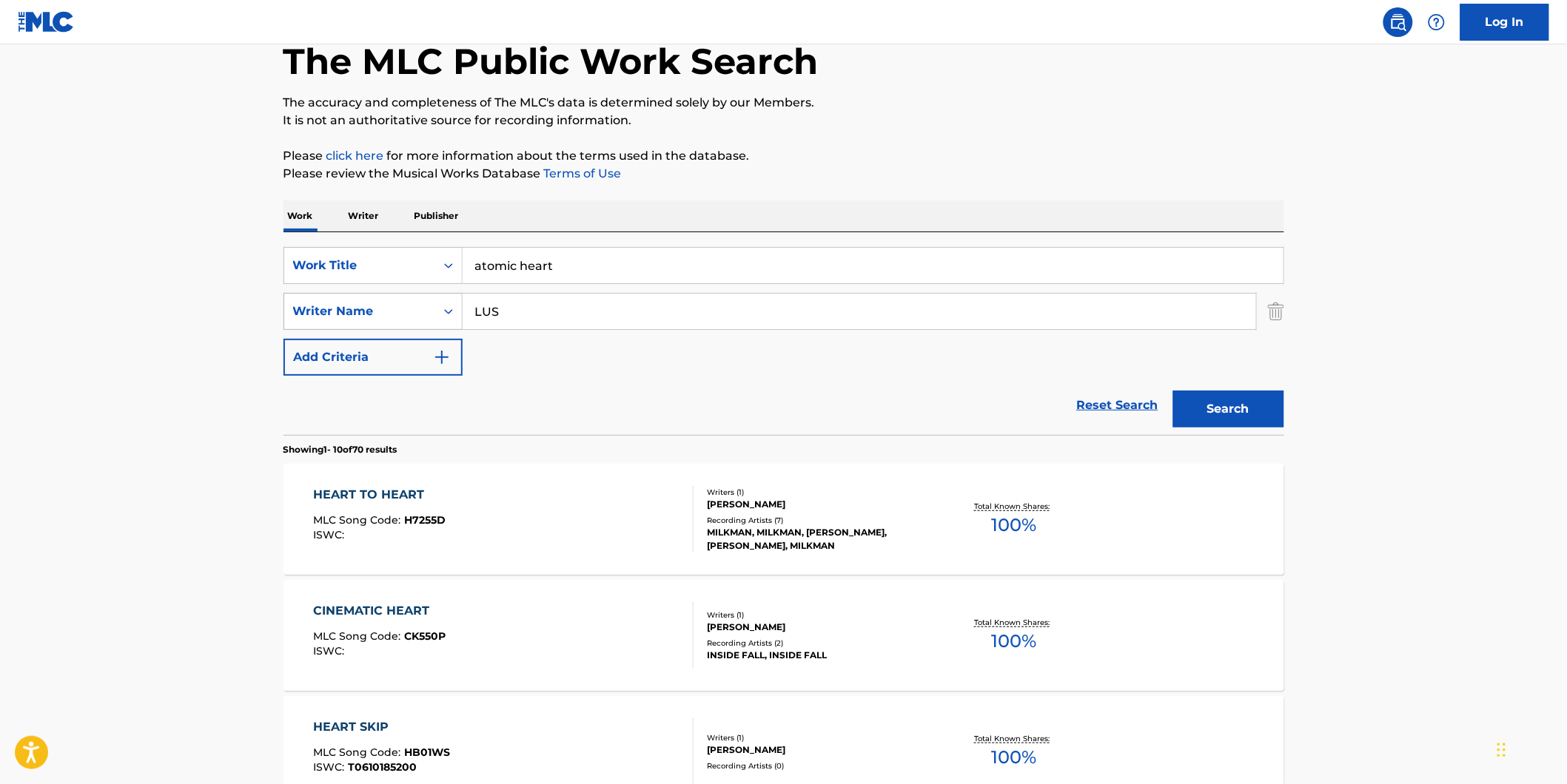
click at [392, 315] on div "SearchWithCriteria1fe6091d-1858-48a7-8e56-2ef680d4c3b4 Writer Name LUS" at bounding box center [784, 311] width 1001 height 37
paste input "Barefoot In The Sun"
click at [1173, 390] on button "Search" at bounding box center [1229, 409] width 111 height 37
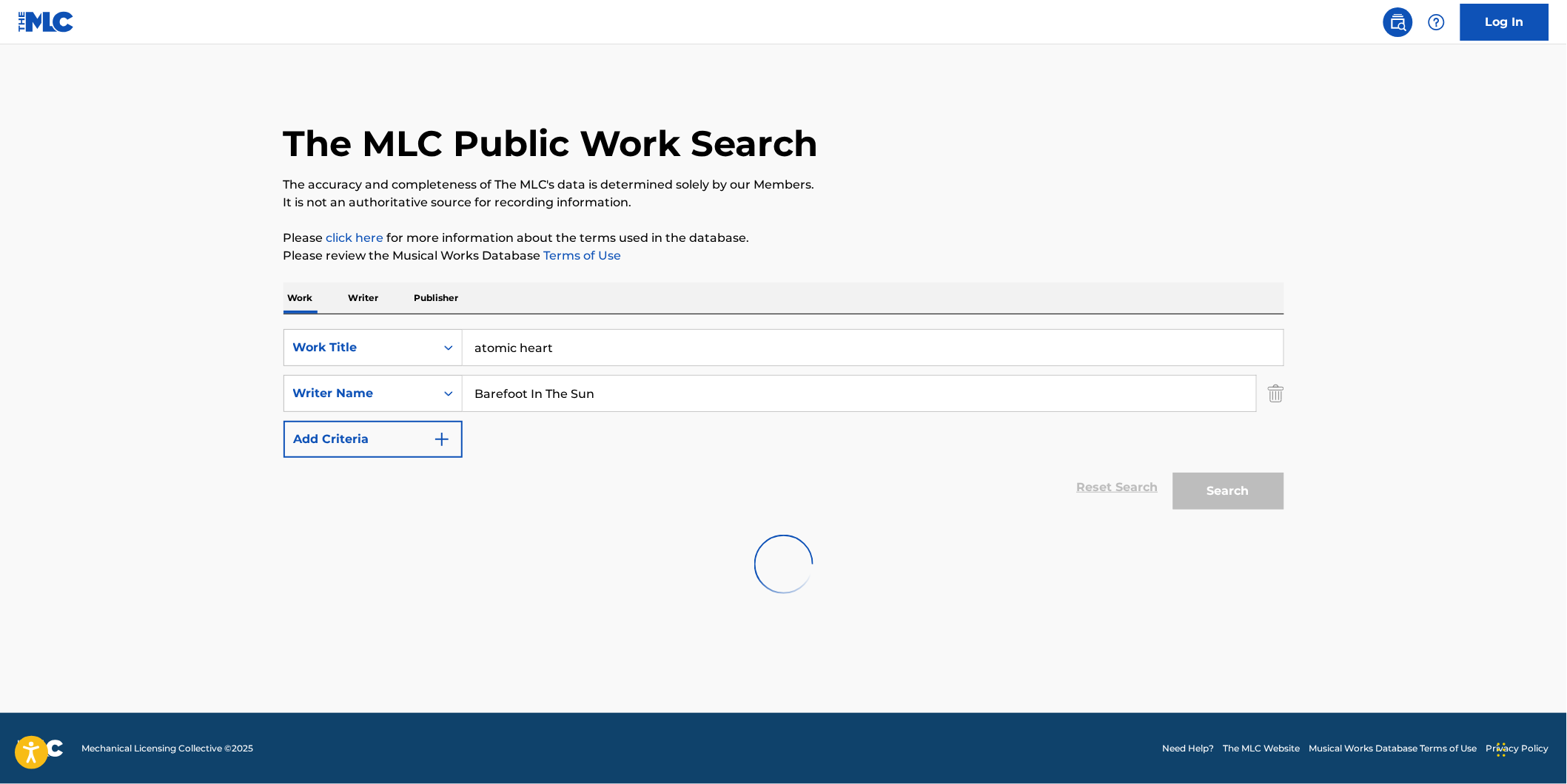
scroll to position [0, 0]
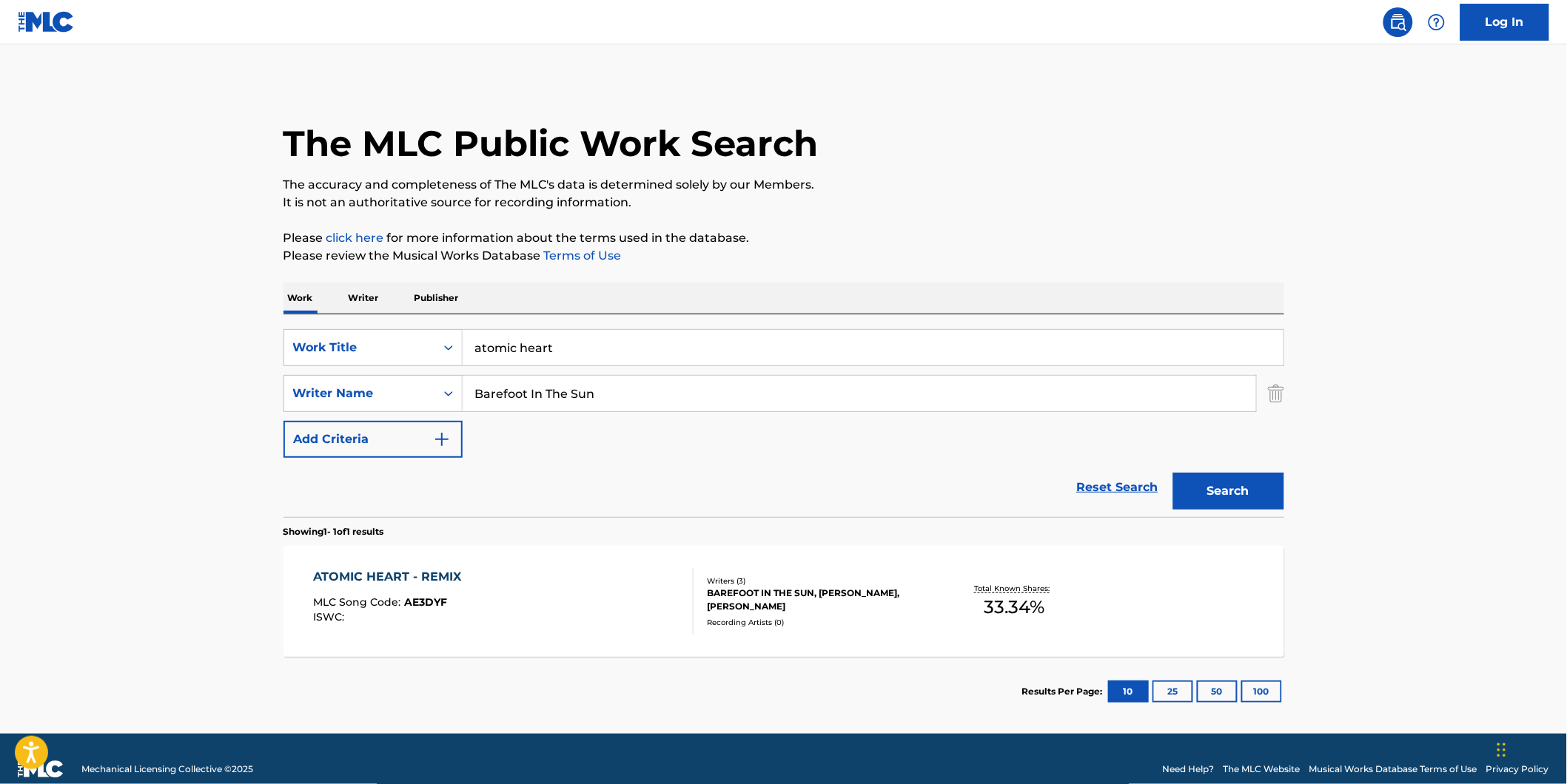
drag, startPoint x: 483, startPoint y: 400, endPoint x: 395, endPoint y: 425, distance: 91.5
click at [367, 417] on div "SearchWithCriteria77943b70-fe9d-433d-b172-eafb2f239ae2 Work Title atomic heart …" at bounding box center [784, 394] width 1001 height 129
paste input "[PERSON_NAME]"
type input "[PERSON_NAME]"
click at [1173, 473] on button "Search" at bounding box center [1229, 491] width 111 height 37
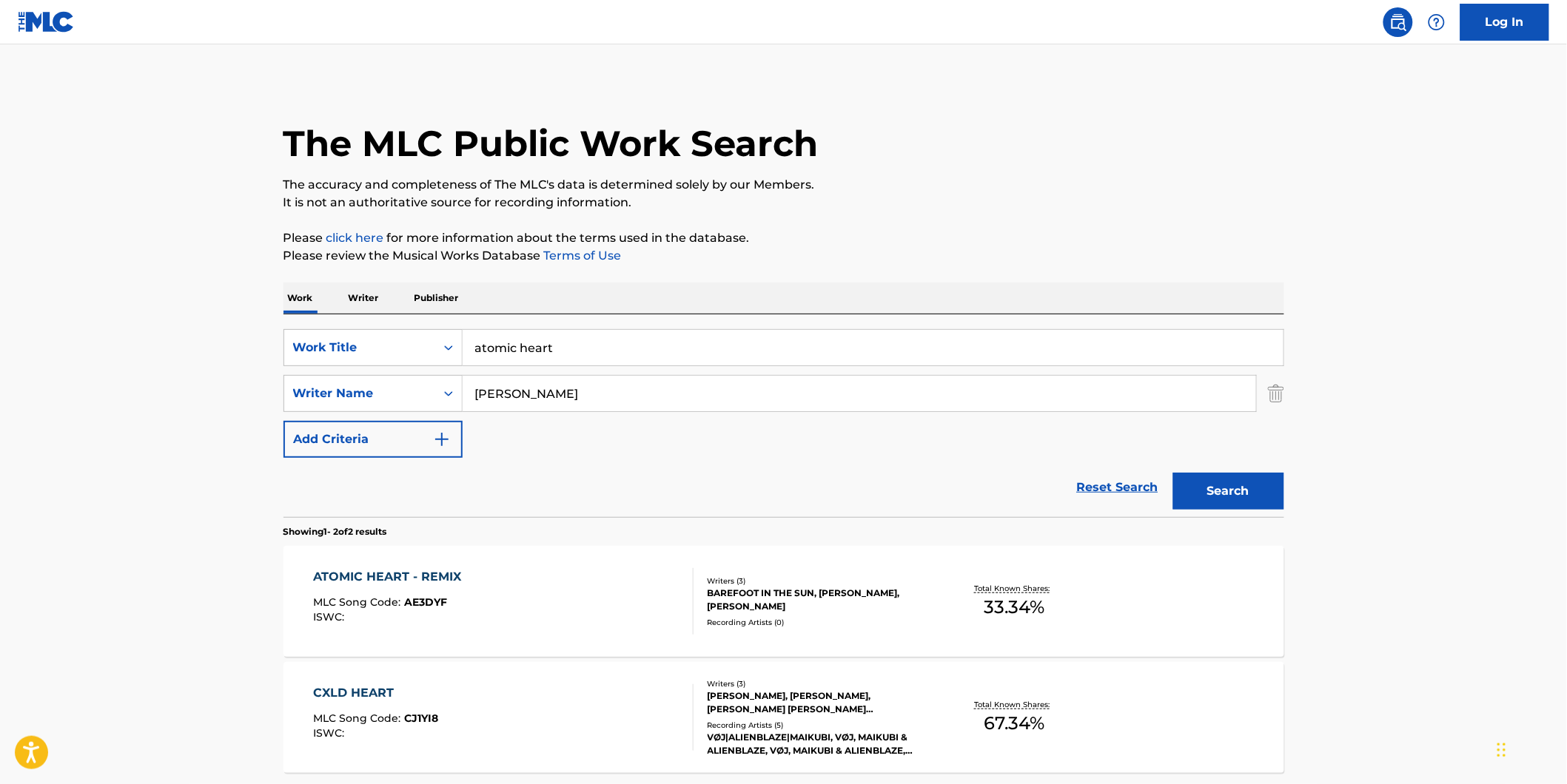
click at [448, 574] on div "ATOMIC HEART - REMIX" at bounding box center [390, 577] width 156 height 17
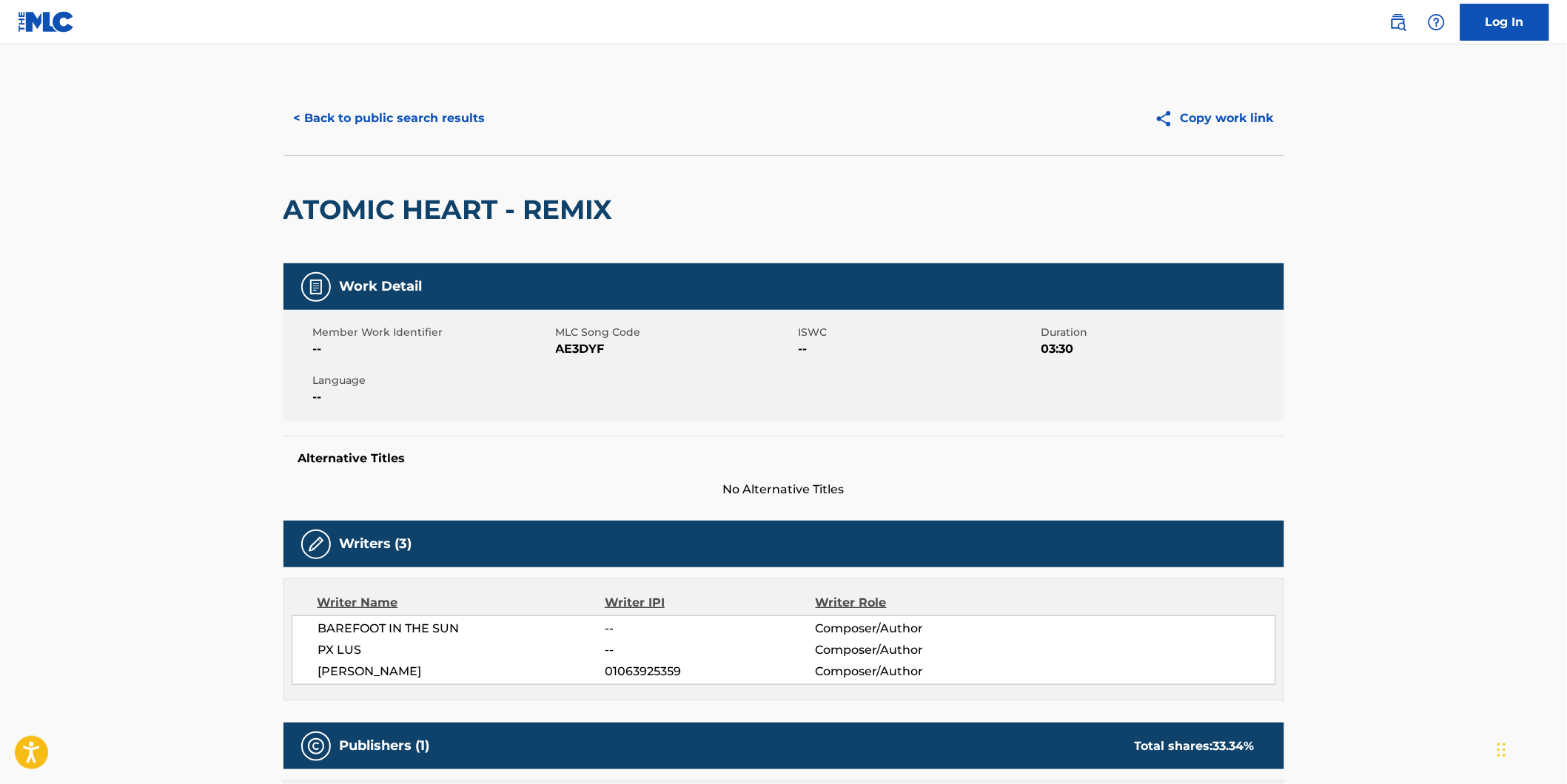
click at [321, 109] on button "< Back to public search results" at bounding box center [390, 118] width 212 height 37
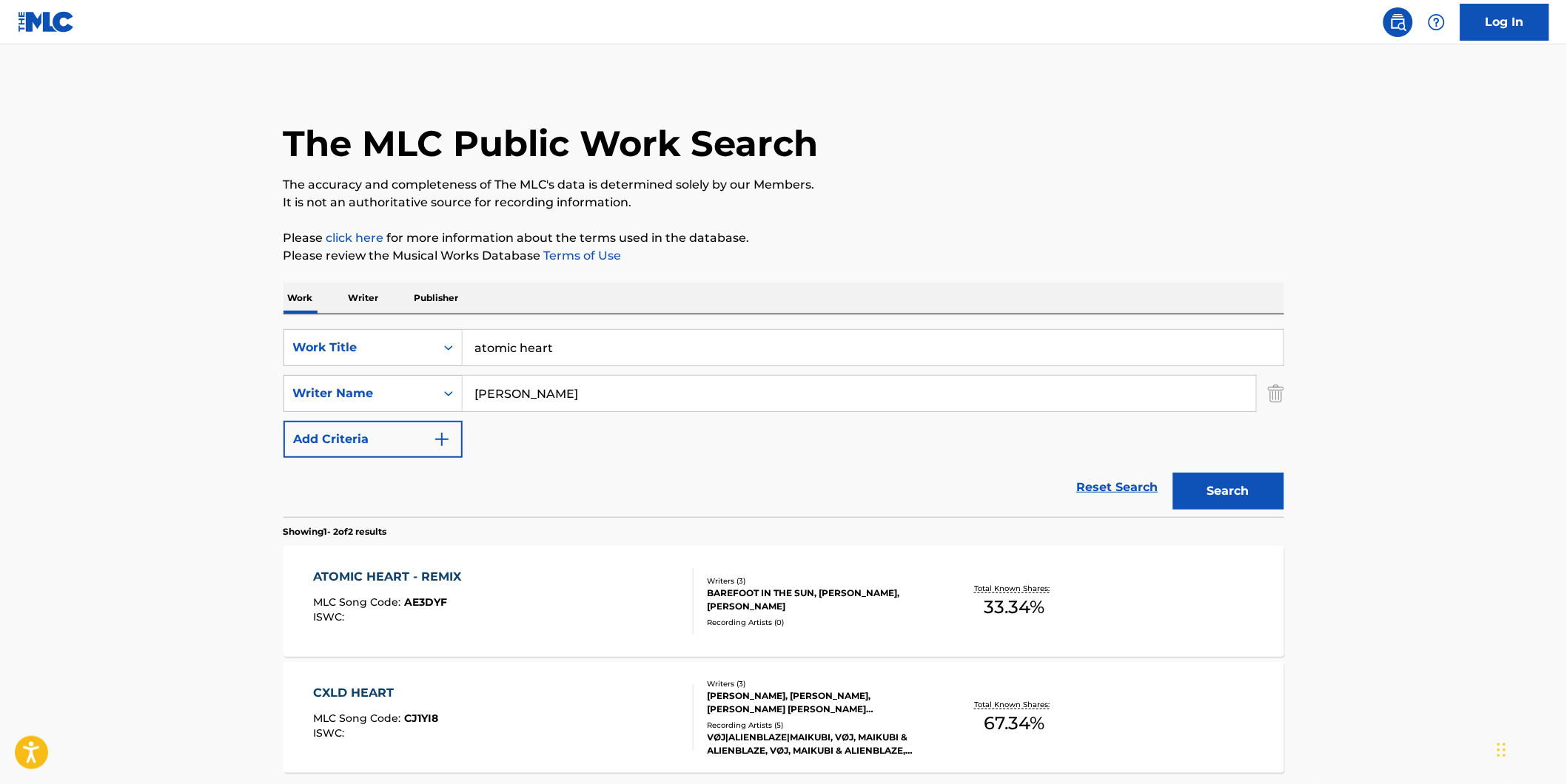
drag, startPoint x: 613, startPoint y: 354, endPoint x: 157, endPoint y: 345, distance: 456.1
click at [215, 341] on main "The MLC Public Work Search The accuracy and completeness of The MLC's data is d…" at bounding box center [784, 447] width 1567 height 806
paste input "[DEMOGRAPHIC_DATA]"
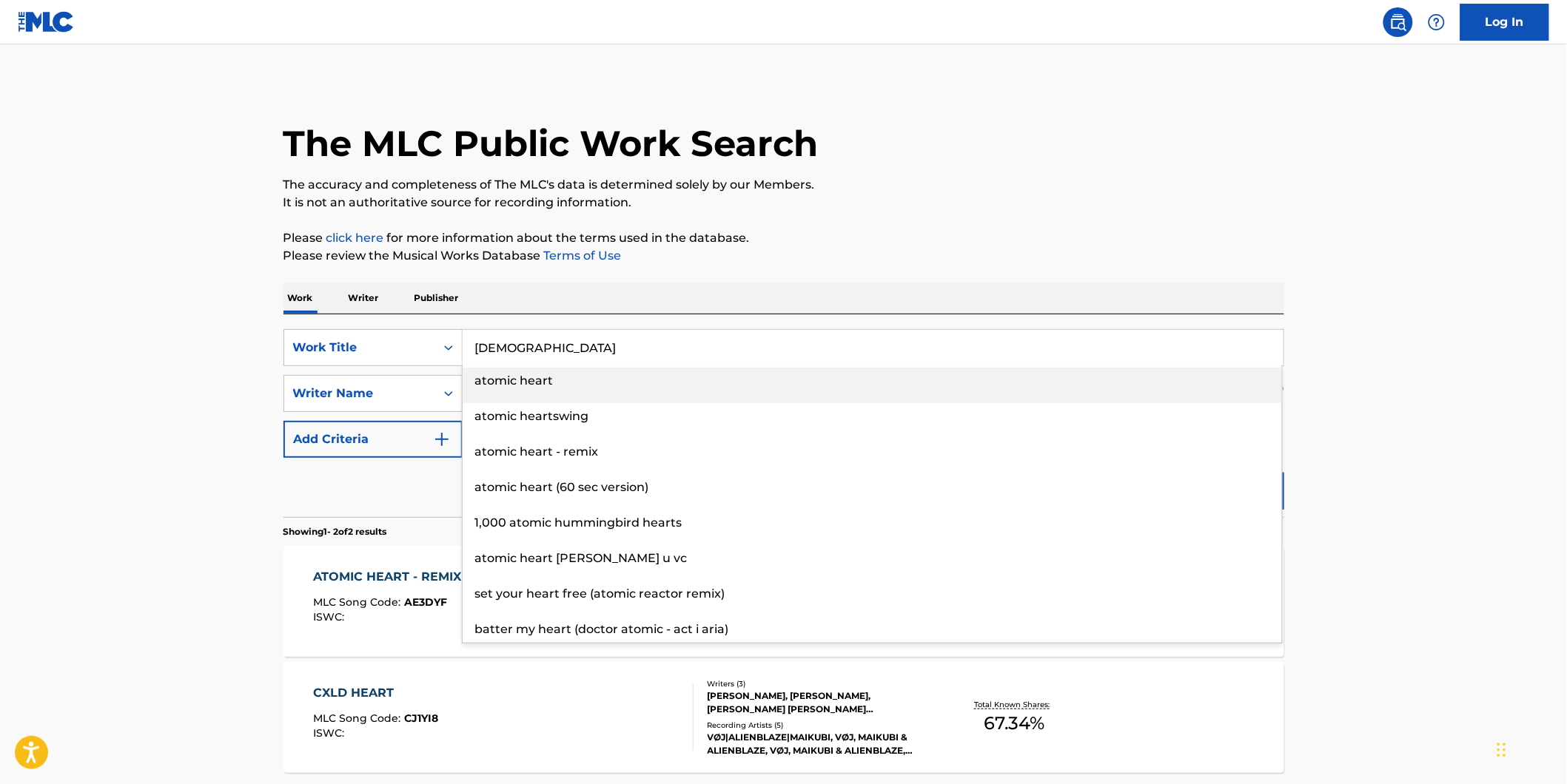
type input "[DEMOGRAPHIC_DATA]"
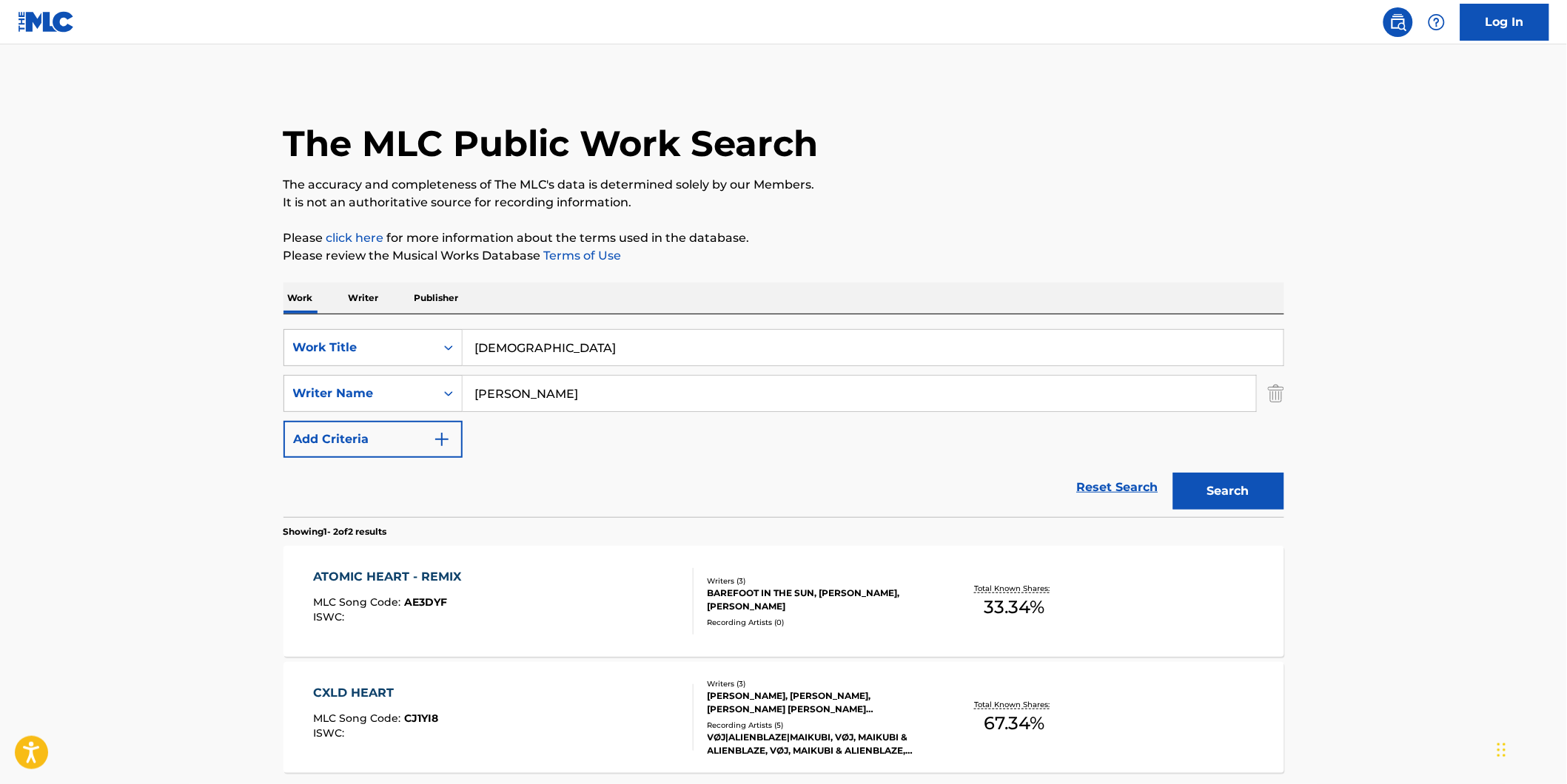
click at [23, 341] on main "The MLC Public Work Search The accuracy and completeness of The MLC's data is d…" at bounding box center [784, 447] width 1567 height 806
drag, startPoint x: 557, startPoint y: 397, endPoint x: 446, endPoint y: 410, distance: 111.8
click at [446, 410] on div "SearchWithCriteria1fe6091d-1858-48a7-8e56-2ef680d4c3b4 Writer Name [PERSON_NAME]" at bounding box center [784, 394] width 1001 height 37
paste input "[PERSON_NAME]"
click at [1173, 473] on button "Search" at bounding box center [1229, 491] width 111 height 37
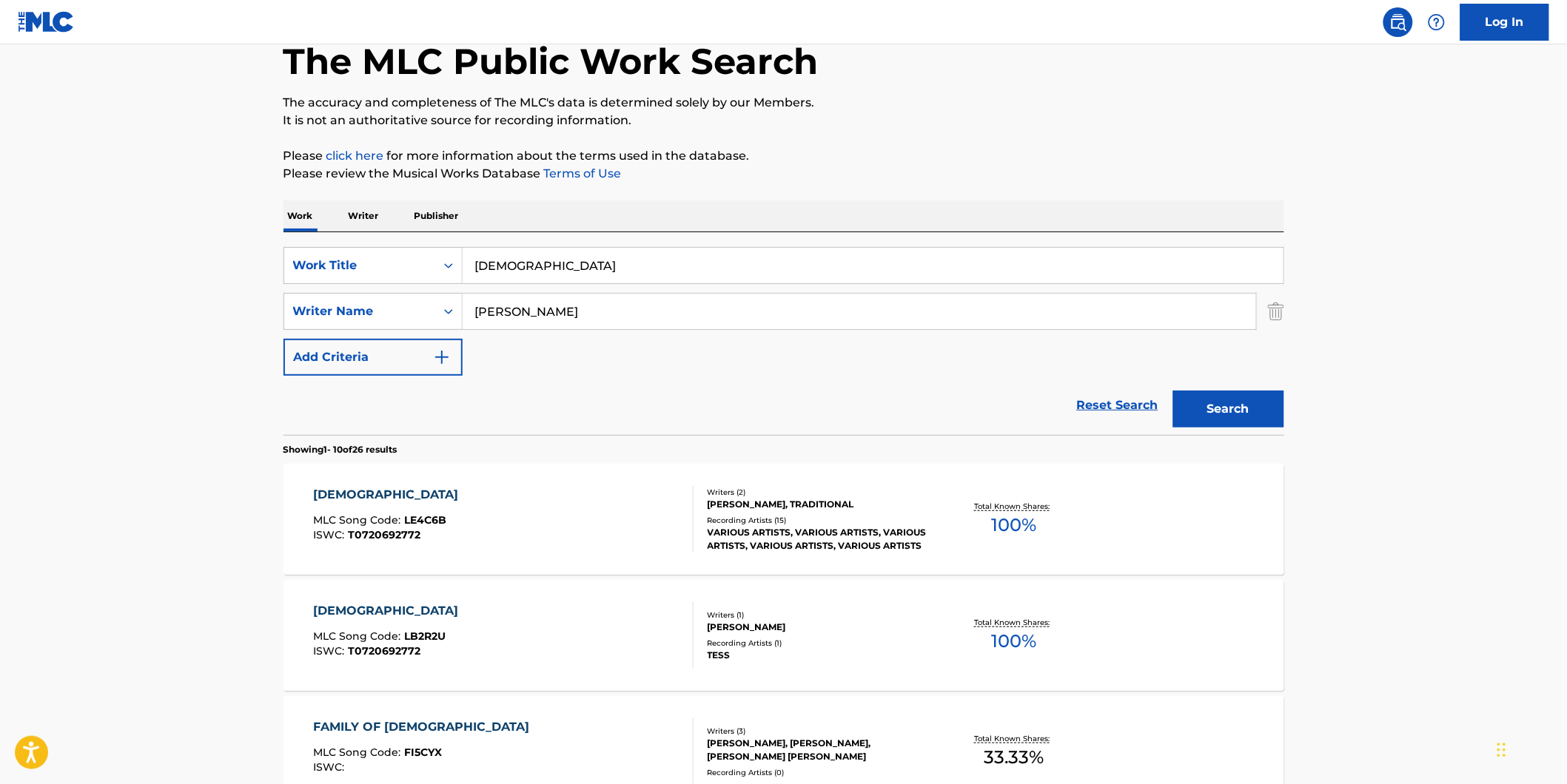
scroll to position [246, 0]
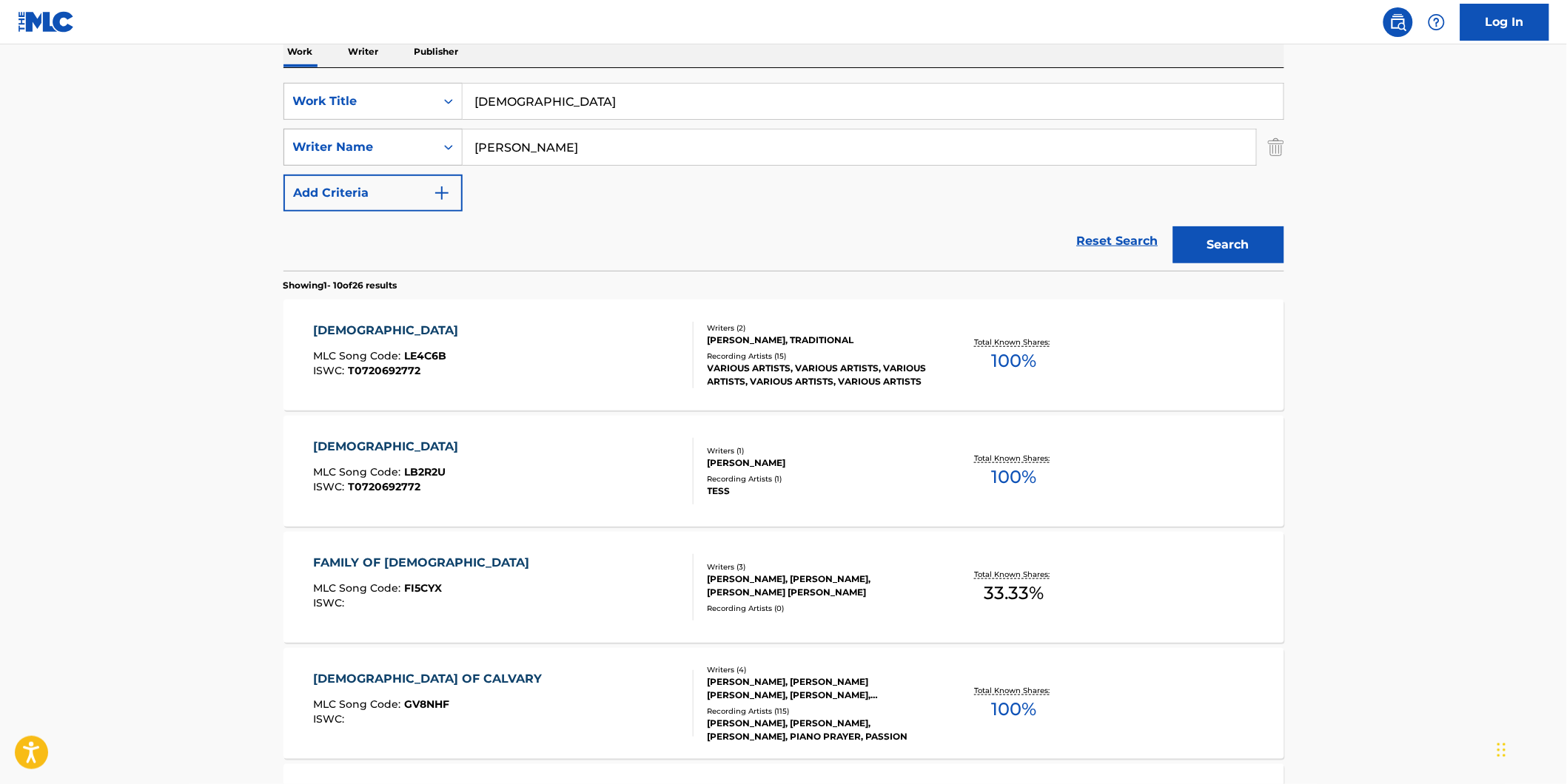
drag, startPoint x: 574, startPoint y: 142, endPoint x: 523, endPoint y: 143, distance: 51.0
click at [365, 142] on div "SearchWithCriteria1fe6091d-1858-48a7-8e56-2ef680d4c3b4 Writer Name [PERSON_NAME]" at bounding box center [784, 147] width 1001 height 37
paste input "TRADITIONAL (public domain)"
drag, startPoint x: 557, startPoint y: 149, endPoint x: 751, endPoint y: 161, distance: 194.4
click at [753, 161] on input "TRADITIONAL (public domain)" at bounding box center [859, 147] width 793 height 36
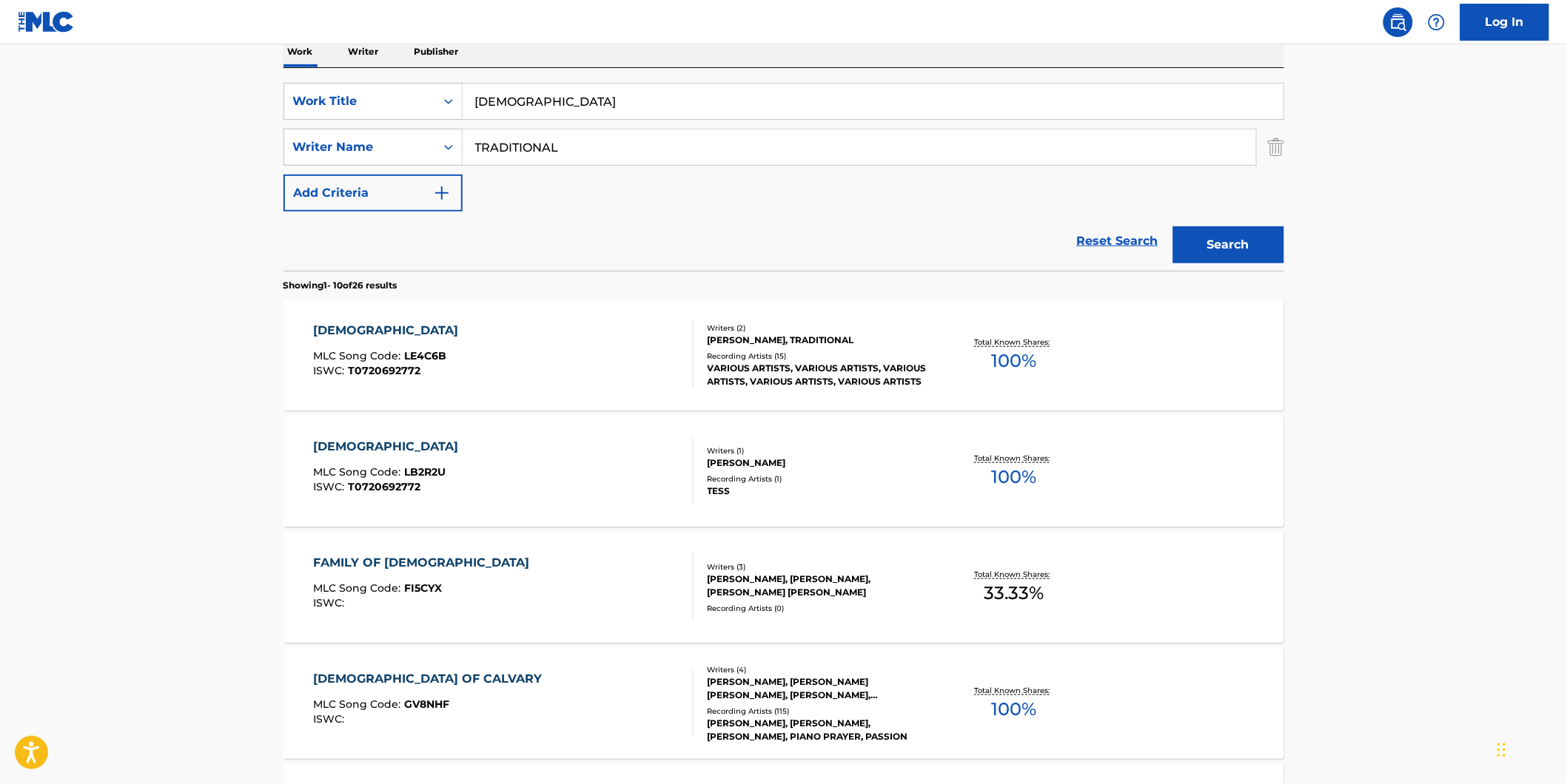
click at [1173, 226] on button "Search" at bounding box center [1229, 244] width 111 height 37
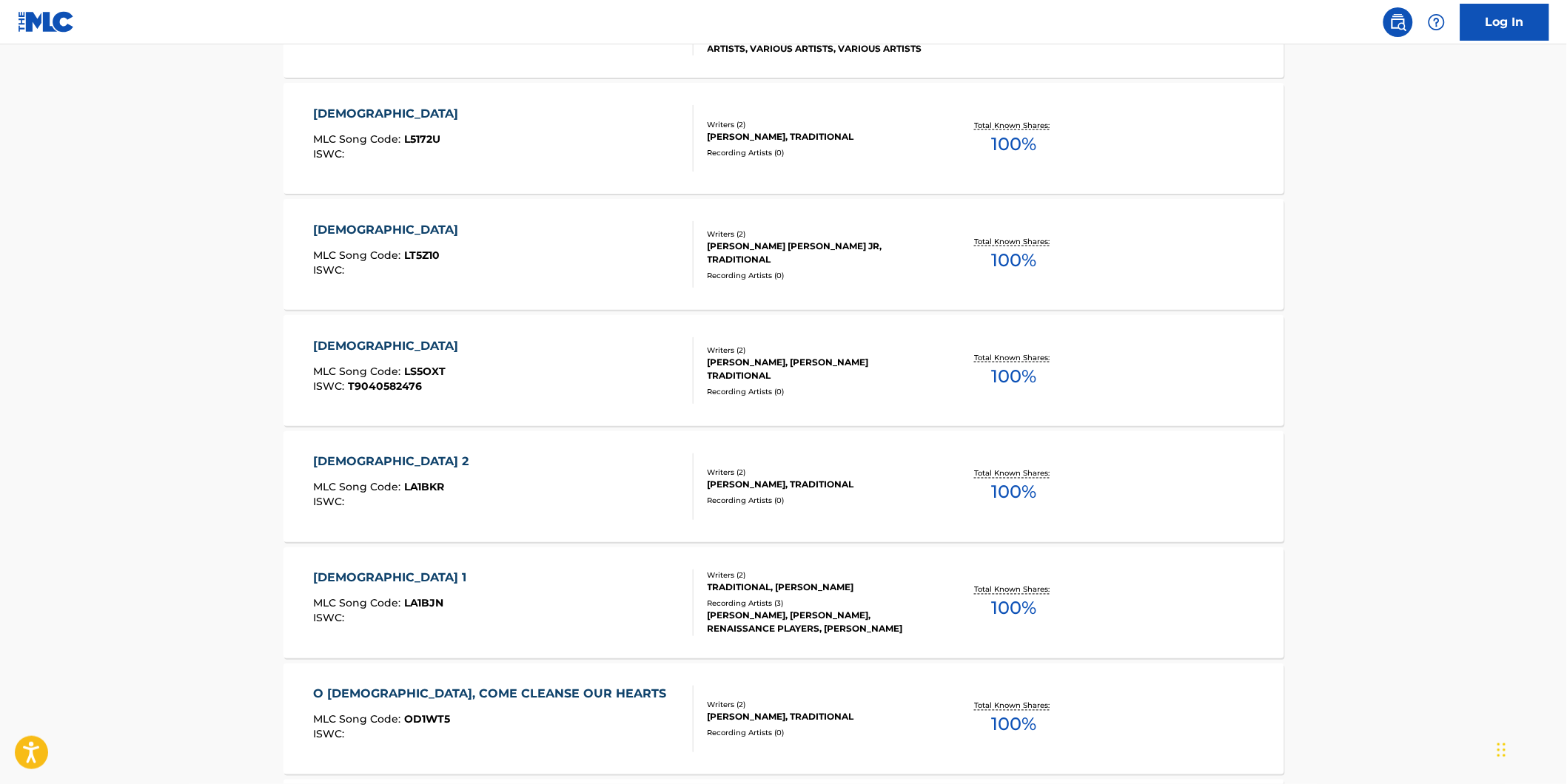
scroll to position [168, 0]
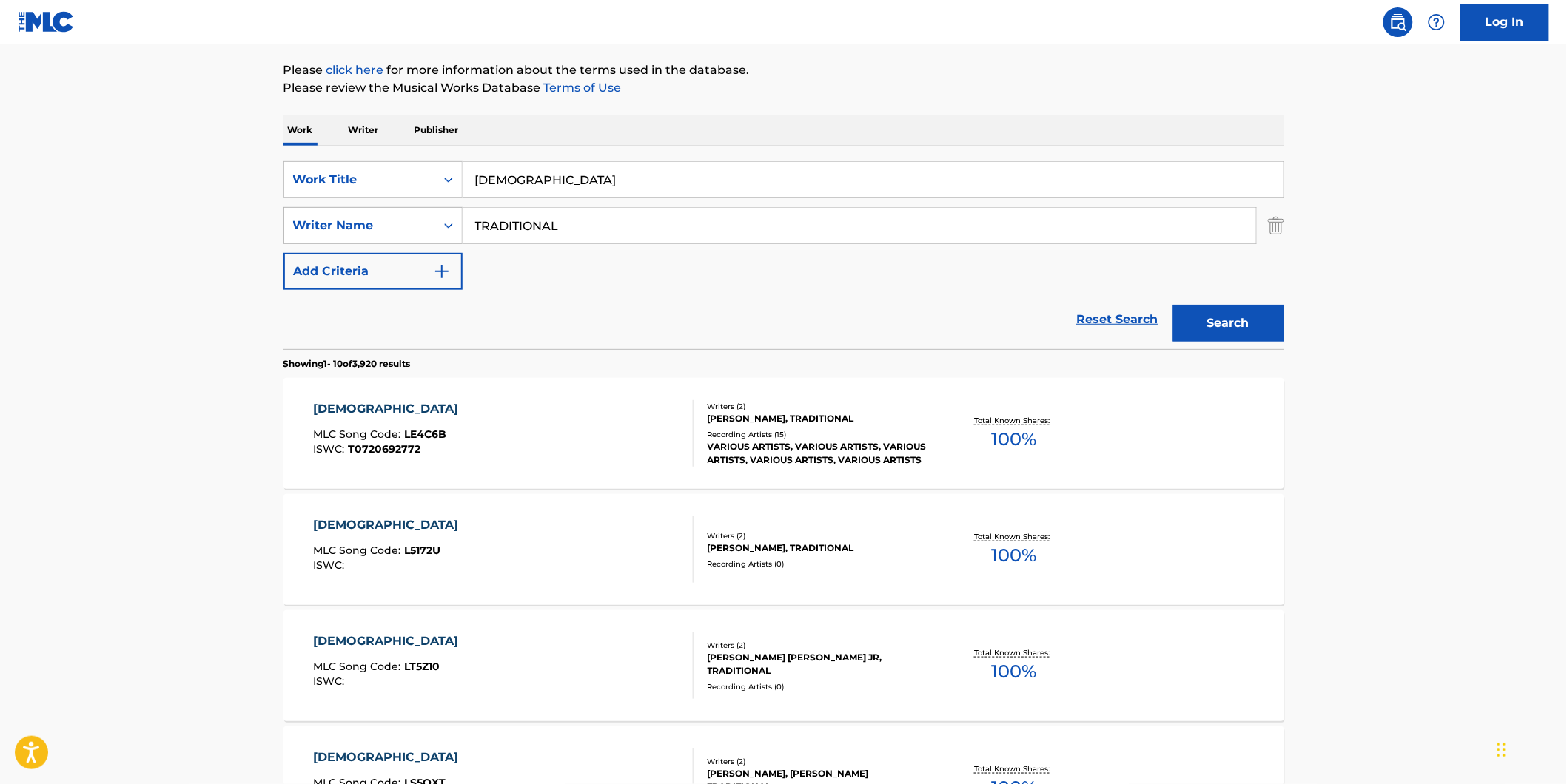
paste input "[PERSON_NAME]"
drag, startPoint x: 604, startPoint y: 231, endPoint x: 543, endPoint y: 260, distance: 67.5
click at [351, 233] on div "SearchWithCriteria1fe6091d-1858-48a7-8e56-2ef680d4c3b4 Writer Name [PERSON_NAME]" at bounding box center [784, 225] width 1001 height 37
type input "[PERSON_NAME]"
click at [1173, 305] on button "Search" at bounding box center [1229, 323] width 111 height 37
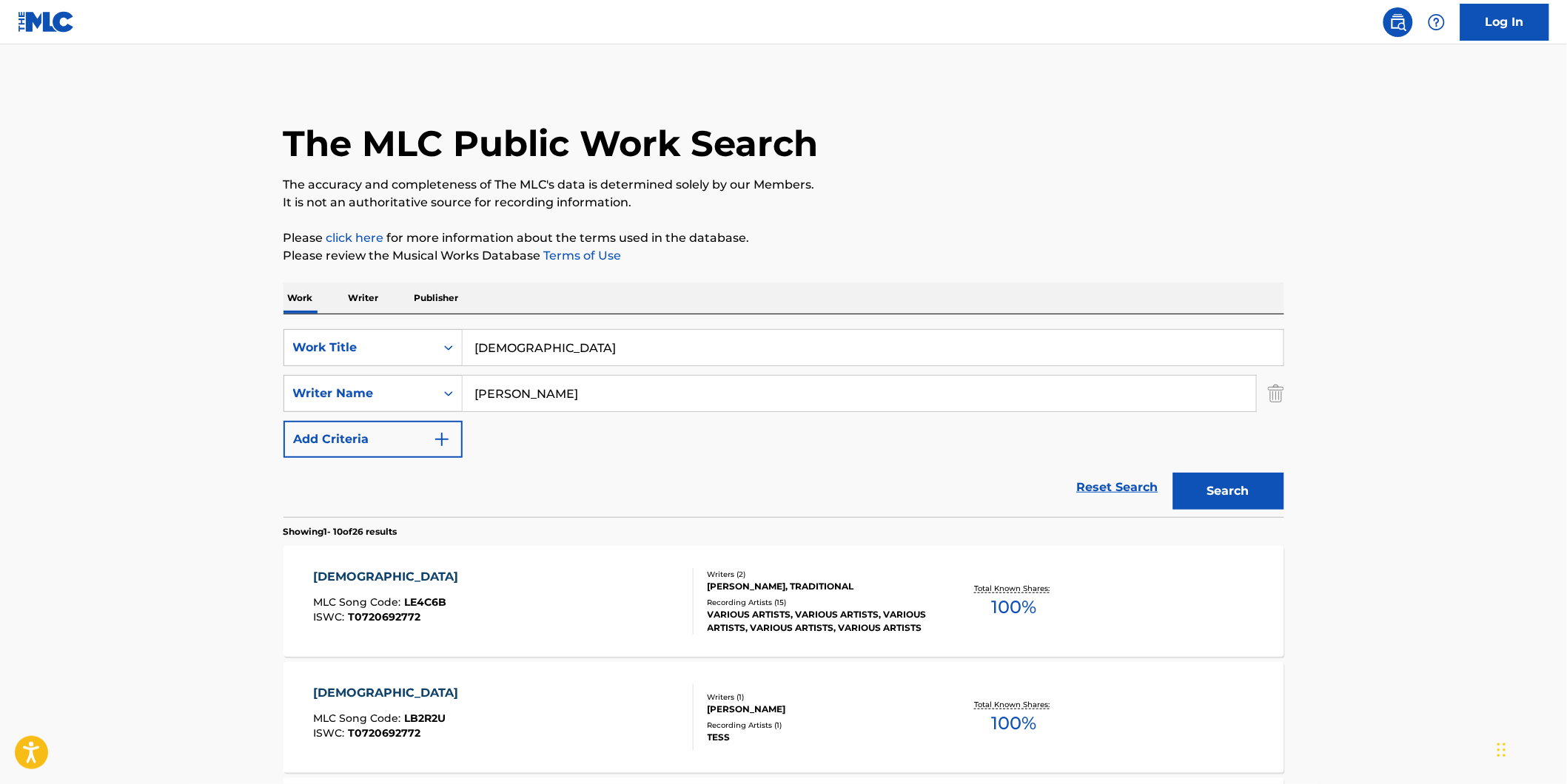
scroll to position [164, 0]
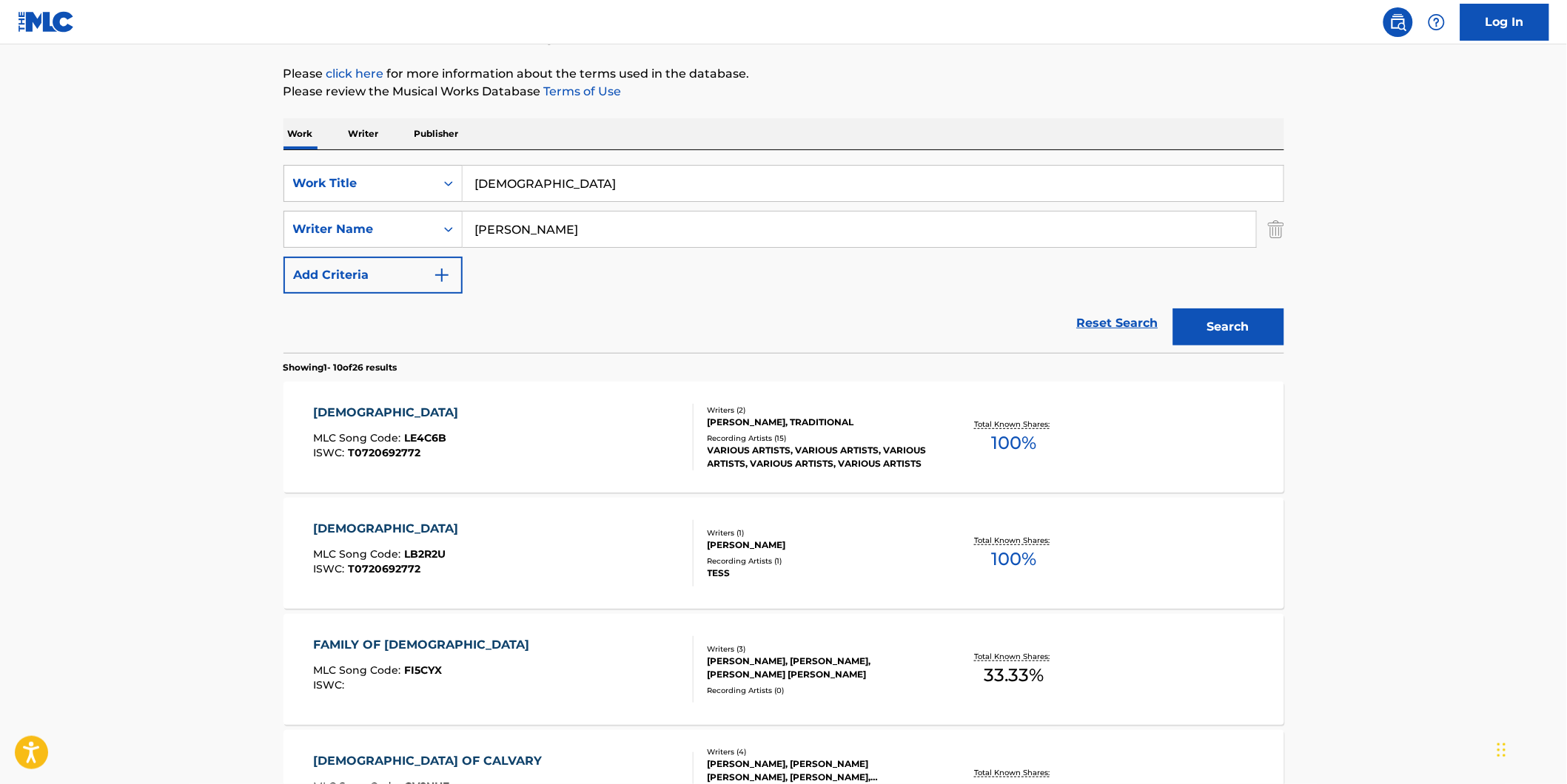
click at [350, 477] on div "LAMB OF GOD MLC Song Code : LE4C6B ISWC : T0720692772 Writers ( 2 ) [PERSON_NAM…" at bounding box center [784, 437] width 1001 height 111
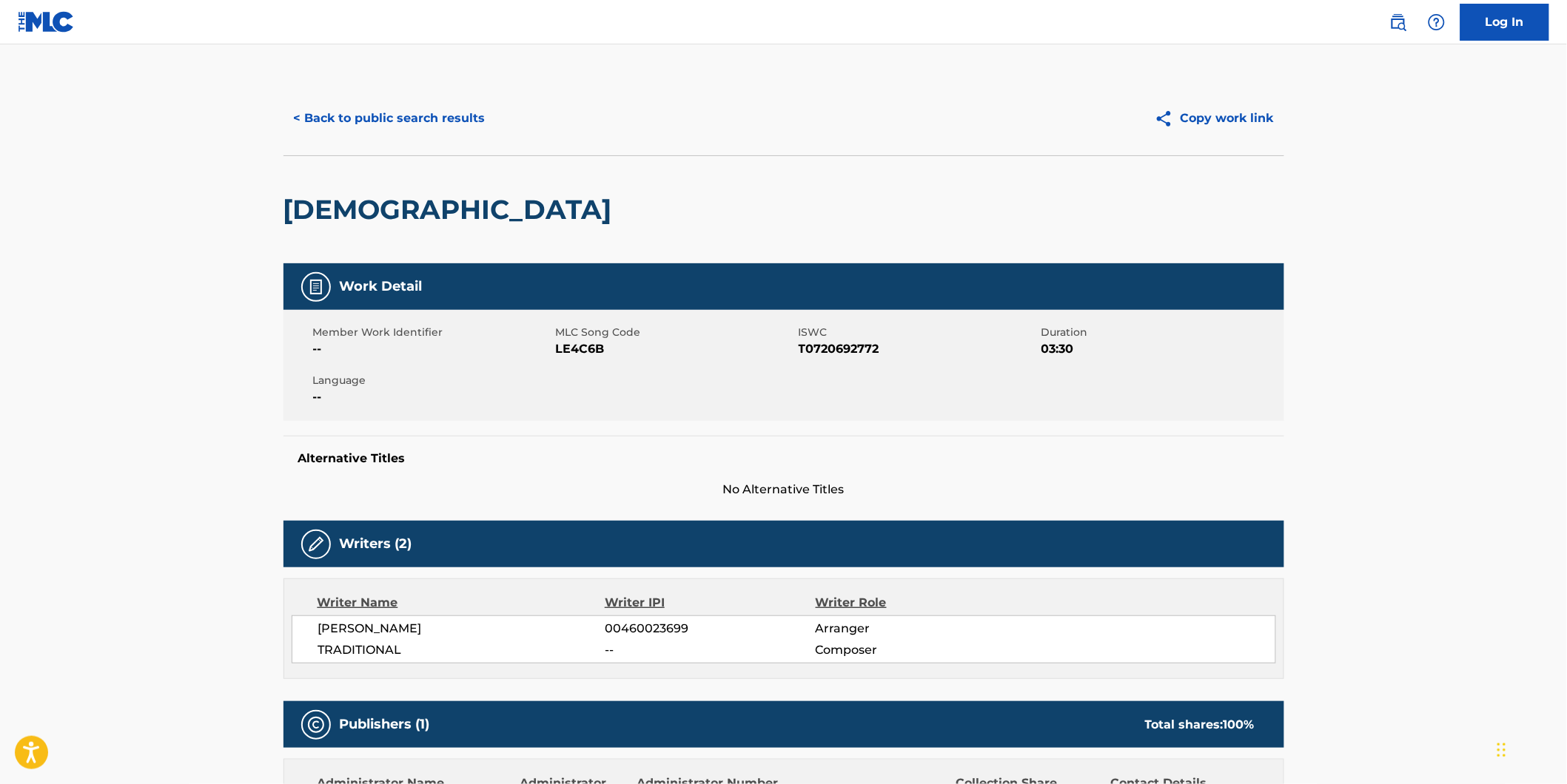
click at [572, 350] on span "LE4C6B" at bounding box center [675, 349] width 239 height 17
copy span "LE4C6B"
click at [336, 116] on button "< Back to public search results" at bounding box center [390, 118] width 212 height 37
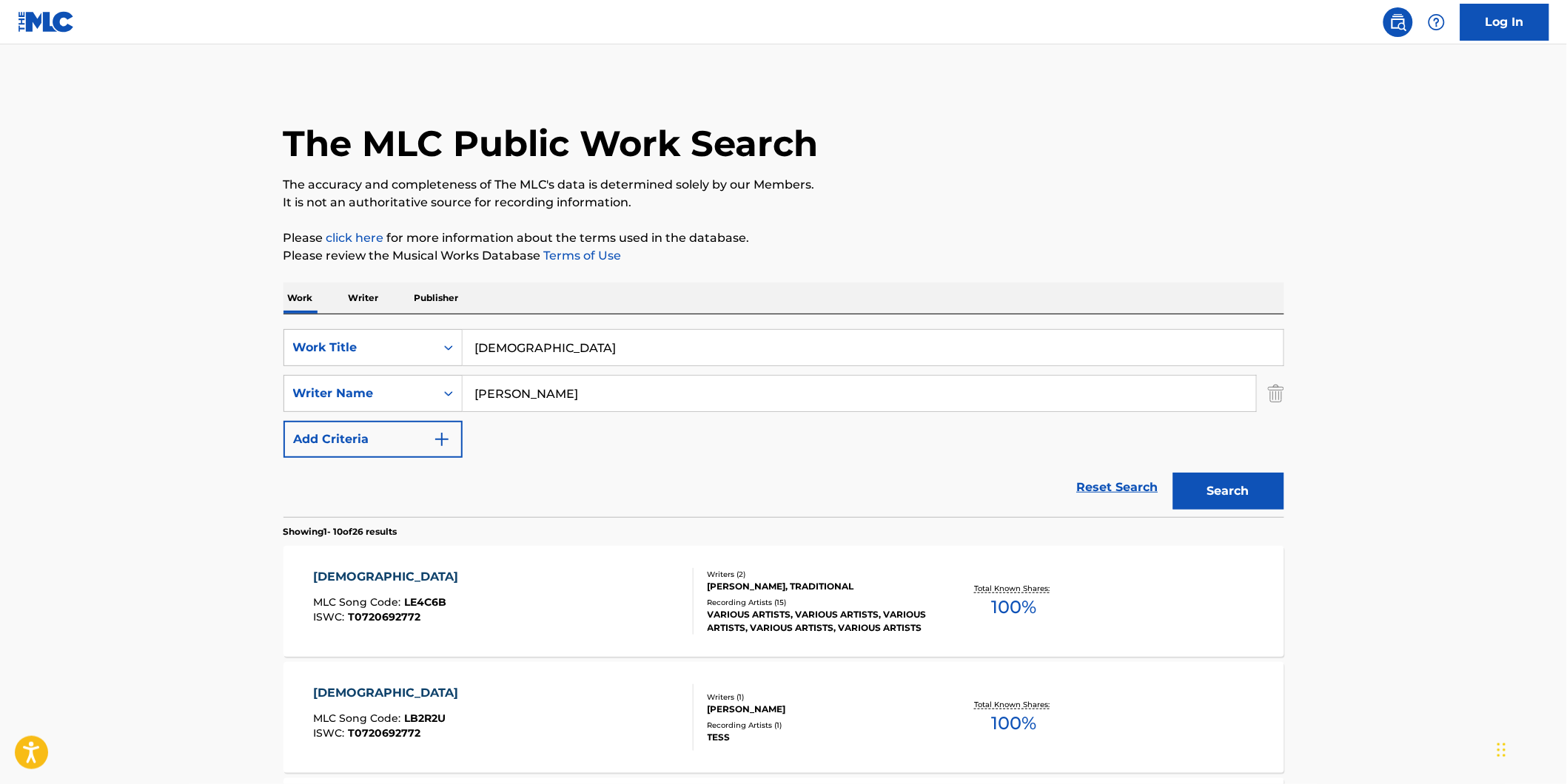
scroll to position [164, 0]
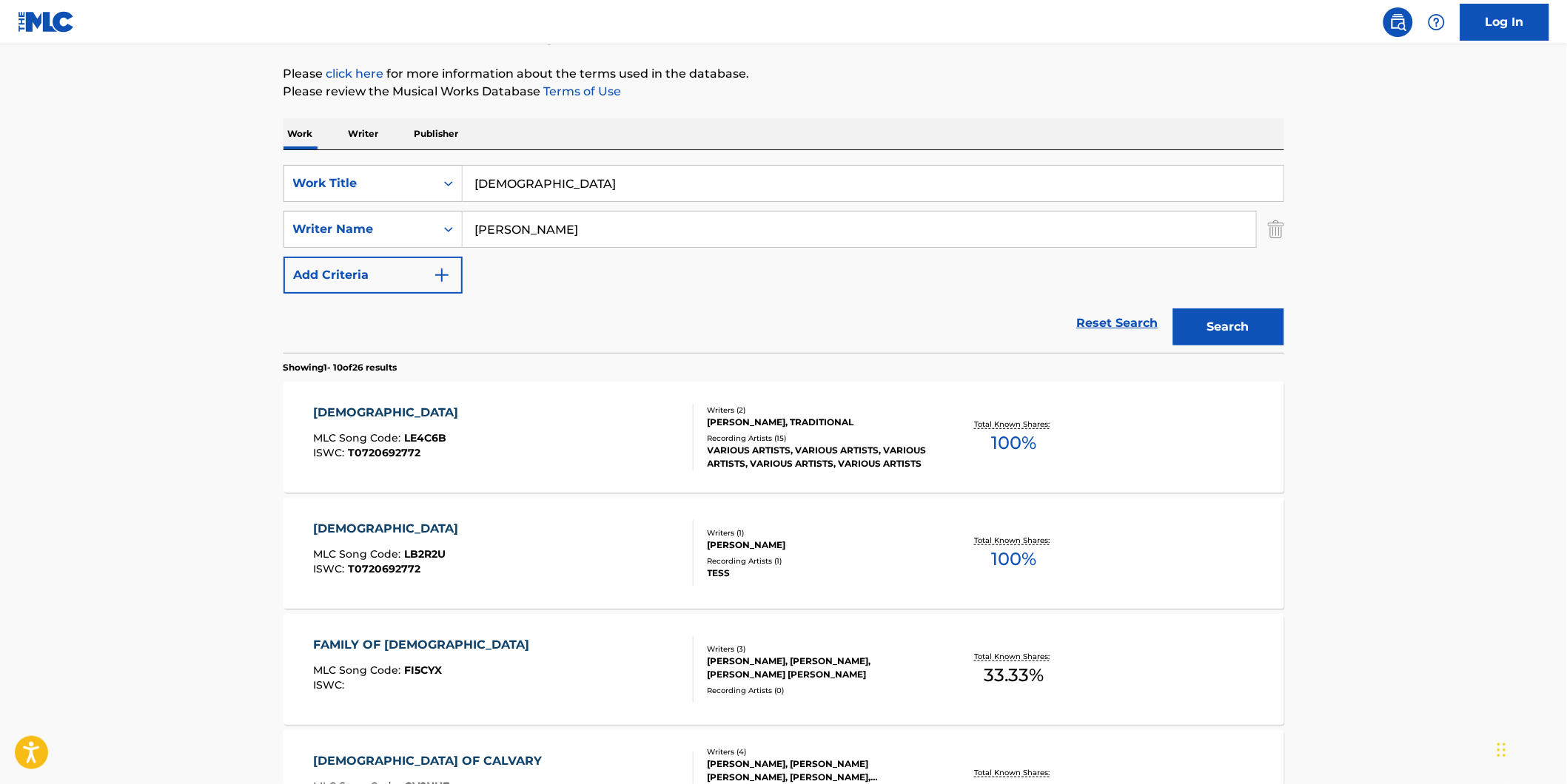
click at [330, 539] on div "[DEMOGRAPHIC_DATA] MLC Song Code : LB2R2U ISWC : T0720692772" at bounding box center [389, 553] width 152 height 67
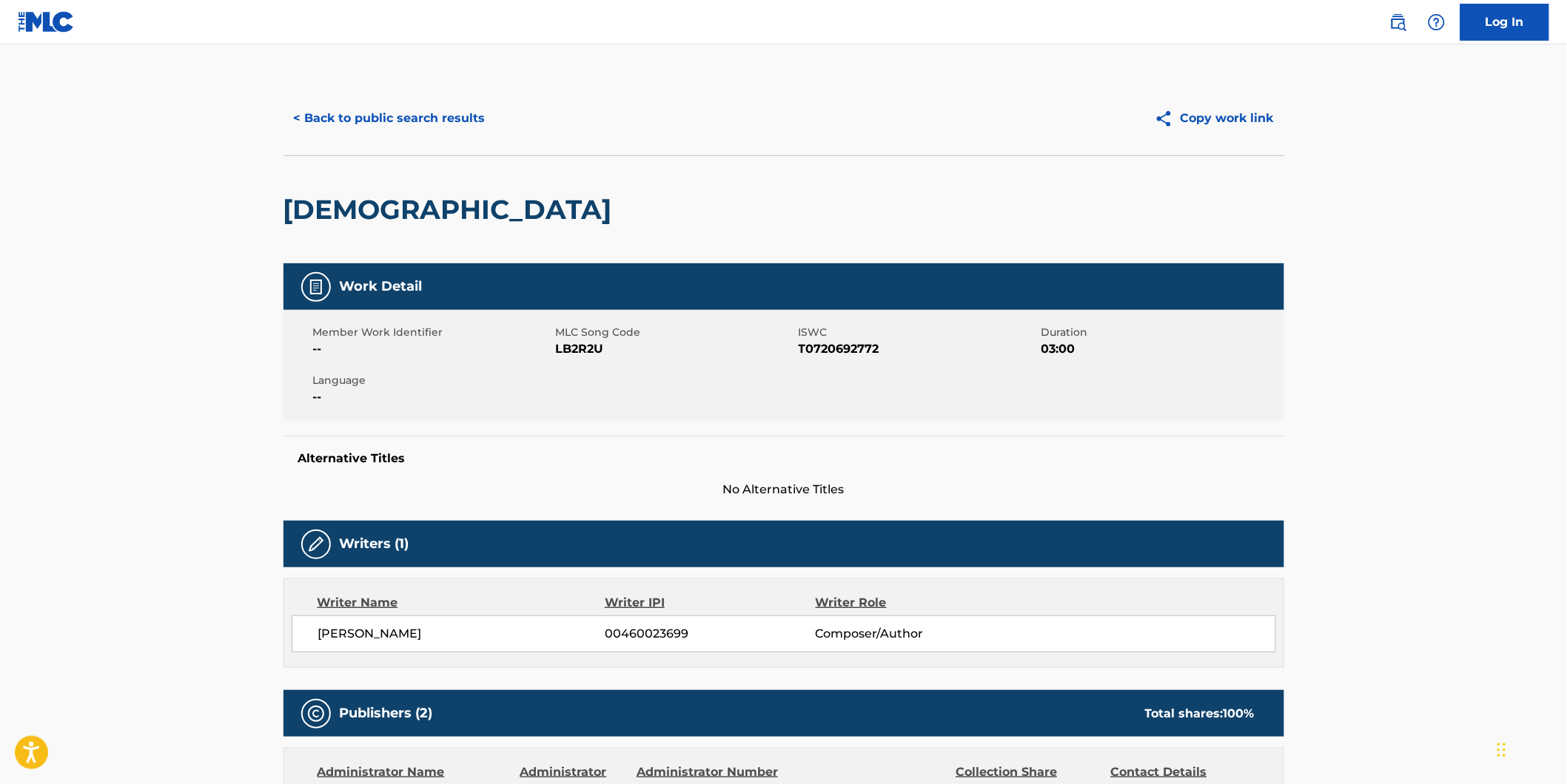
click at [580, 348] on span "LB2R2U" at bounding box center [675, 349] width 239 height 17
copy span "LB2R2U"
click at [353, 123] on button "< Back to public search results" at bounding box center [390, 118] width 212 height 37
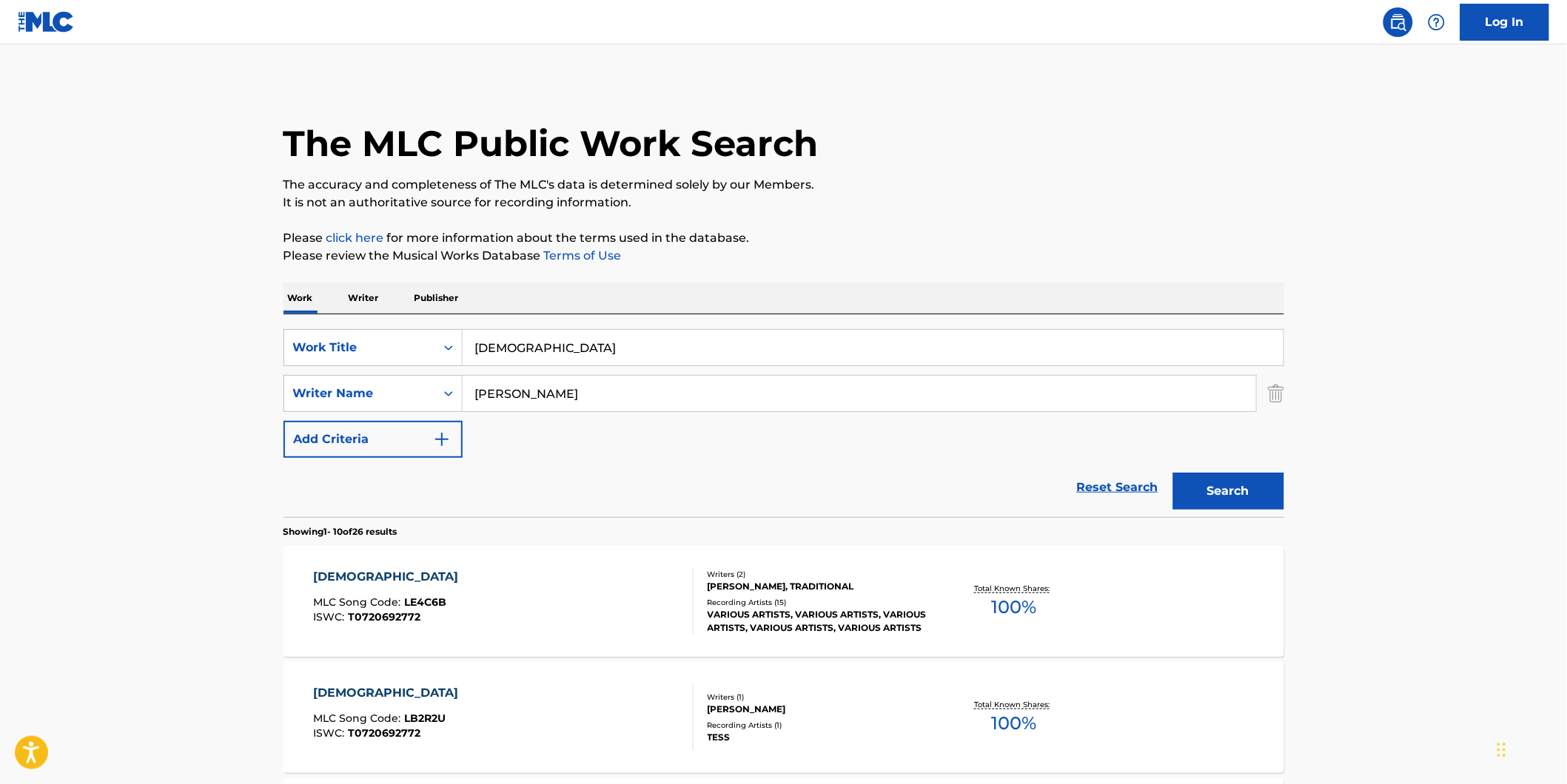
scroll to position [164, 0]
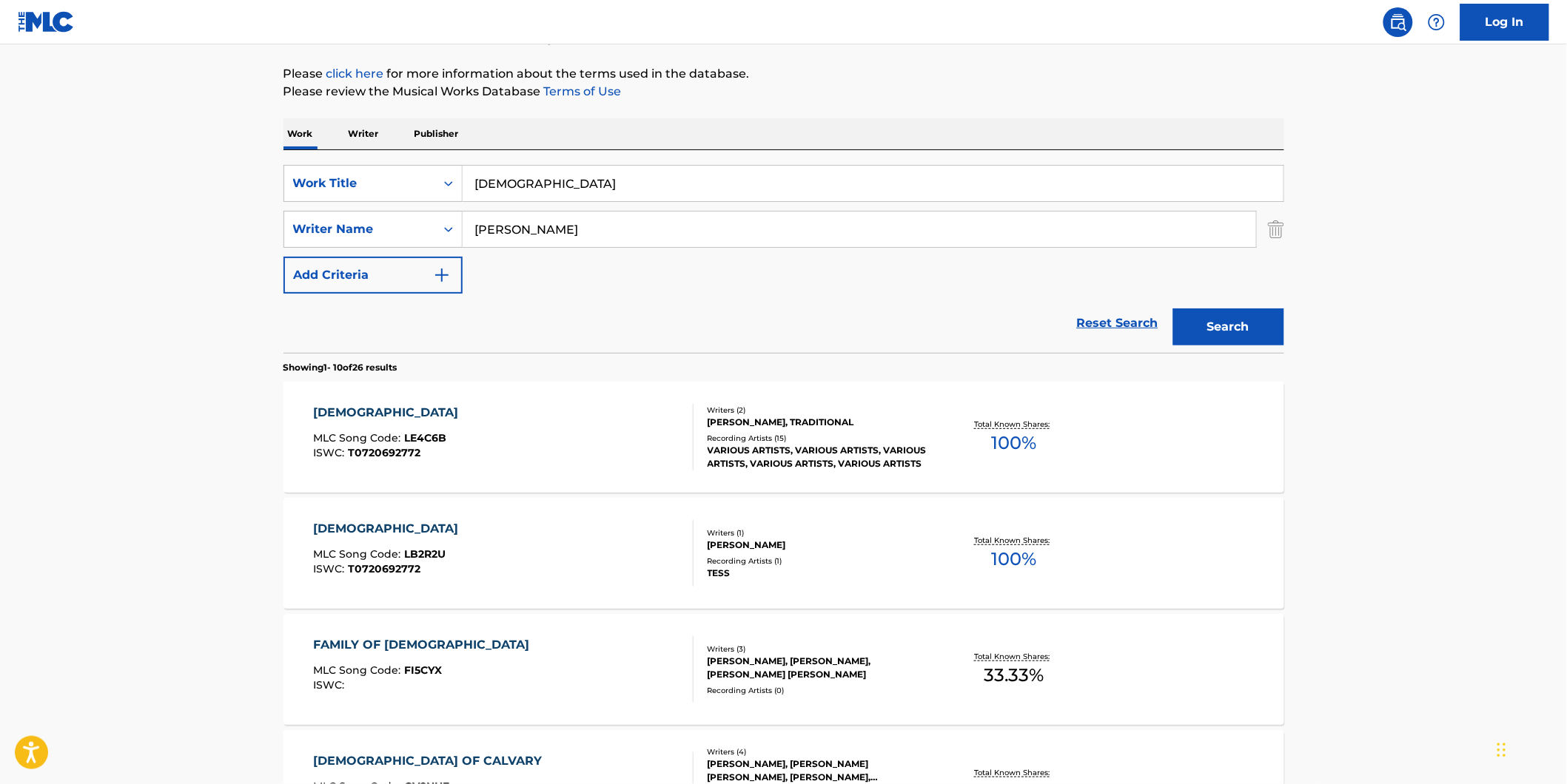
drag, startPoint x: 622, startPoint y: 186, endPoint x: 220, endPoint y: 196, distance: 402.1
click at [242, 193] on main "The MLC Public Work Search The accuracy and completeness of The MLC's data is d…" at bounding box center [784, 751] width 1567 height 1742
paste input "To End All Flesh Before Me"
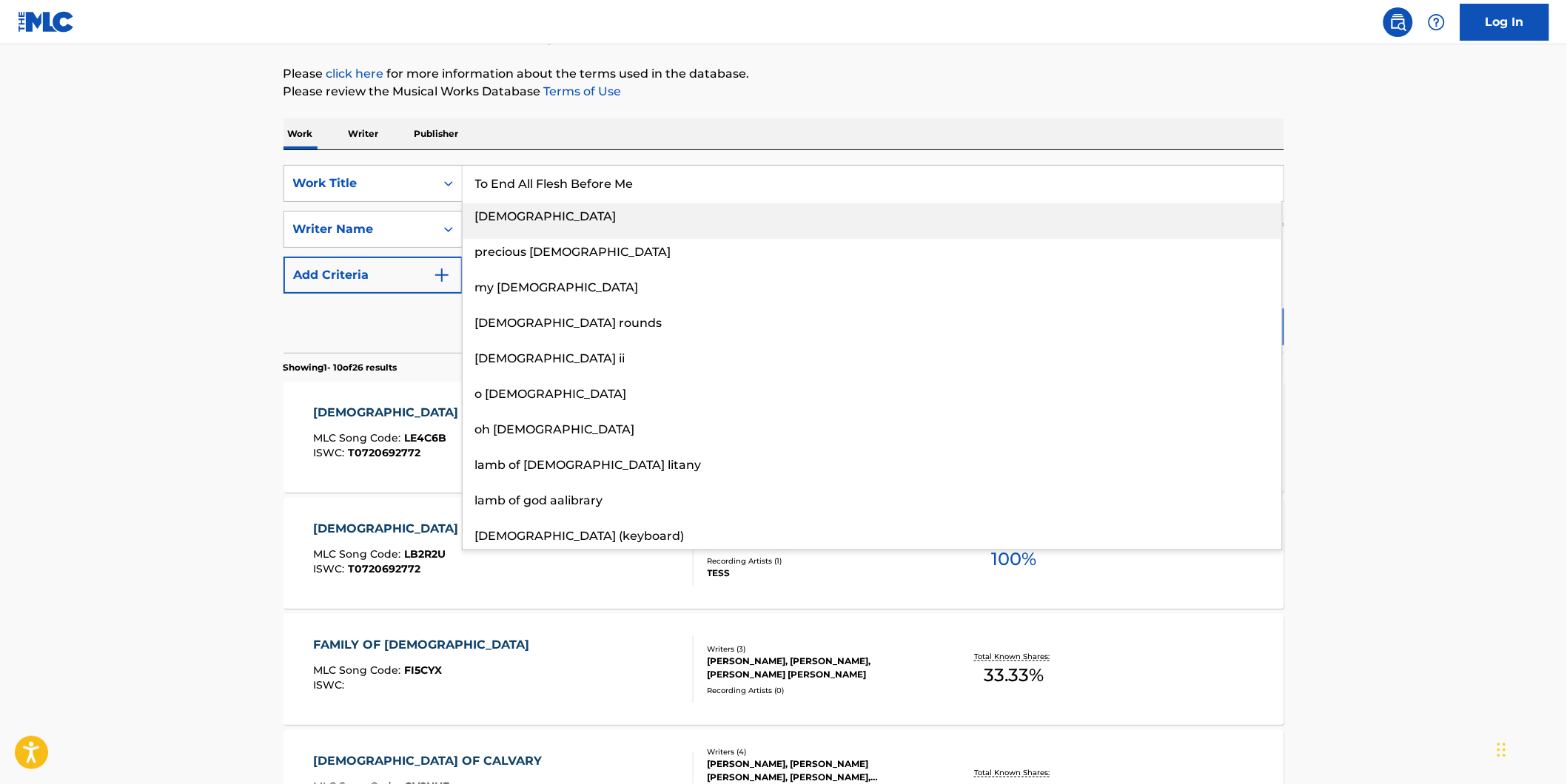
type input "To End All Flesh Before Me"
click at [83, 270] on main "The MLC Public Work Search The accuracy and completeness of The MLC's data is d…" at bounding box center [784, 751] width 1567 height 1742
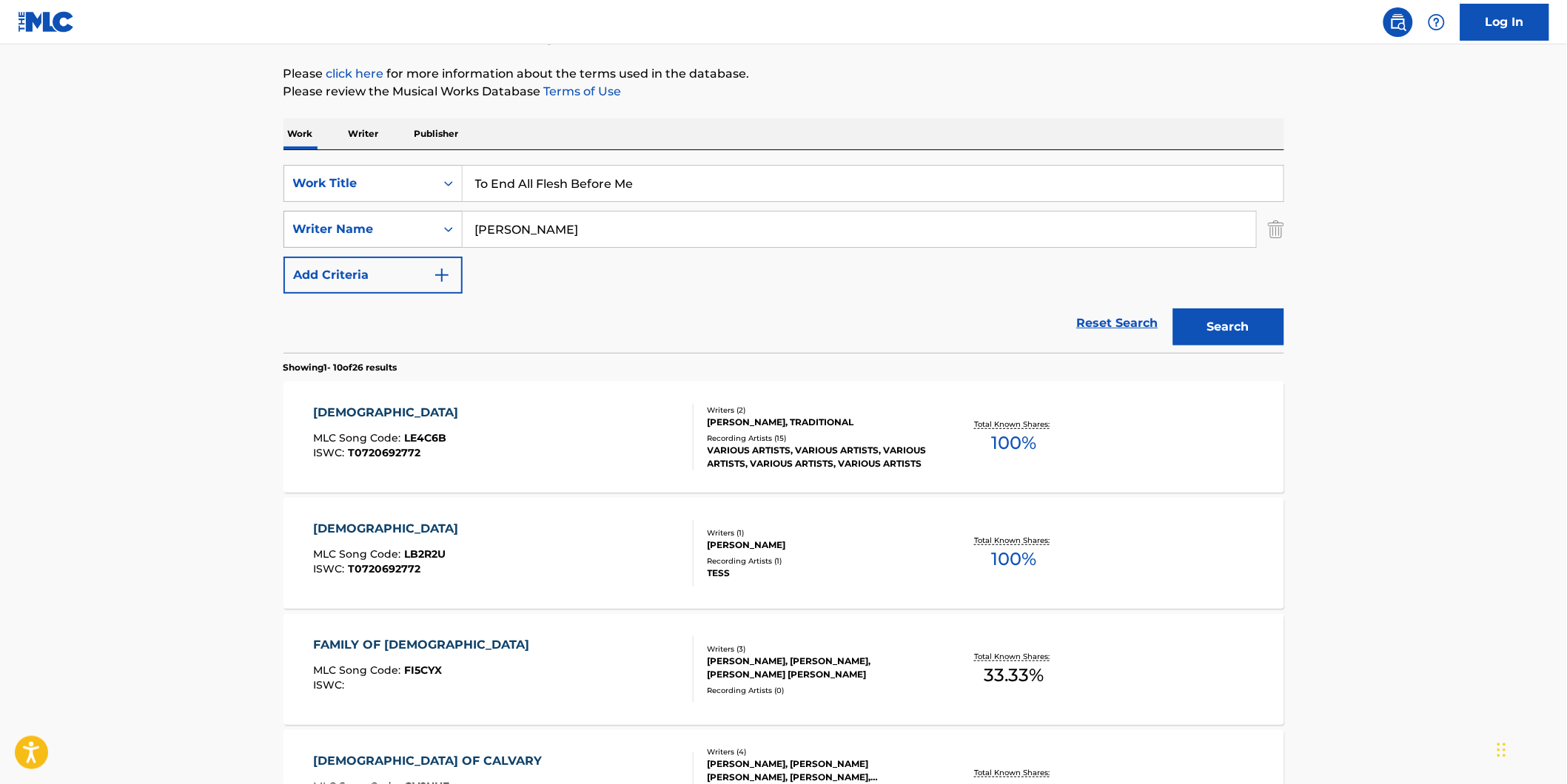
paste input "Dyscarnate"
drag, startPoint x: 565, startPoint y: 229, endPoint x: 405, endPoint y: 235, distance: 160.1
click at [405, 235] on div "SearchWithCriteria1fe6091d-1858-48a7-8e56-2ef680d4c3b4 Writer Name Dyscarnate" at bounding box center [784, 229] width 1001 height 37
click at [1173, 309] on button "Search" at bounding box center [1229, 327] width 111 height 37
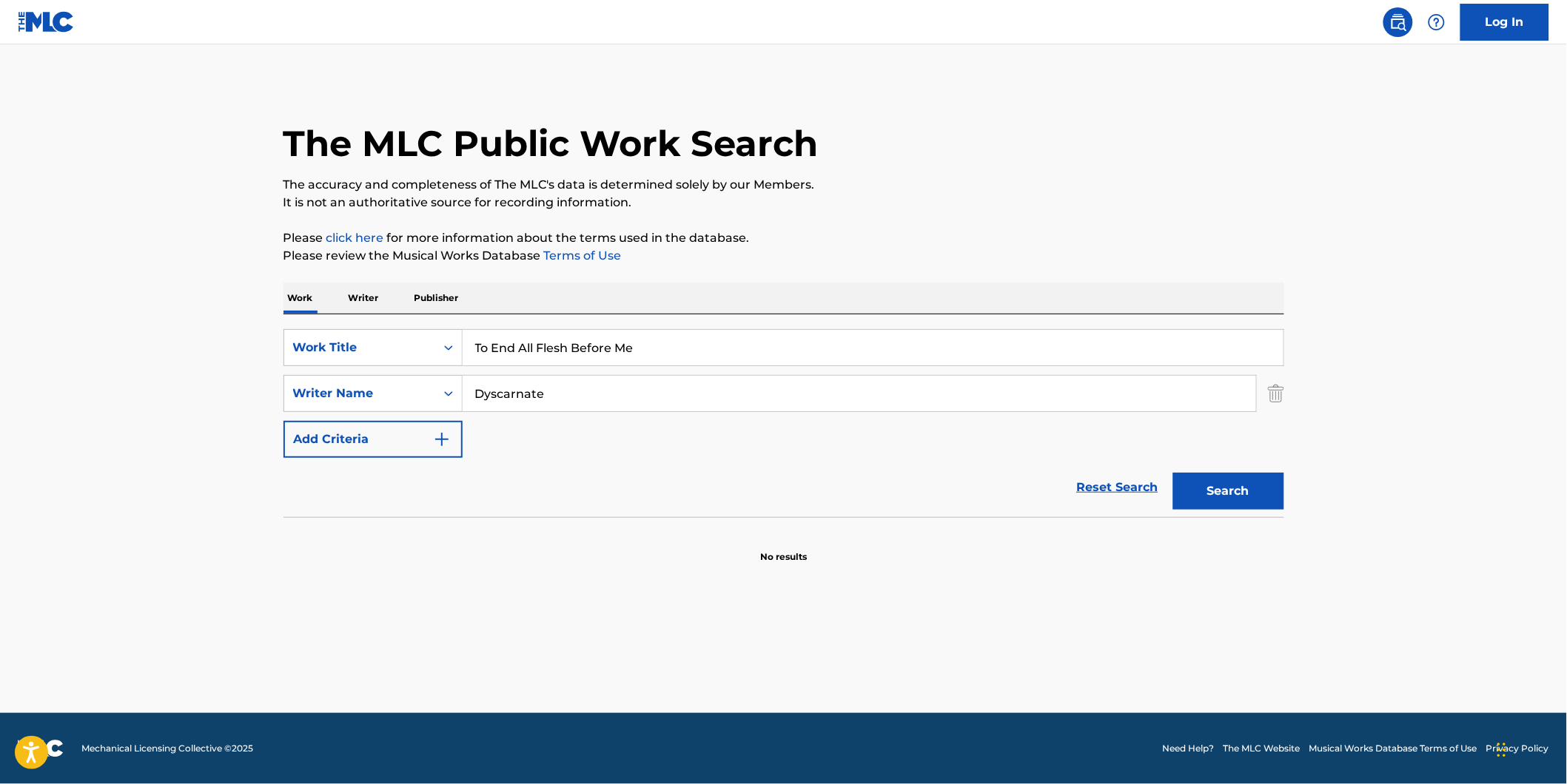
paste input "[PERSON_NAME]"
click at [1173, 473] on button "Search" at bounding box center [1229, 491] width 111 height 37
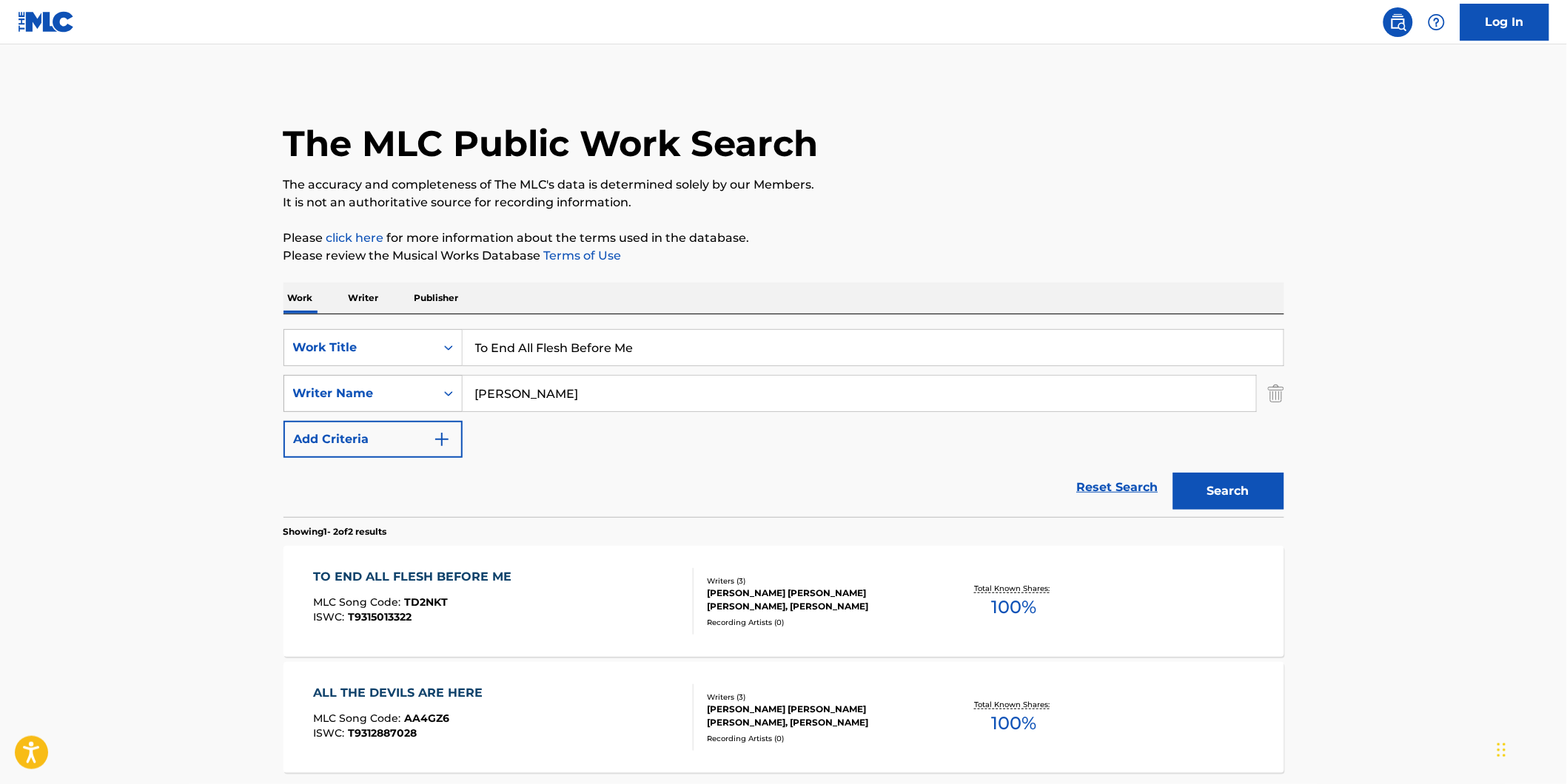
paste input "[PERSON_NAME]"
drag, startPoint x: 616, startPoint y: 389, endPoint x: 376, endPoint y: 395, distance: 240.1
click at [376, 395] on div "SearchWithCriteria1fe6091d-1858-48a7-8e56-2ef680d4c3b4 Writer Name [PERSON_NAME]" at bounding box center [784, 394] width 1001 height 37
click at [1173, 473] on button "Search" at bounding box center [1229, 491] width 111 height 37
paste input "[PERSON_NAME]"
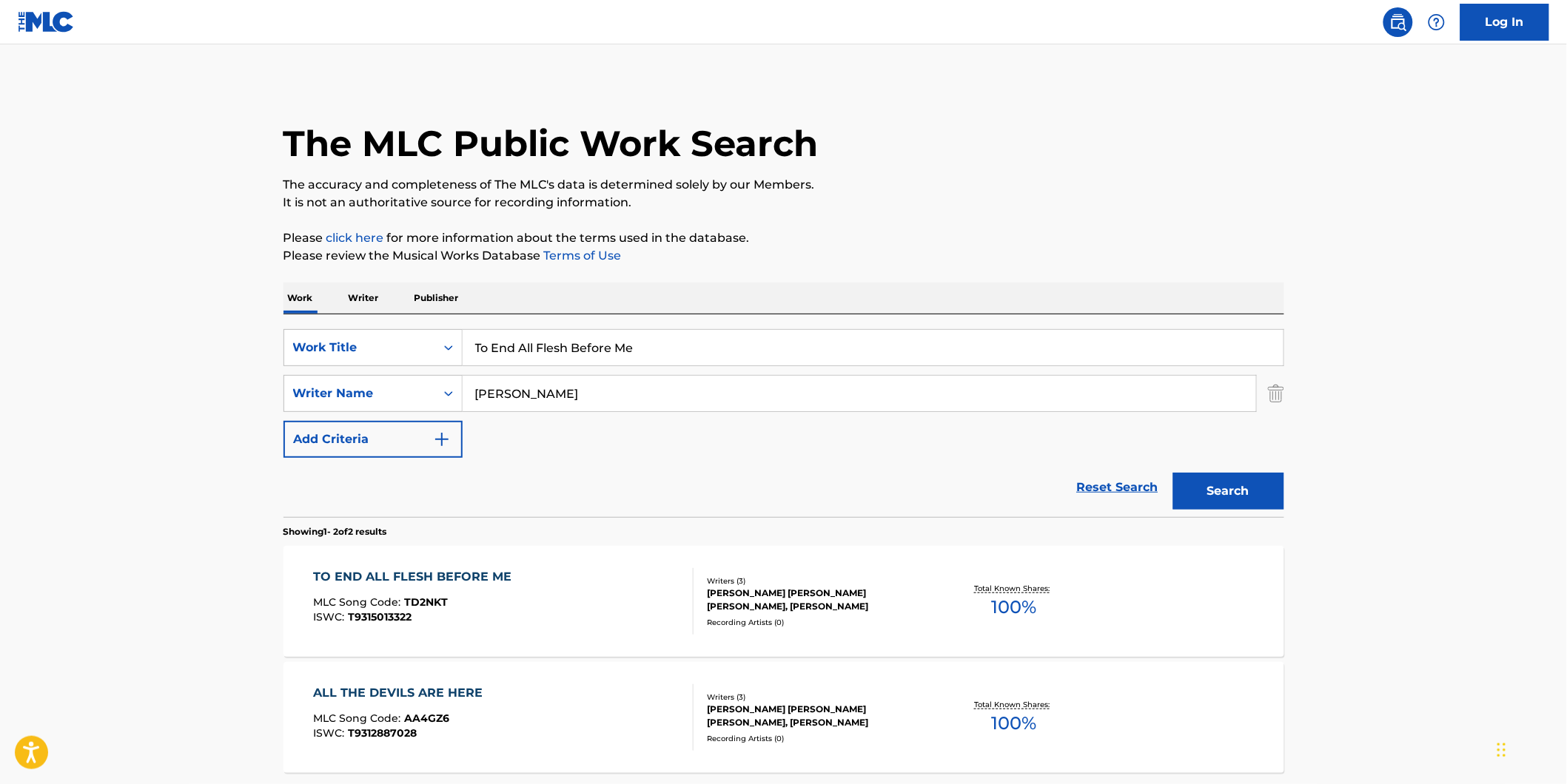
type input "[PERSON_NAME]"
click at [1173, 473] on button "Search" at bounding box center [1229, 491] width 111 height 37
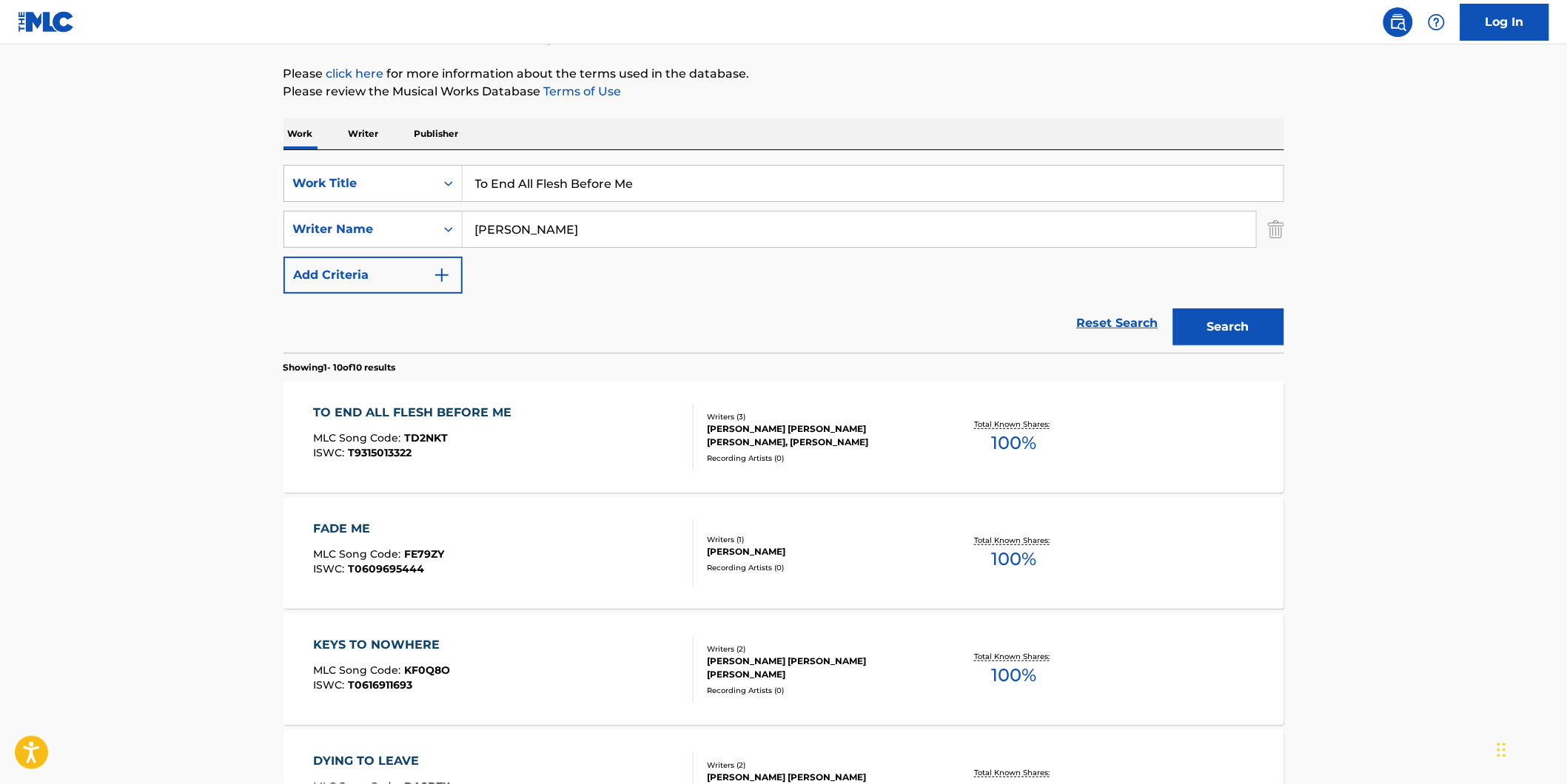
click at [400, 431] on div "TO END ALL FLESH BEFORE ME MLC Song Code : TD2NKT ISWC : T9315013322" at bounding box center [416, 437] width 206 height 67
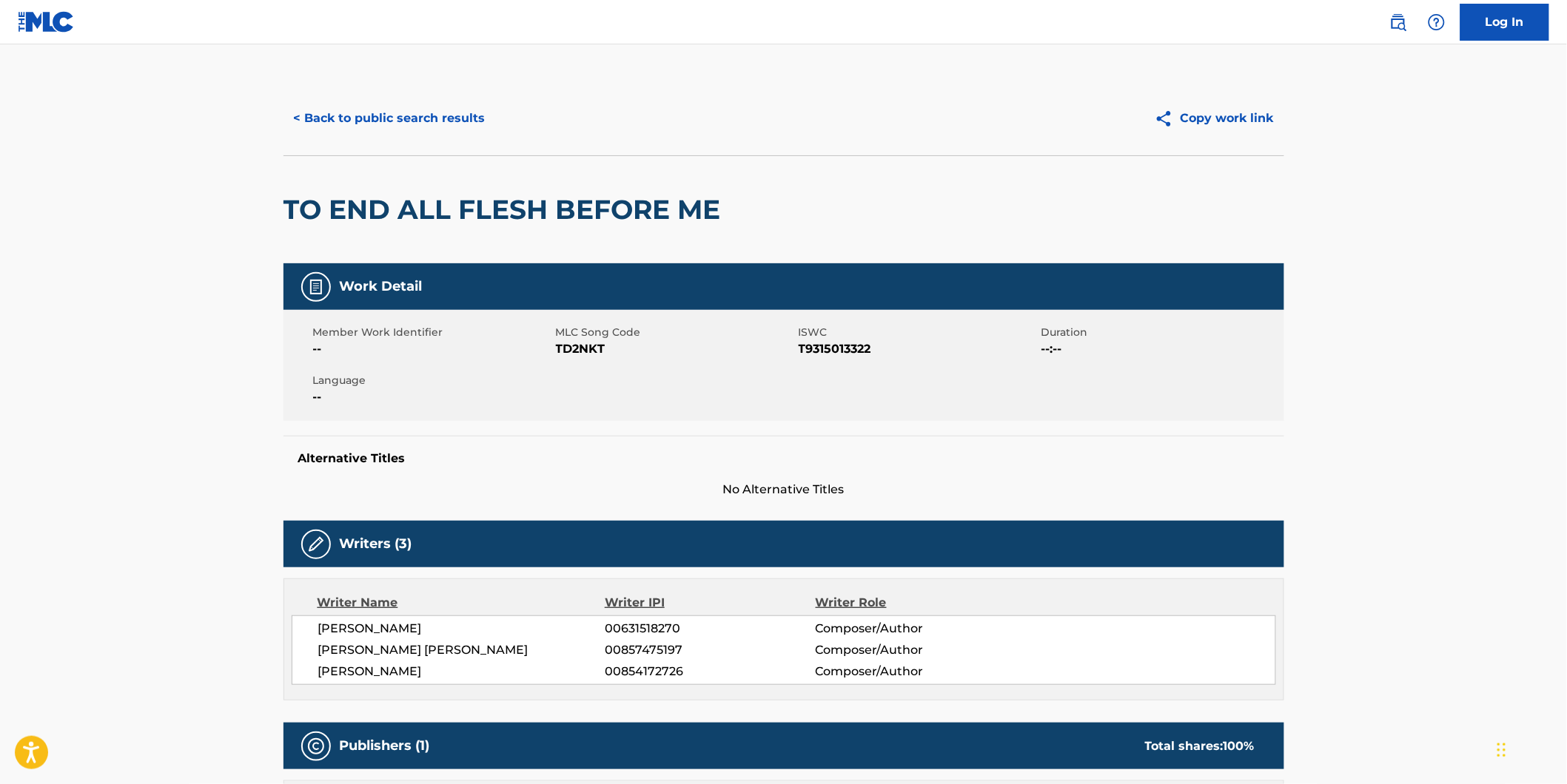
click at [576, 350] on span "TD2NKT" at bounding box center [675, 349] width 239 height 17
copy span "TD2NKT"
click at [350, 98] on div "< Back to public search results Copy work link" at bounding box center [784, 118] width 1001 height 74
click at [381, 101] on button "< Back to public search results" at bounding box center [390, 118] width 212 height 37
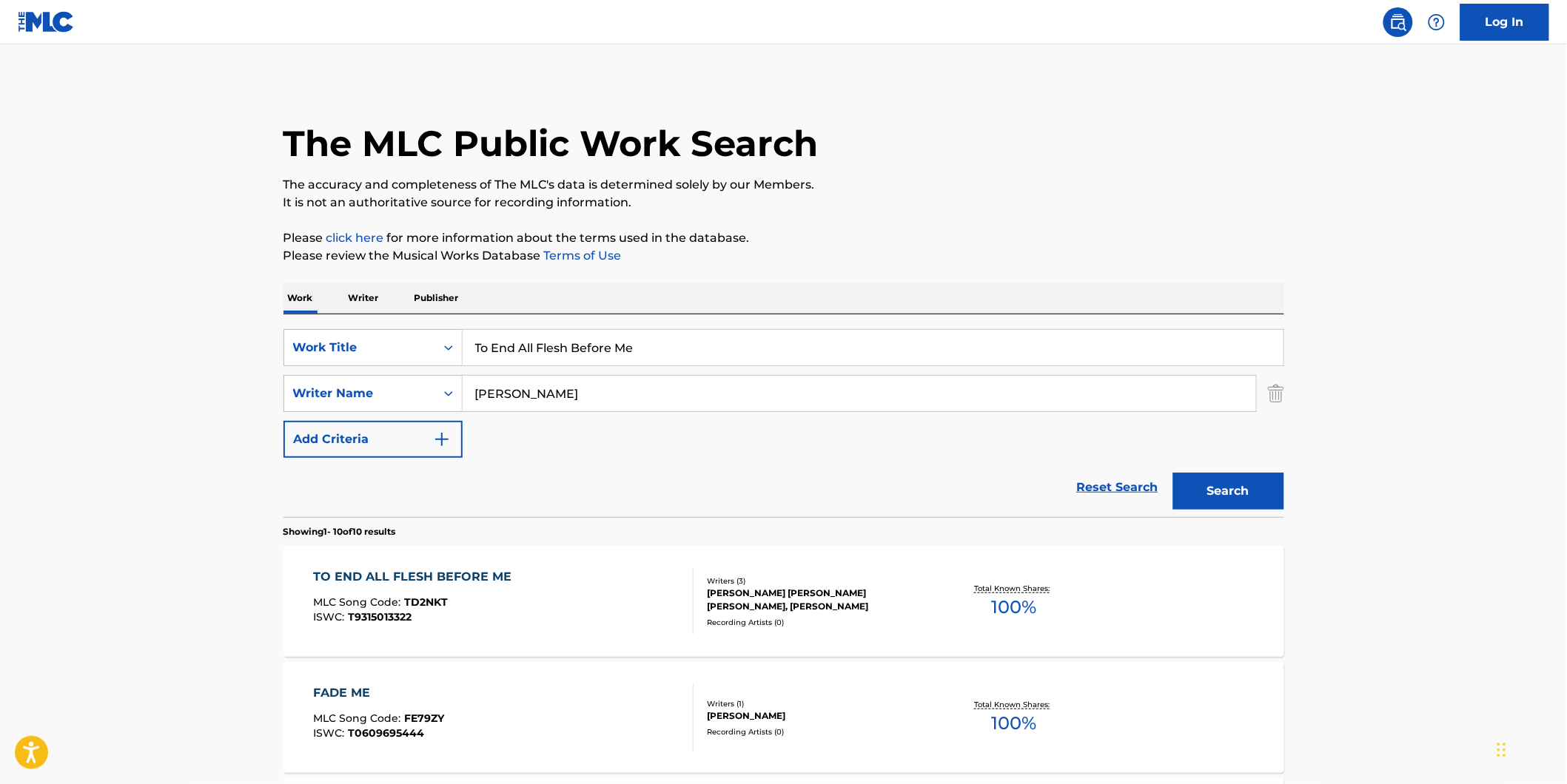
scroll to position [164, 0]
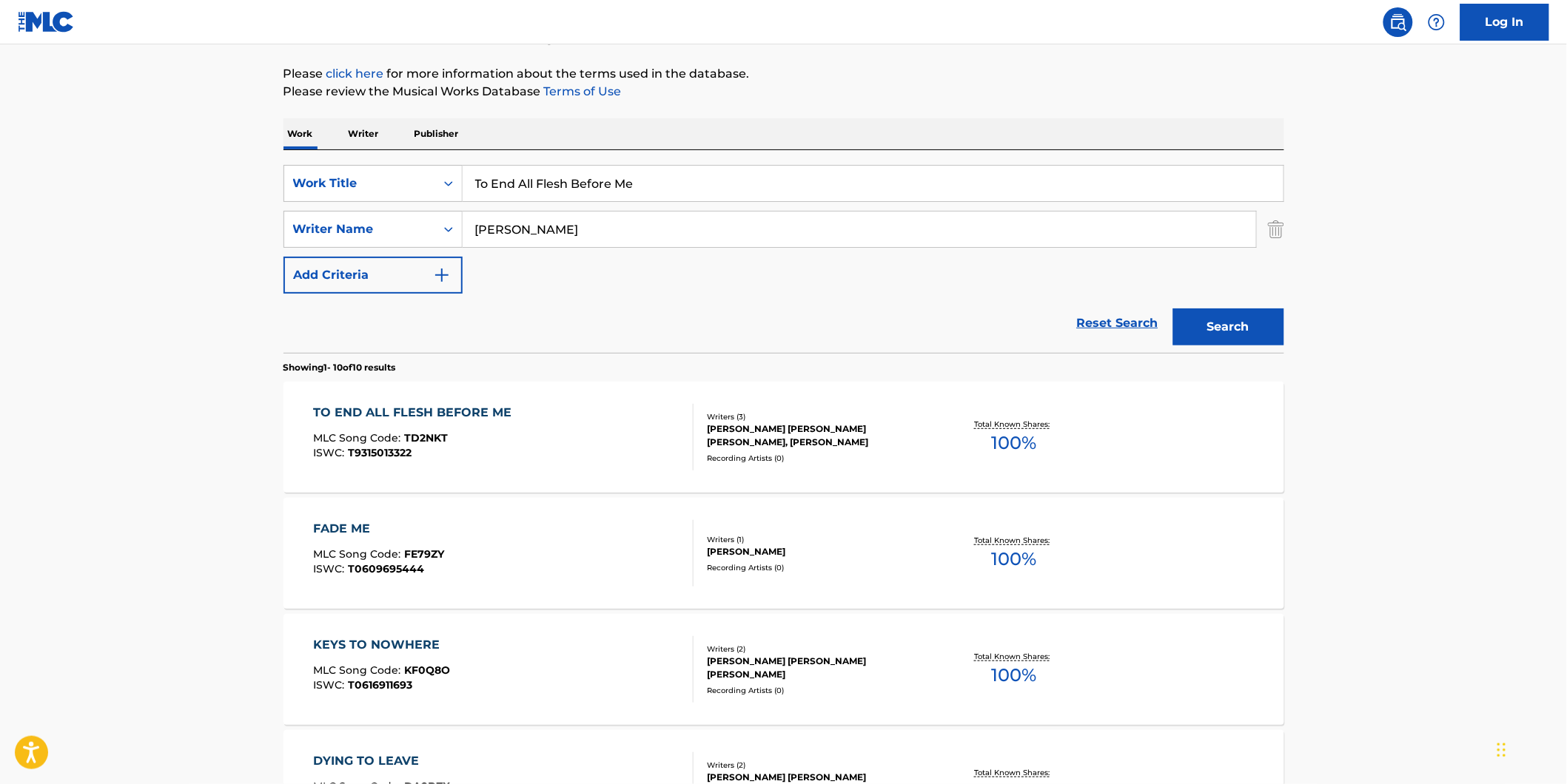
paste input "Filaki"
drag, startPoint x: 698, startPoint y: 189, endPoint x: 68, endPoint y: 276, distance: 636.0
click at [82, 271] on main "The MLC Public Work Search The accuracy and completeness of The MLC's data is d…" at bounding box center [784, 747] width 1567 height 1735
type input "Filaki"
click at [0, 286] on html "Accessibility Screen-Reader Guide, Feedback, and Issue Reporting | New window L…" at bounding box center [784, 228] width 1567 height 784
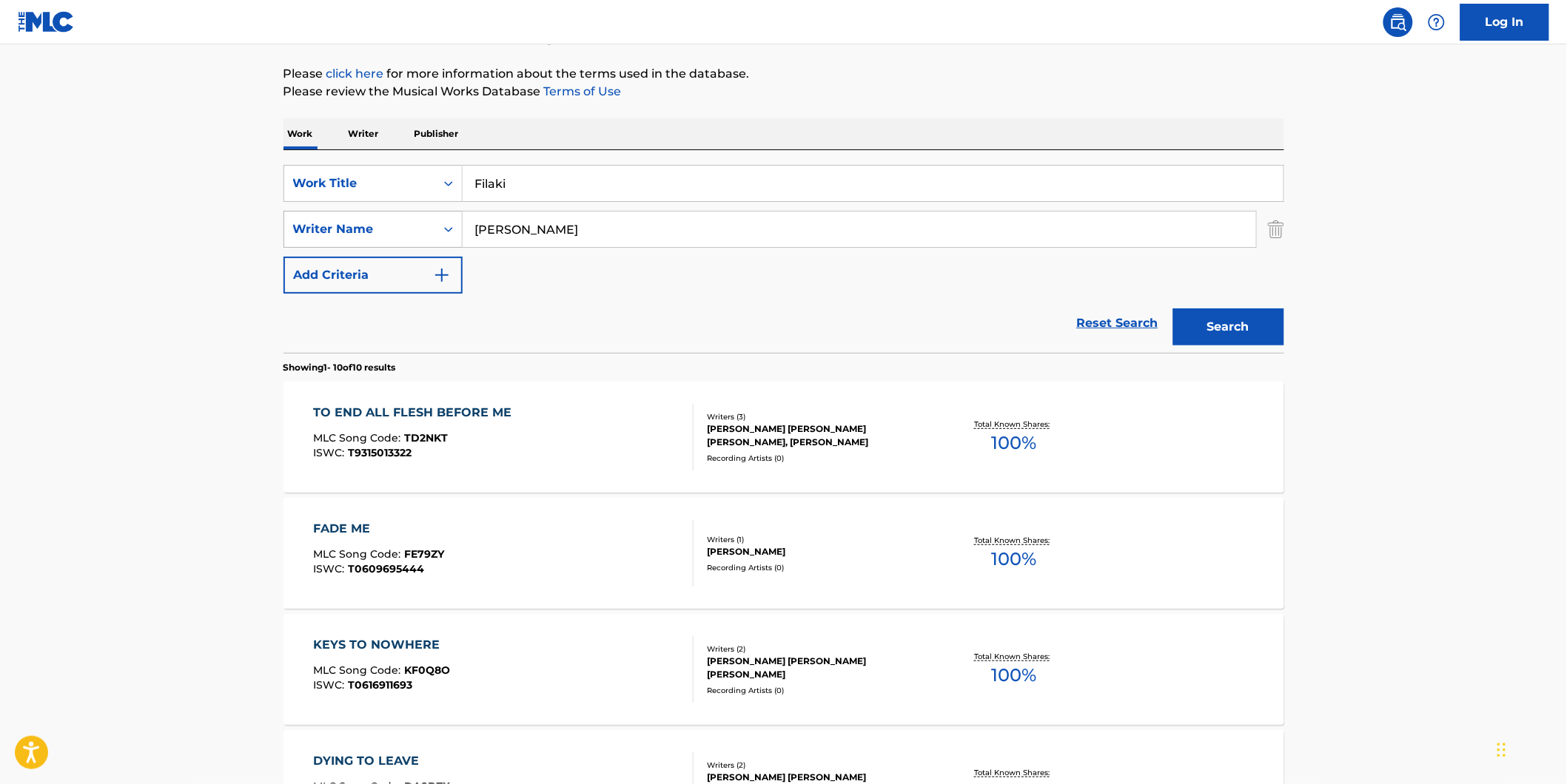
drag, startPoint x: 571, startPoint y: 235, endPoint x: 455, endPoint y: 244, distance: 116.3
click at [455, 244] on div "SearchWithCriteria1fe6091d-1858-48a7-8e56-2ef680d4c3b4 Writer Name [PERSON_NAME]" at bounding box center [784, 229] width 1001 height 37
paste input "Mente Fuerte"
click at [1173, 309] on button "Search" at bounding box center [1229, 327] width 111 height 37
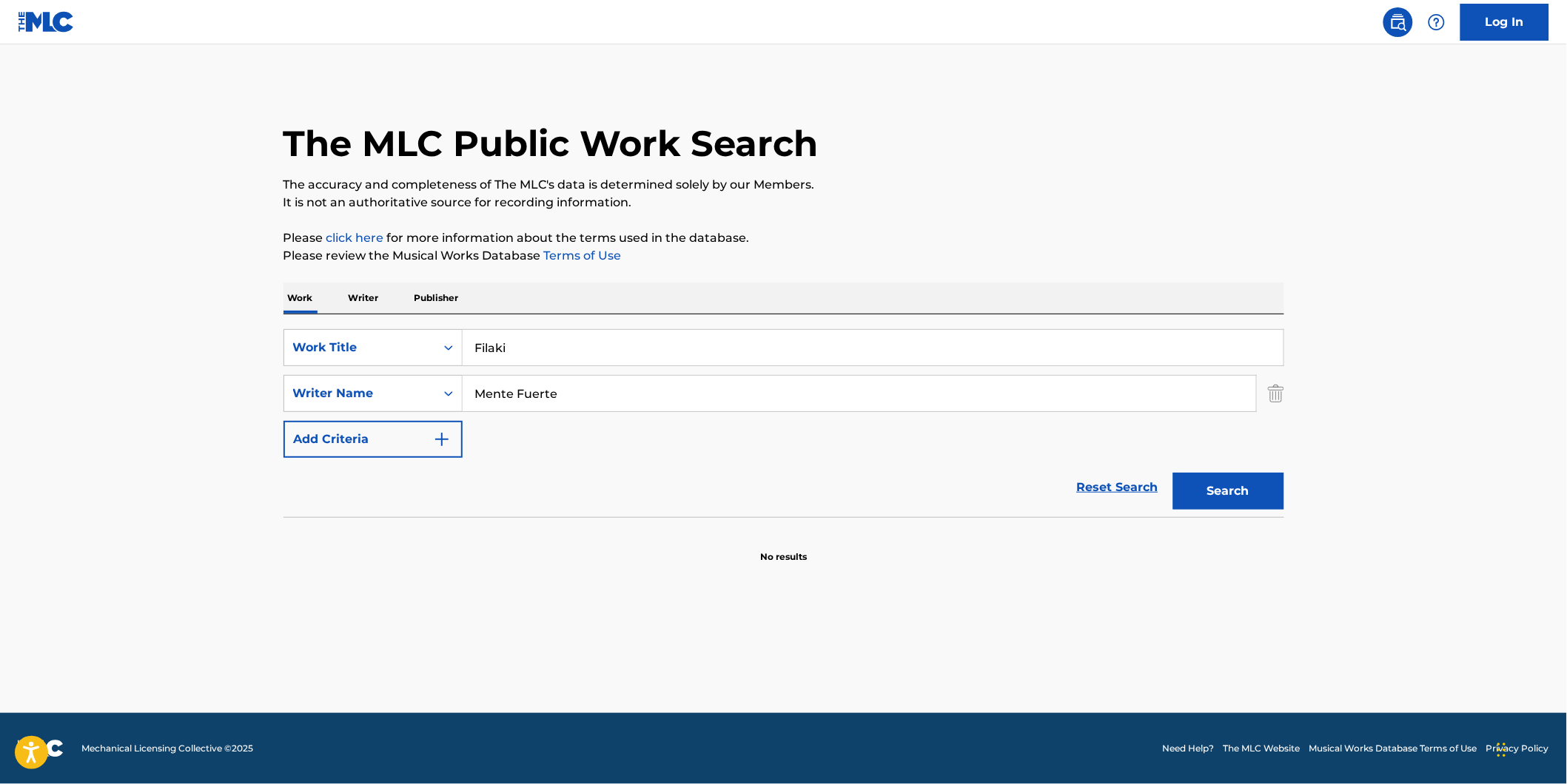
scroll to position [0, 0]
paste input "[PERSON_NAME][DEMOGRAPHIC_DATA]"
drag, startPoint x: 643, startPoint y: 390, endPoint x: 573, endPoint y: 424, distance: 77.8
click at [403, 419] on div "SearchWithCriteria77943b70-fe9d-433d-b172-eafb2f239ae2 Work Title Filaki Search…" at bounding box center [784, 394] width 1001 height 129
click at [1173, 473] on button "Search" at bounding box center [1229, 491] width 111 height 37
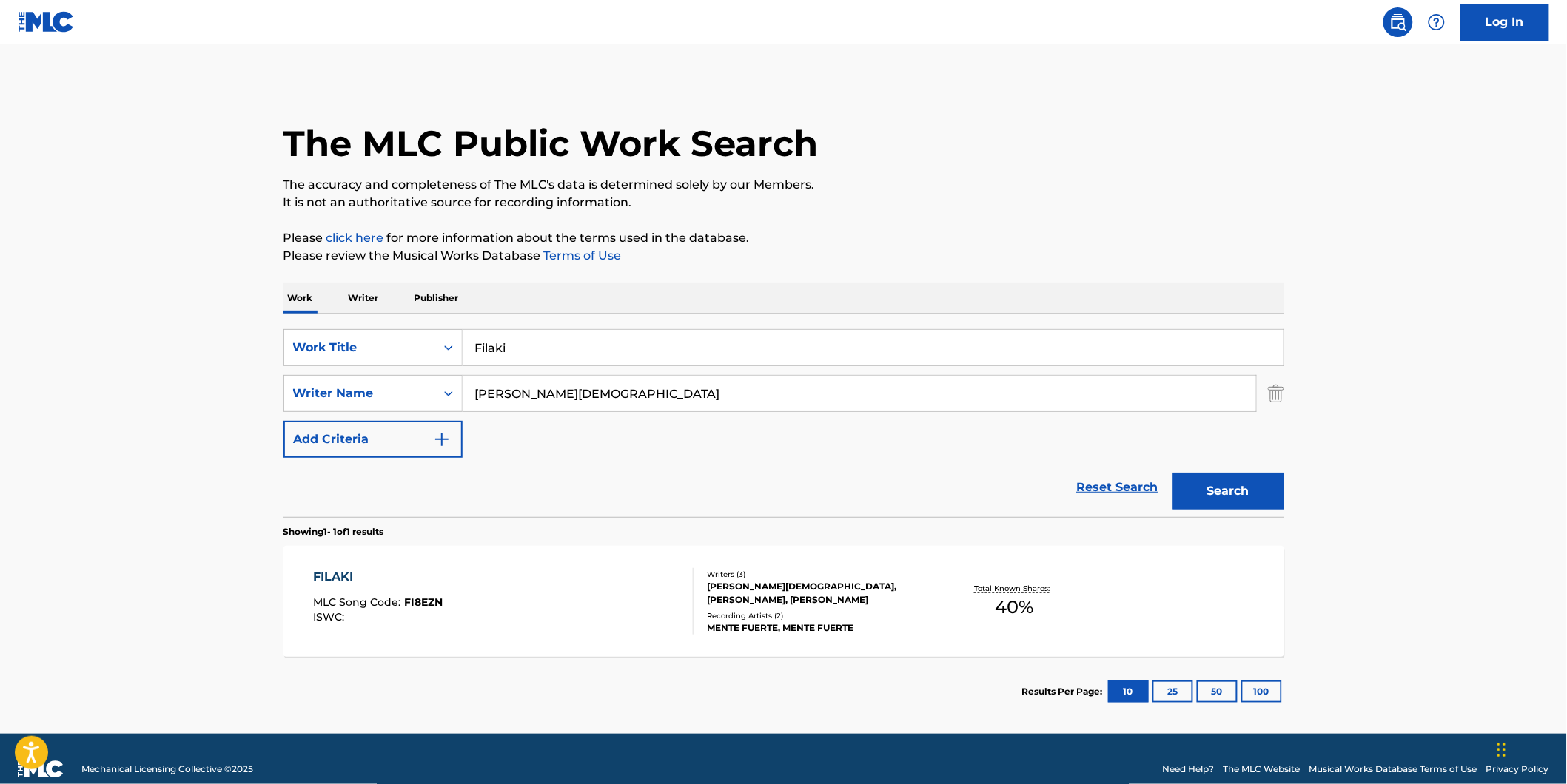
click at [670, 503] on div "Reset Search Search" at bounding box center [784, 488] width 1001 height 59
drag, startPoint x: 614, startPoint y: 390, endPoint x: 617, endPoint y: 428, distance: 38.1
click at [364, 397] on div "SearchWithCriteria1fe6091d-1858-48a7-8e56-2ef680d4c3b4 Writer Name [PERSON_NAME…" at bounding box center [784, 394] width 1001 height 37
paste input "[PERSON_NAME]"
click at [1173, 473] on button "Search" at bounding box center [1229, 491] width 111 height 37
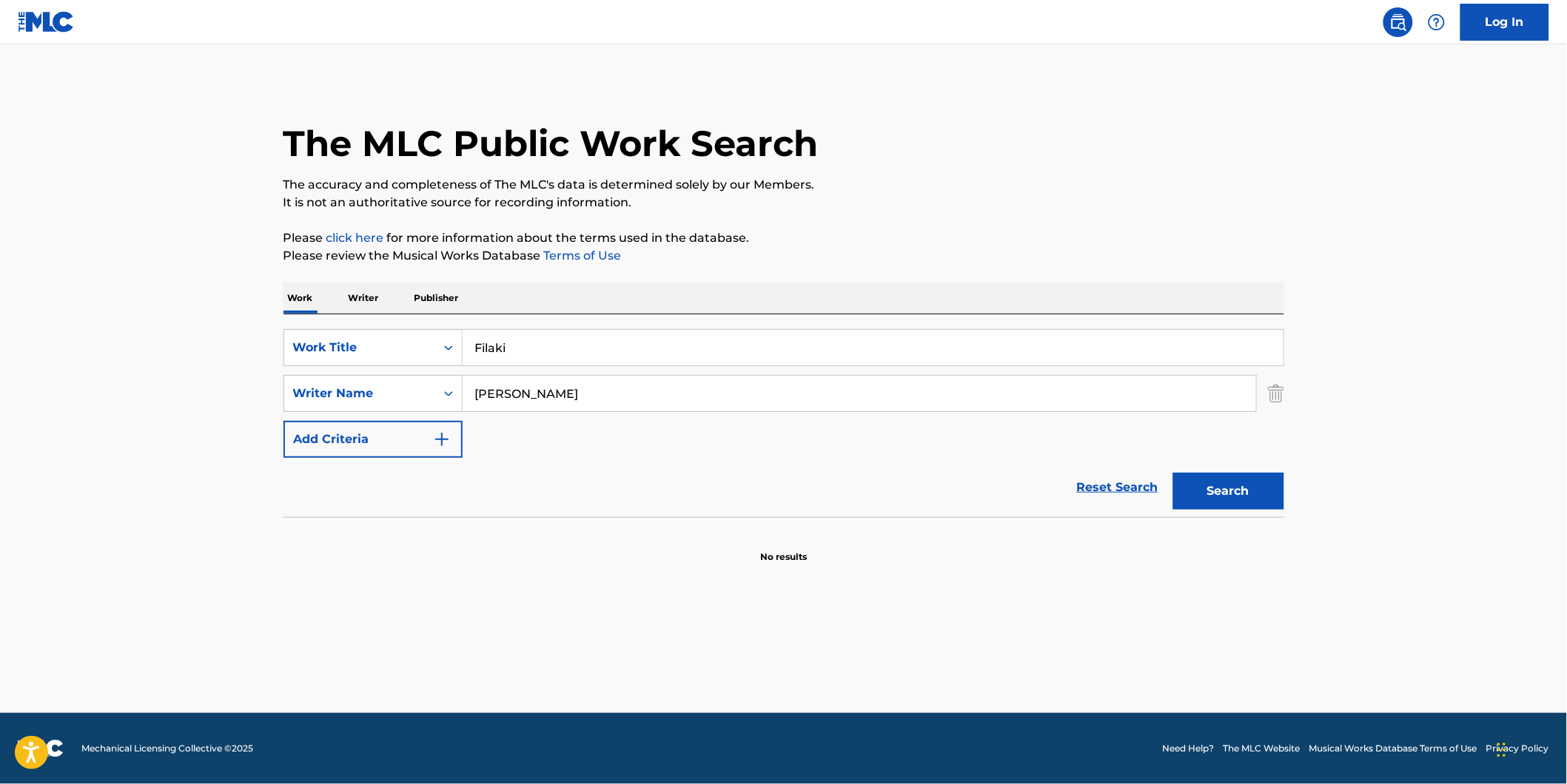
drag, startPoint x: 543, startPoint y: 395, endPoint x: 149, endPoint y: 422, distance: 394.9
click at [212, 415] on main "The MLC Public Work Search The accuracy and completeness of The MLC's data is d…" at bounding box center [784, 378] width 1567 height 668
click at [1173, 473] on button "Search" at bounding box center [1229, 491] width 111 height 37
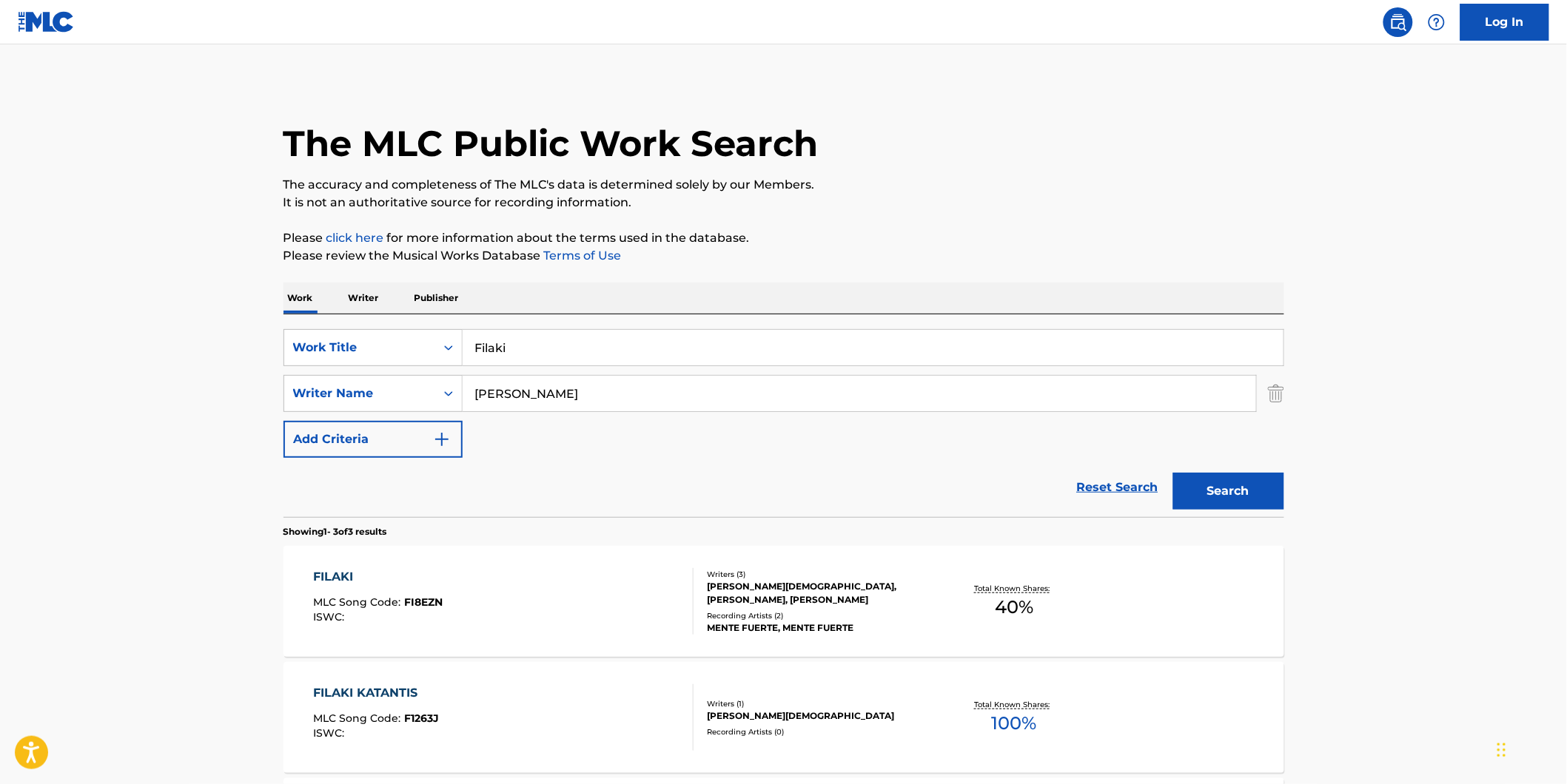
scroll to position [82, 0]
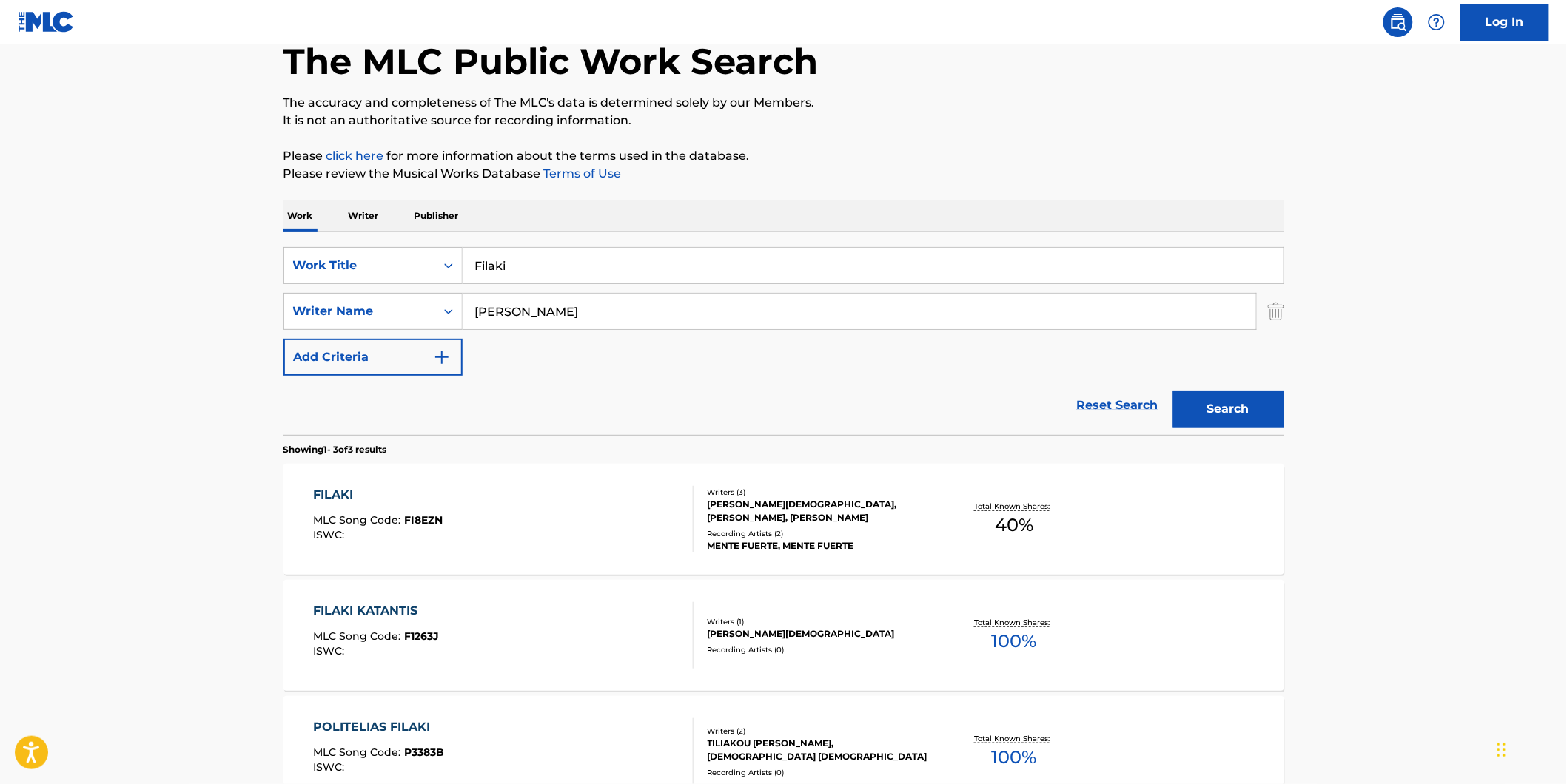
drag, startPoint x: 675, startPoint y: 312, endPoint x: 446, endPoint y: 336, distance: 230.3
click at [407, 329] on div "SearchWithCriteria1fe6091d-1858-48a7-8e56-2ef680d4c3b4 Writer Name [PERSON_NAME]" at bounding box center [784, 311] width 1001 height 37
paste input "[PERSON_NAME]"
type input "[PERSON_NAME]"
click at [1173, 390] on button "Search" at bounding box center [1229, 409] width 111 height 37
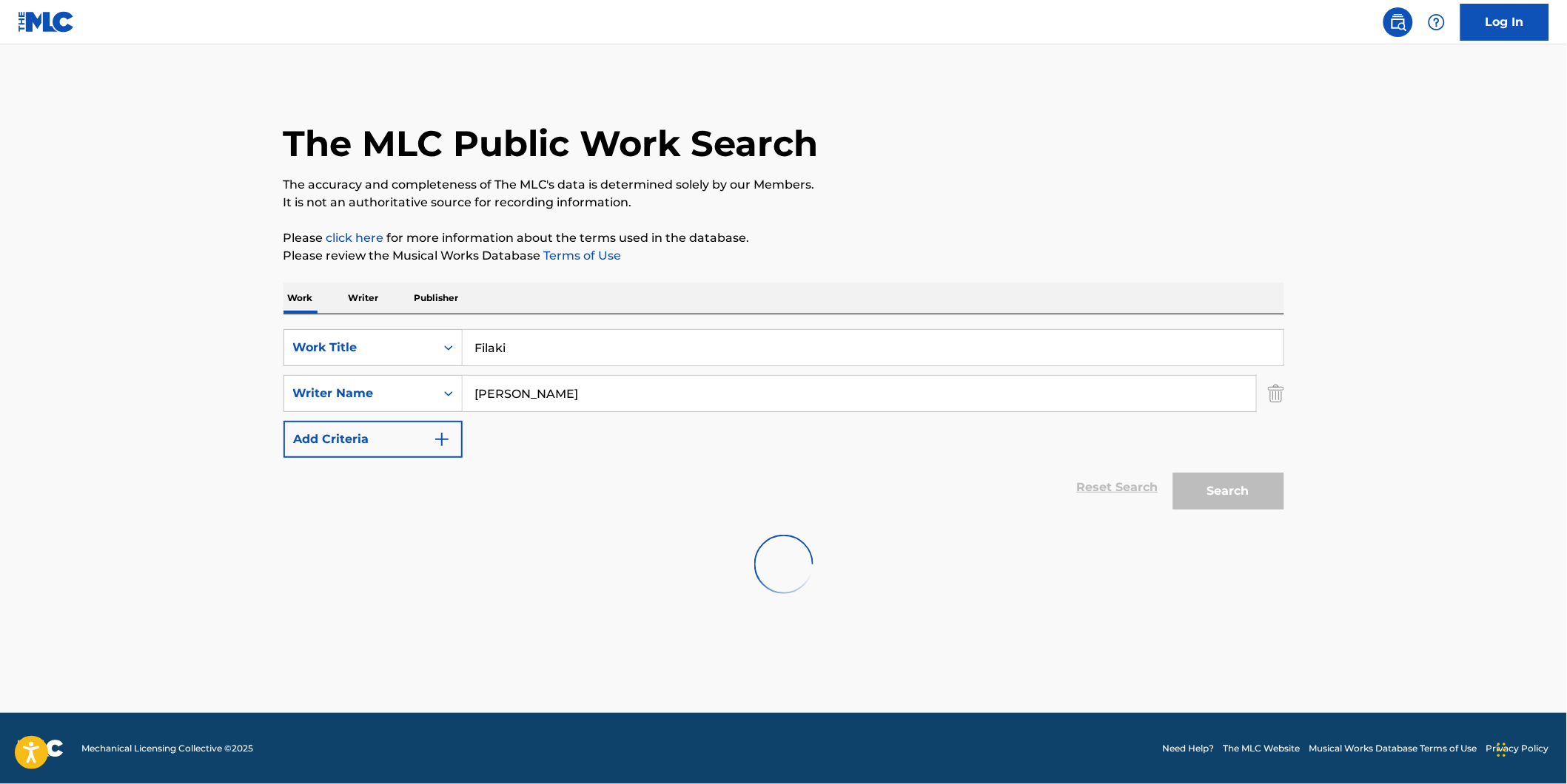
scroll to position [0, 0]
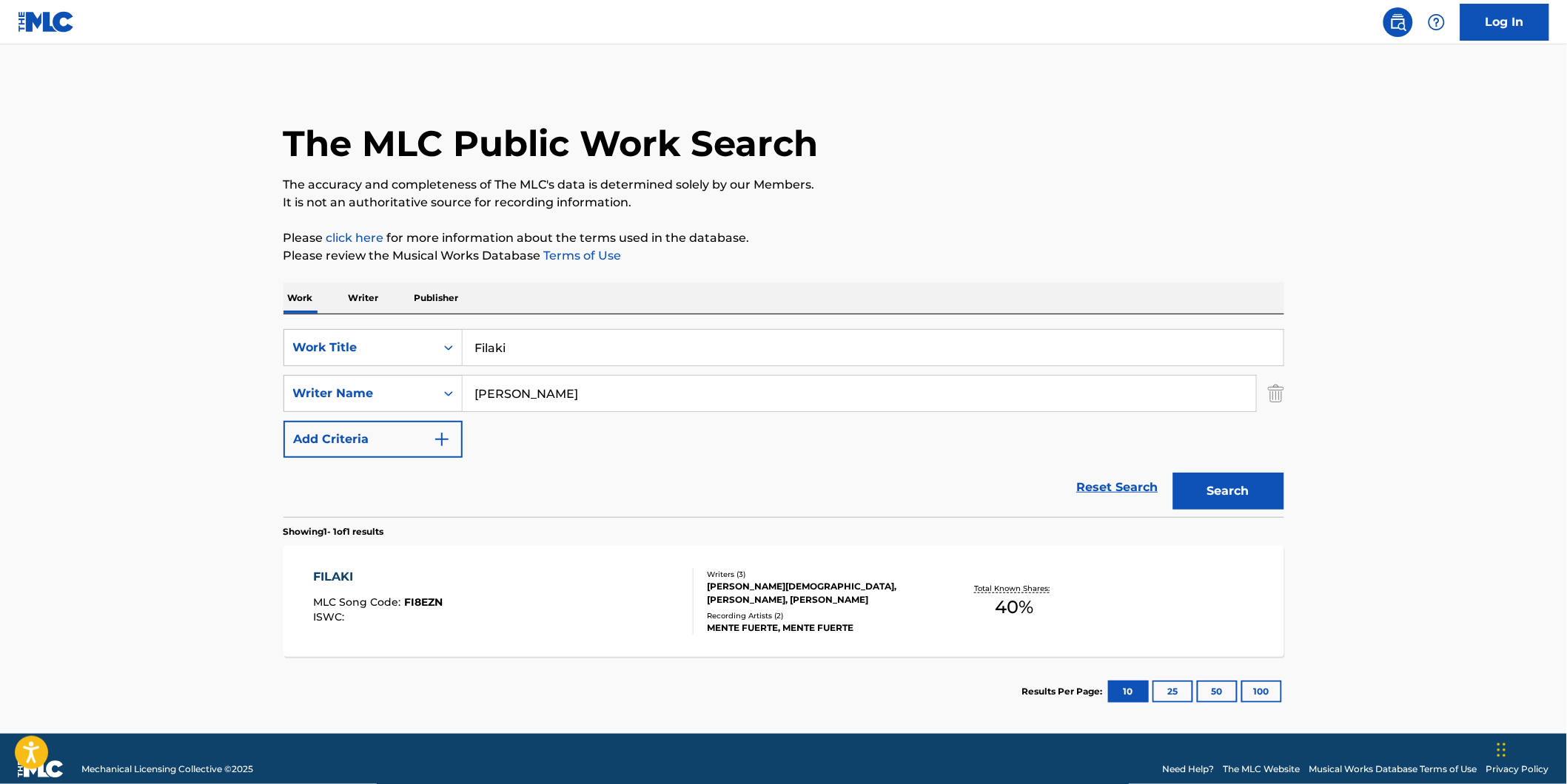
click at [451, 619] on div "FILAKI MLC Song Code : FI8EZN ISWC :" at bounding box center [503, 601] width 380 height 67
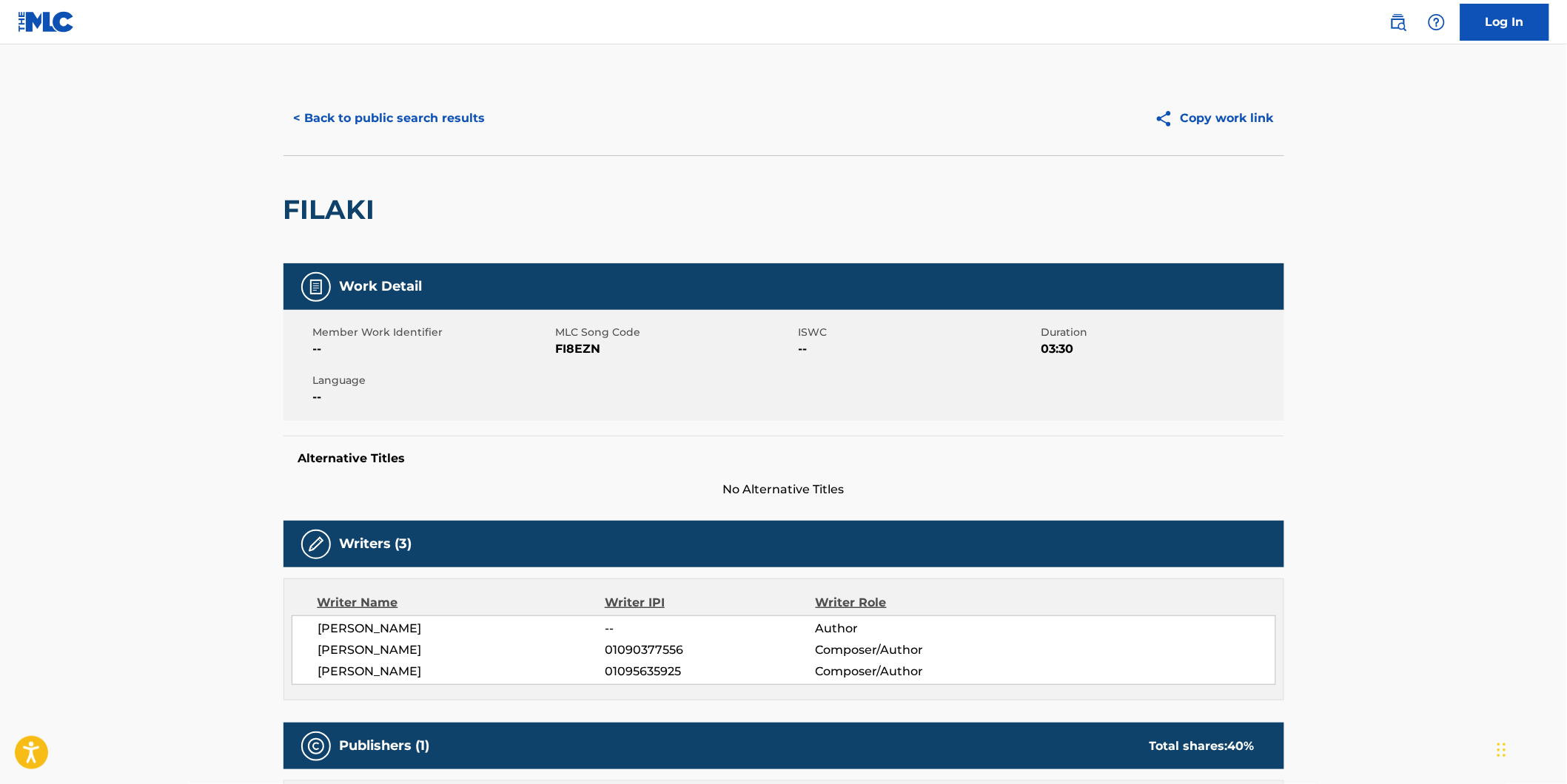
click at [337, 116] on button "< Back to public search results" at bounding box center [390, 118] width 212 height 37
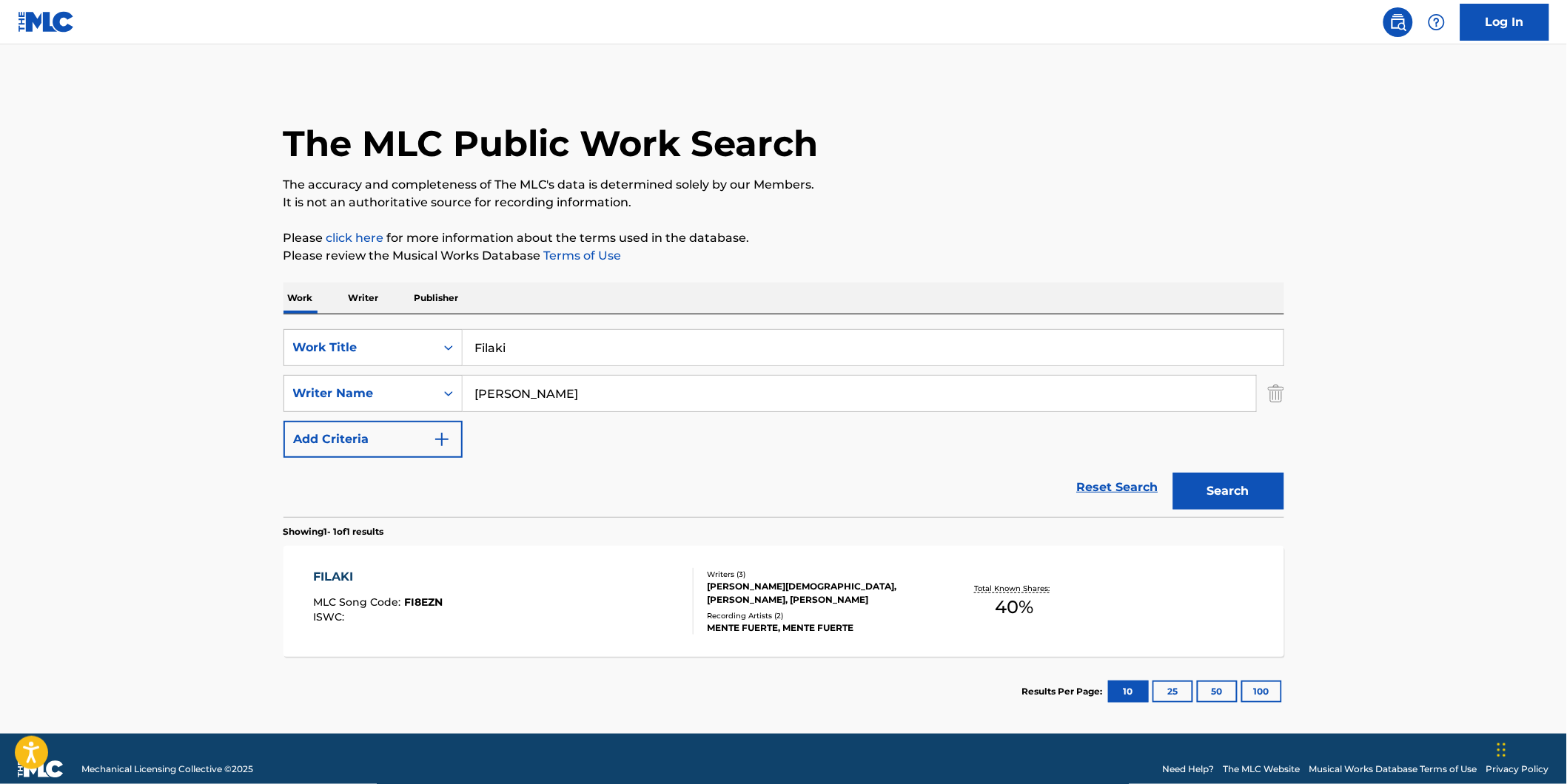
drag, startPoint x: 455, startPoint y: 355, endPoint x: 242, endPoint y: 362, distance: 213.1
click at [254, 362] on main "The MLC Public Work Search The accuracy and completeness of The MLC's data is d…" at bounding box center [784, 389] width 1567 height 689
paste input "Cyclopian Scape"
type input "Cyclopian Scape"
click at [186, 350] on main "The MLC Public Work Search The accuracy and completeness of The MLC's data is d…" at bounding box center [784, 389] width 1567 height 689
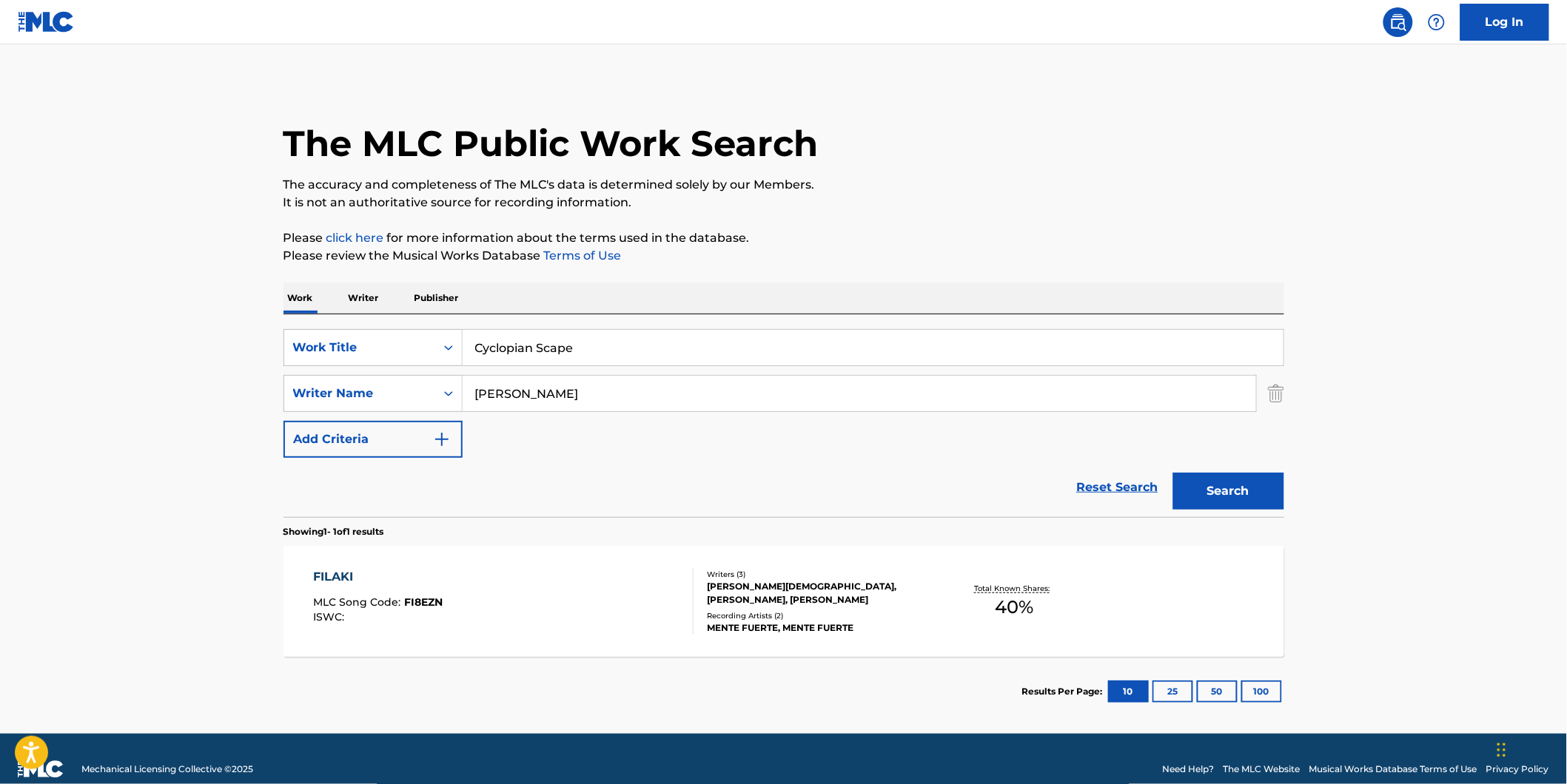
drag, startPoint x: 694, startPoint y: 387, endPoint x: 307, endPoint y: 412, distance: 387.8
click at [307, 412] on div "SearchWithCriteria77943b70-fe9d-433d-b172-eafb2f239ae2 Work Title Cyclopian Sca…" at bounding box center [784, 394] width 1001 height 129
paste input "High On Fire"
click at [1173, 473] on button "Search" at bounding box center [1229, 491] width 111 height 37
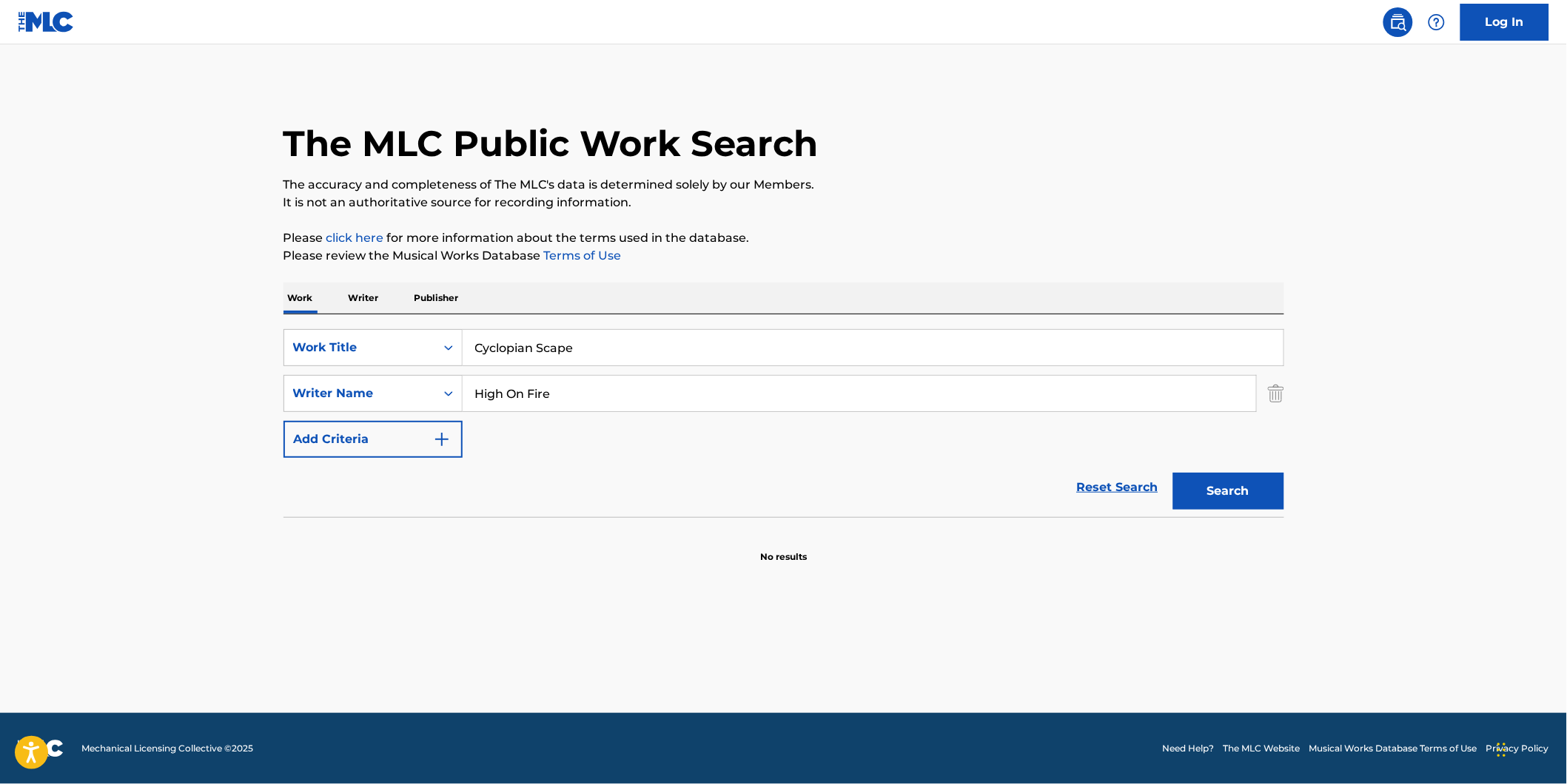
drag, startPoint x: 609, startPoint y: 400, endPoint x: 462, endPoint y: 451, distance: 155.6
click at [338, 420] on div "SearchWithCriteria77943b70-fe9d-433d-b172-eafb2f239ae2 Work Title Cyclopian Sca…" at bounding box center [784, 394] width 1001 height 129
paste input "[PERSON_NAME]"
click at [1173, 473] on button "Search" at bounding box center [1229, 491] width 111 height 37
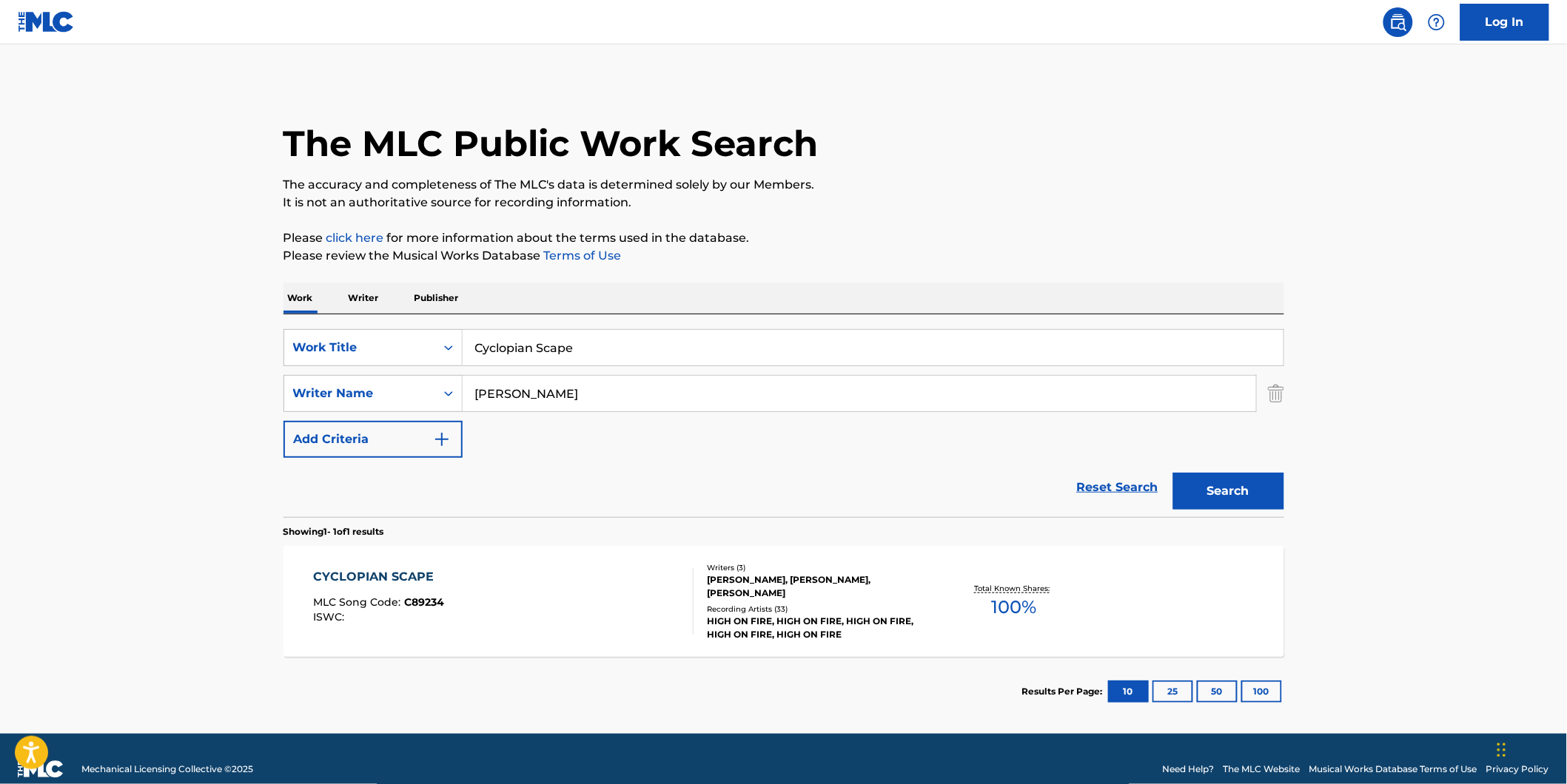
drag, startPoint x: 634, startPoint y: 389, endPoint x: 502, endPoint y: 468, distance: 153.8
click at [282, 468] on div "The MLC Public Work Search The accuracy and completeness of The MLC's data is d…" at bounding box center [784, 404] width 1037 height 645
paste input "[PERSON_NAME]"
click at [1173, 473] on button "Search" at bounding box center [1229, 491] width 111 height 37
drag, startPoint x: 577, startPoint y: 402, endPoint x: 430, endPoint y: 434, distance: 150.4
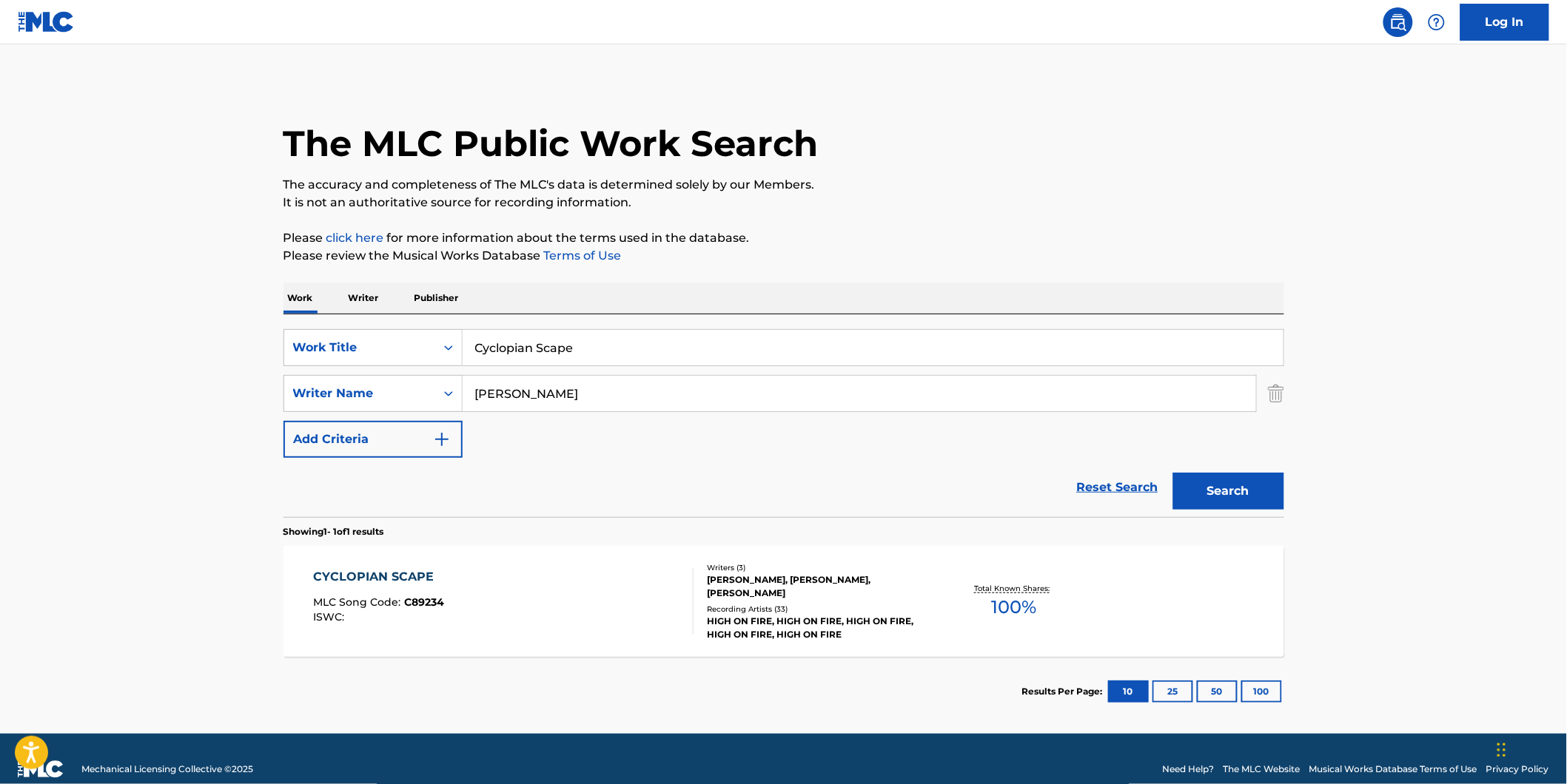
click at [404, 425] on div "SearchWithCriteria77943b70-fe9d-433d-b172-eafb2f239ae2 Work Title Cyclopian Sca…" at bounding box center [784, 394] width 1001 height 129
paste input "[PERSON_NAME]"
type input "[PERSON_NAME]"
click at [1173, 473] on button "Search" at bounding box center [1229, 491] width 111 height 37
click at [456, 583] on div "CYCLOPIAN SCAPE MLC Song Code : C89234 ISWC :" at bounding box center [503, 601] width 380 height 67
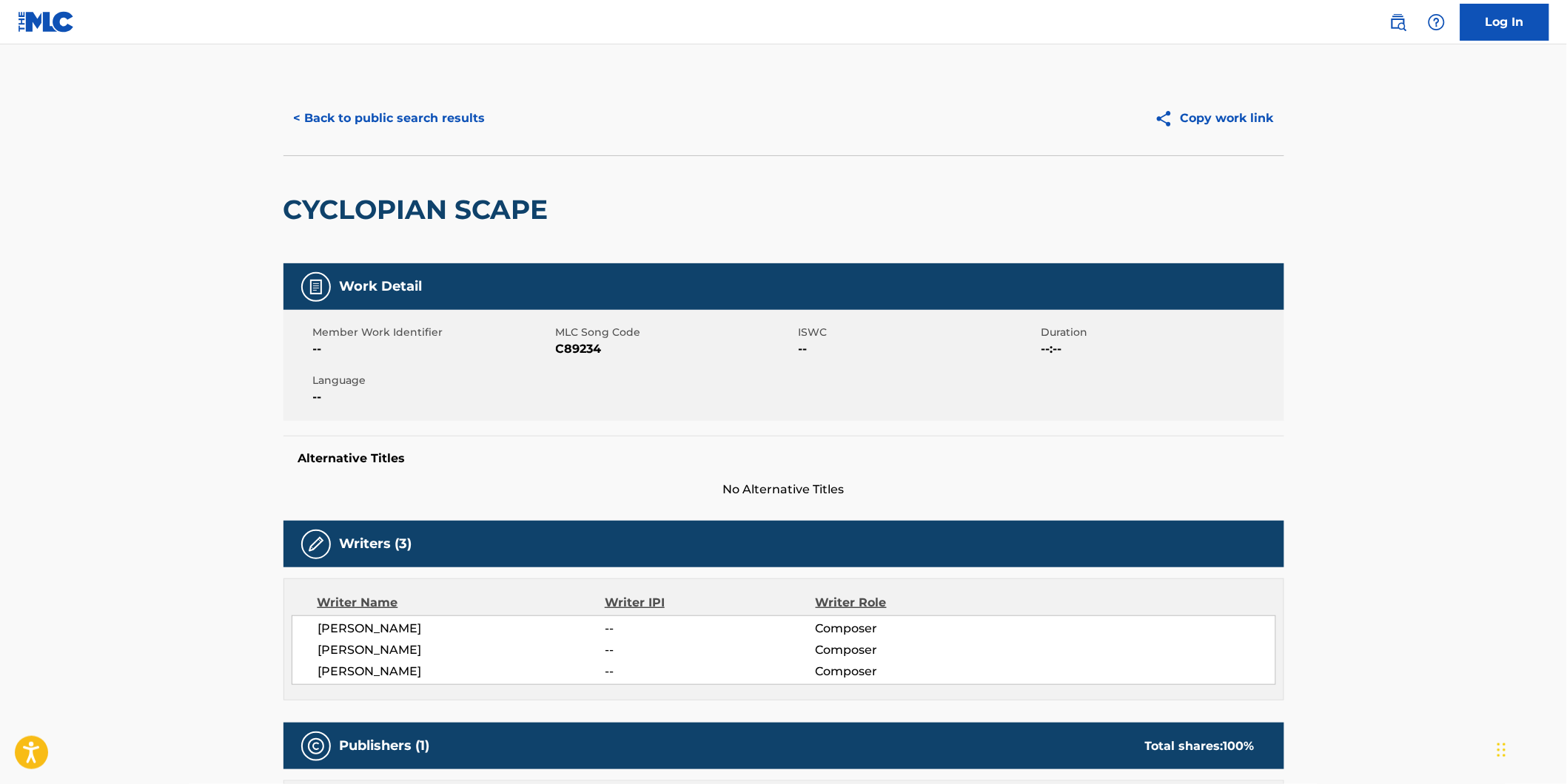
click at [577, 349] on span "C89234" at bounding box center [675, 349] width 239 height 17
click at [420, 100] on button "< Back to public search results" at bounding box center [390, 118] width 212 height 37
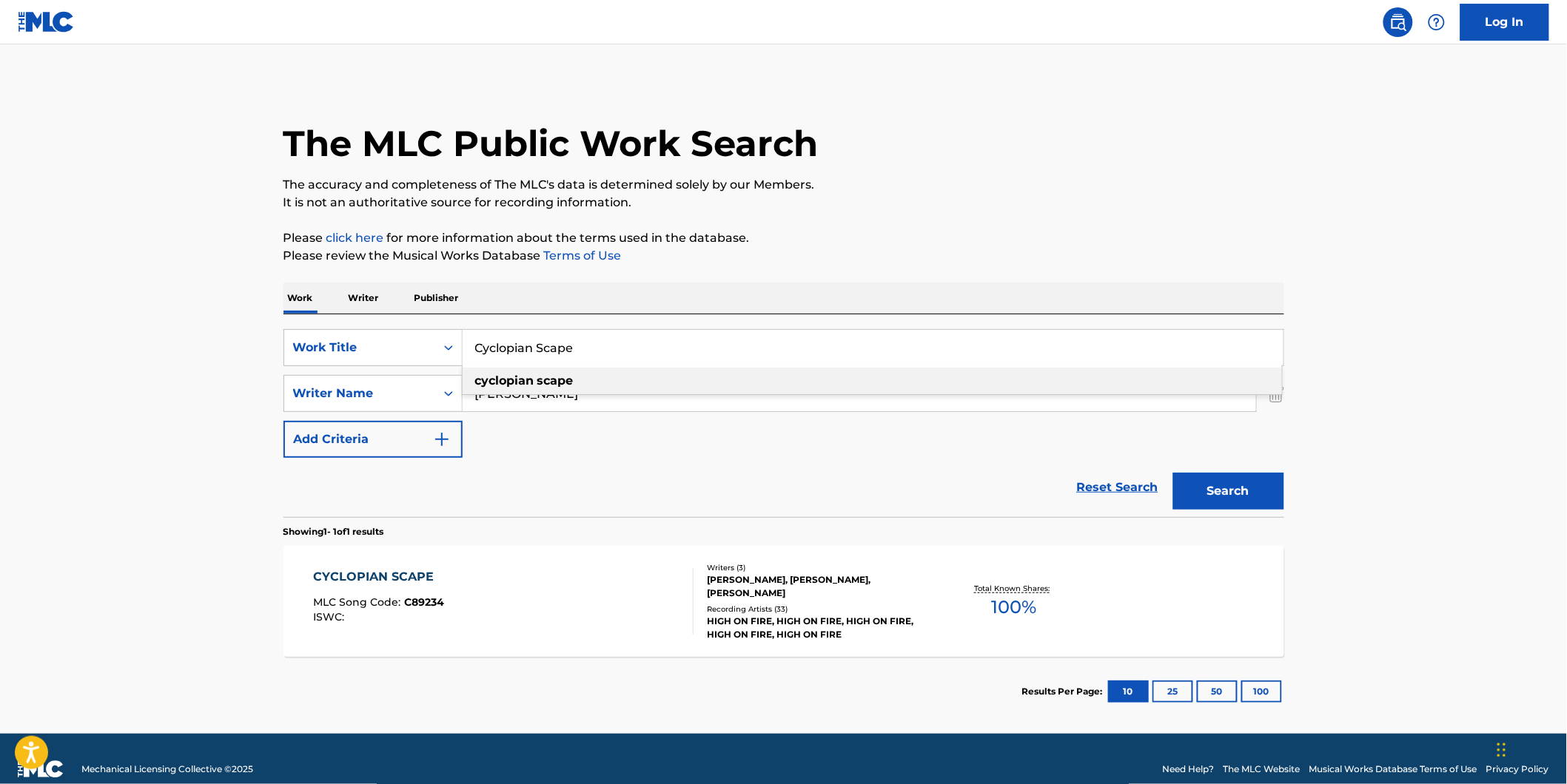
drag, startPoint x: 620, startPoint y: 363, endPoint x: 573, endPoint y: 352, distance: 48.3
click at [574, 353] on input "Cyclopian Scape" at bounding box center [873, 348] width 821 height 36
drag, startPoint x: 594, startPoint y: 341, endPoint x: 227, endPoint y: 341, distance: 367.0
click at [231, 341] on main "The MLC Public Work Search The accuracy and completeness of The MLC's data is d…" at bounding box center [784, 389] width 1567 height 689
paste input "EL DE SANTA [PERSON_NAME]"
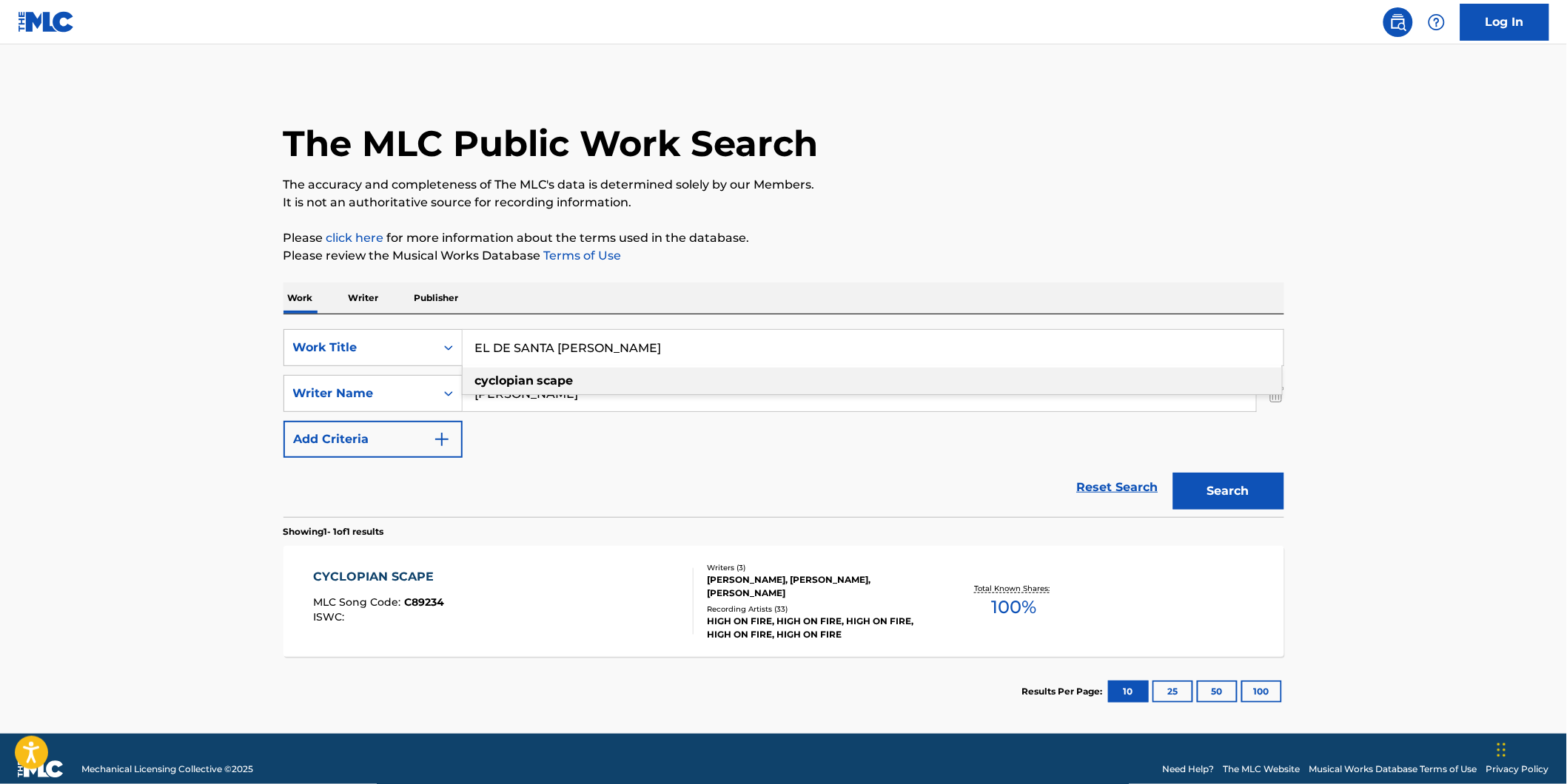
type input "EL DE SANTA [PERSON_NAME]"
click at [179, 334] on main "The MLC Public Work Search The accuracy and completeness of The MLC's data is d…" at bounding box center [784, 389] width 1567 height 689
drag, startPoint x: 639, startPoint y: 398, endPoint x: 372, endPoint y: 413, distance: 267.4
click at [372, 413] on div "SearchWithCriteria77943b70-fe9d-433d-b172-eafb2f239ae2 Work Title EL DE SANTA […" at bounding box center [784, 394] width 1001 height 129
paste input "[PERSON_NAME]"
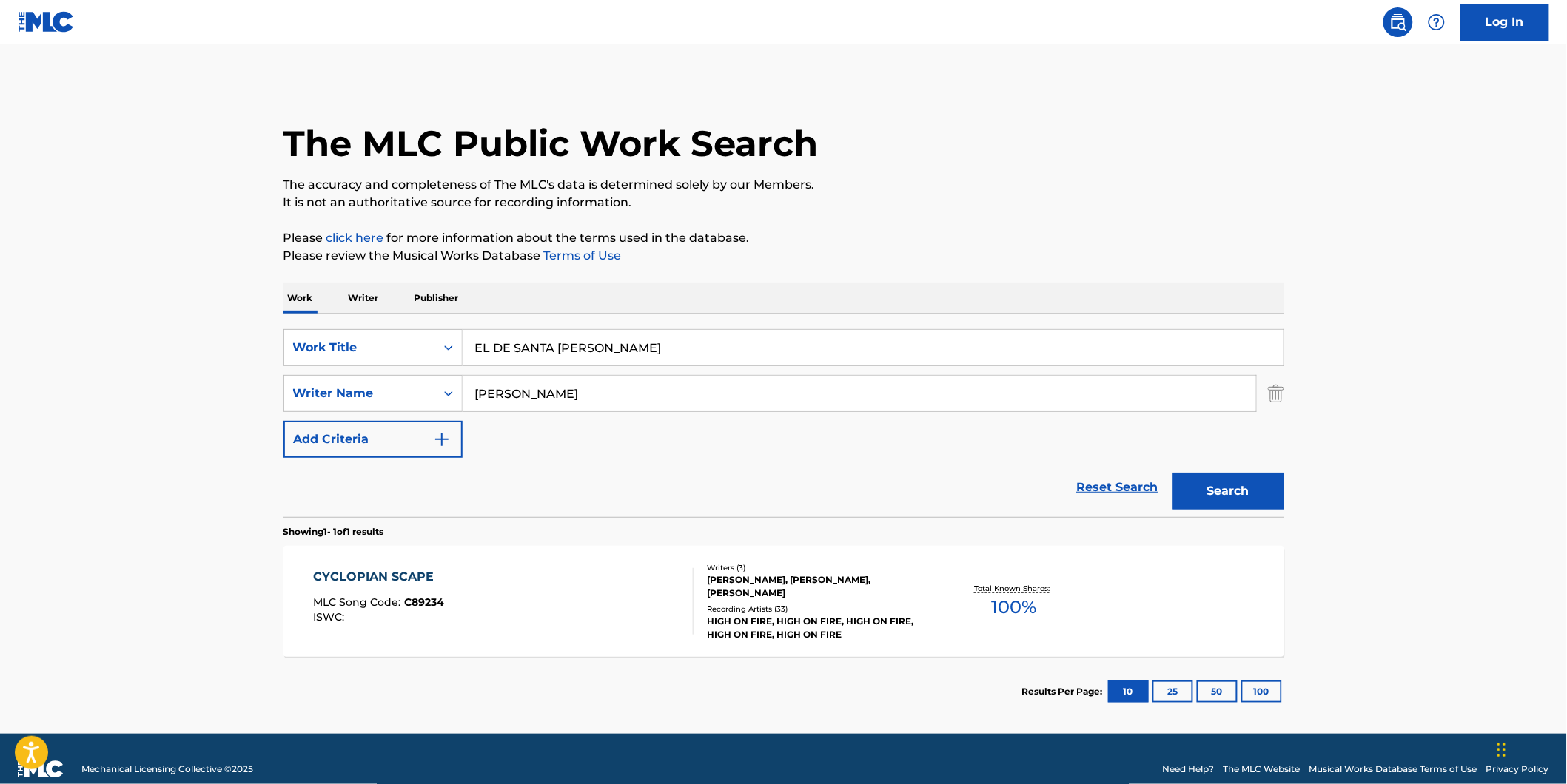
click at [1173, 473] on button "Search" at bounding box center [1229, 491] width 111 height 37
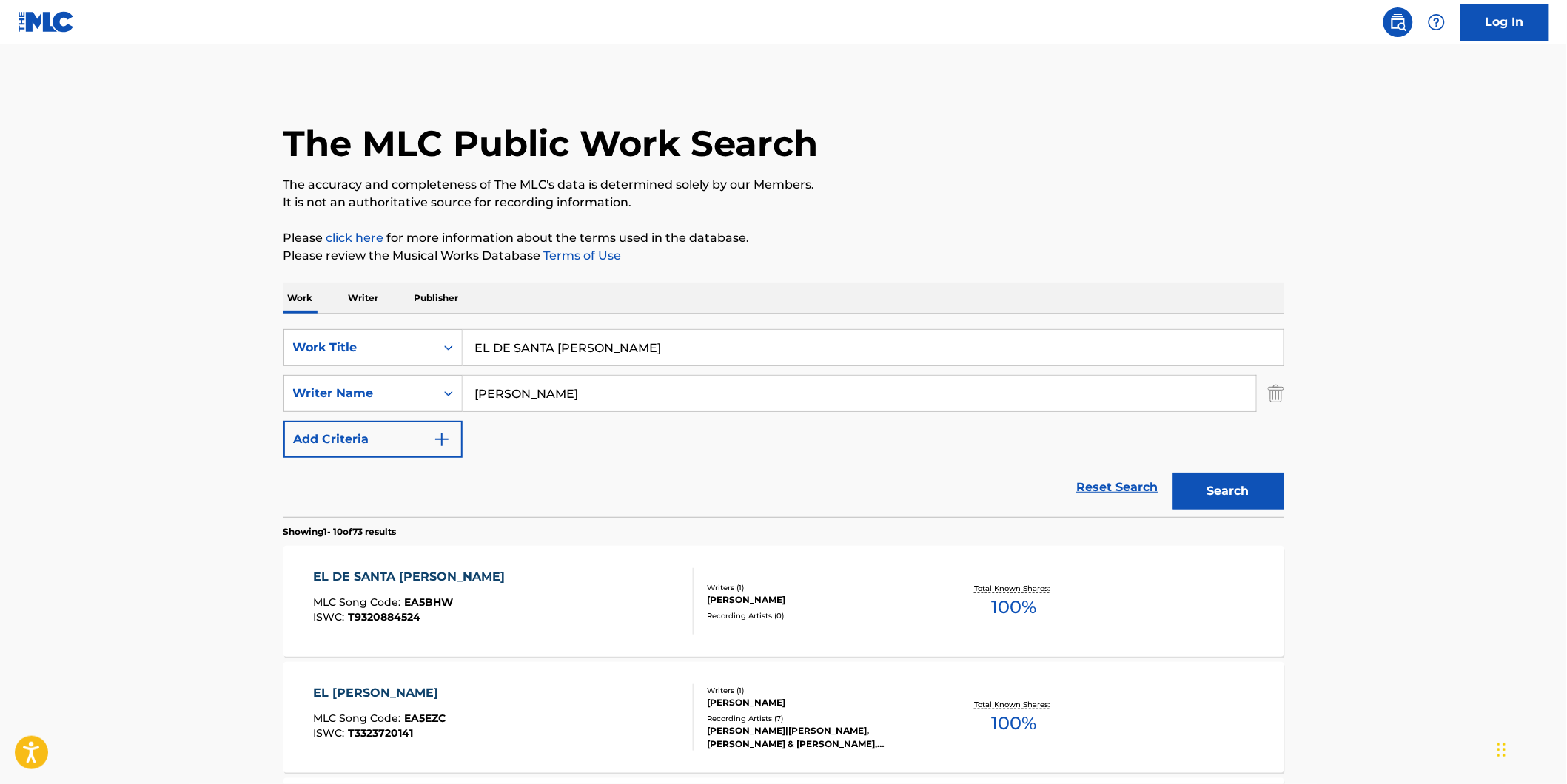
scroll to position [82, 0]
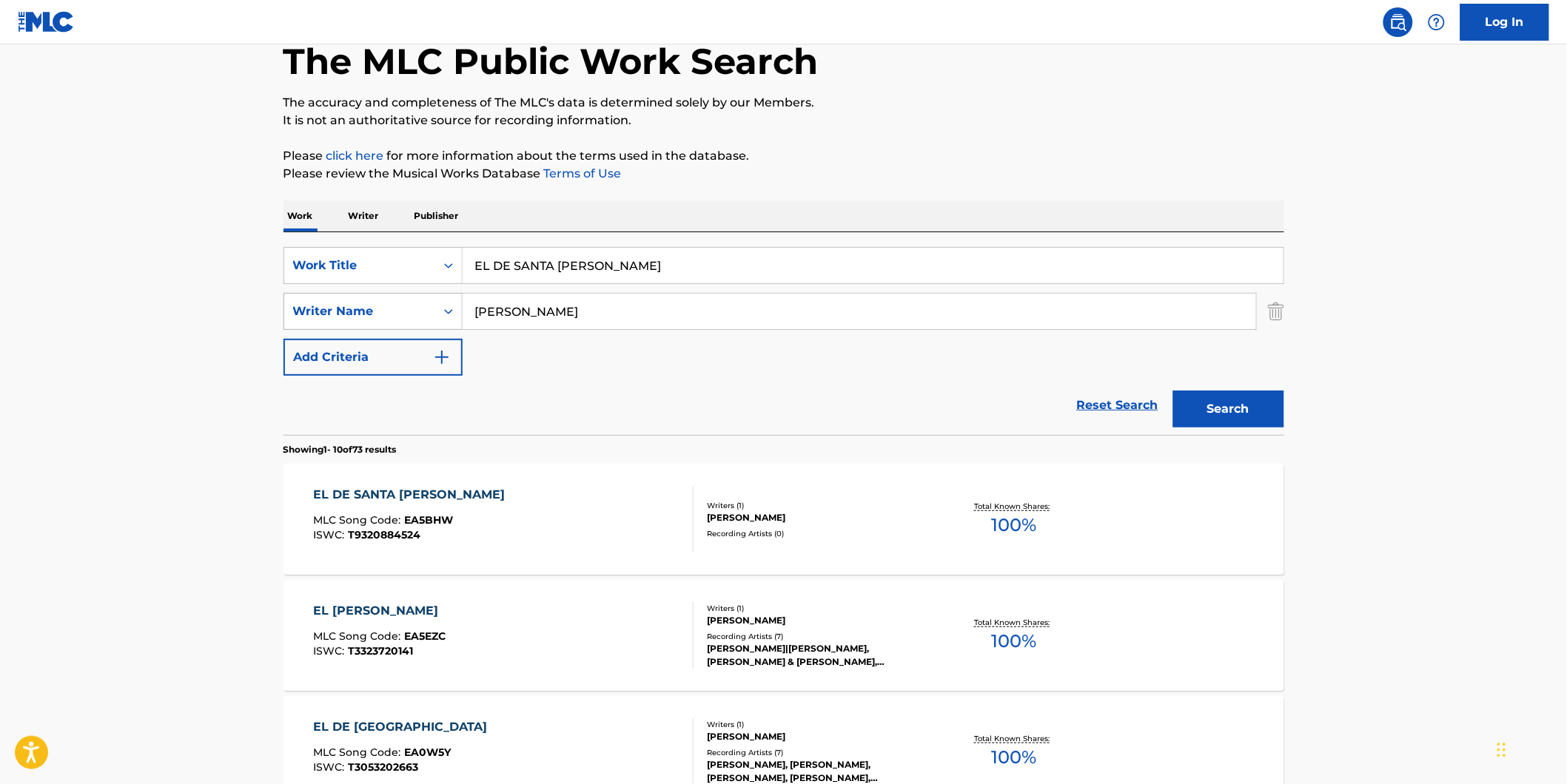
drag, startPoint x: 587, startPoint y: 306, endPoint x: 345, endPoint y: 306, distance: 242.0
click at [345, 306] on div "SearchWithCriteria1fe6091d-1858-48a7-8e56-2ef680d4c3b4 Writer Name [PERSON_NAME]" at bounding box center [784, 311] width 1001 height 37
paste input "[PERSON_NAME]"
type input "[PERSON_NAME]"
click at [1173, 390] on button "Search" at bounding box center [1229, 409] width 111 height 37
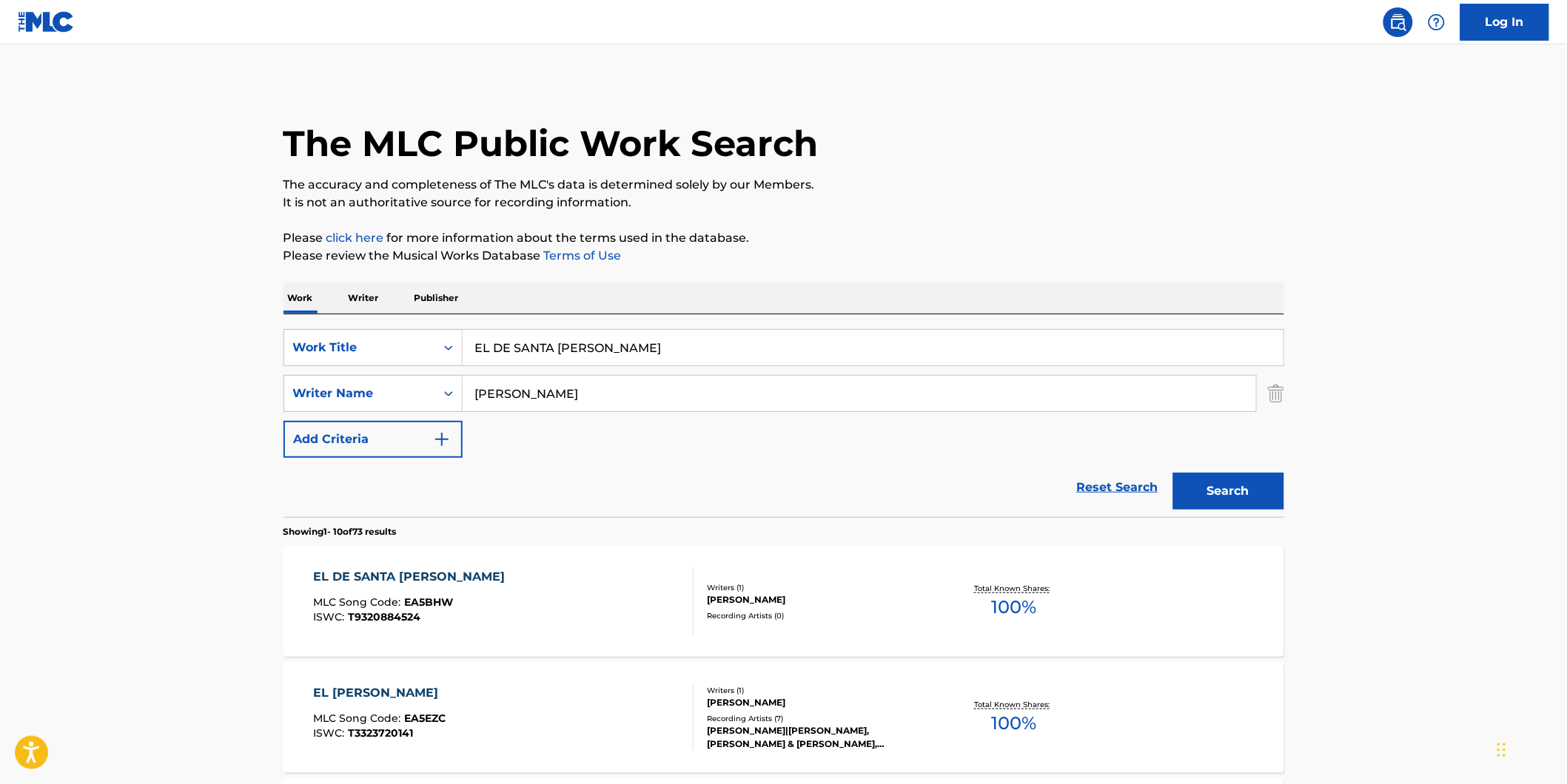
scroll to position [246, 0]
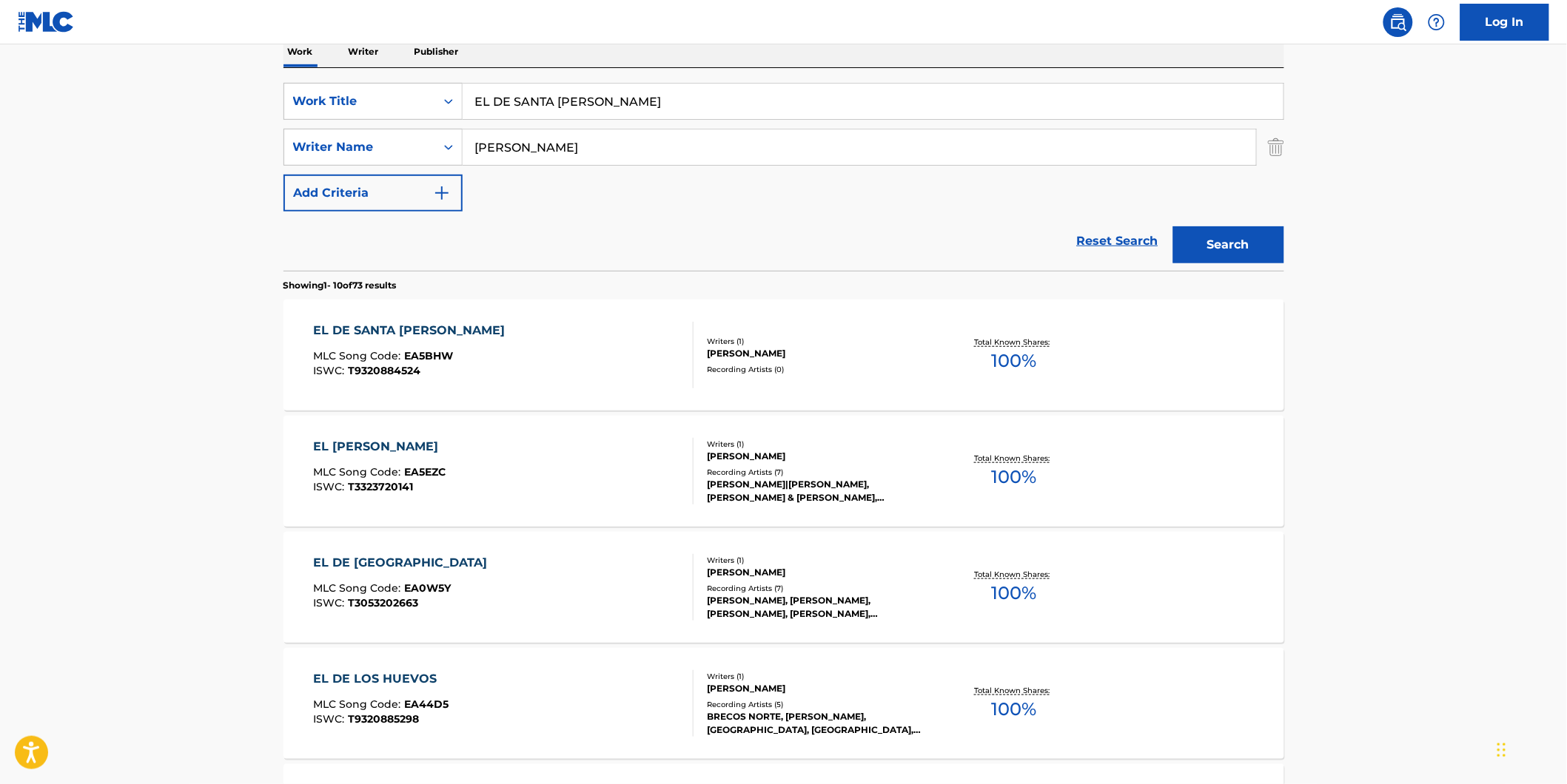
click at [357, 375] on span "T9320884524" at bounding box center [383, 370] width 72 height 13
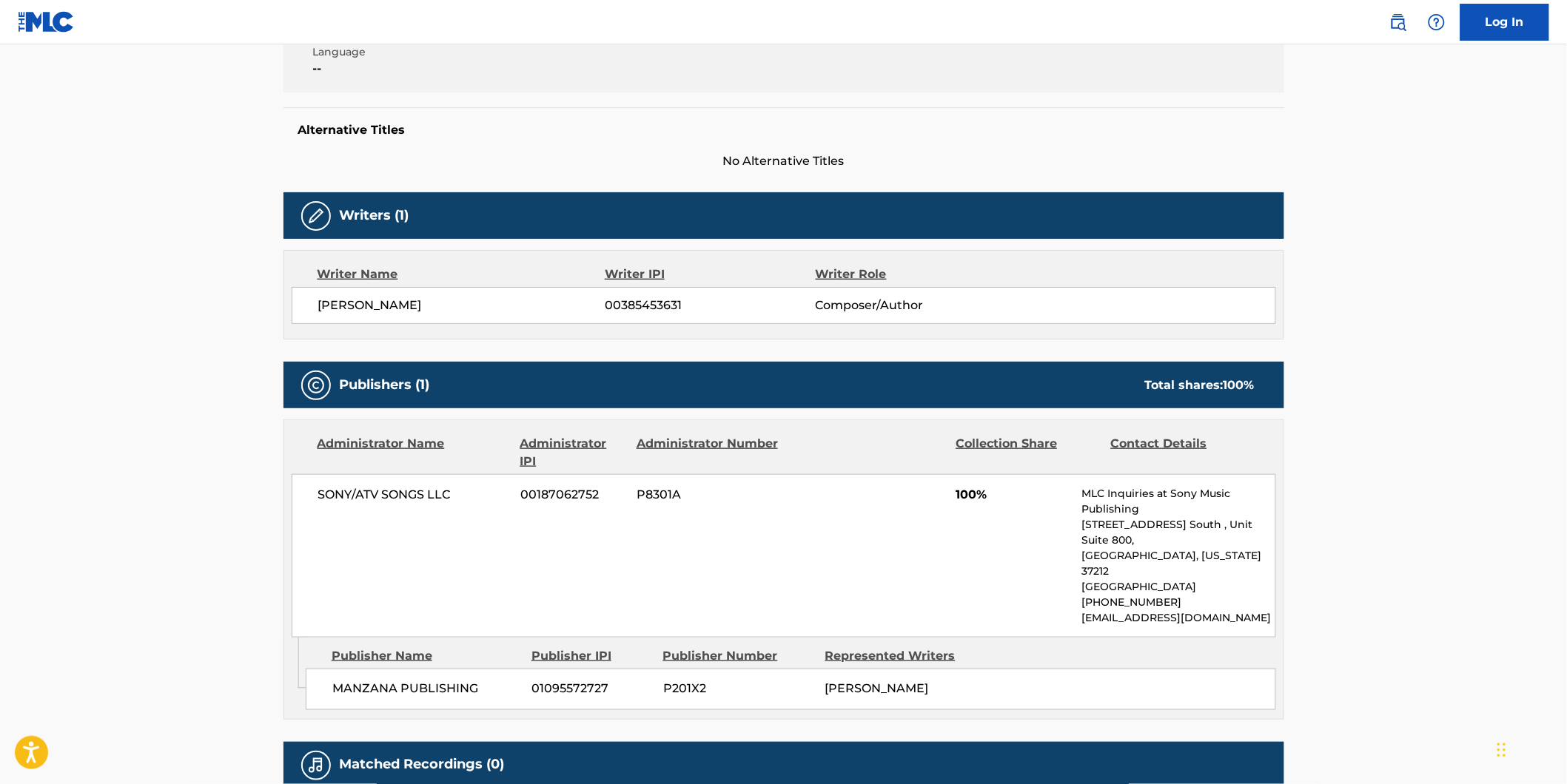
scroll to position [442, 0]
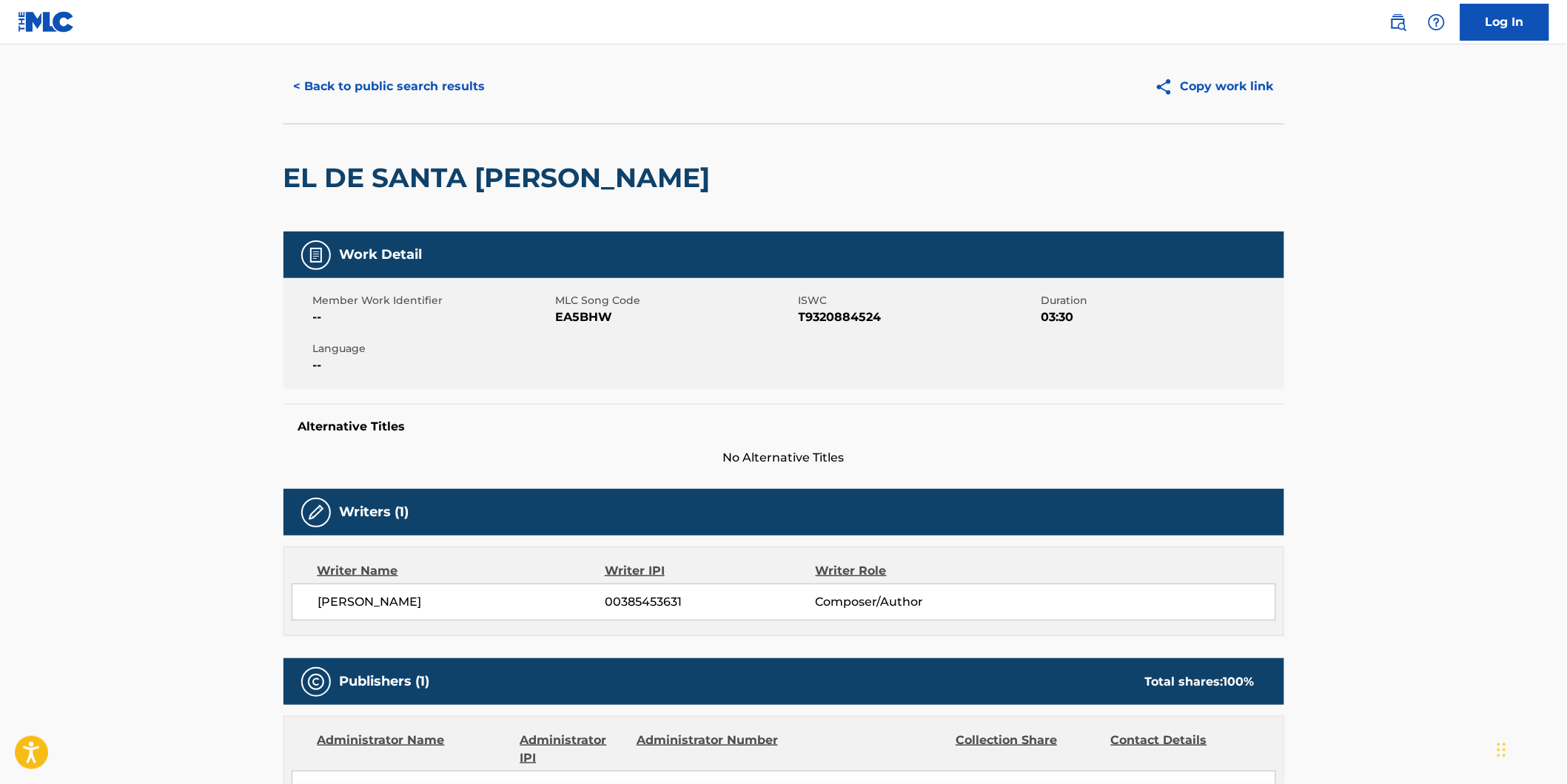
click at [369, 86] on button "< Back to public search results" at bounding box center [390, 86] width 212 height 37
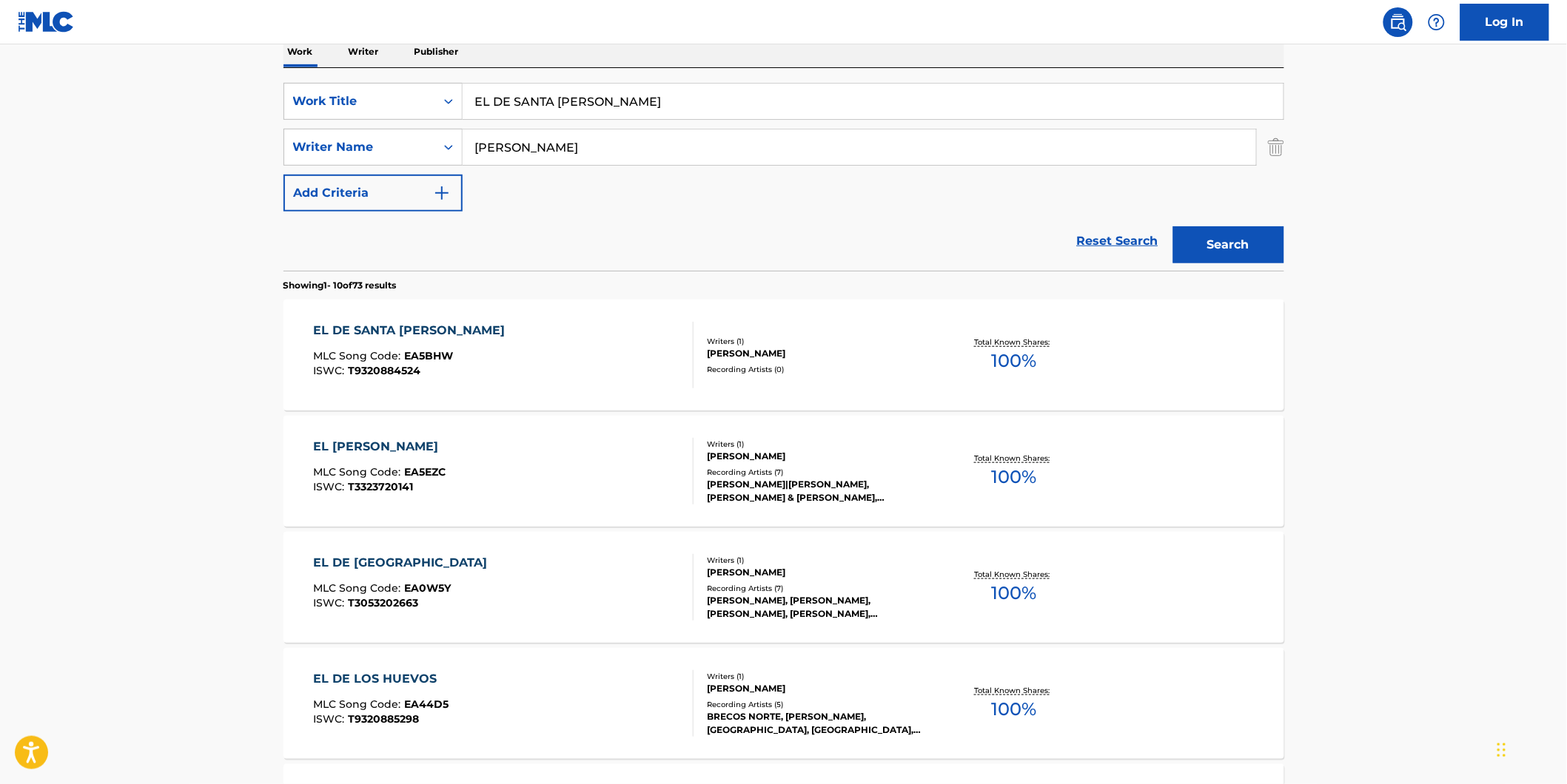
drag, startPoint x: 677, startPoint y: 99, endPoint x: 65, endPoint y: 136, distance: 613.1
click at [99, 131] on main "The MLC Public Work Search The accuracy and completeness of The MLC's data is d…" at bounding box center [784, 669] width 1567 height 1742
paste input "It Gets Better"
type input "It Gets Better"
click at [47, 139] on main "The MLC Public Work Search The accuracy and completeness of The MLC's data is d…" at bounding box center [784, 669] width 1567 height 1742
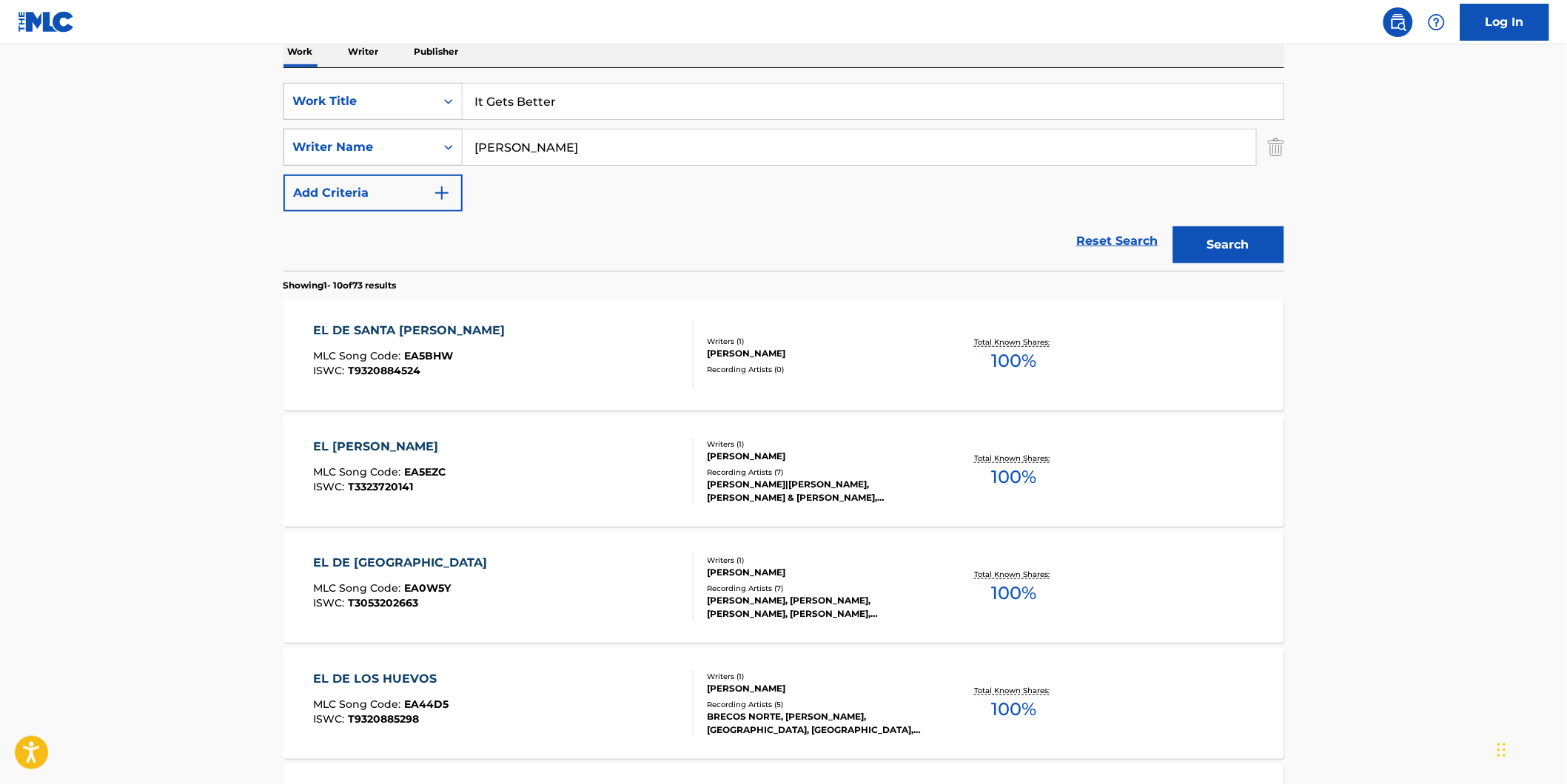
drag, startPoint x: 614, startPoint y: 138, endPoint x: 317, endPoint y: 147, distance: 297.1
click at [317, 147] on div "SearchWithCriteria1fe6091d-1858-48a7-8e56-2ef680d4c3b4 Writer Name [PERSON_NAME]" at bounding box center [784, 147] width 1001 height 37
paste input "[PERSON_NAME]"
click at [1173, 226] on button "Search" at bounding box center [1229, 244] width 111 height 37
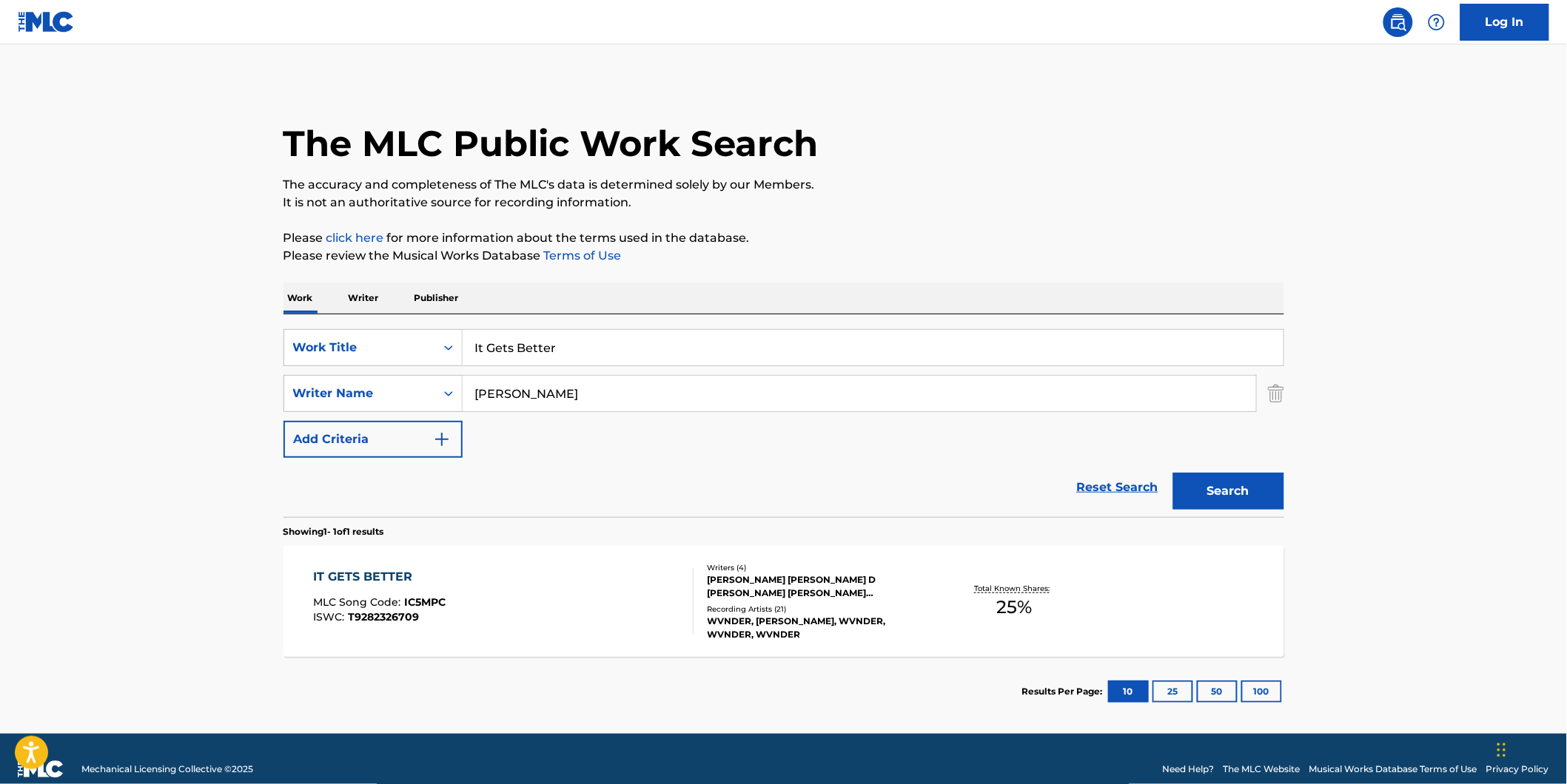
drag, startPoint x: 692, startPoint y: 388, endPoint x: 445, endPoint y: 438, distance: 252.0
click at [445, 438] on div "SearchWithCriteria77943b70-fe9d-433d-b172-eafb2f239ae2 Work Title It Gets Bette…" at bounding box center [784, 394] width 1001 height 129
paste input "[PERSON_NAME] [PERSON_NAME]"
click at [1173, 473] on button "Search" at bounding box center [1229, 491] width 111 height 37
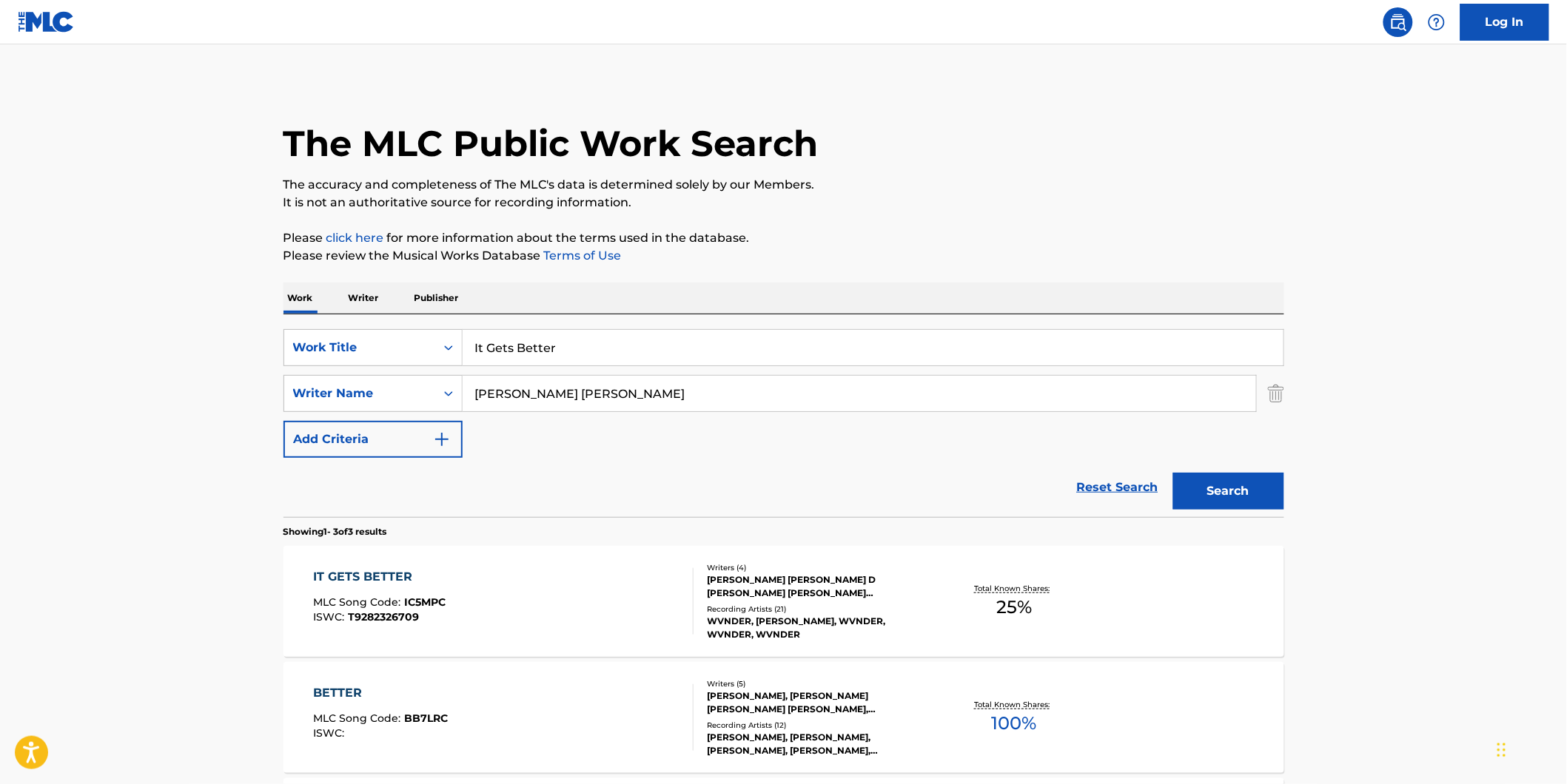
scroll to position [82, 0]
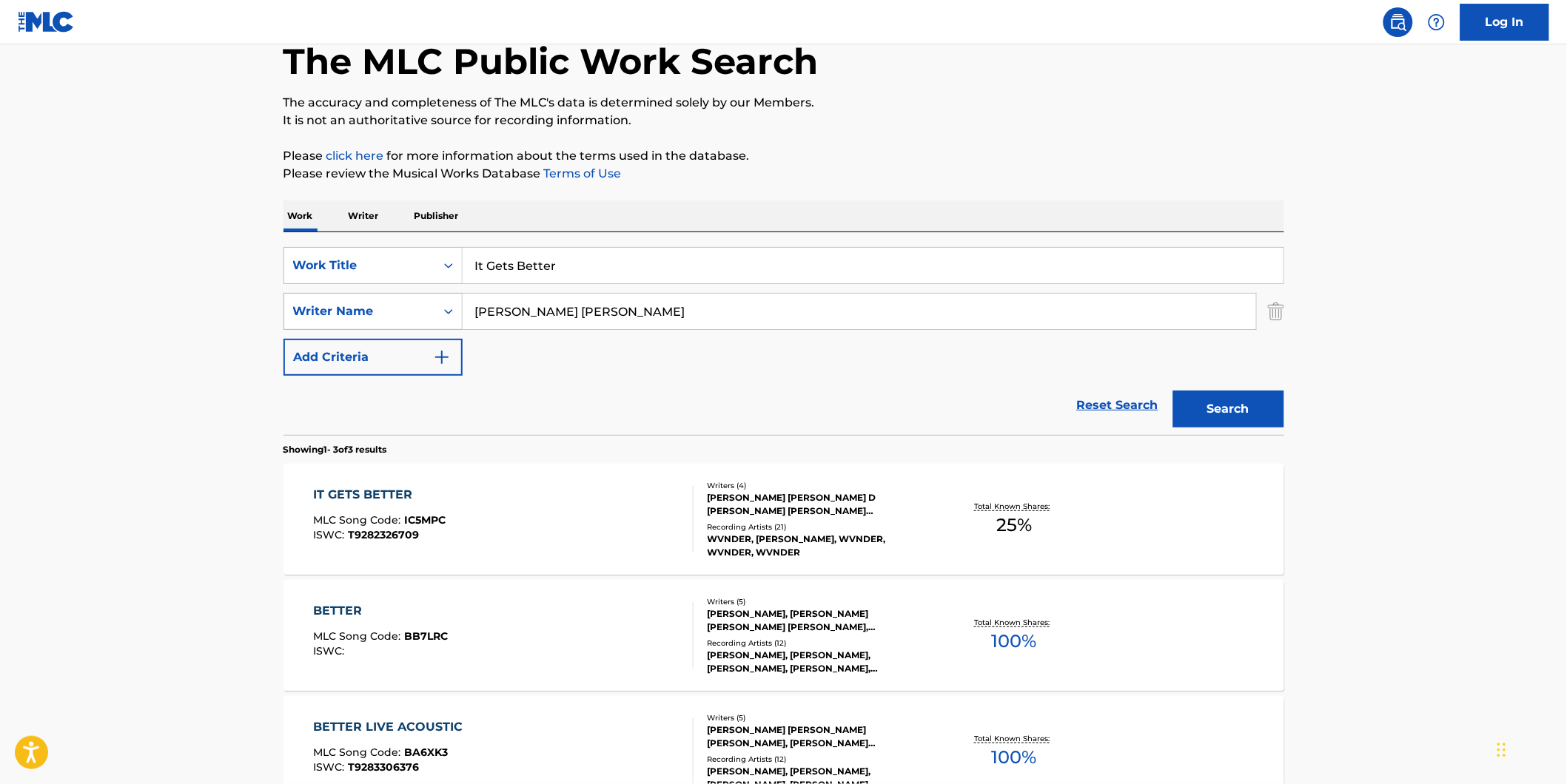
drag, startPoint x: 656, startPoint y: 318, endPoint x: 425, endPoint y: 330, distance: 231.3
click at [423, 329] on div "SearchWithCriteria1fe6091d-1858-48a7-8e56-2ef680d4c3b4 Writer Name [PERSON_NAME…" at bounding box center [784, 311] width 1001 height 37
paste input "[PERSON_NAME] [PERSON_NAME]"
click at [1173, 390] on button "Search" at bounding box center [1229, 409] width 111 height 37
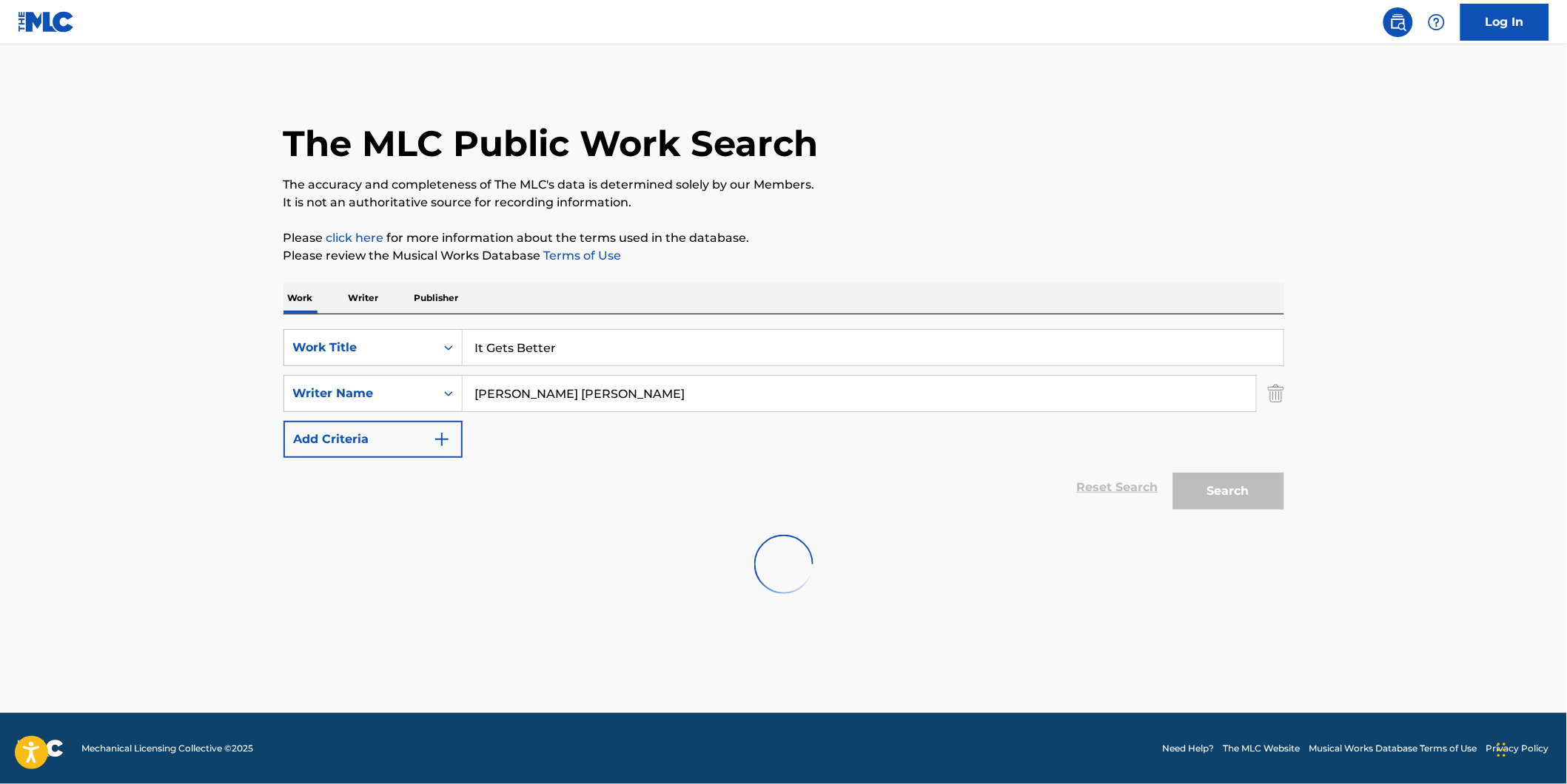
scroll to position [0, 0]
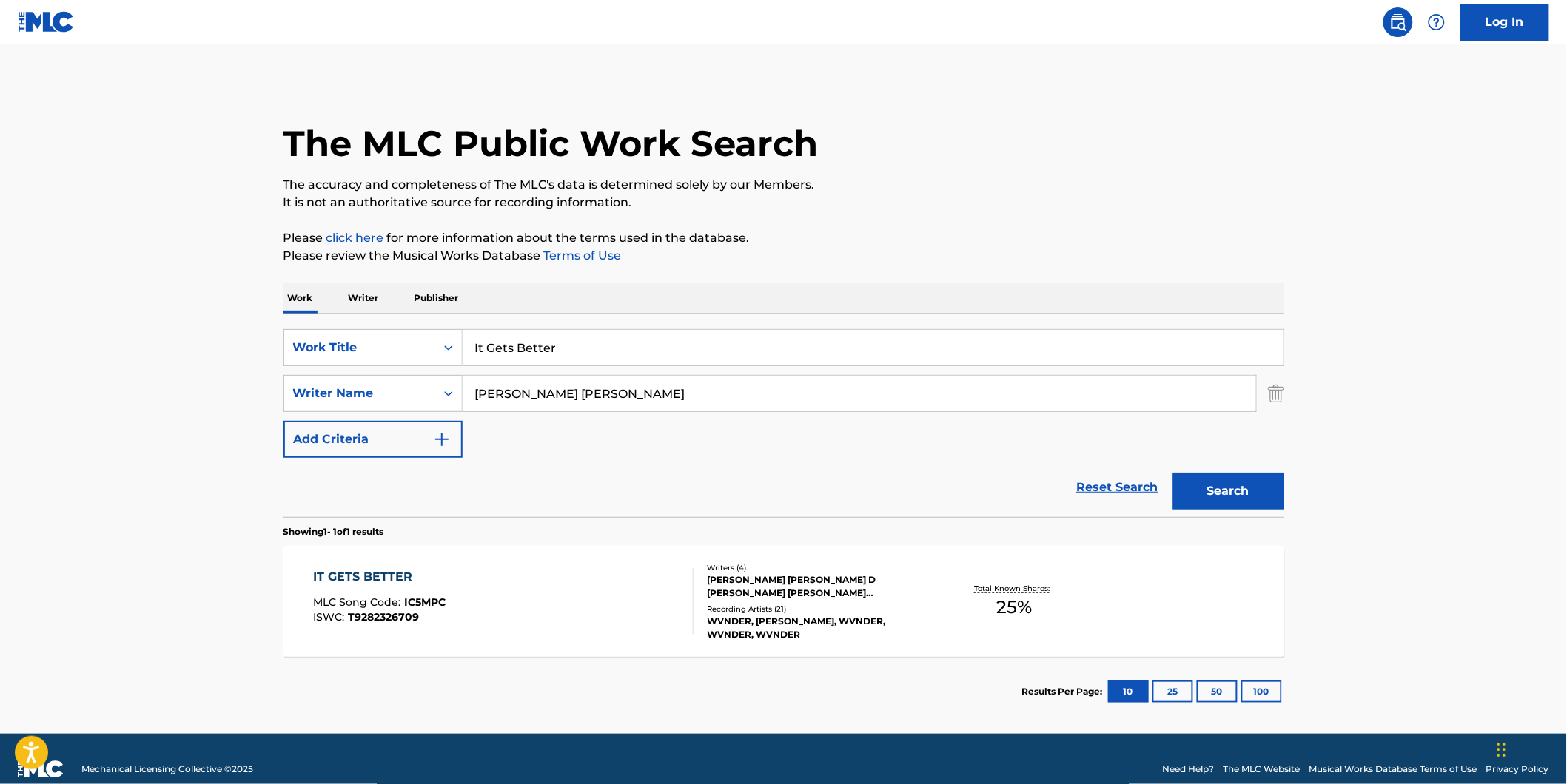
drag, startPoint x: 654, startPoint y: 389, endPoint x: 555, endPoint y: 455, distance: 119.0
click at [397, 435] on div "SearchWithCriteria77943b70-fe9d-433d-b172-eafb2f239ae2 Work Title It Gets Bette…" at bounding box center [784, 394] width 1001 height 129
paste input "[PERSON_NAME]"
type input "[PERSON_NAME]"
click at [1173, 473] on button "Search" at bounding box center [1229, 491] width 111 height 37
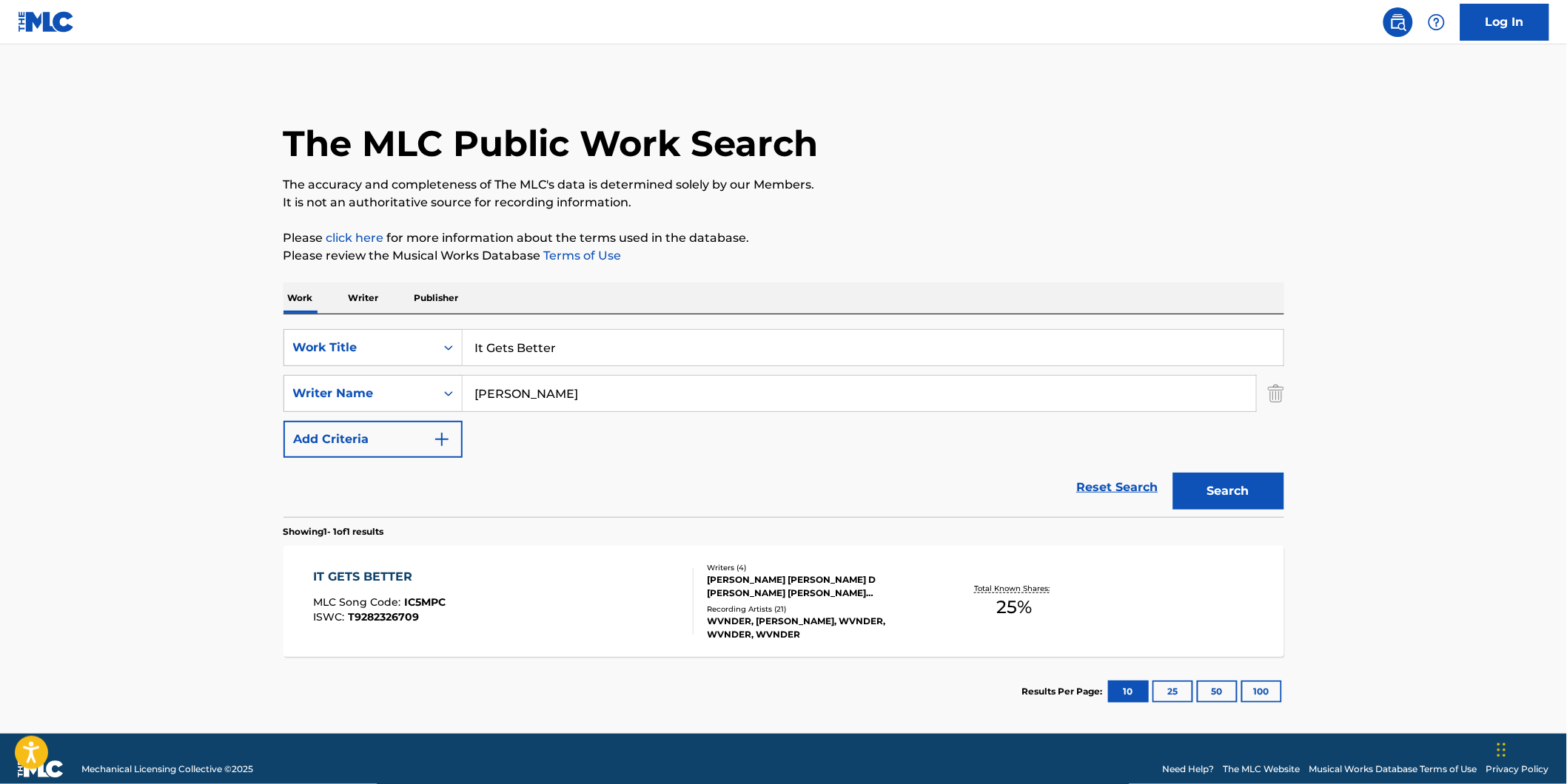
click at [388, 605] on span "MLC Song Code :" at bounding box center [358, 601] width 91 height 13
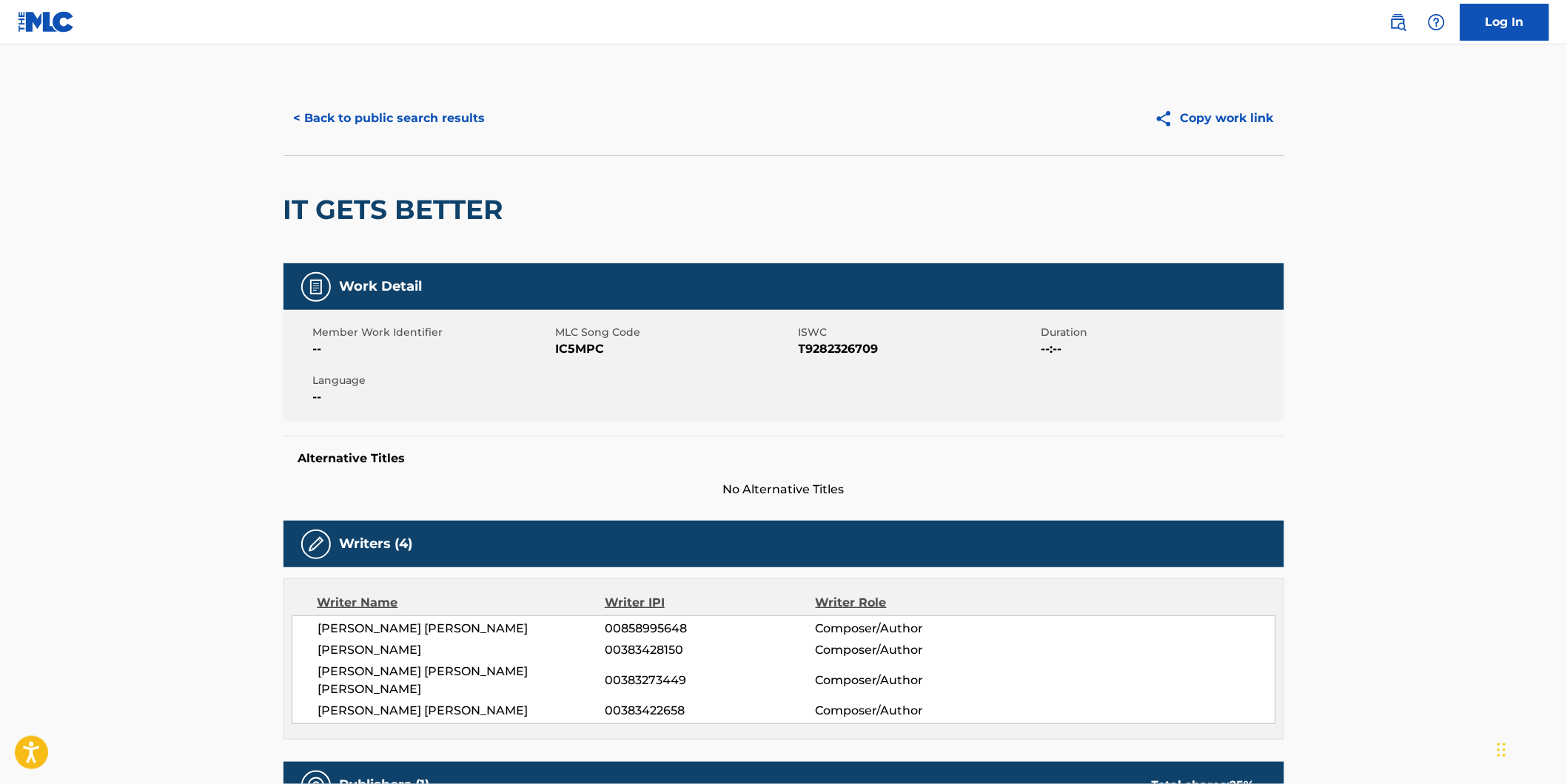
click at [309, 110] on button "< Back to public search results" at bounding box center [390, 118] width 212 height 37
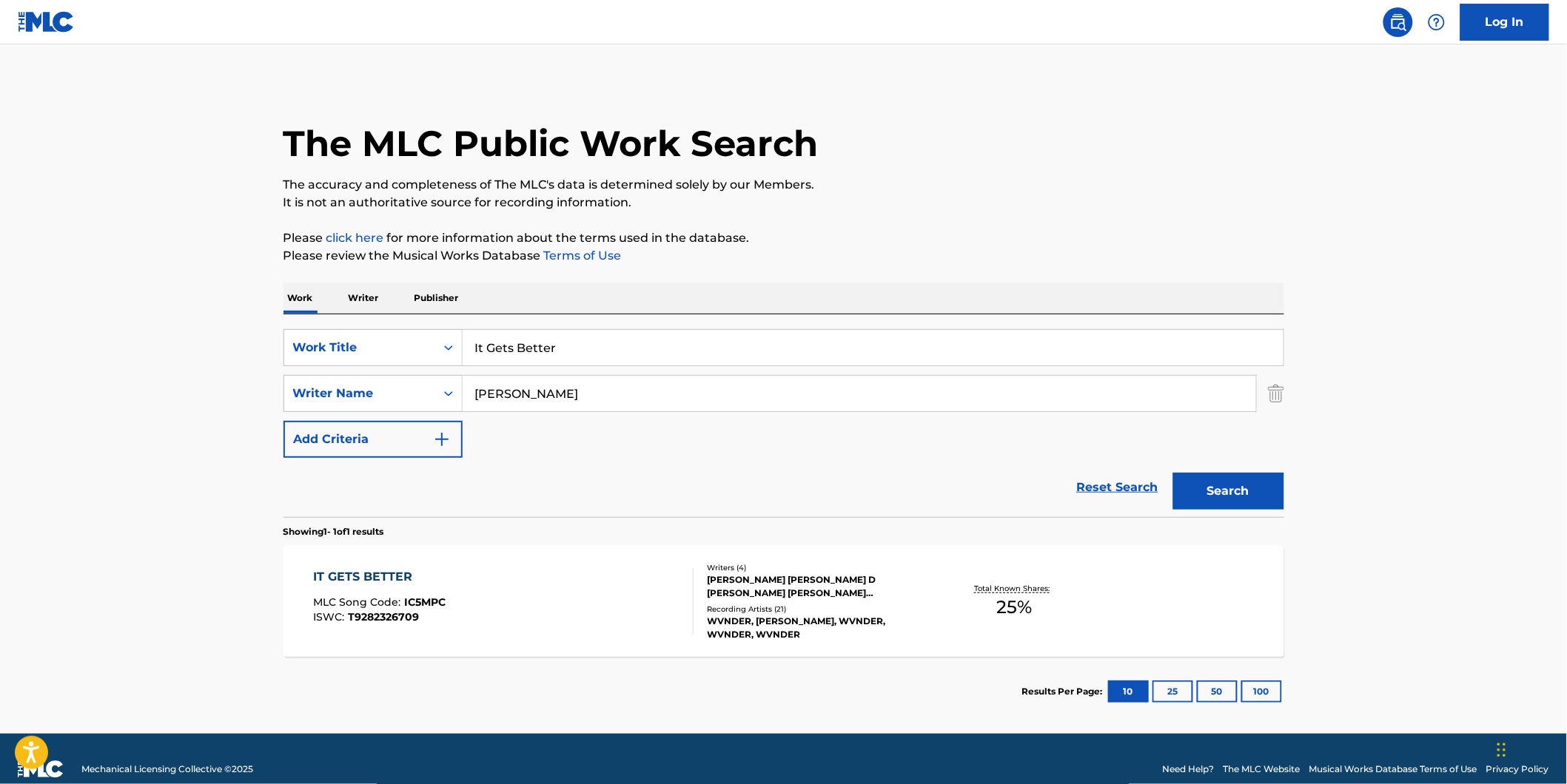
click at [561, 597] on div "IT GETS BETTER MLC Song Code : IC5MPC ISWC : T9282326709" at bounding box center [503, 601] width 380 height 67
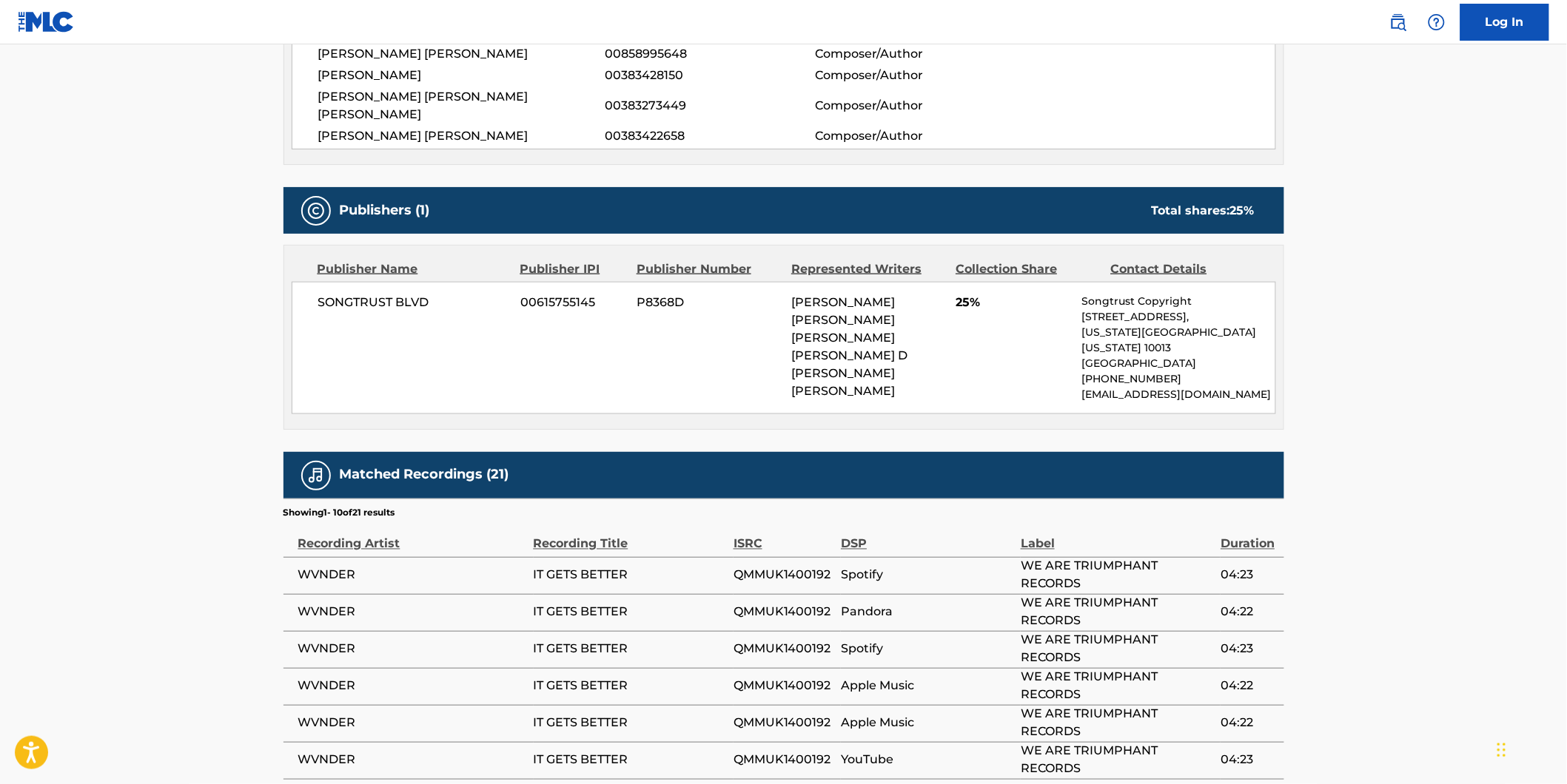
scroll to position [82, 0]
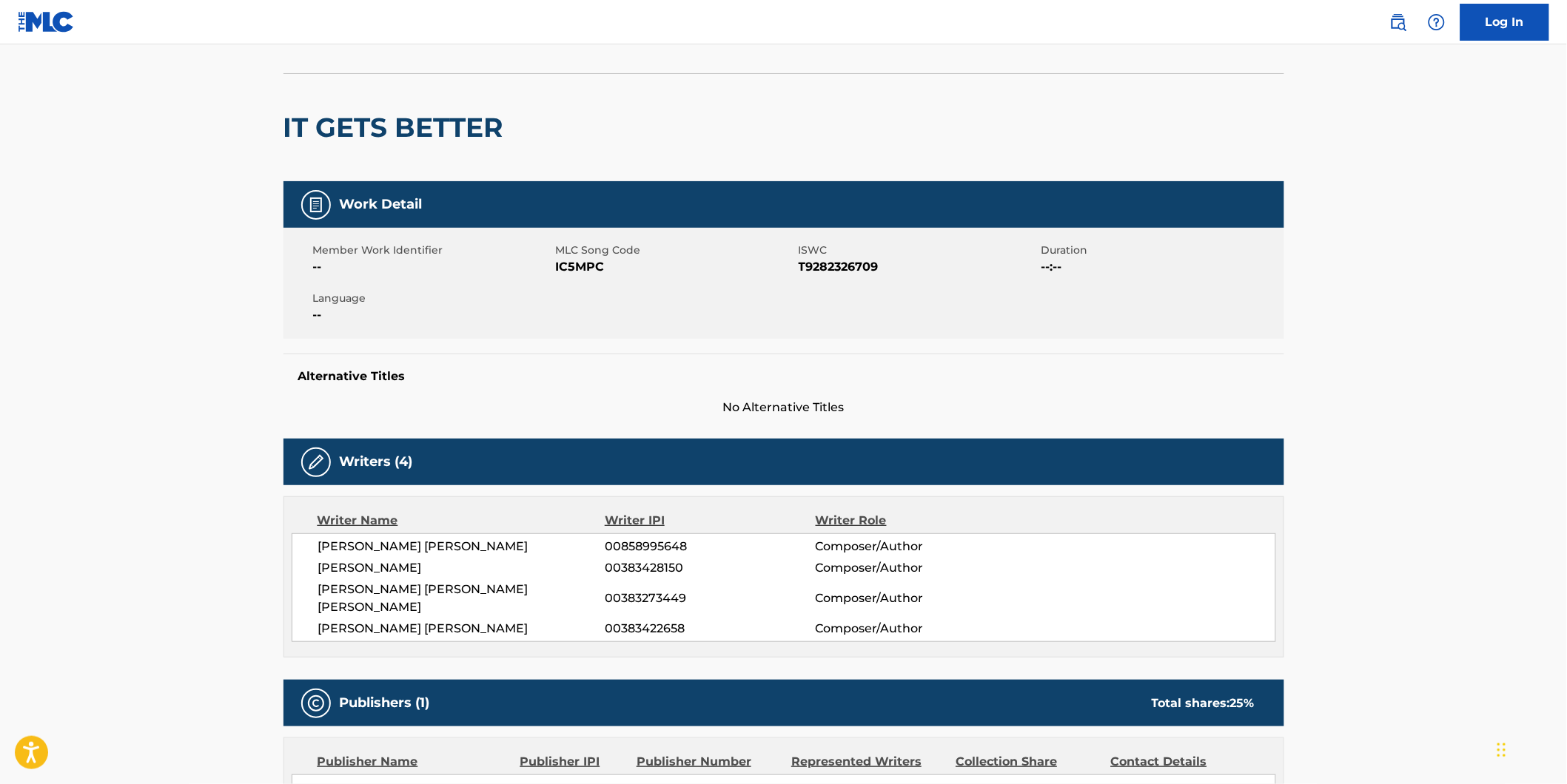
click at [584, 276] on div "Member Work Identifier -- MLC Song Code IC5MPC ISWC T9282326709 Duration --:-- …" at bounding box center [784, 283] width 1001 height 111
click at [580, 260] on span "IC5MPC" at bounding box center [675, 267] width 239 height 17
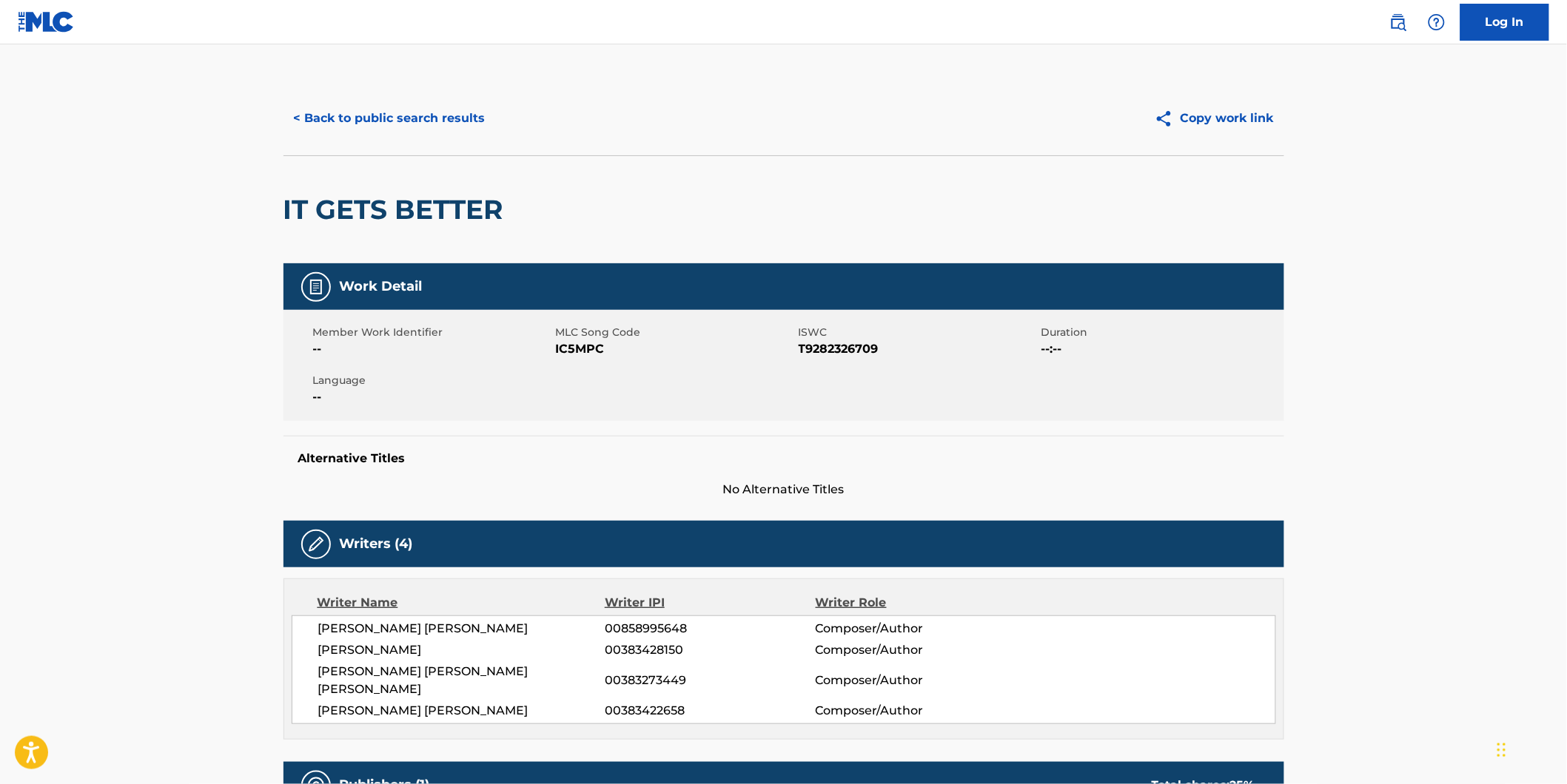
click at [448, 92] on div "< Back to public search results Copy work link" at bounding box center [784, 118] width 1001 height 74
click at [437, 114] on button "< Back to public search results" at bounding box center [390, 118] width 212 height 37
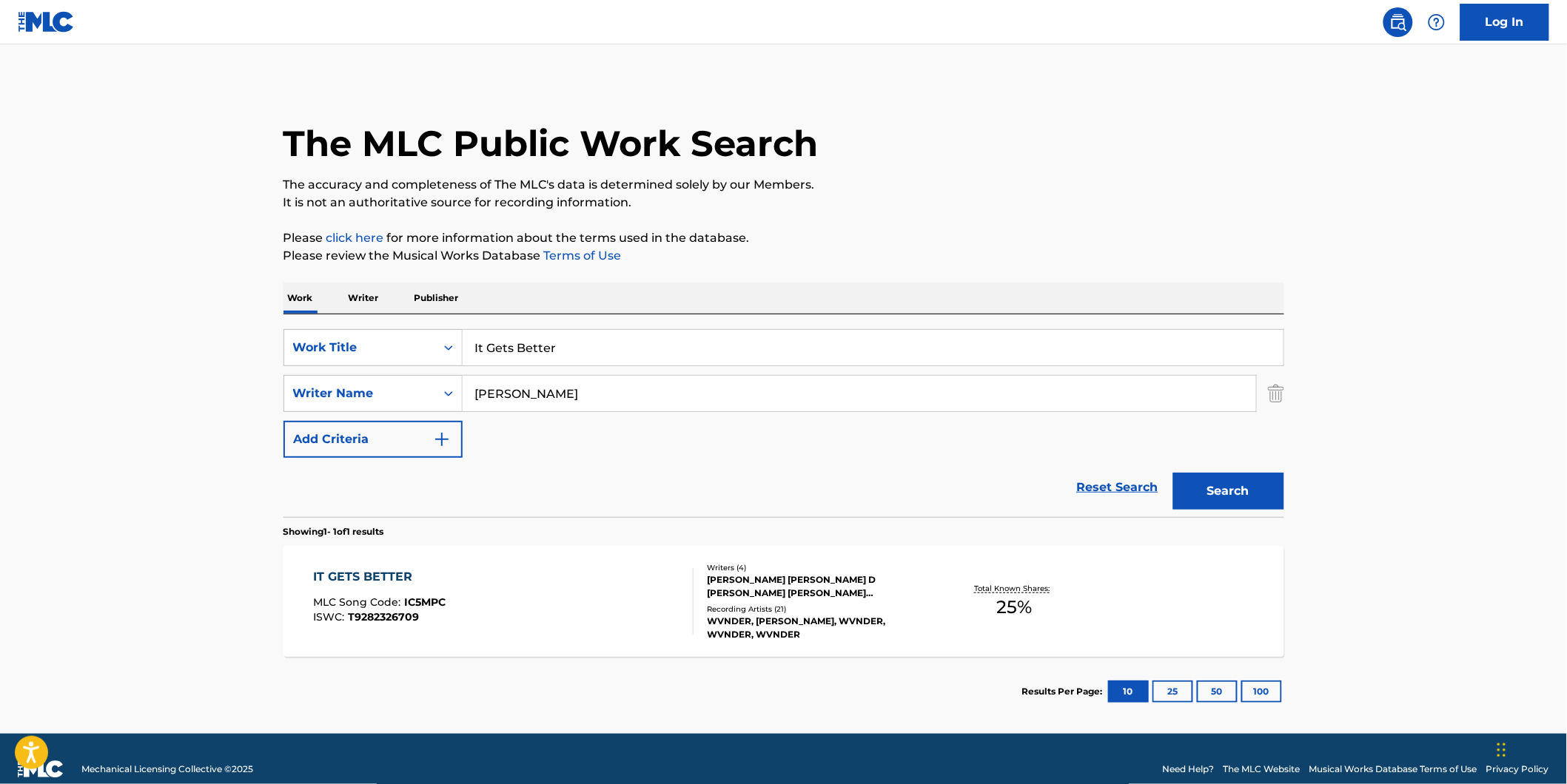
paste input "A.I.D."
drag, startPoint x: 709, startPoint y: 341, endPoint x: 114, endPoint y: 368, distance: 595.6
click at [201, 355] on main "The MLC Public Work Search The accuracy and completeness of The MLC's data is d…" at bounding box center [784, 389] width 1567 height 689
click at [62, 375] on main "The MLC Public Work Search The accuracy and completeness of The MLC's data is d…" at bounding box center [784, 389] width 1567 height 689
click at [544, 345] on input "A.I.D." at bounding box center [873, 348] width 821 height 36
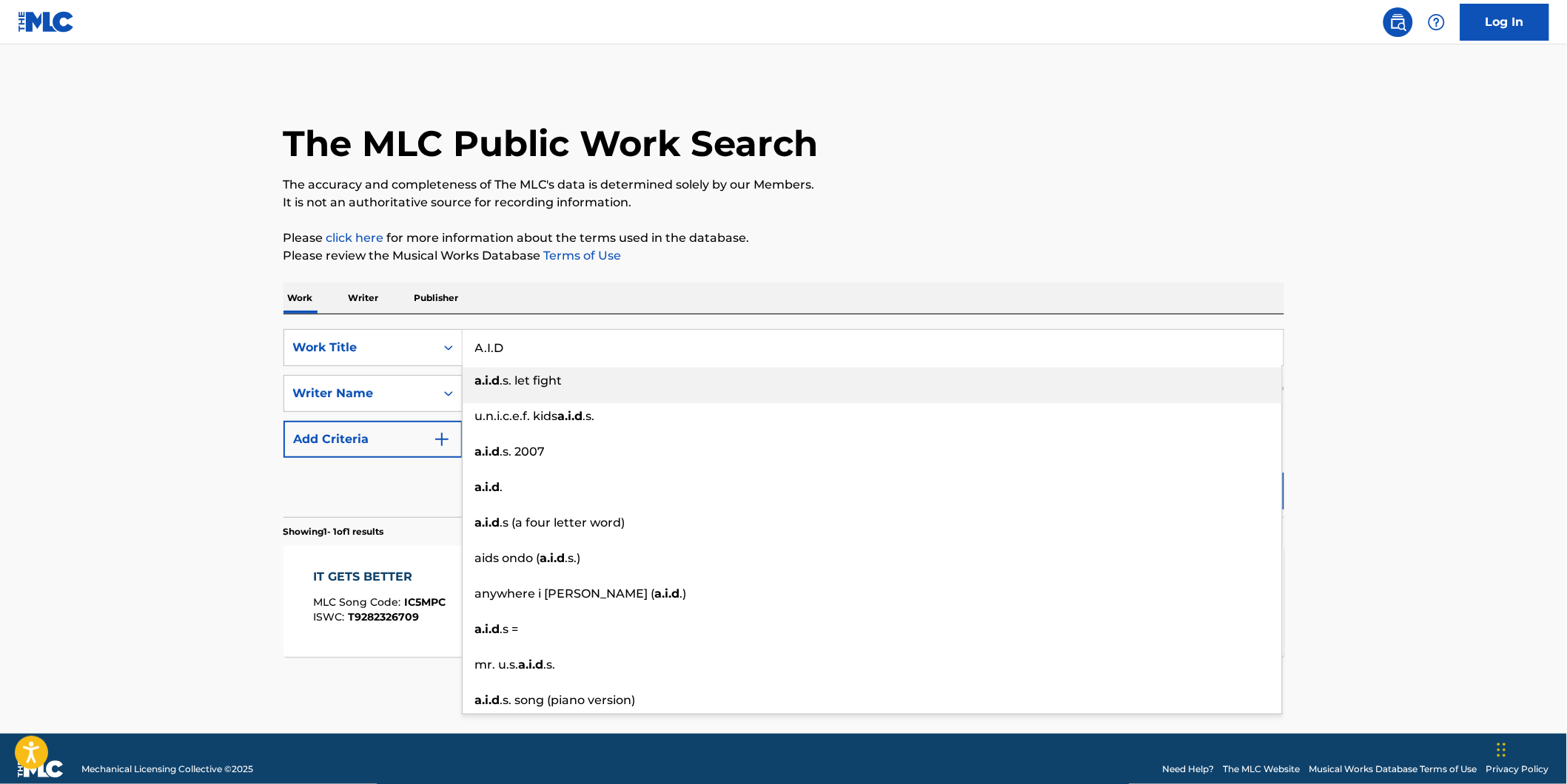
type input "A.I.D"
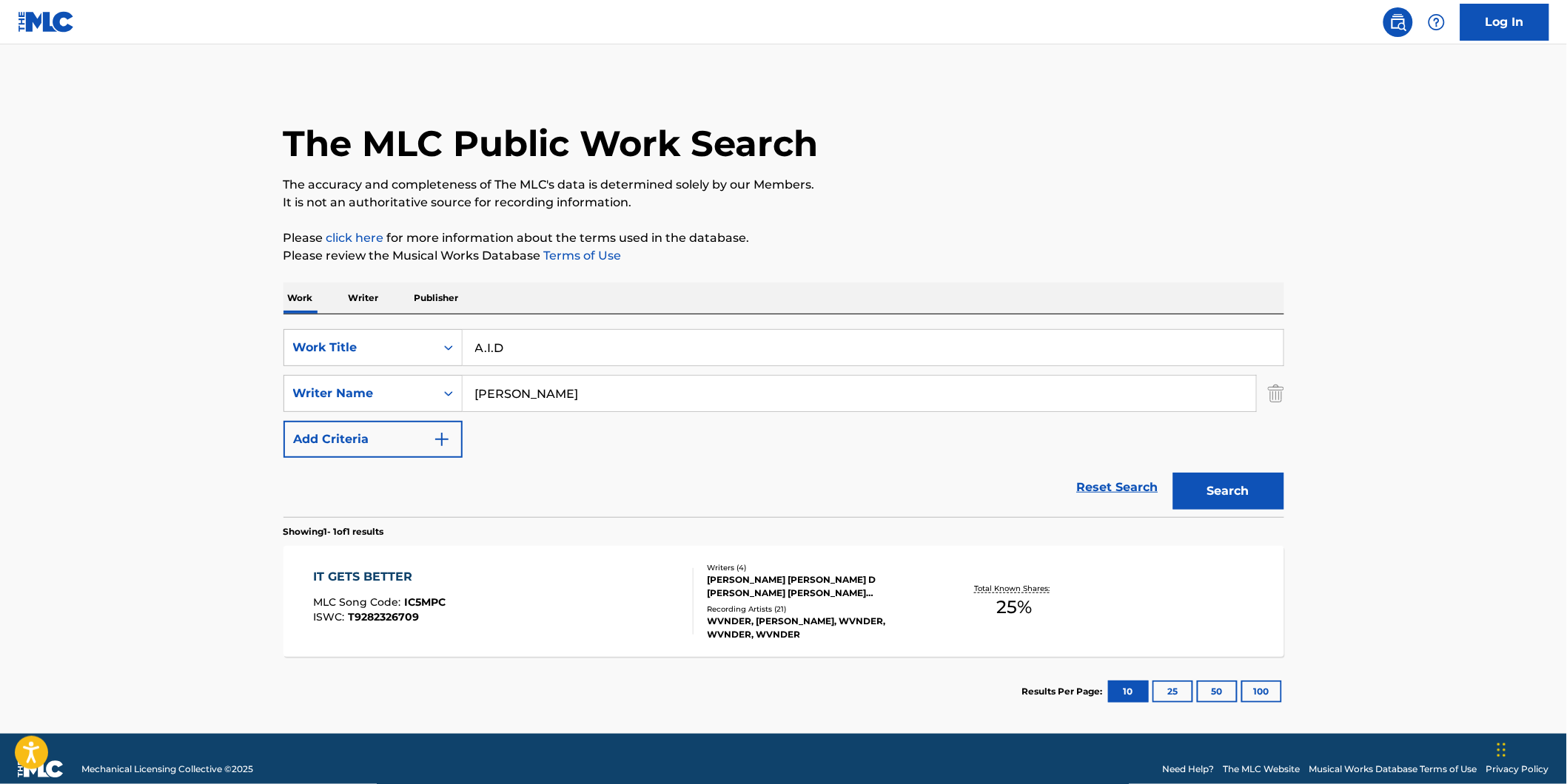
click at [246, 375] on main "The MLC Public Work Search The accuracy and completeness of The MLC's data is d…" at bounding box center [784, 389] width 1567 height 689
drag, startPoint x: 660, startPoint y: 382, endPoint x: 490, endPoint y: 416, distance: 173.4
click at [441, 393] on div "SearchWithCriteria1fe6091d-1858-48a7-8e56-2ef680d4c3b4 Writer Name [PERSON_NAME]" at bounding box center [784, 394] width 1001 height 37
paste input "MUPP"
click at [1173, 473] on button "Search" at bounding box center [1229, 491] width 111 height 37
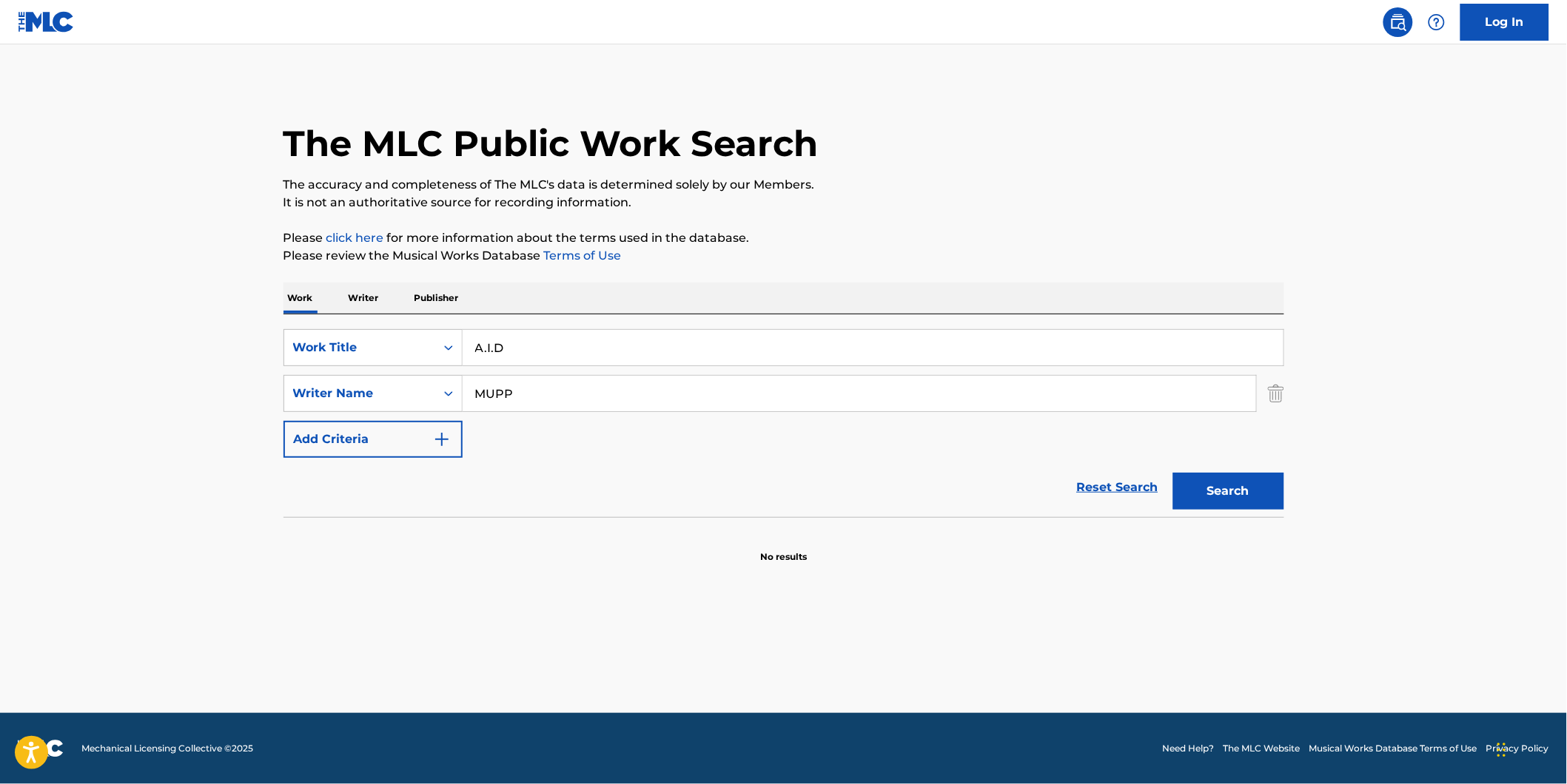
drag, startPoint x: 555, startPoint y: 387, endPoint x: 667, endPoint y: 411, distance: 114.5
click at [372, 409] on div "SearchWithCriteria1fe6091d-1858-48a7-8e56-2ef680d4c3b4 Writer Name MUPP" at bounding box center [784, 394] width 1001 height 37
paste input "Lil Biet"
click at [1173, 473] on button "Search" at bounding box center [1229, 491] width 111 height 37
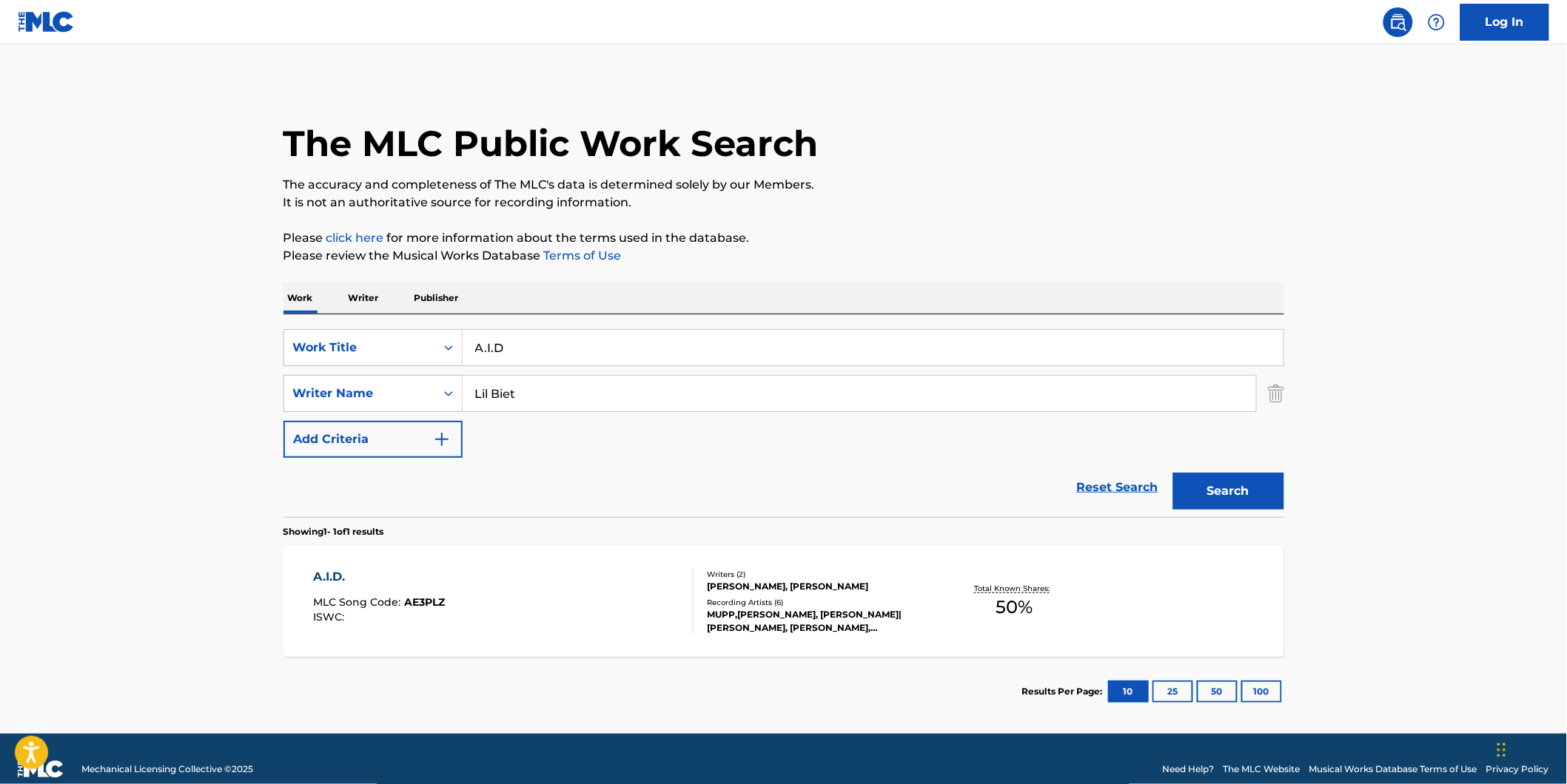
drag, startPoint x: 529, startPoint y: 395, endPoint x: 609, endPoint y: 405, distance: 80.6
click at [410, 415] on div "SearchWithCriteria77943b70-fe9d-433d-b172-eafb2f239ae2 Work Title A.I.D SearchW…" at bounding box center [784, 394] width 1001 height 129
paste input "[PERSON_NAME]"
type input "[PERSON_NAME]"
click at [1173, 473] on button "Search" at bounding box center [1229, 491] width 111 height 37
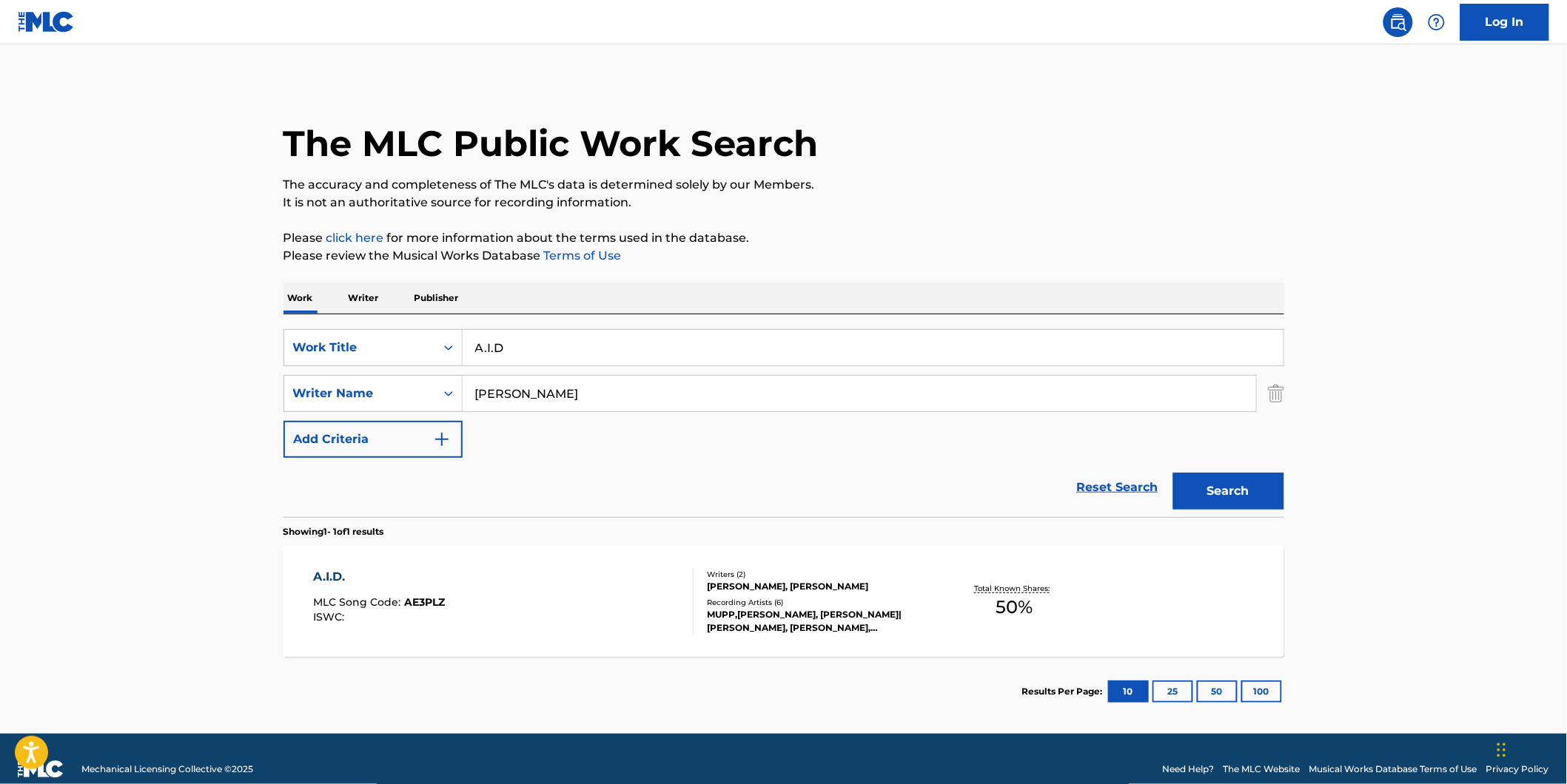
scroll to position [20, 0]
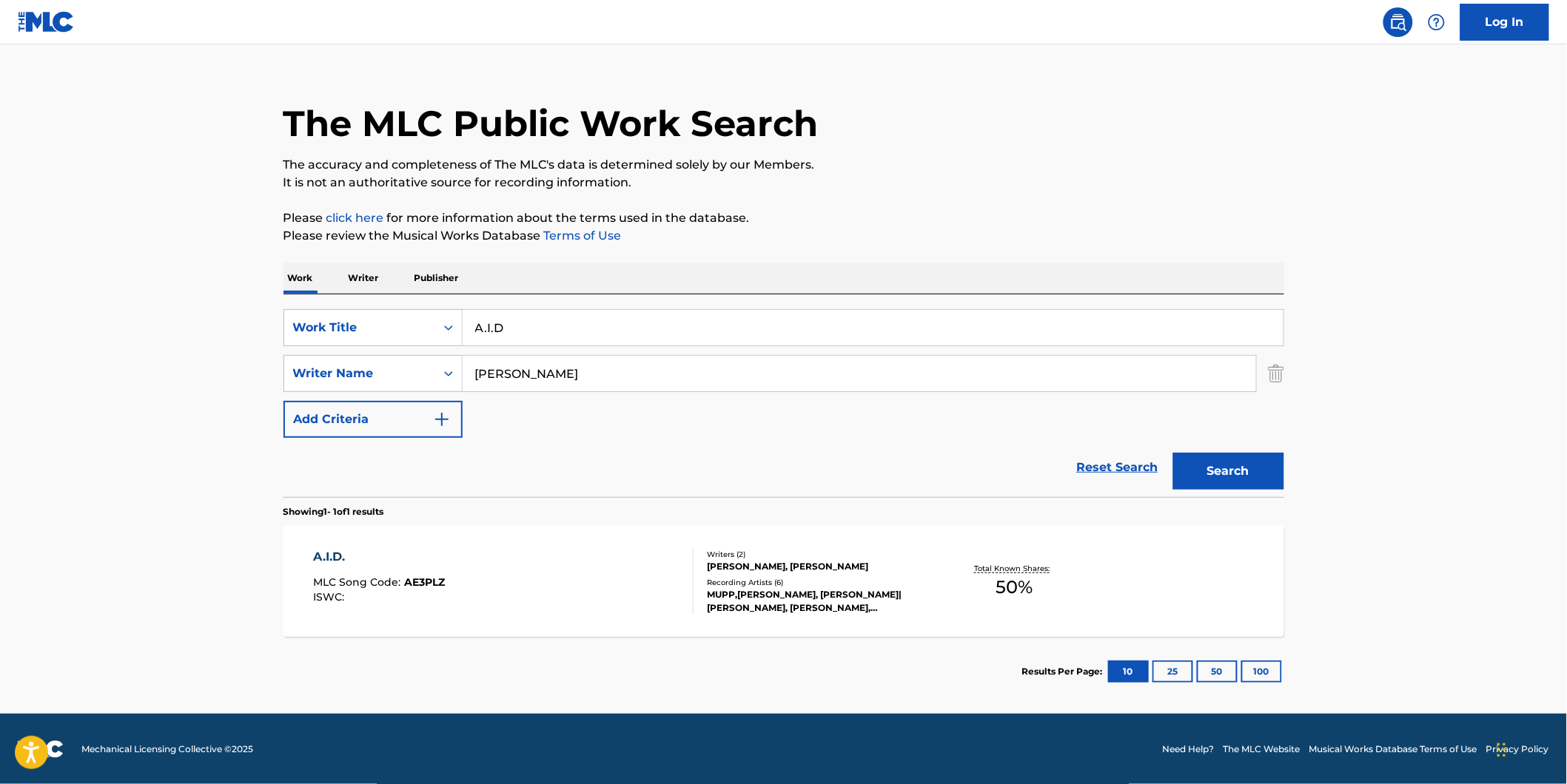
click at [434, 581] on span "AE3PLZ" at bounding box center [424, 581] width 41 height 13
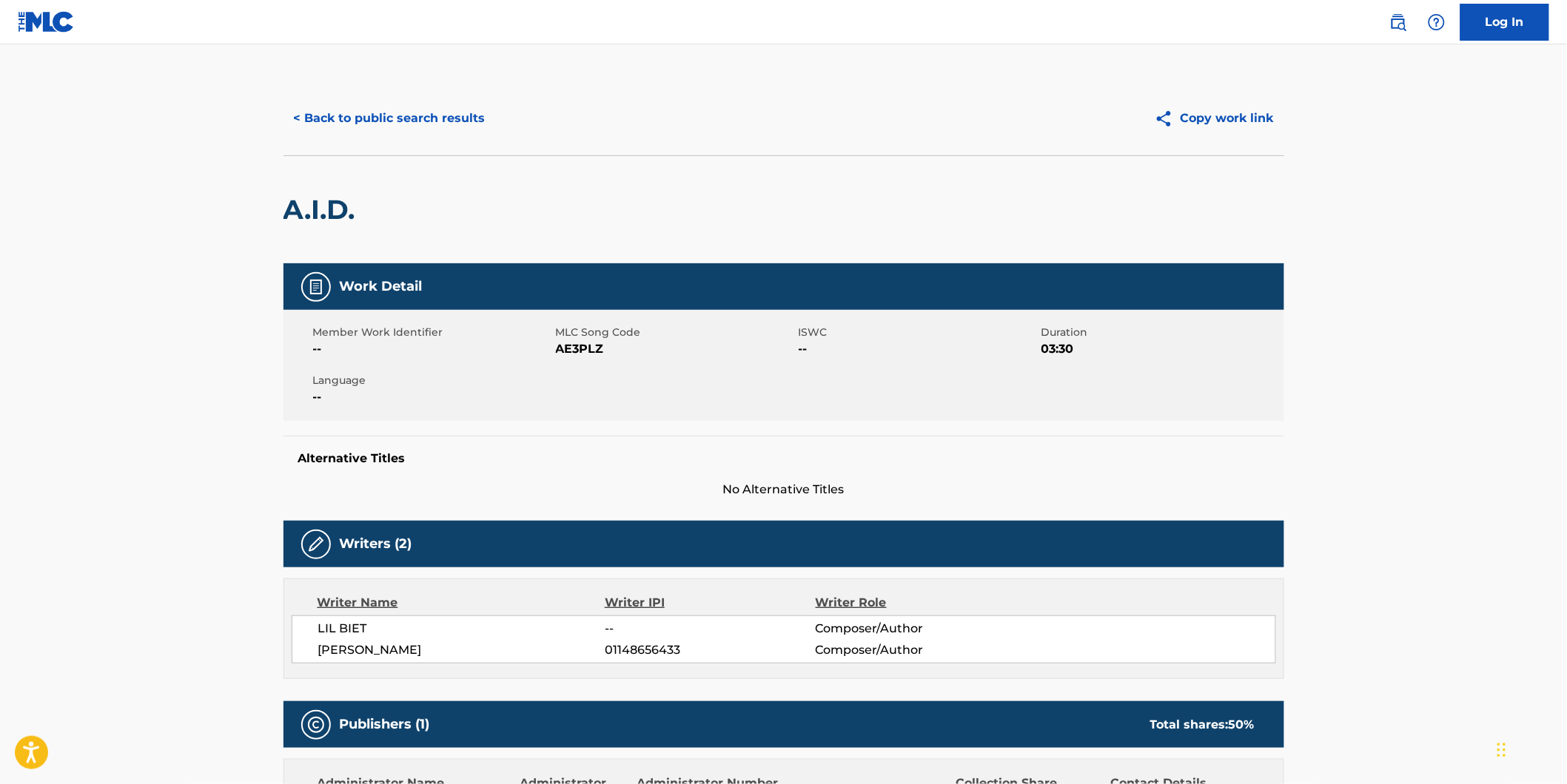
click at [363, 128] on button "< Back to public search results" at bounding box center [390, 118] width 212 height 37
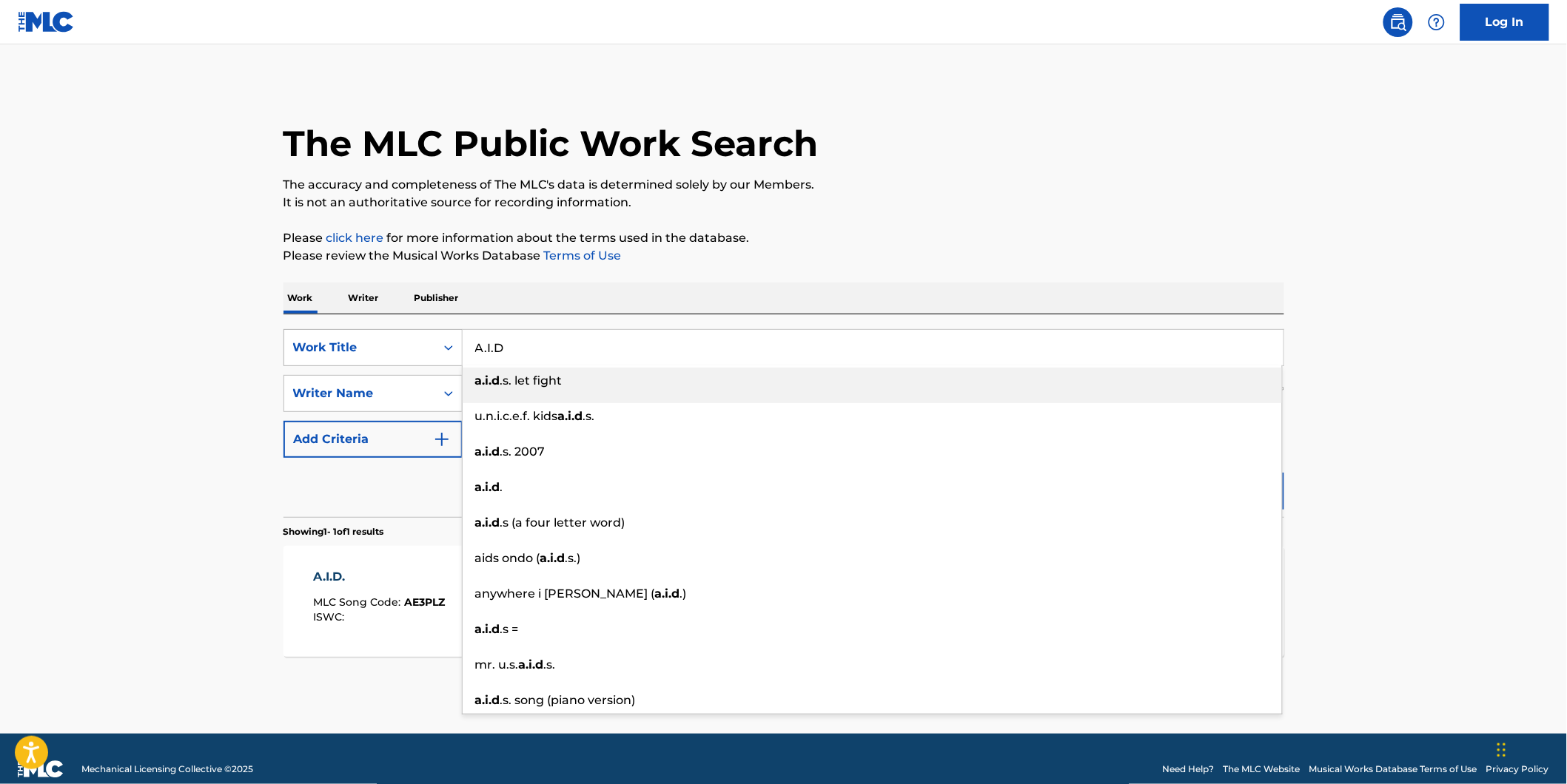
drag, startPoint x: 533, startPoint y: 345, endPoint x: 419, endPoint y: 350, distance: 114.1
click at [419, 350] on div "SearchWithCriteria77943b70-fe9d-433d-b172-eafb2f239ae2 Work Title A.I.D a.i.d .…" at bounding box center [784, 348] width 1001 height 37
paste input "toms"
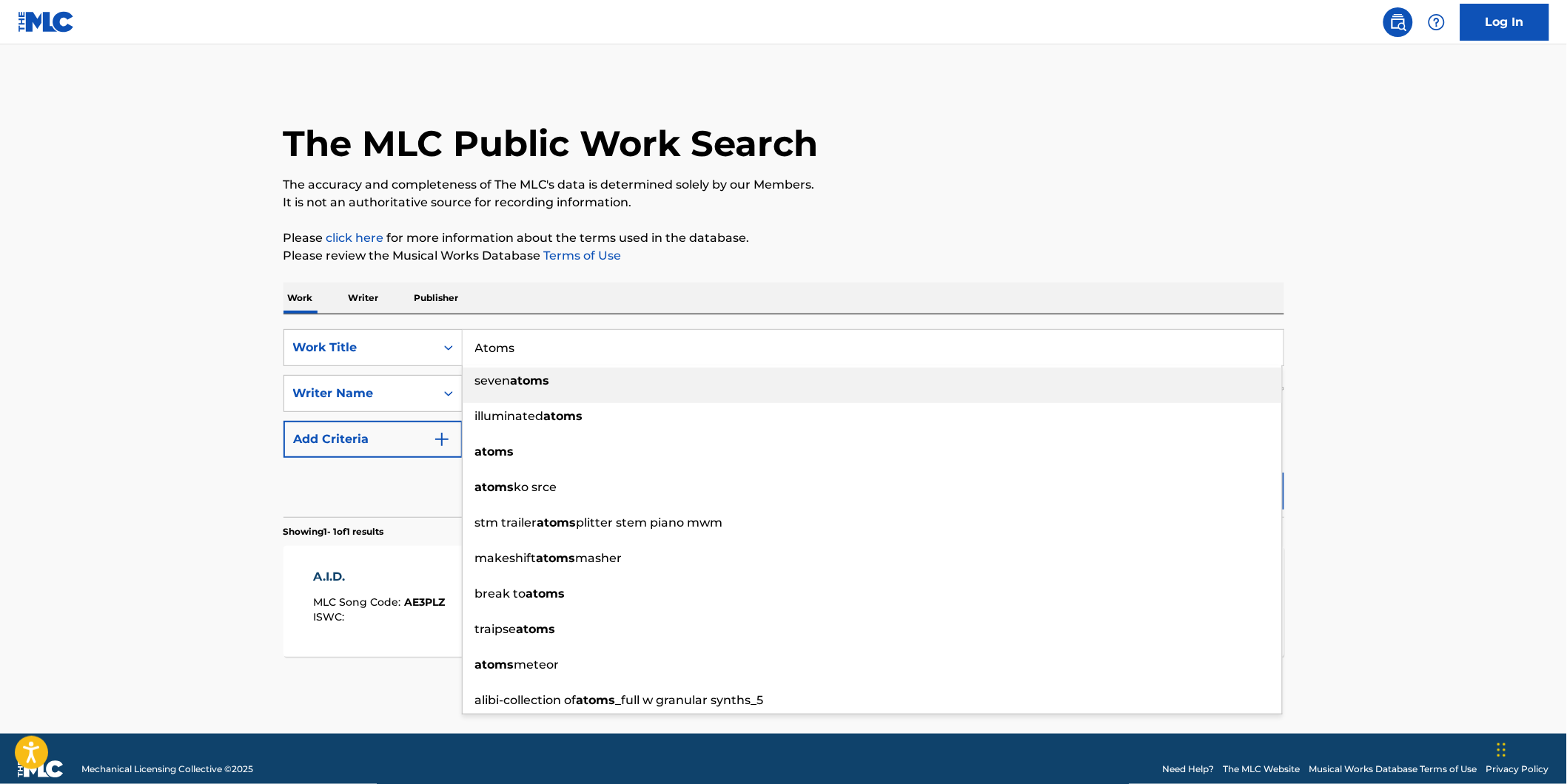
type input "Atoms"
click at [201, 369] on main "The MLC Public Work Search The accuracy and completeness of The MLC's data is d…" at bounding box center [784, 389] width 1567 height 689
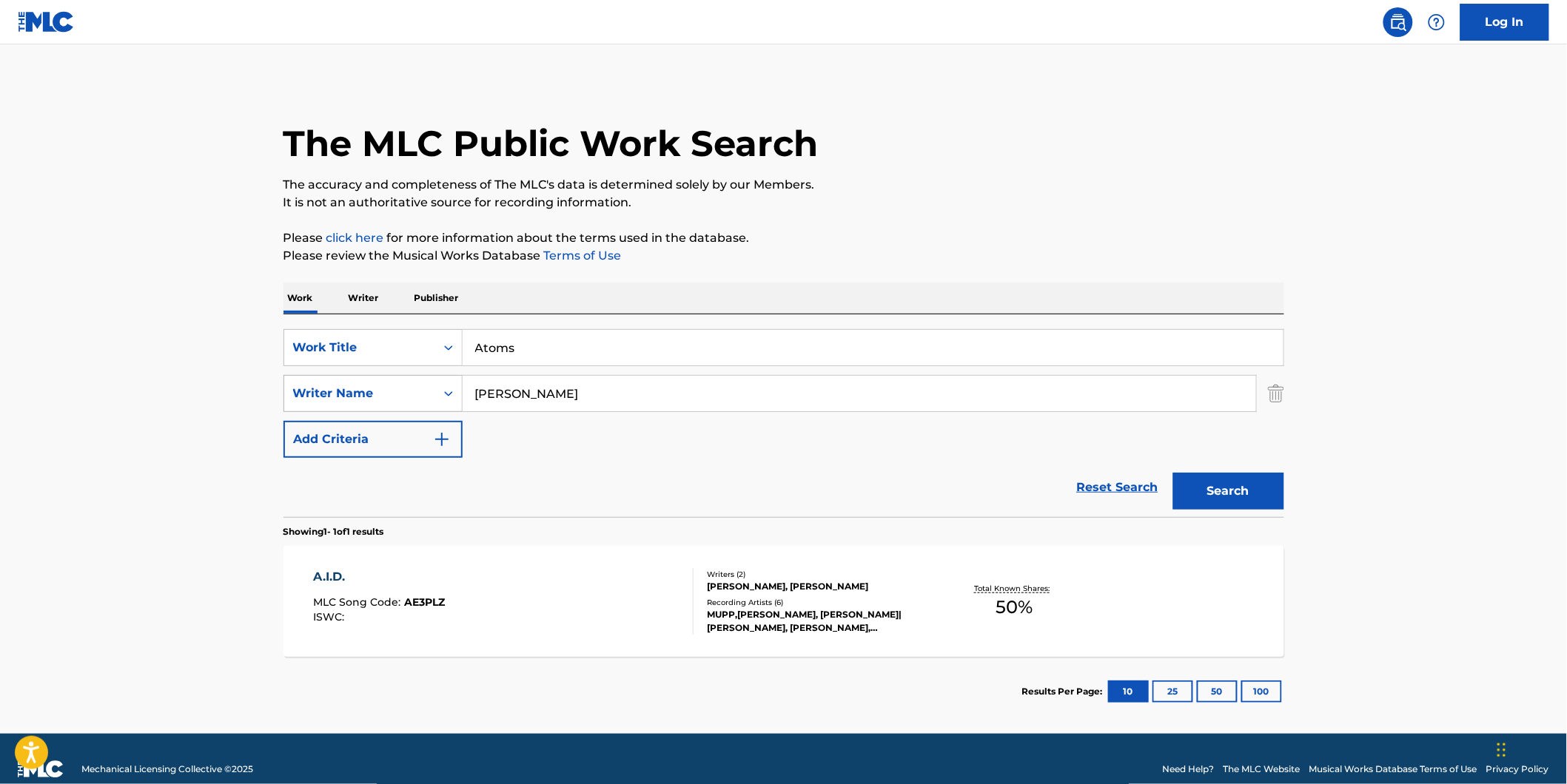
paste input "Futurewave"
drag, startPoint x: 596, startPoint y: 392, endPoint x: 422, endPoint y: 402, distance: 174.3
click at [401, 395] on div "SearchWithCriteria1fe6091d-1858-48a7-8e56-2ef680d4c3b4 Writer Name [PERSON_NAME]" at bounding box center [784, 394] width 1001 height 37
click at [1173, 473] on button "Search" at bounding box center [1229, 491] width 111 height 37
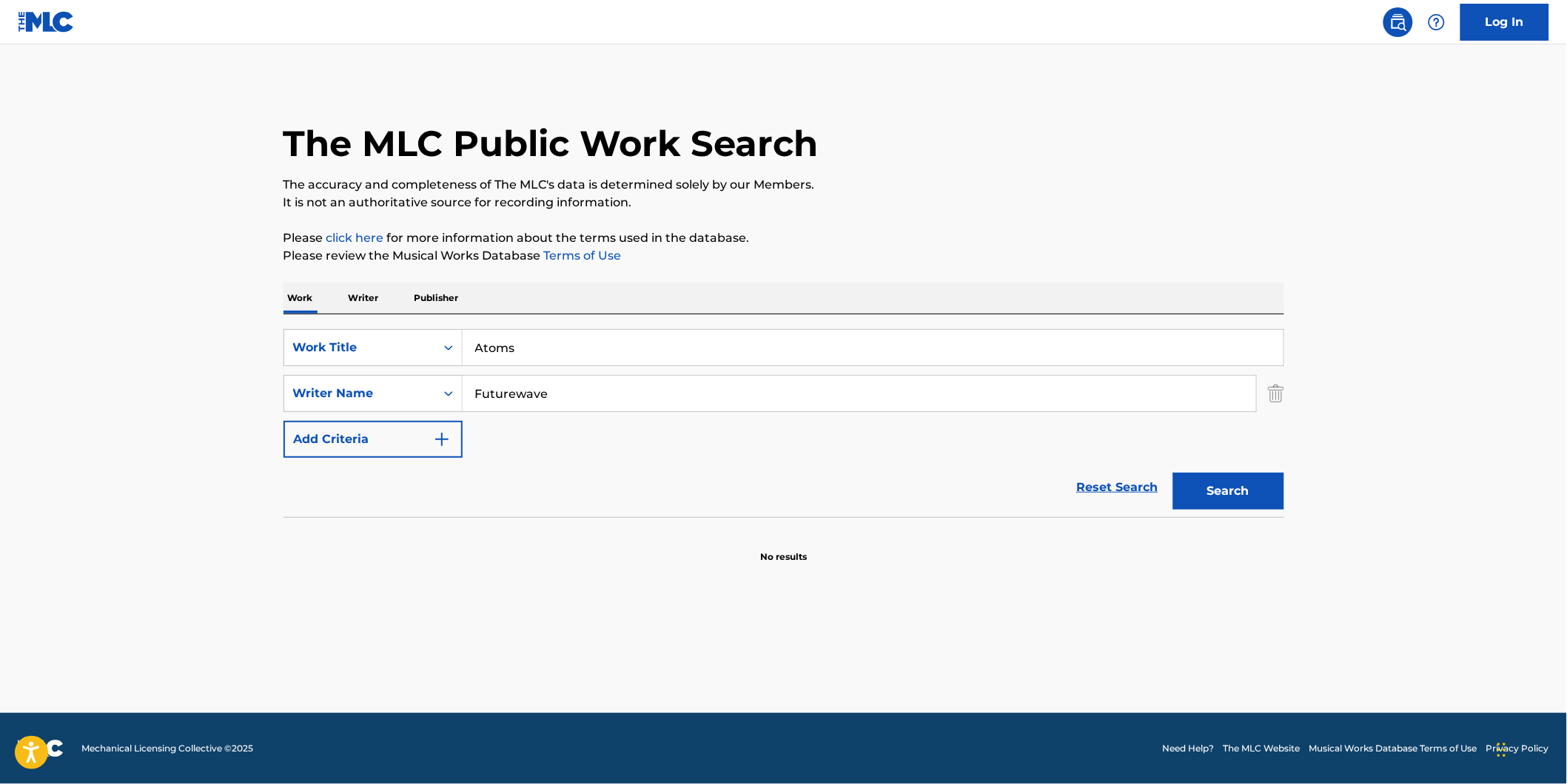
paste input "[PERSON_NAME]"
type input "[PERSON_NAME]"
click at [1173, 473] on button "Search" at bounding box center [1229, 491] width 111 height 37
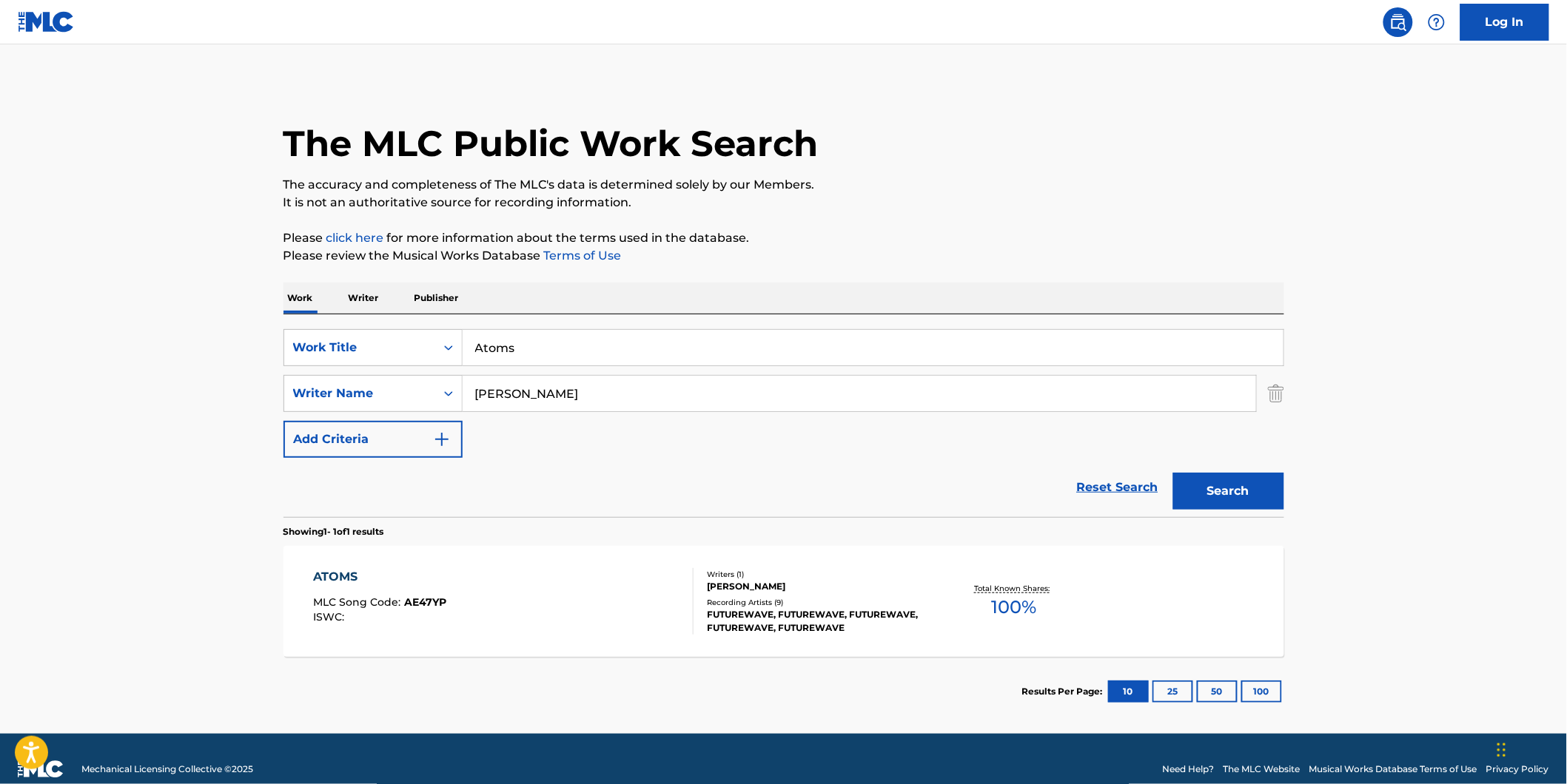
click at [590, 608] on div "ATOMS MLC Song Code : AE47YP ISWC :" at bounding box center [503, 601] width 380 height 67
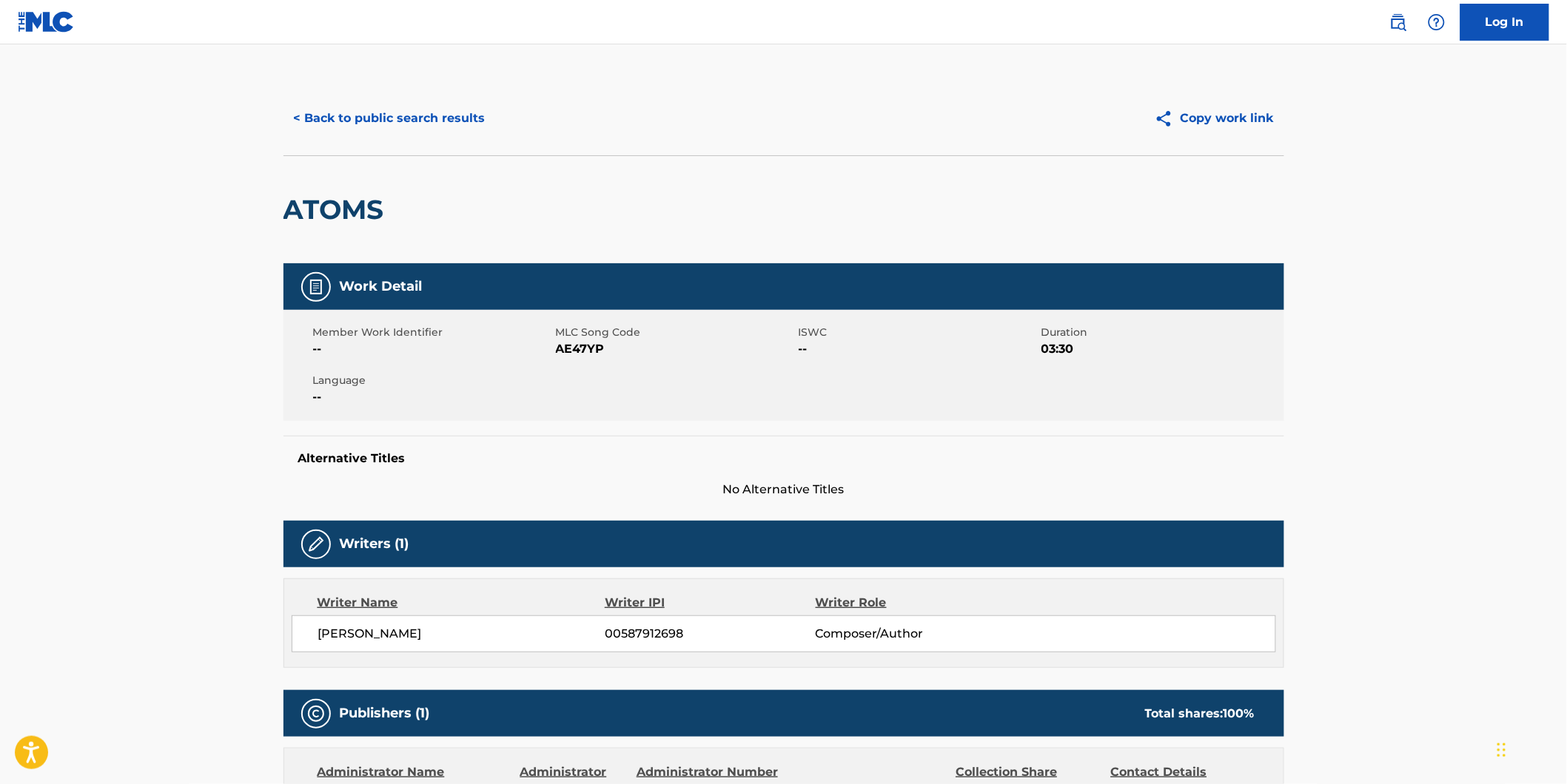
click at [330, 107] on button "< Back to public search results" at bounding box center [390, 118] width 212 height 37
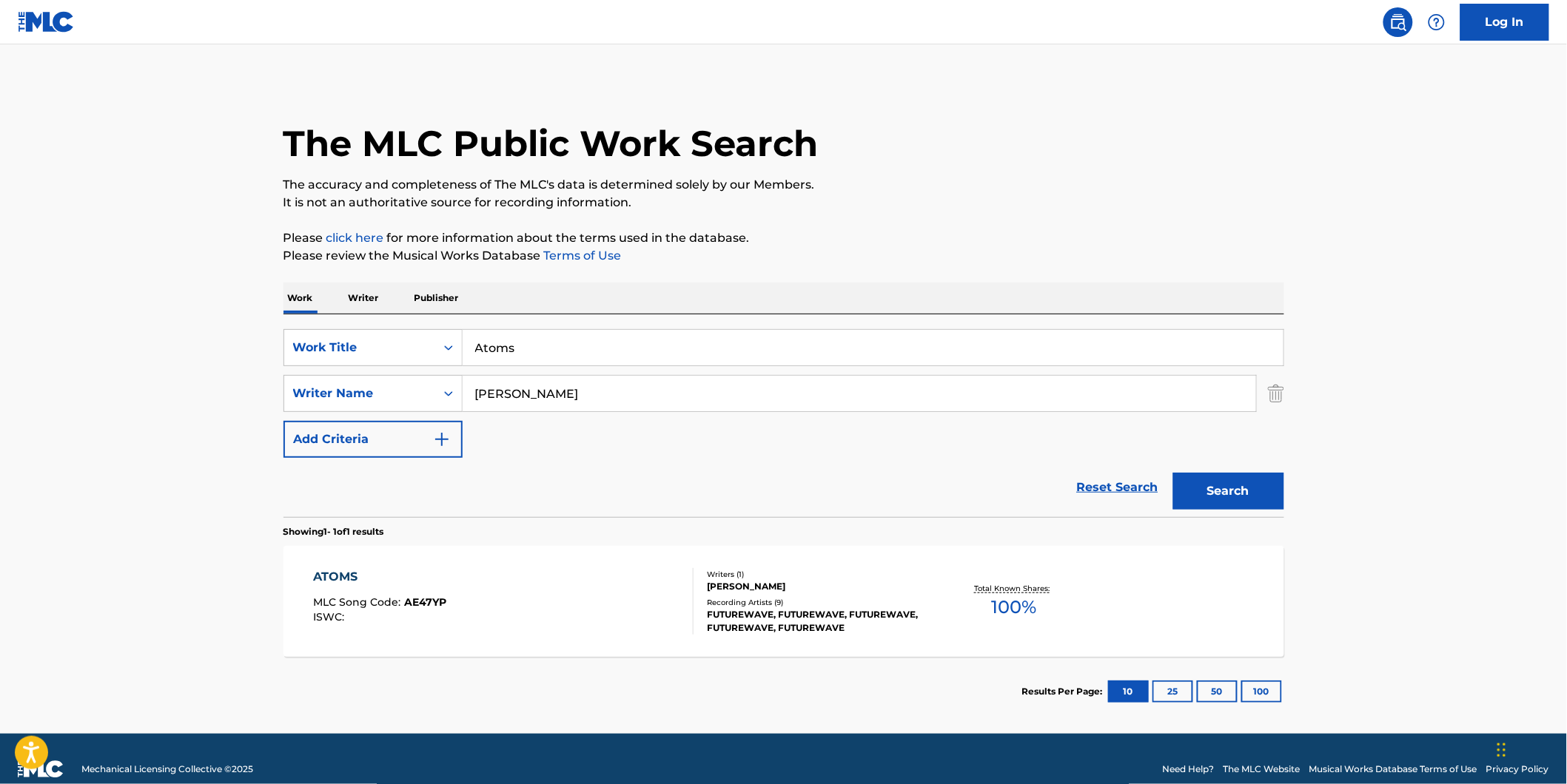
scroll to position [20, 0]
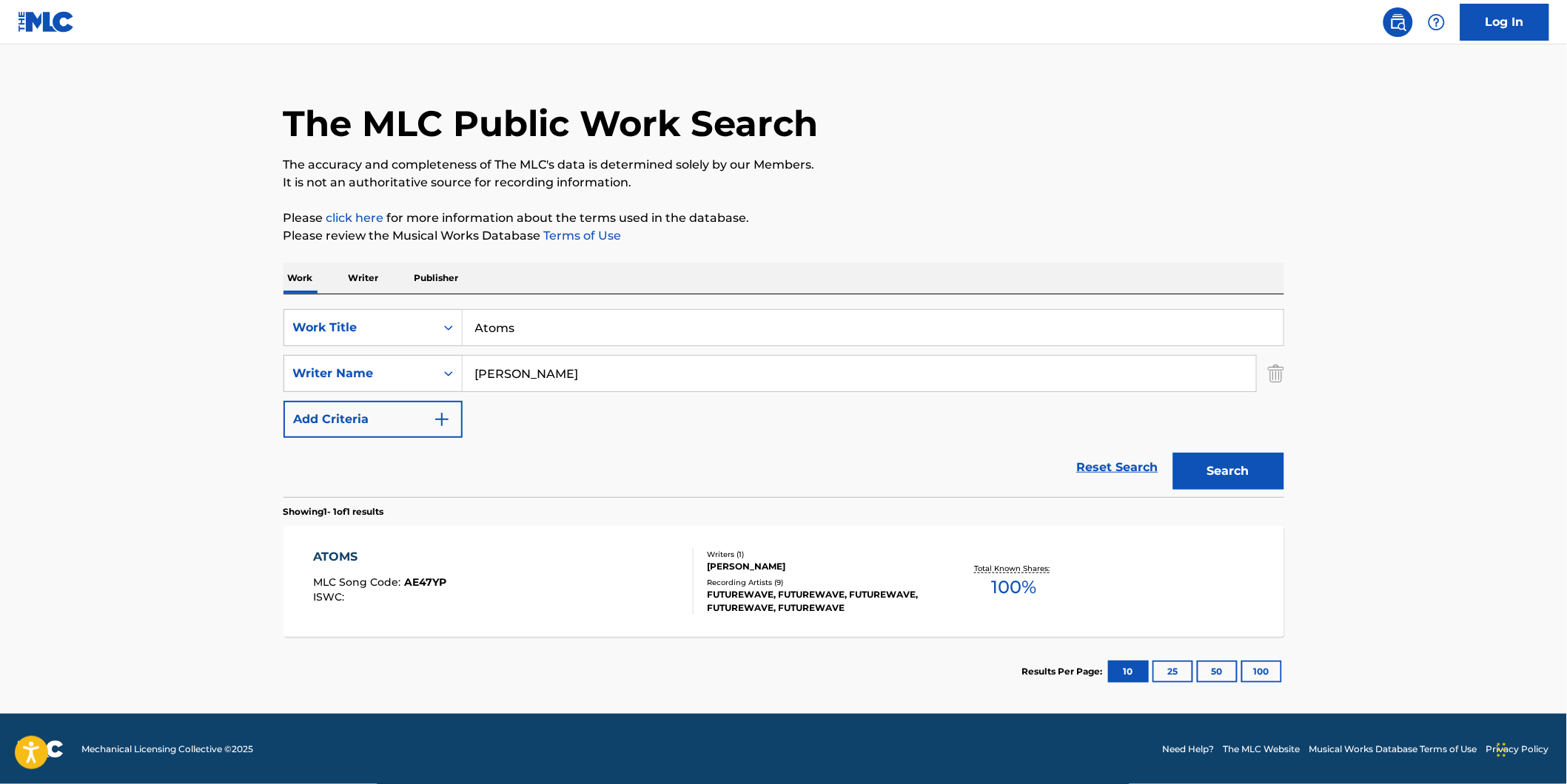
click at [419, 578] on span "AE47YP" at bounding box center [425, 581] width 43 height 13
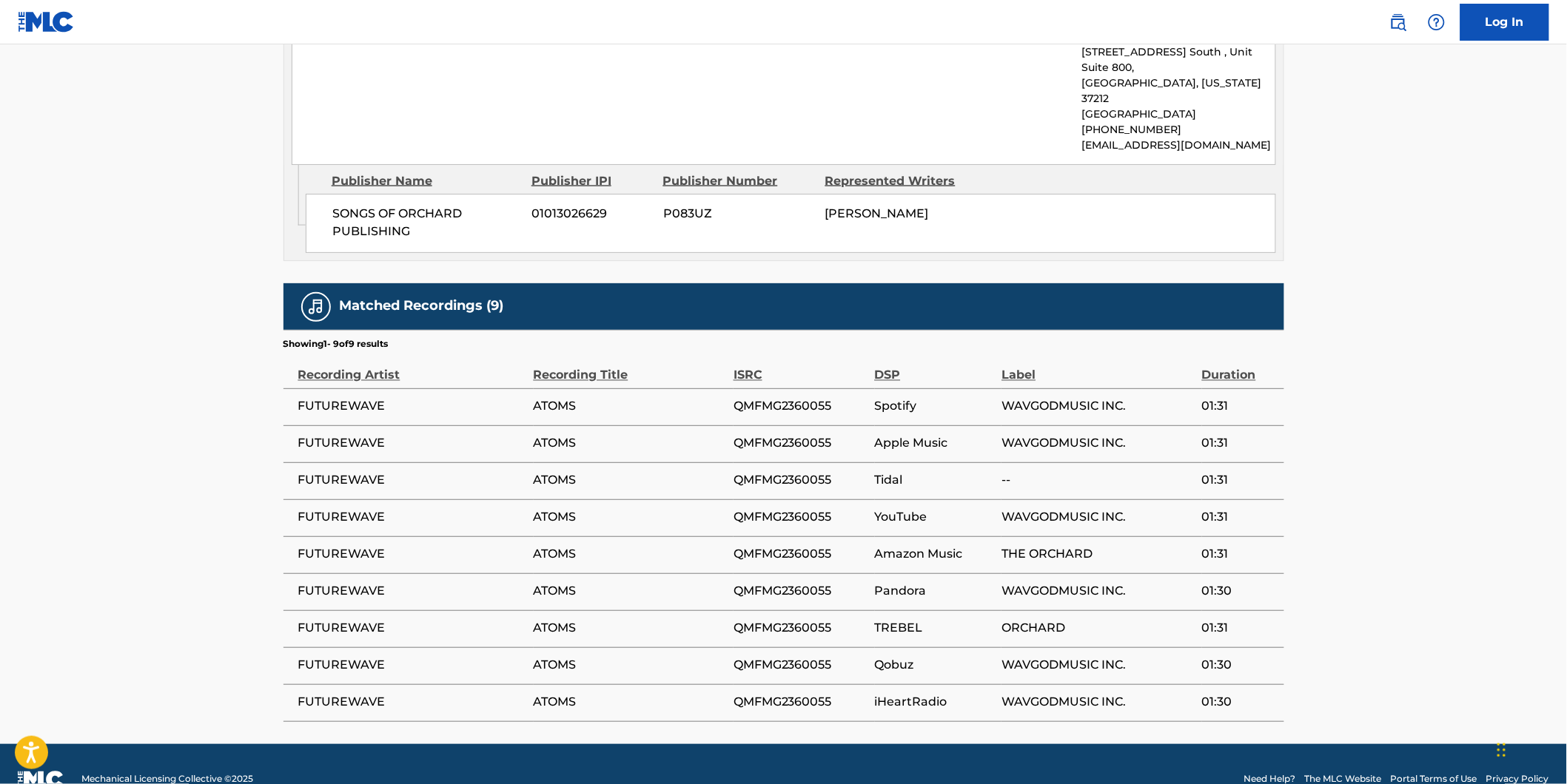
scroll to position [308, 0]
